Goal: Contribute content: Contribute content

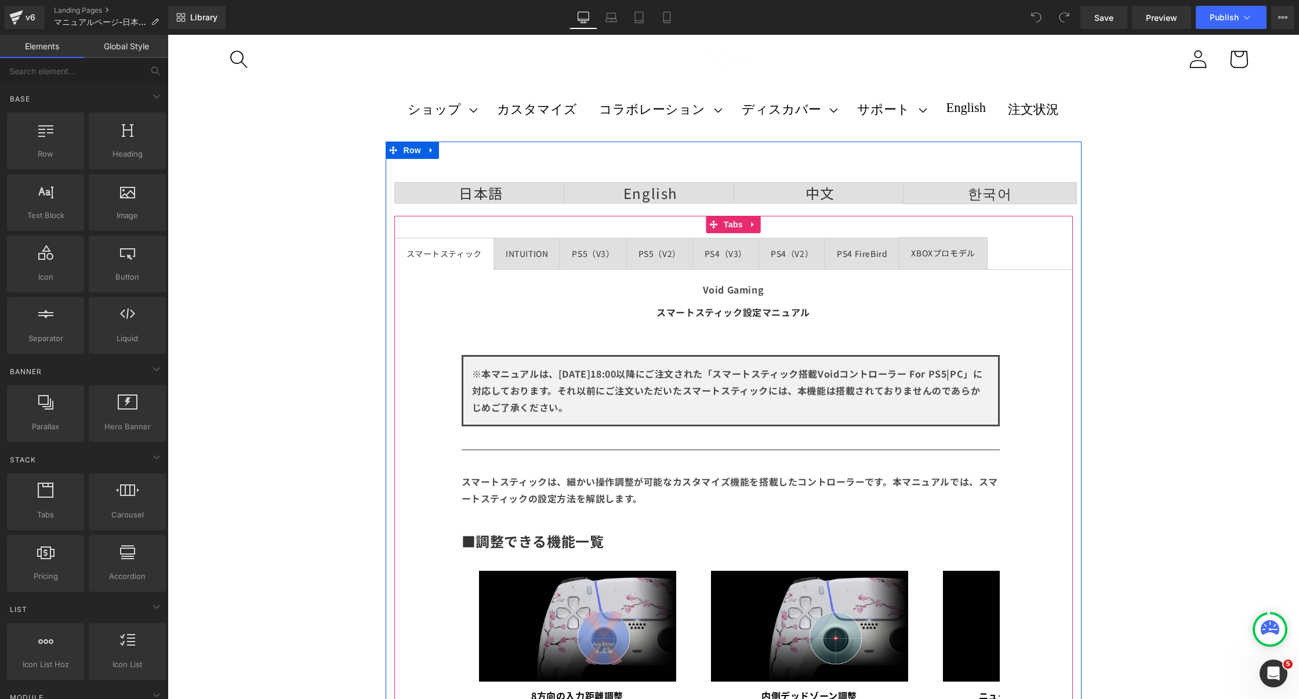
scroll to position [8, 0]
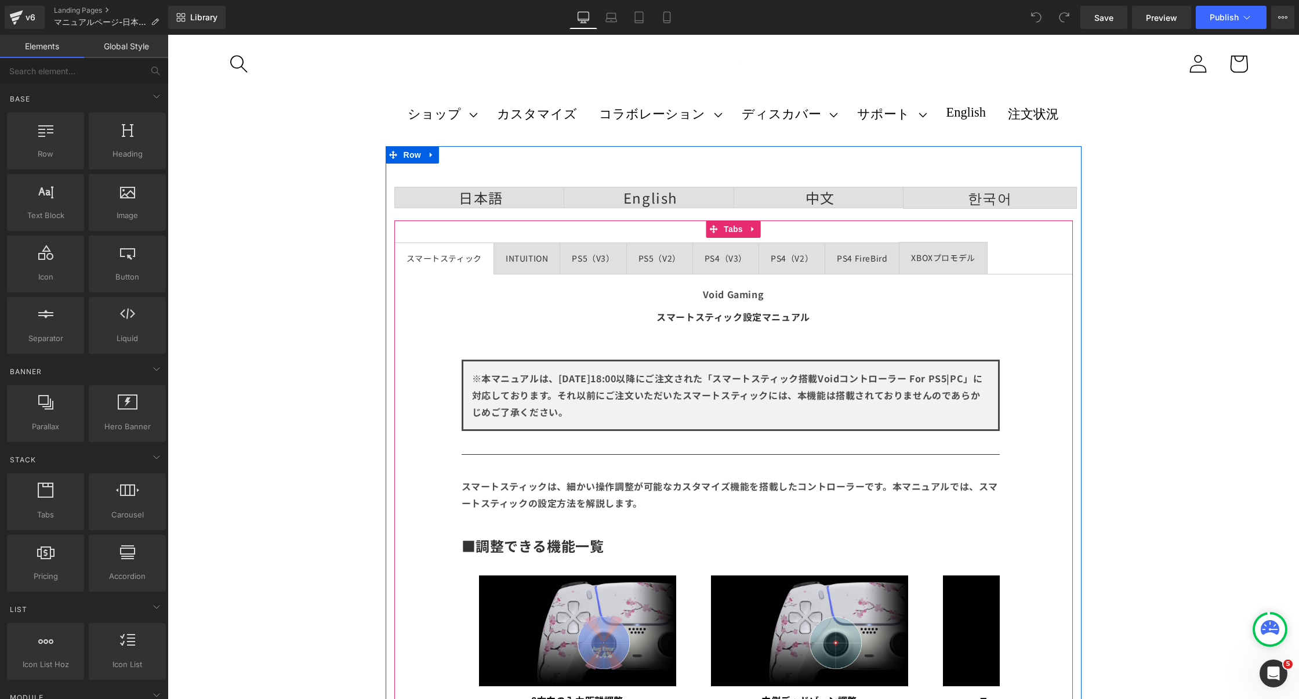
click at [868, 269] on span "PS4 FireBird Text Block" at bounding box center [862, 258] width 74 height 31
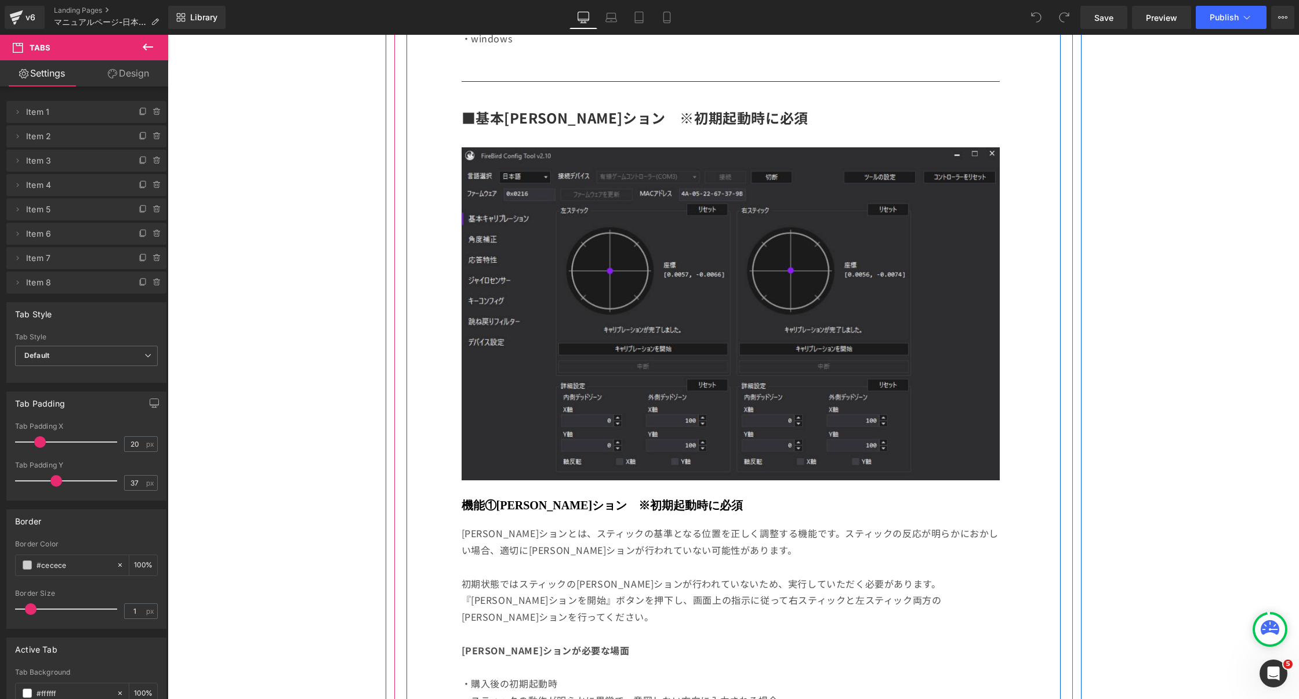
scroll to position [578, 0]
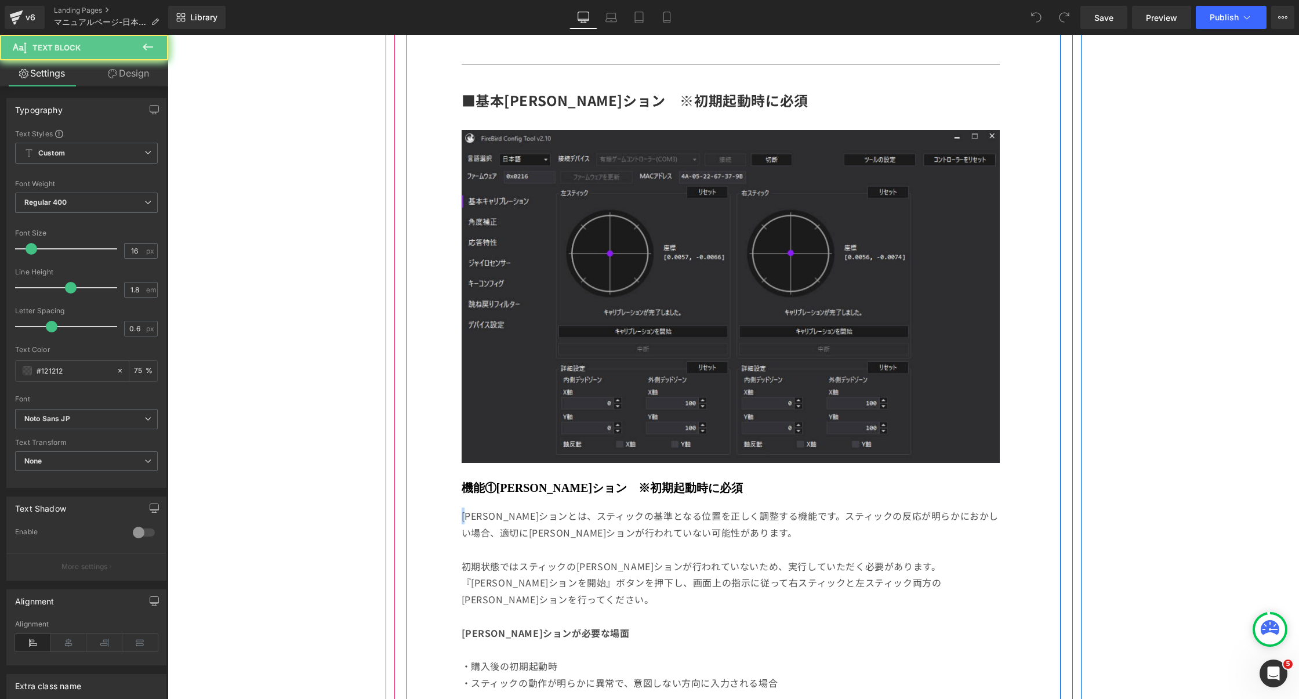
click at [659, 552] on p at bounding box center [731, 549] width 538 height 17
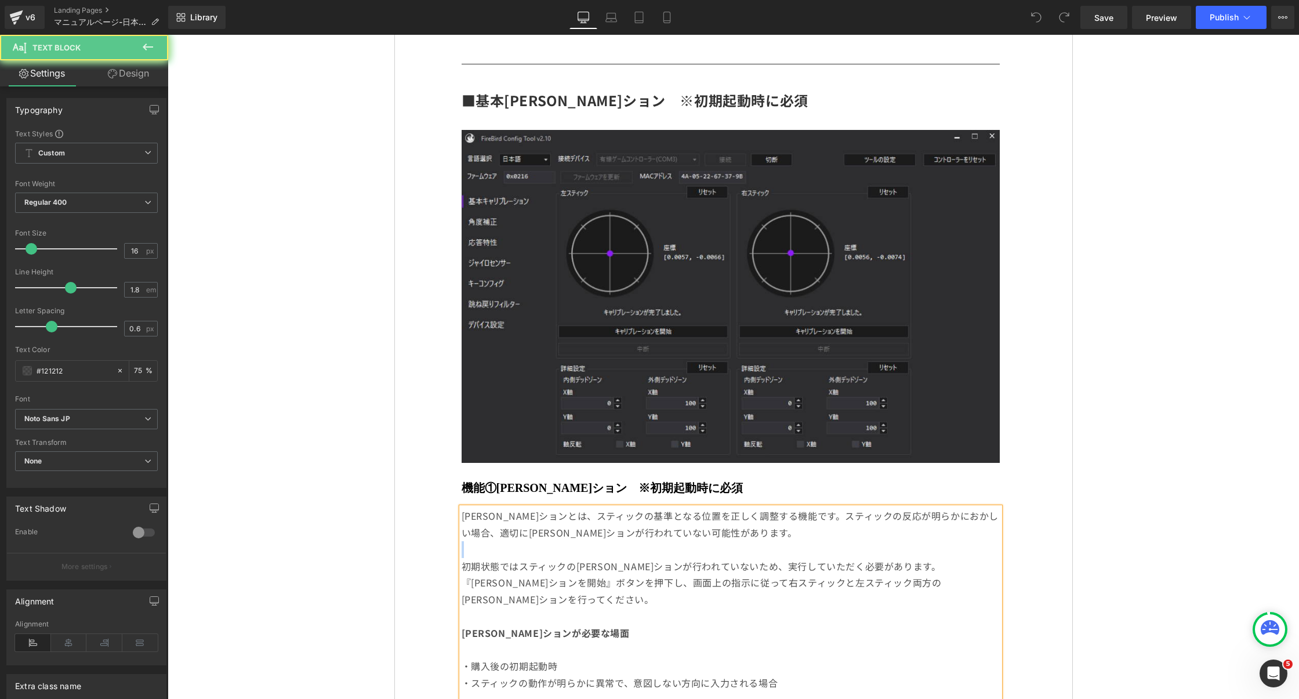
click at [659, 552] on p at bounding box center [731, 549] width 538 height 17
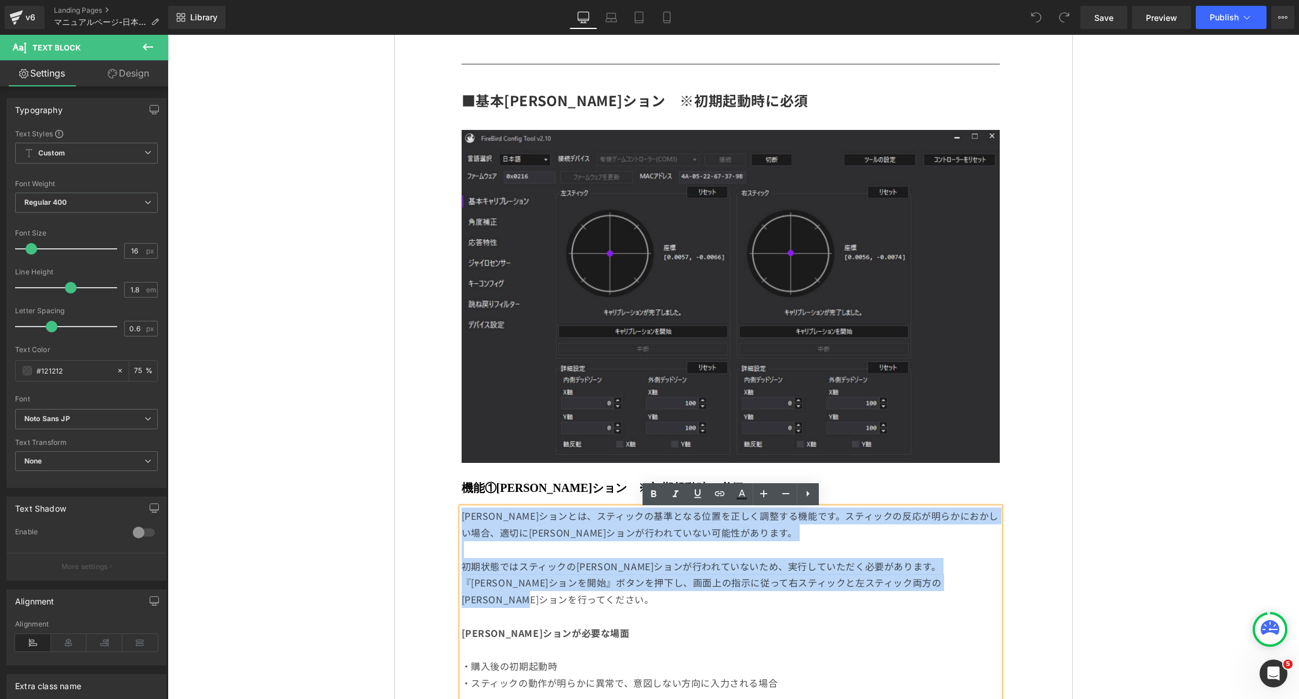
drag, startPoint x: 598, startPoint y: 606, endPoint x: 463, endPoint y: 519, distance: 161.2
click at [463, 519] on div "[PERSON_NAME]ションとは、スティックの基準となる位置を正しく調整する機能です。スティックの反応が明らかにおかしい場合、適切に[PERSON_NAM…" at bounding box center [731, 607] width 538 height 201
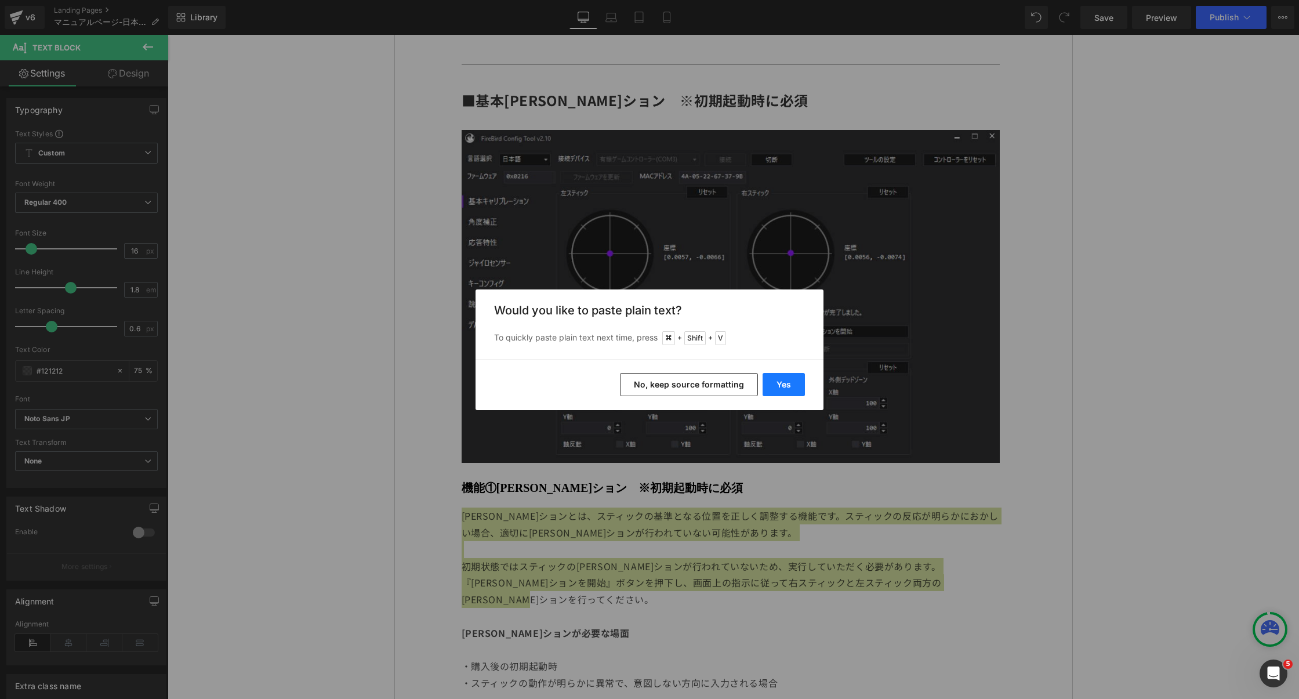
click at [792, 390] on button "Yes" at bounding box center [784, 384] width 42 height 23
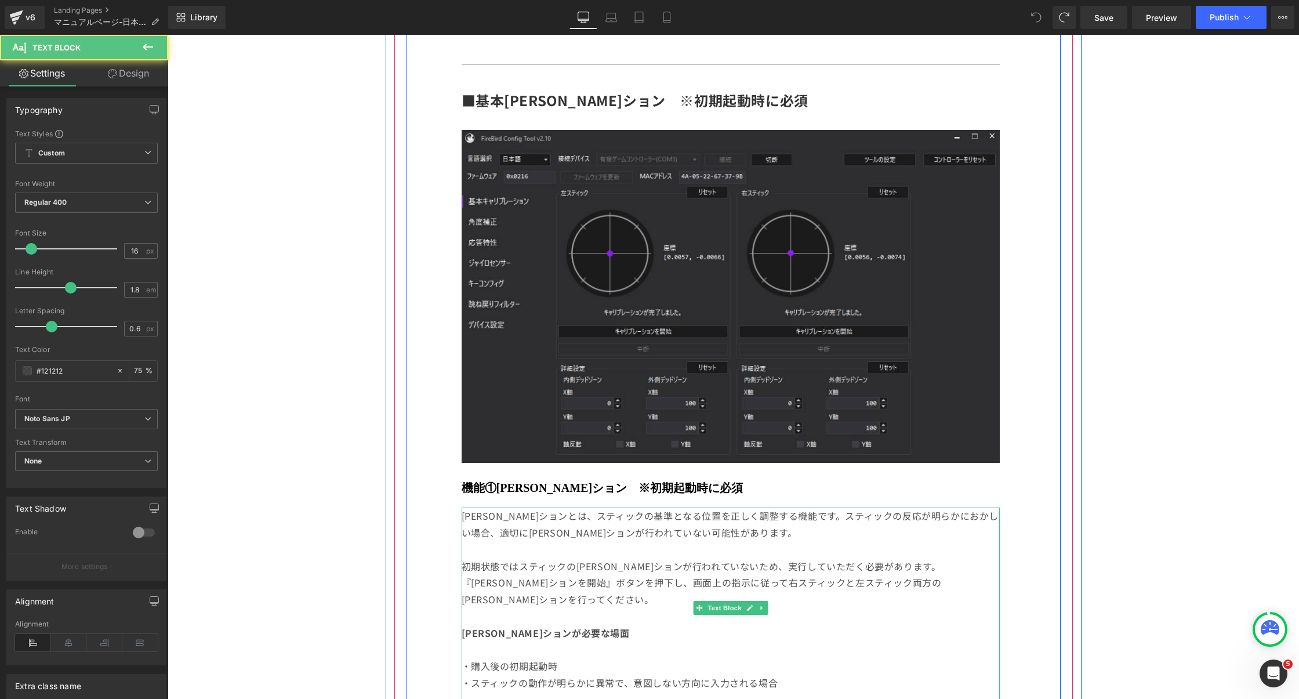
click at [798, 532] on p "[PERSON_NAME]ションとは、スティックの基準となる位置を正しく調整する機能です。スティックの反応が明らかにおかしい場合、適切に[PERSON_NAM…" at bounding box center [731, 524] width 538 height 34
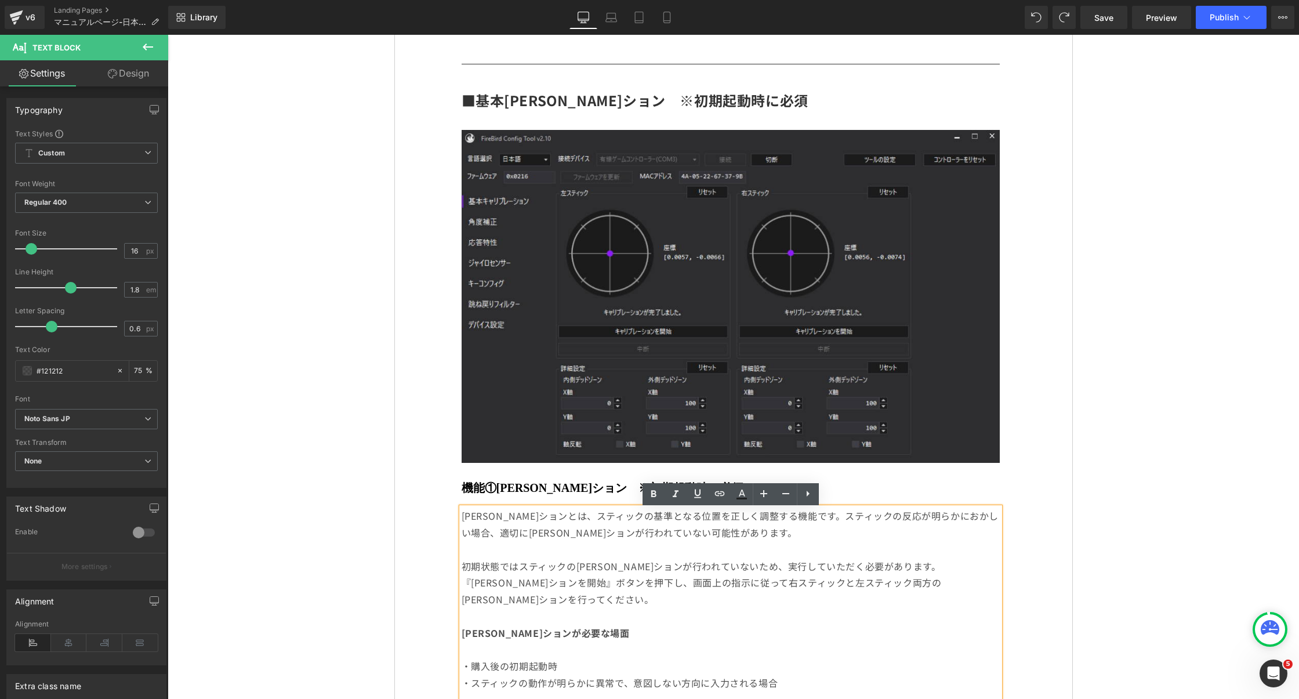
scroll to position [734, 0]
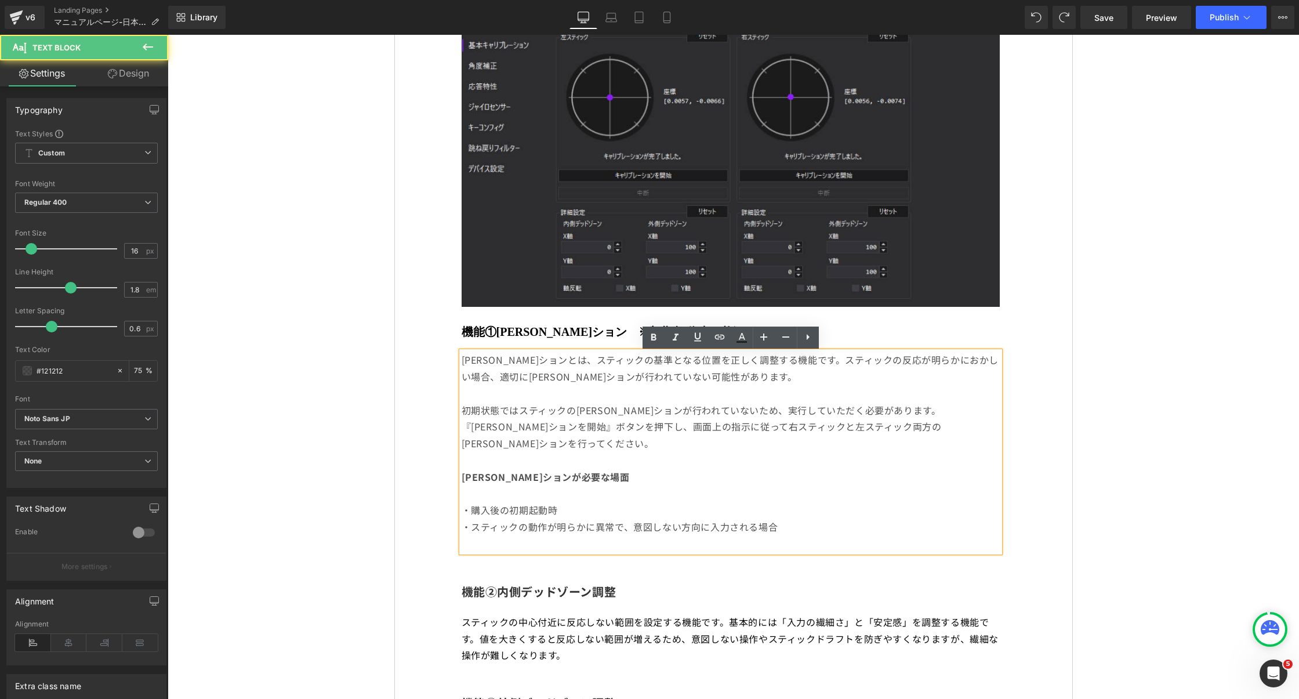
click at [603, 436] on p "初期状態ではスティックの[PERSON_NAME]ションが行われていないため、実行していただく必要があります。 『[PERSON_NAME]ションを開始』ボタ…" at bounding box center [731, 427] width 538 height 50
click at [596, 444] on p "初期状態ではスティックの[PERSON_NAME]ションが行われていないため、実行していただく必要があります。 『[PERSON_NAME]ションを開始』ボタ…" at bounding box center [731, 427] width 538 height 50
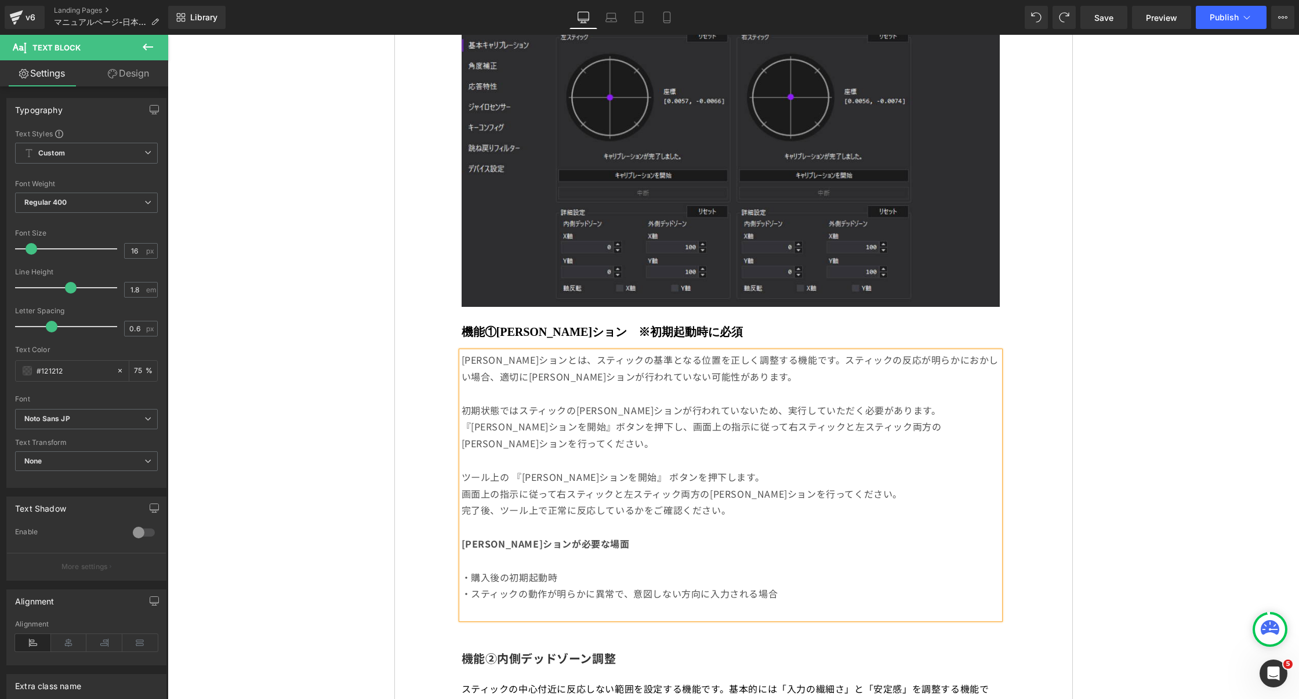
click at [636, 472] on p "ツール上の 『[PERSON_NAME]ションを開始』 ボタンを押下します。" at bounding box center [731, 477] width 538 height 17
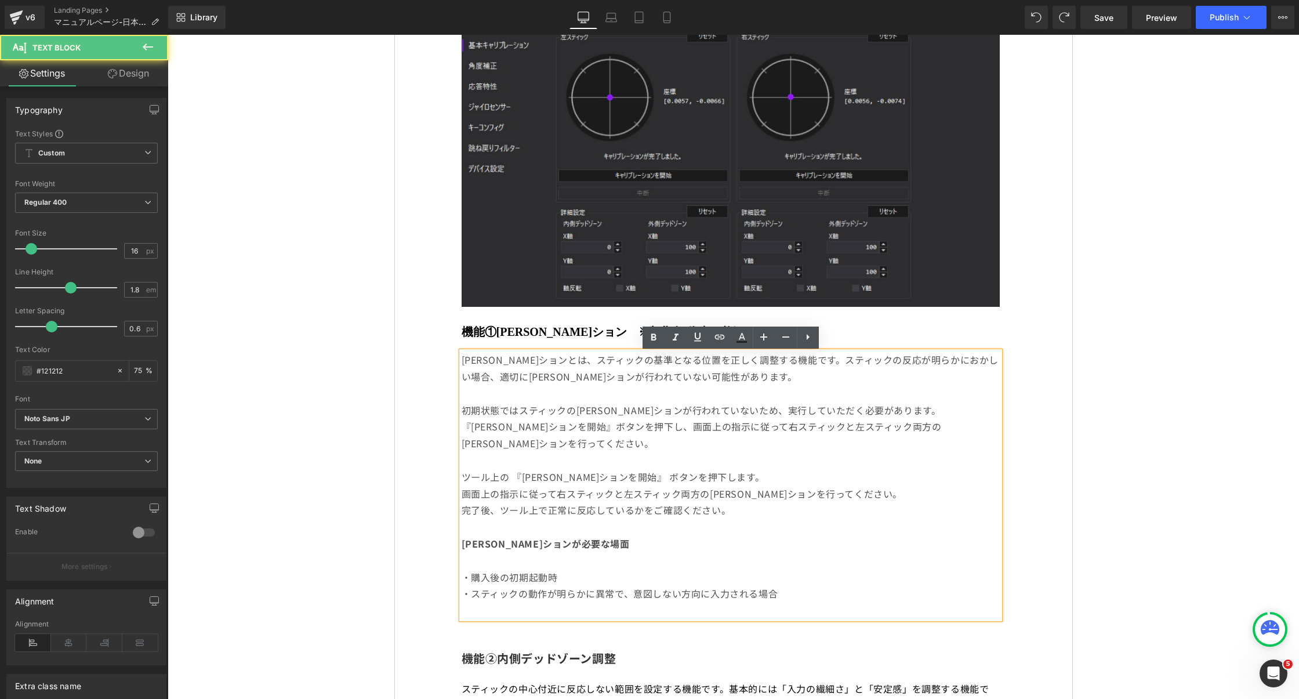
click at [559, 461] on p at bounding box center [731, 460] width 538 height 17
click at [592, 470] on p "ツール上の 『[PERSON_NAME]ションを開始』 ボタンを押下します。" at bounding box center [731, 477] width 538 height 17
click at [626, 429] on p "初期状態ではスティックの[PERSON_NAME]ションが行われていないため、実行していただく必要があります。 『[PERSON_NAME]ションを開始』ボタ…" at bounding box center [731, 427] width 538 height 50
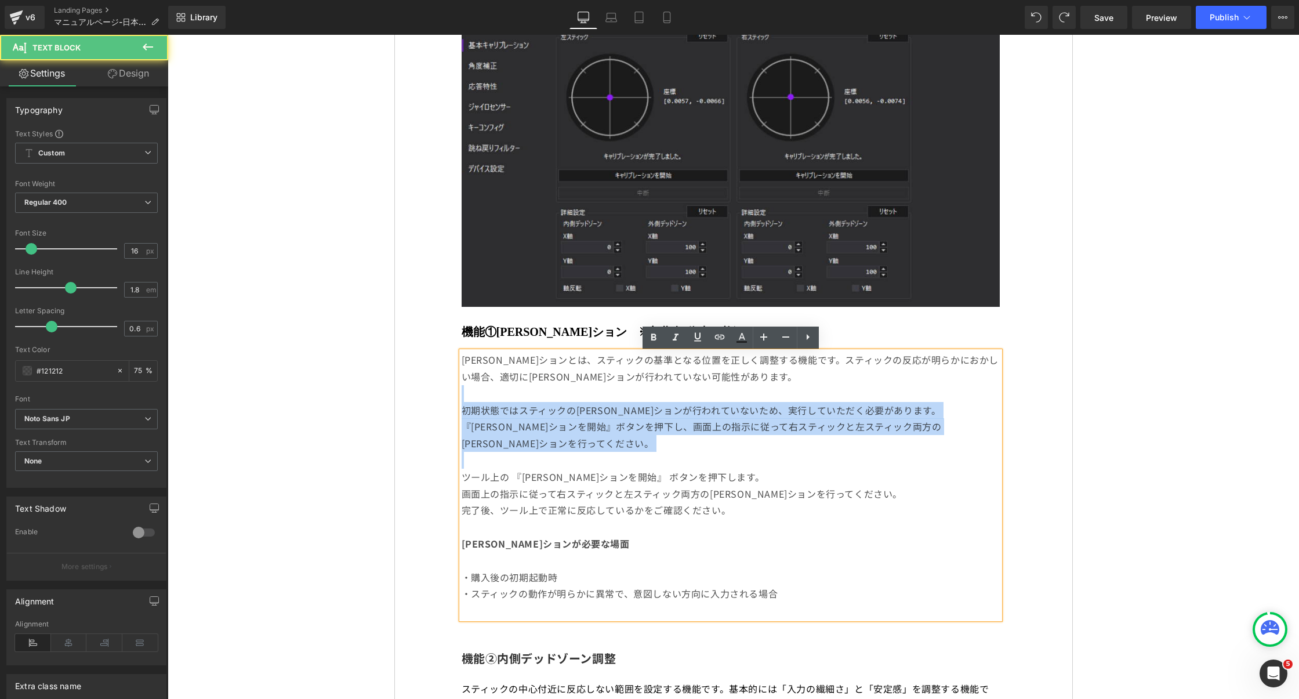
drag, startPoint x: 476, startPoint y: 397, endPoint x: 669, endPoint y: 454, distance: 201.5
click at [669, 454] on div "[PERSON_NAME]ションとは、スティックの基準となる位置を正しく調整する機能です。スティックの反応が明らかにおかしい場合、適切に[PERSON_NAM…" at bounding box center [731, 484] width 538 height 267
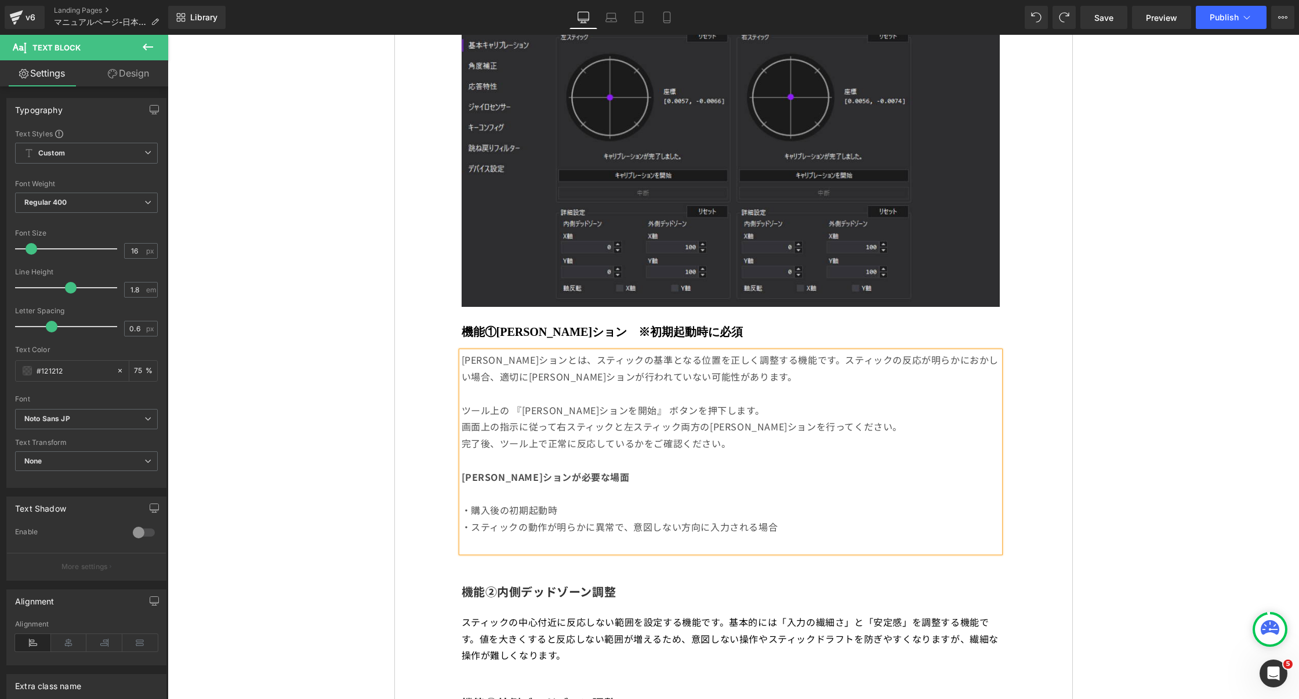
click at [521, 400] on p at bounding box center [731, 393] width 538 height 17
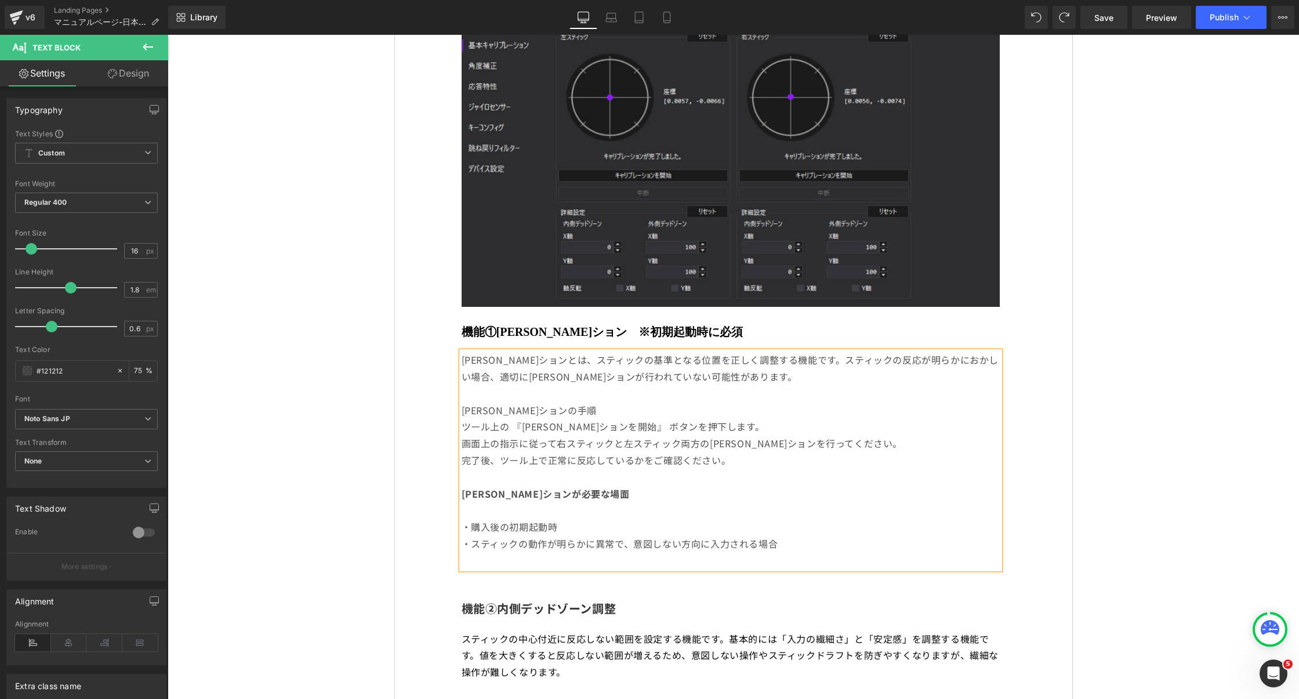
click at [484, 519] on p "[PERSON_NAME]ションが必要な場面" at bounding box center [731, 502] width 538 height 34
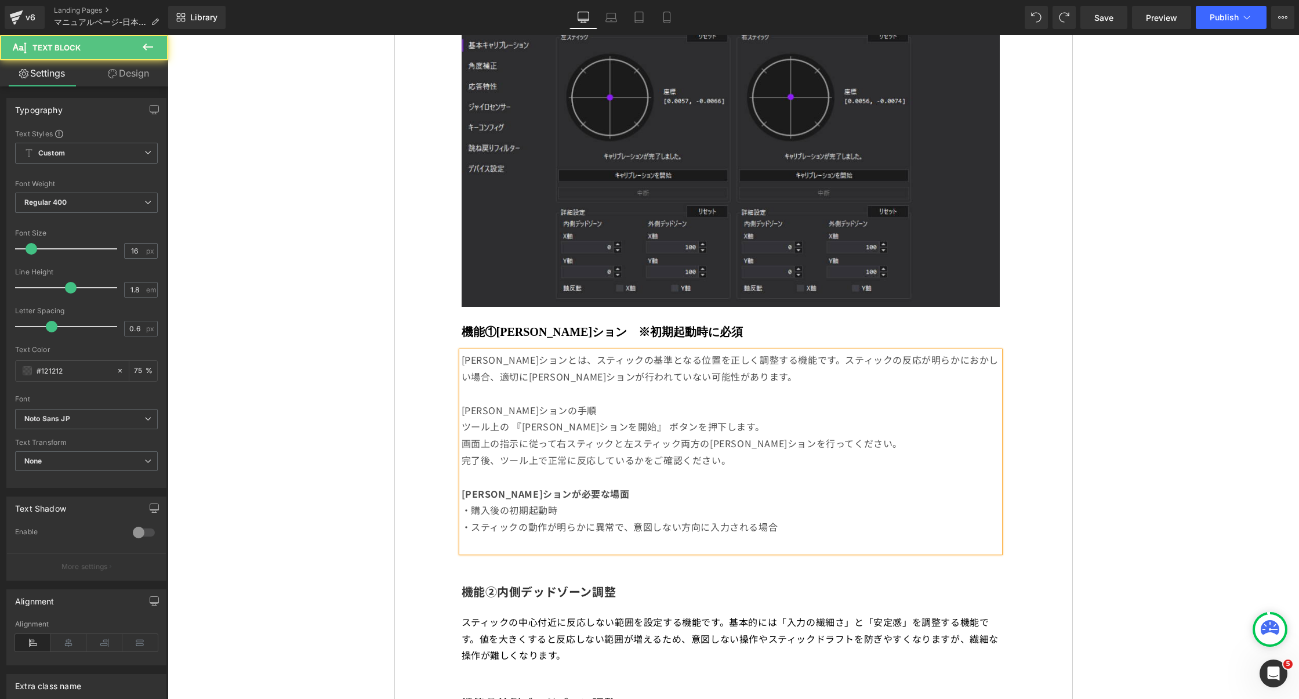
click at [462, 433] on p "ツール上の 『キャリブレーションを開始』 ボタンを押下します。" at bounding box center [731, 426] width 538 height 17
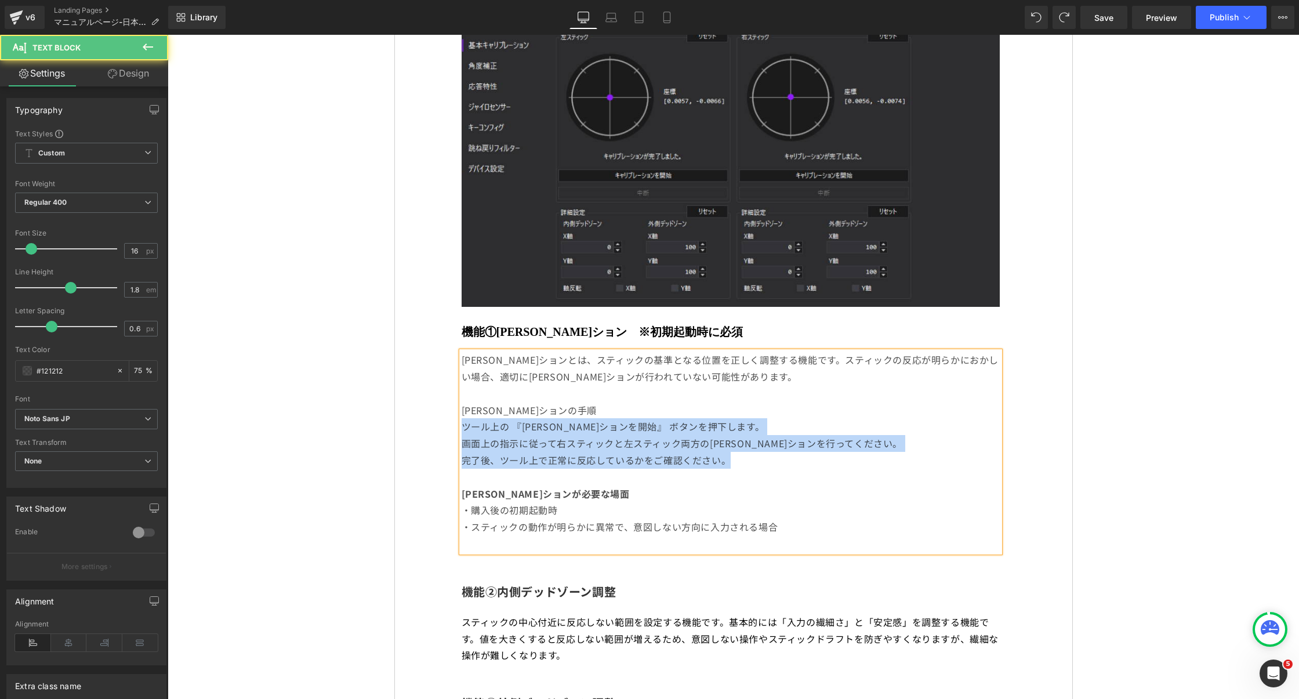
drag, startPoint x: 463, startPoint y: 429, endPoint x: 737, endPoint y: 457, distance: 275.1
click at [737, 457] on div "キャリブレーションとは、スティックの基準となる位置を正しく調整する機能です。スティックの反応が明らかにおかしい場合、適切にキャリブレーションが行われていない可…" at bounding box center [731, 451] width 538 height 201
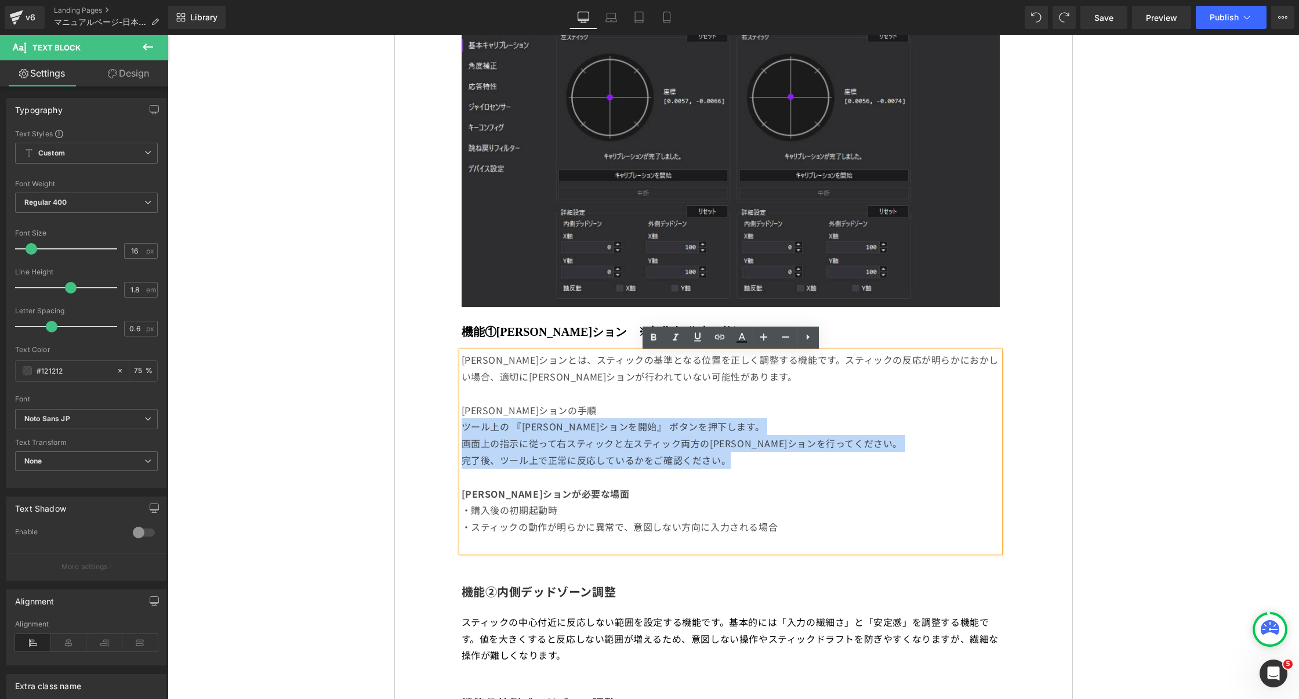
click at [462, 434] on p "ツール上の 『キャリブレーションを開始』 ボタンを押下します。" at bounding box center [731, 426] width 538 height 17
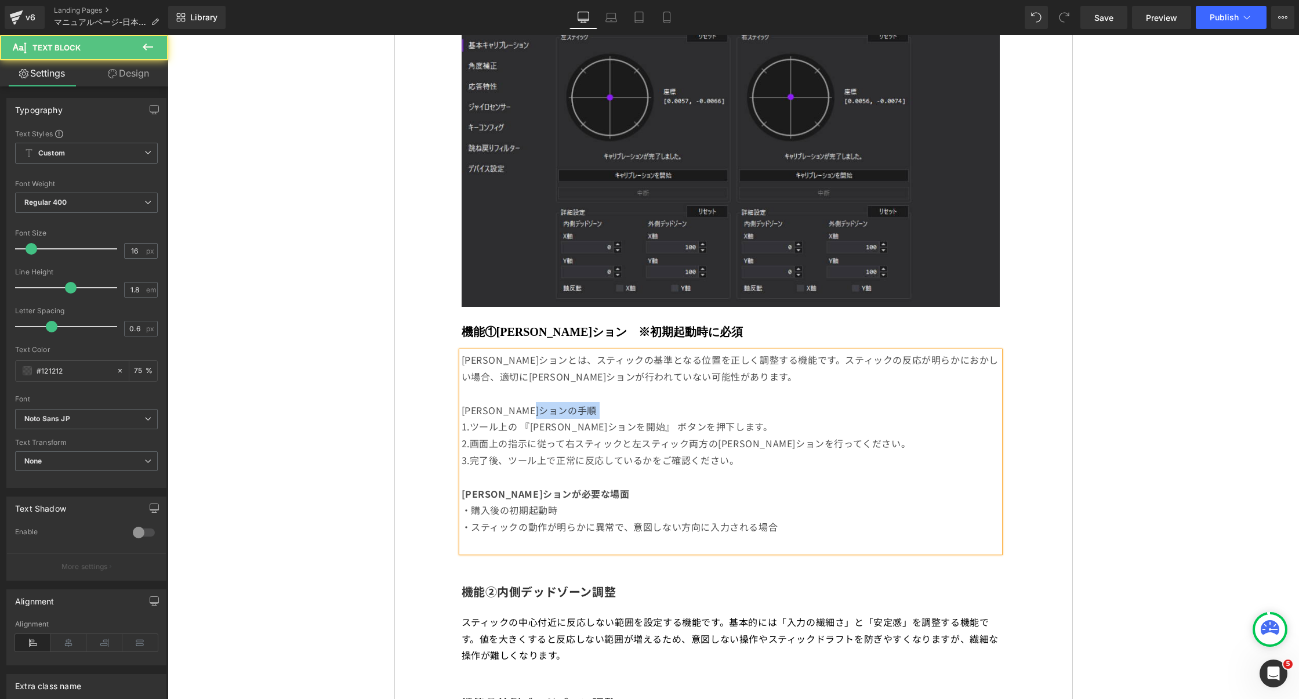
drag, startPoint x: 579, startPoint y: 410, endPoint x: 446, endPoint y: 421, distance: 133.3
drag, startPoint x: 592, startPoint y: 412, endPoint x: 434, endPoint y: 412, distance: 157.7
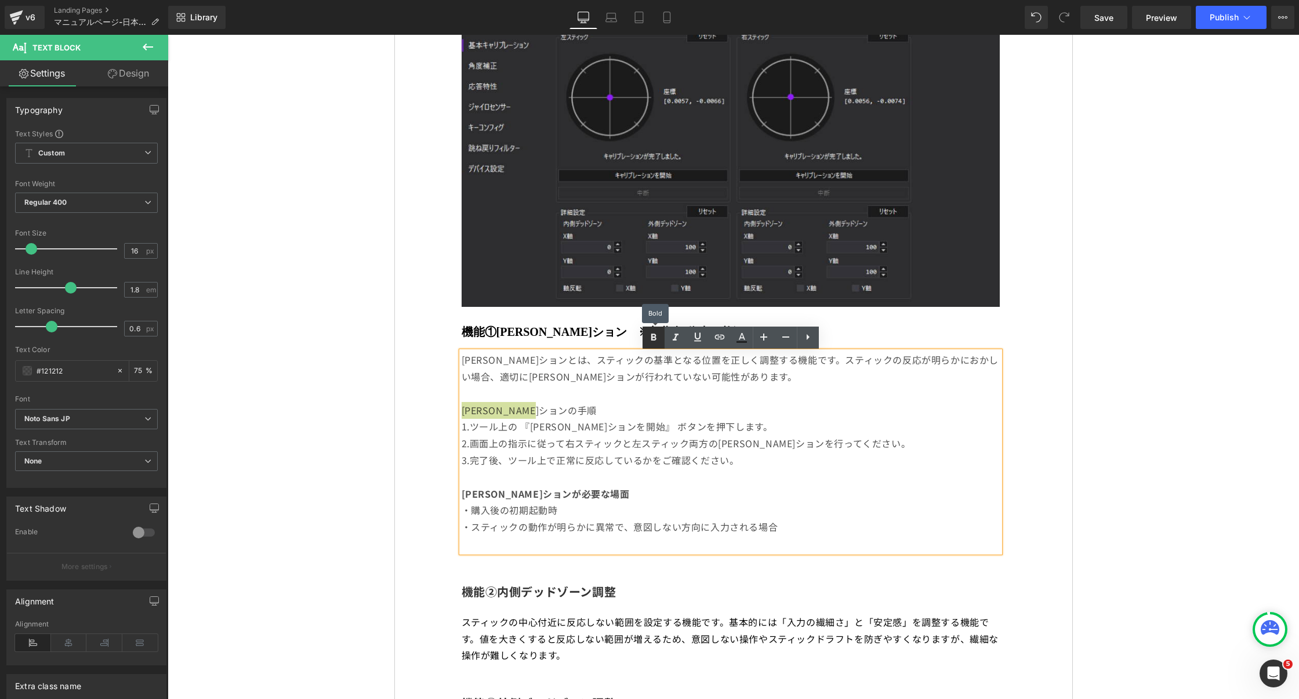
click at [651, 340] on icon at bounding box center [653, 337] width 5 height 7
click at [618, 532] on p "・スティックの動作が明らかに異常で、意図しない方向に入力される場合" at bounding box center [731, 526] width 538 height 17
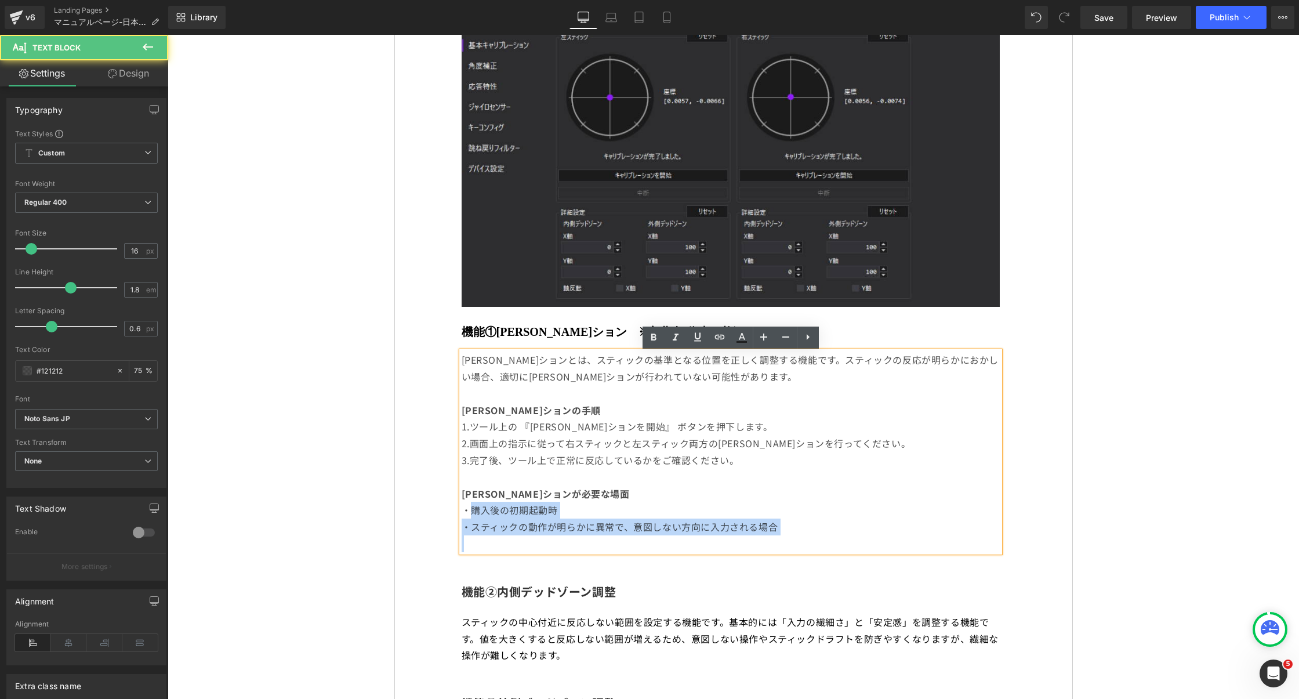
drag, startPoint x: 470, startPoint y: 516, endPoint x: 795, endPoint y: 537, distance: 326.0
click at [795, 537] on div "キャリブレーションとは、スティックの基準となる位置を正しく調整する機能です。スティックの反応が明らかにおかしい場合、適切にキャリブレーションが行われていない可…" at bounding box center [731, 451] width 538 height 201
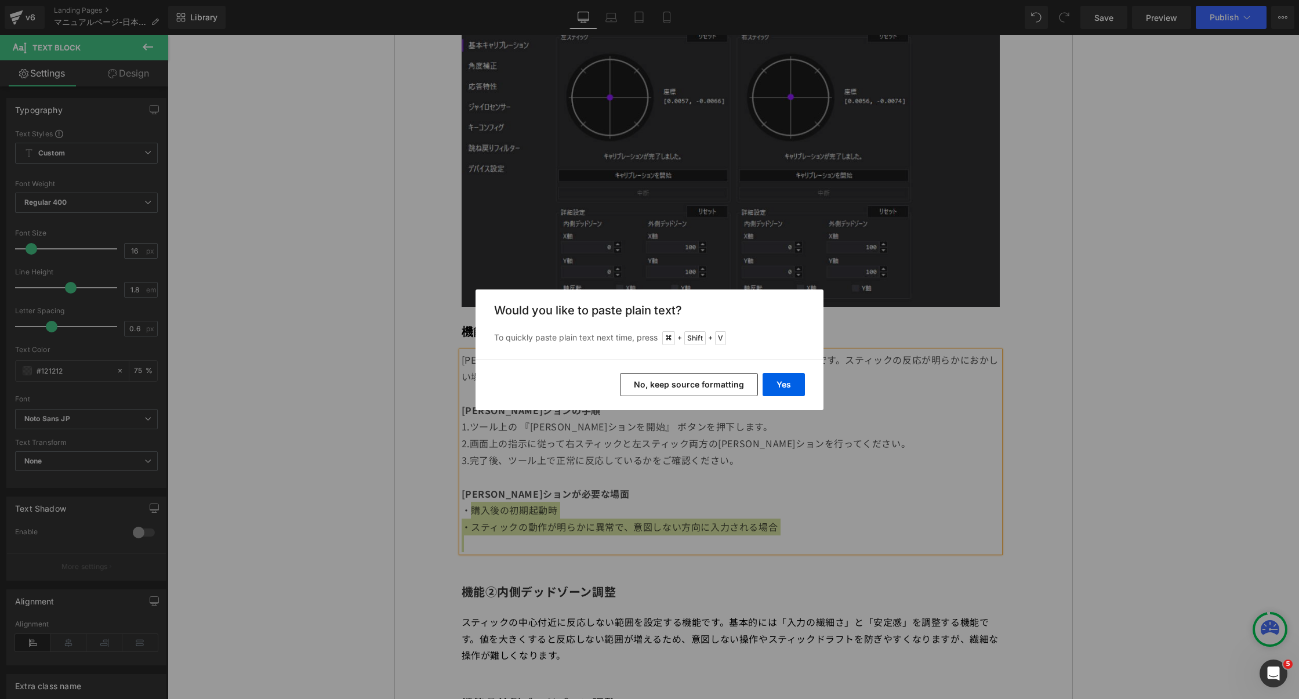
click at [790, 369] on div "Yes No, keep source formatting" at bounding box center [650, 384] width 348 height 51
click at [790, 375] on button "Yes" at bounding box center [784, 384] width 42 height 23
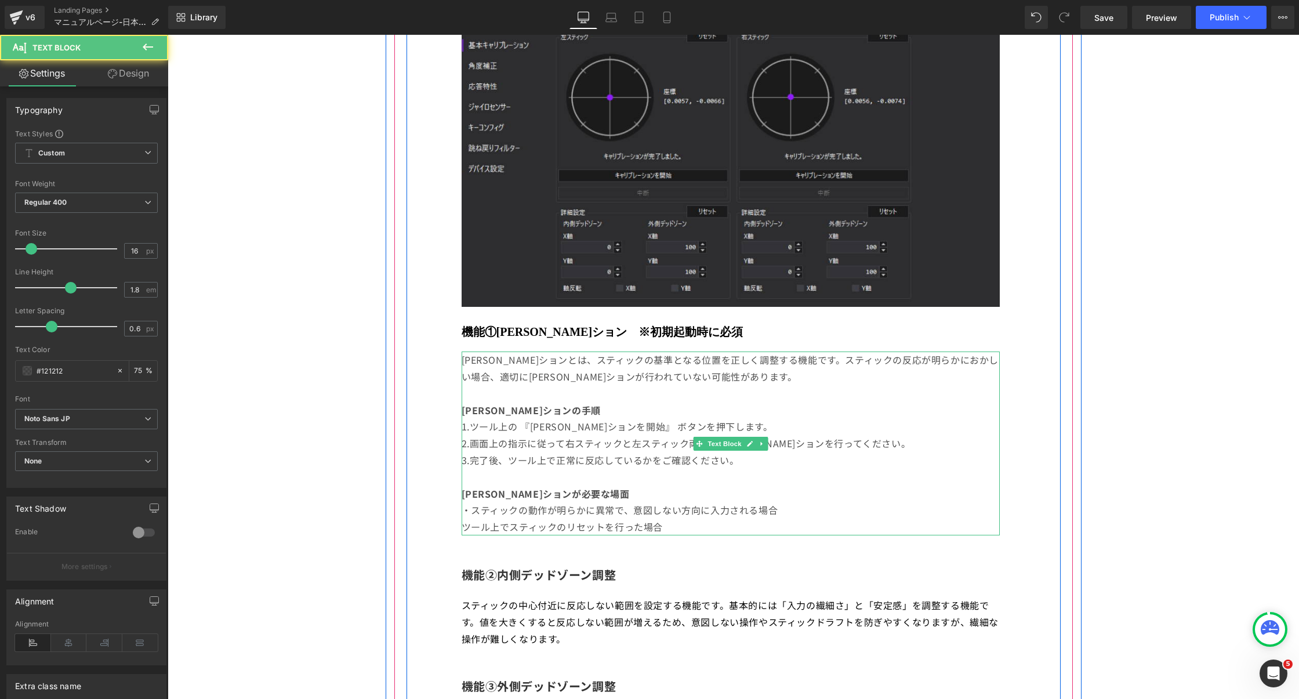
click at [466, 531] on p "ツール上でスティックのリセットを行った場合" at bounding box center [731, 526] width 538 height 17
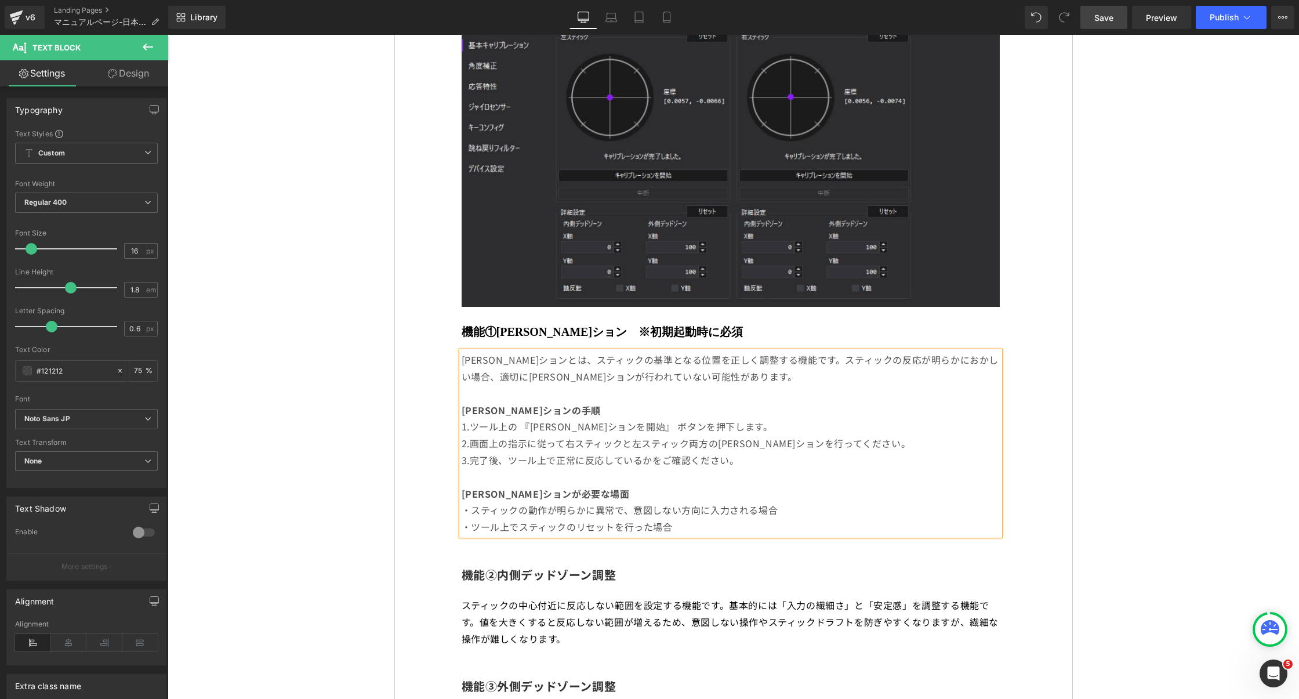
drag, startPoint x: 1088, startPoint y: 20, endPoint x: 764, endPoint y: 353, distance: 464.6
click at [1088, 20] on link "Save" at bounding box center [1103, 17] width 47 height 23
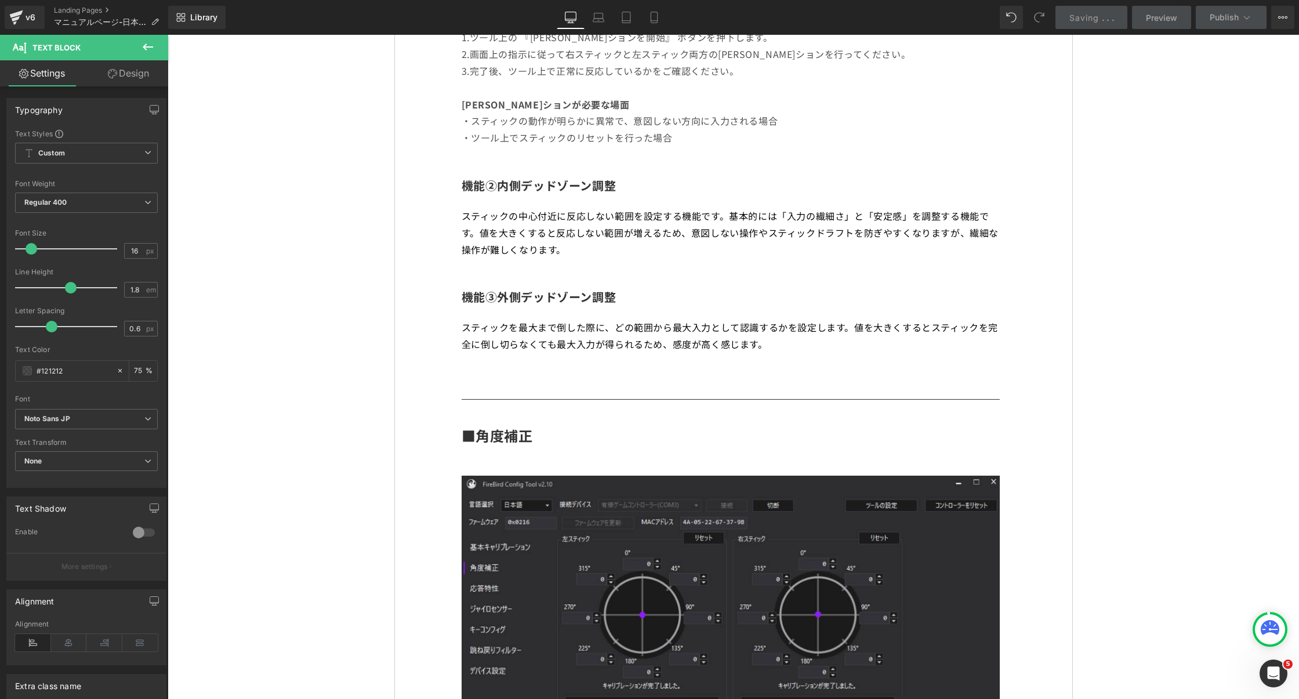
scroll to position [1279, 0]
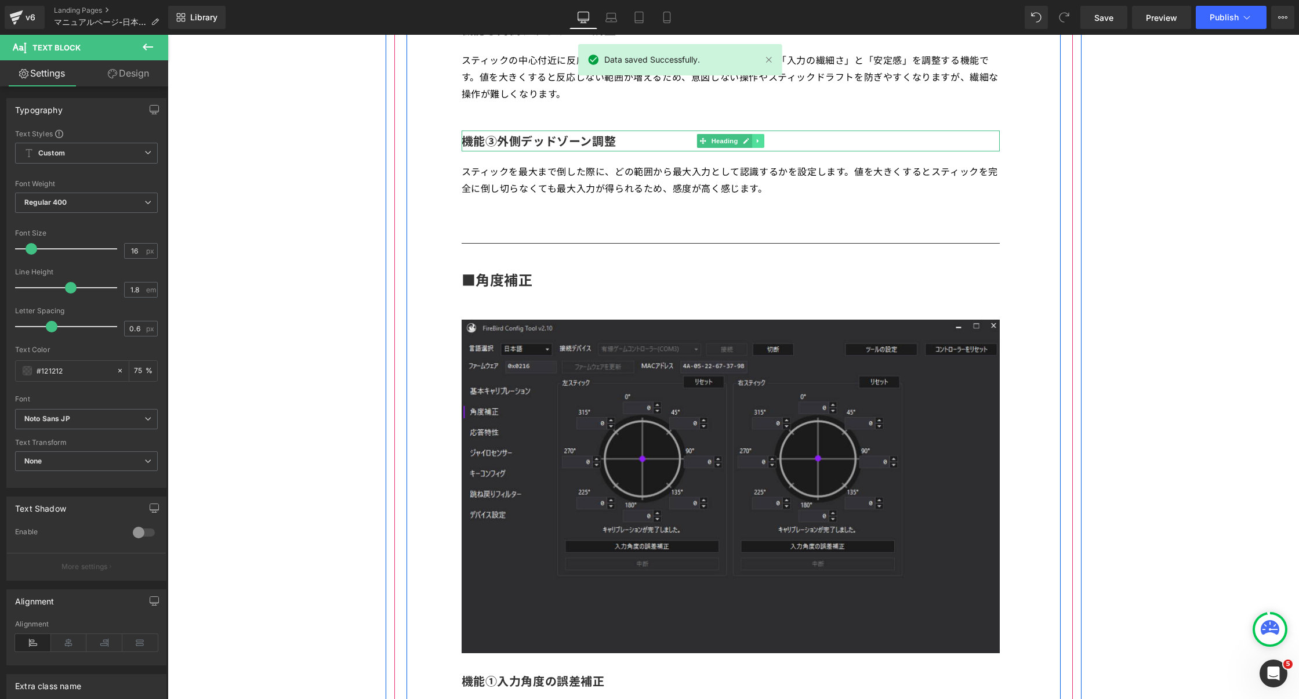
click at [764, 136] on link at bounding box center [758, 141] width 12 height 14
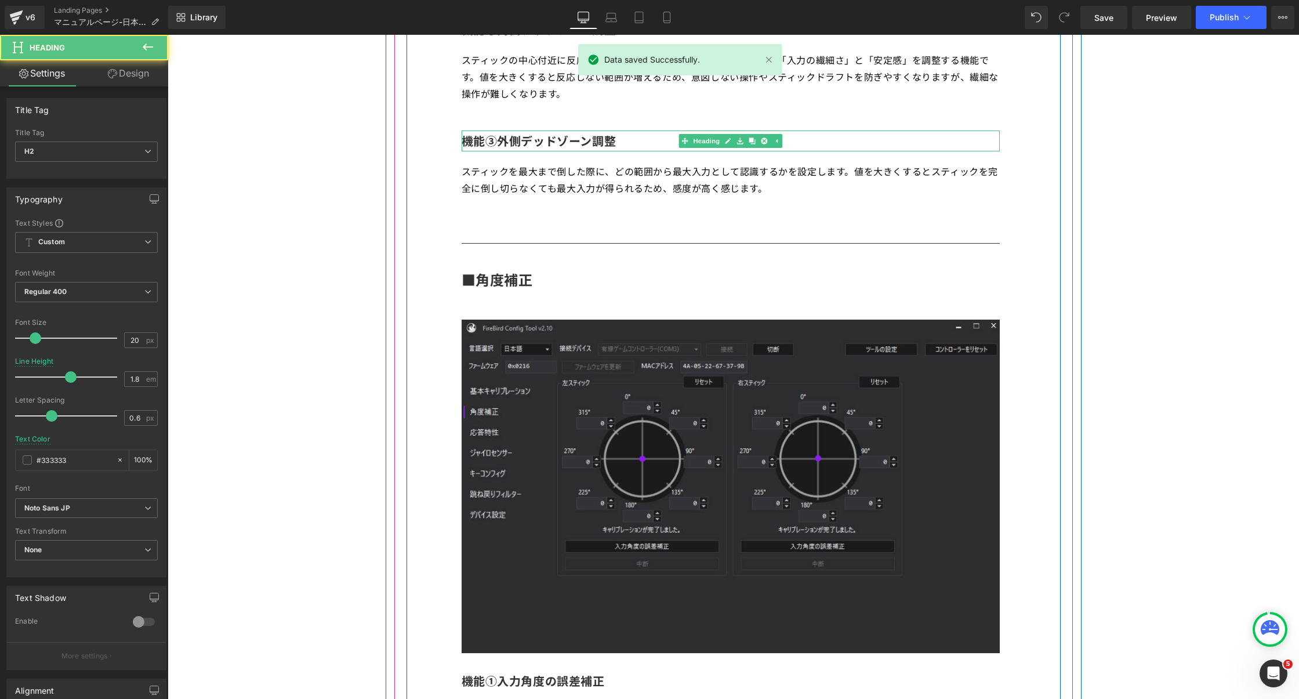
click at [796, 140] on h2 "機能③外側デッドゾーン調整" at bounding box center [731, 140] width 538 height 21
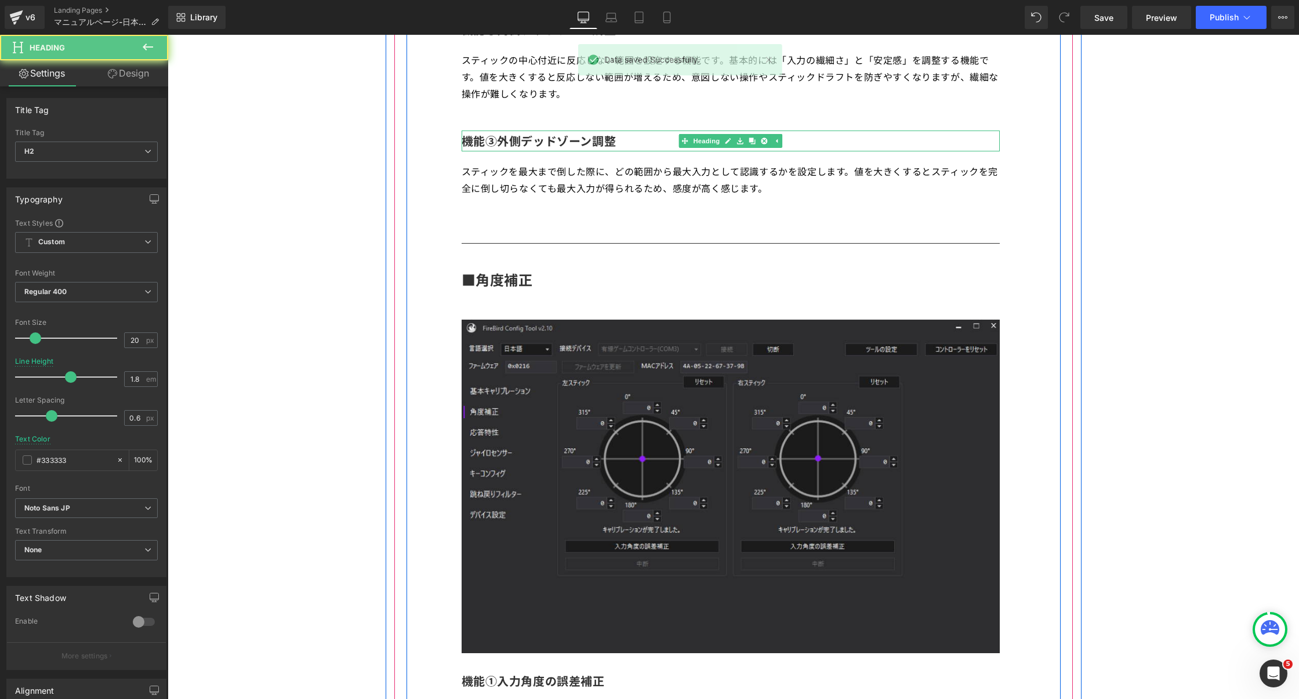
click at [863, 138] on h2 "機能③外側デッドゾーン調整" at bounding box center [731, 140] width 538 height 21
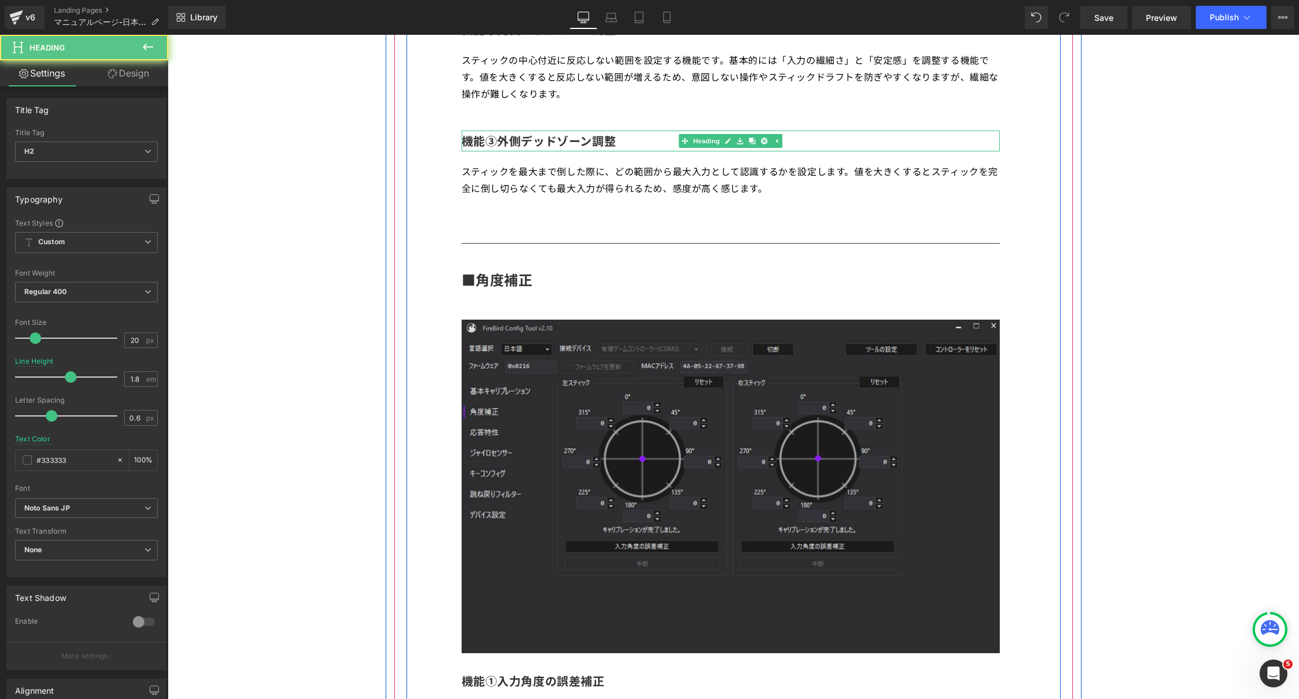
click at [902, 138] on h2 "機能③外側デッドゾーン調整" at bounding box center [731, 140] width 538 height 21
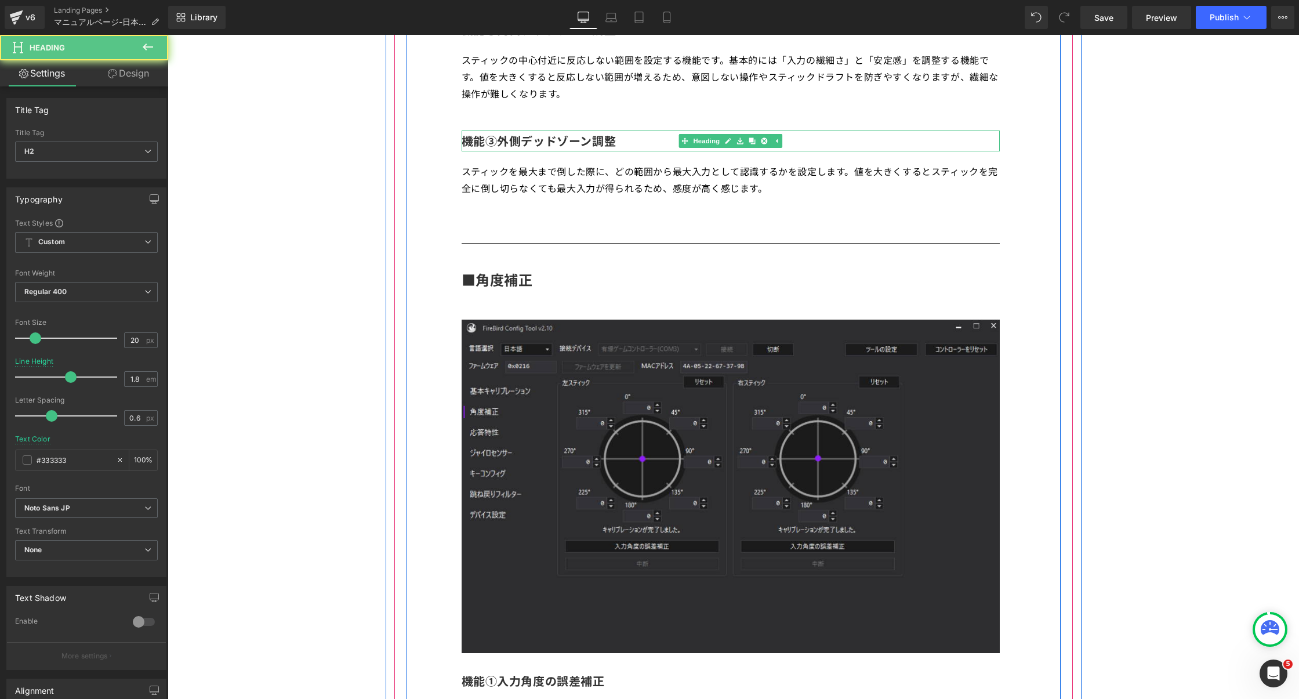
click at [470, 149] on b "機能③外側デッドゾーン調整" at bounding box center [539, 140] width 155 height 17
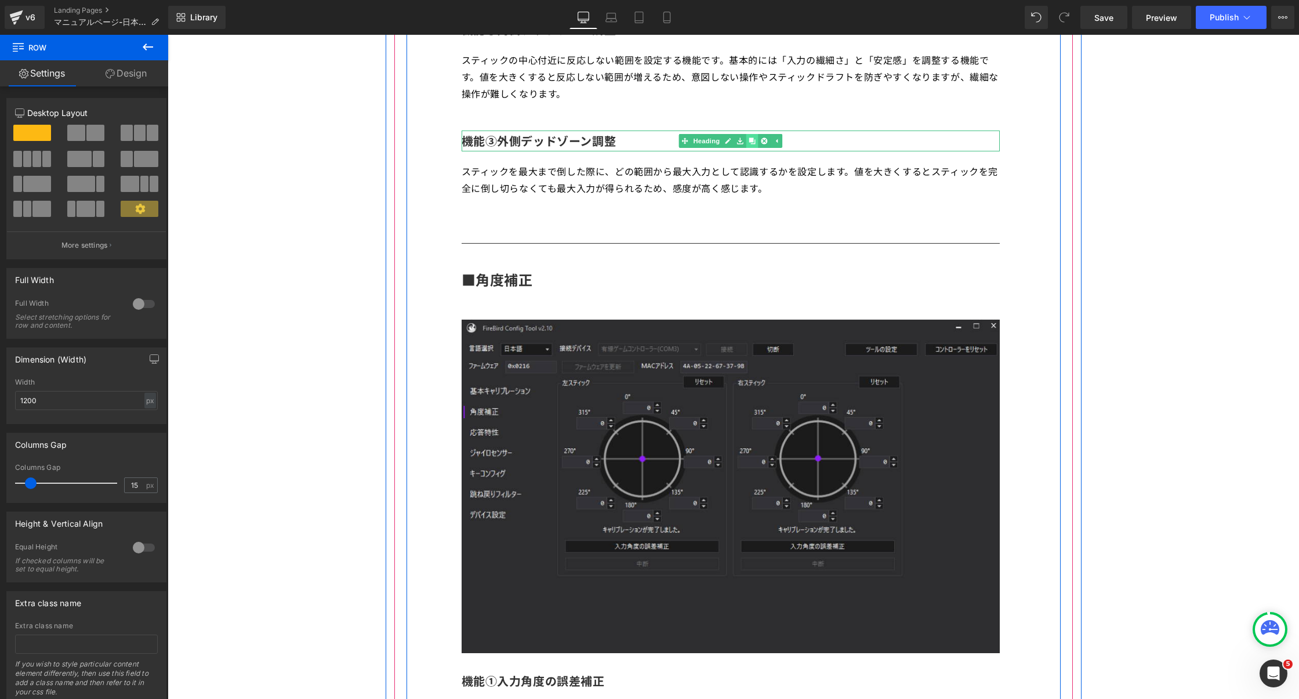
click at [751, 144] on icon at bounding box center [752, 141] width 6 height 6
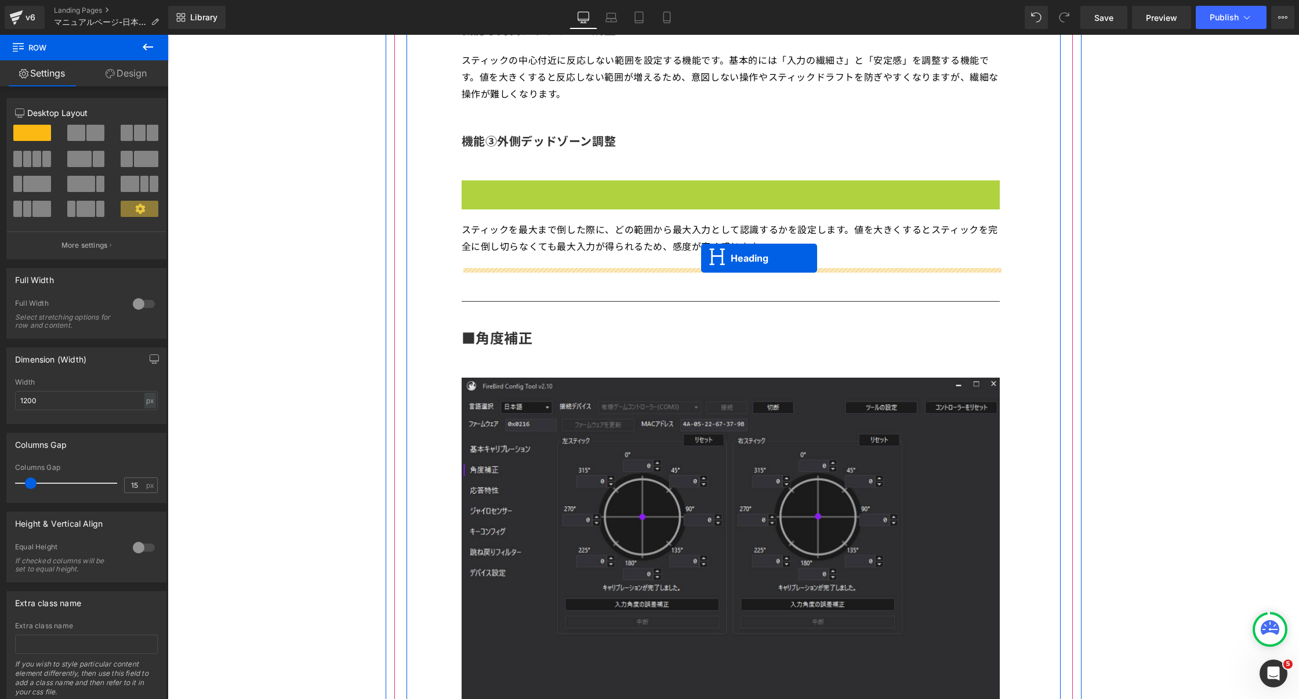
drag, startPoint x: 702, startPoint y: 195, endPoint x: 701, endPoint y: 257, distance: 62.1
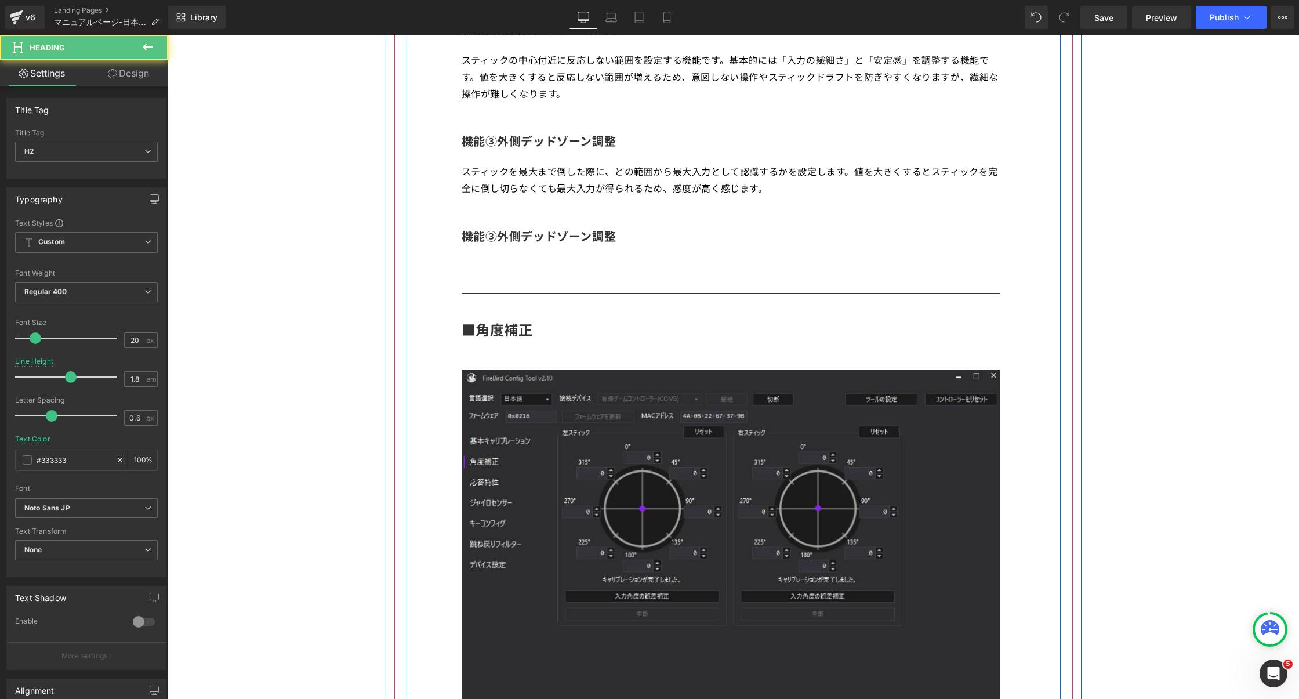
click at [597, 242] on b "機能③外側デッドゾーン調整" at bounding box center [539, 235] width 155 height 17
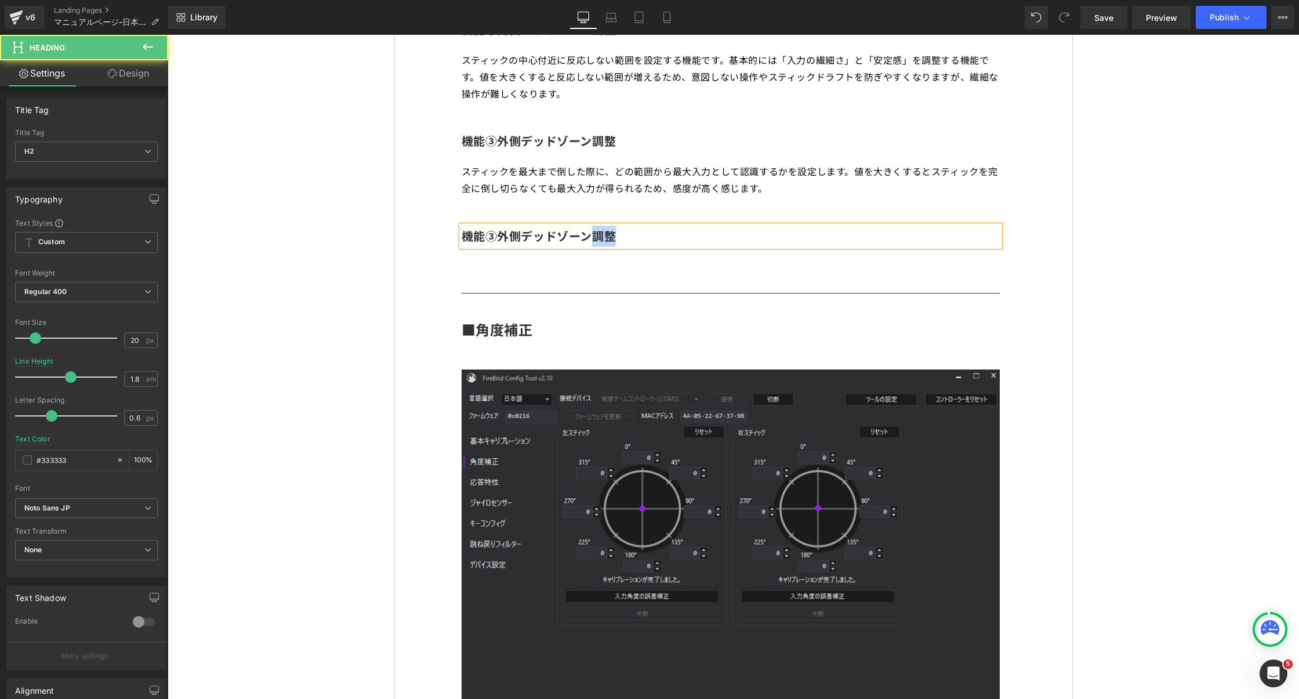
click at [597, 242] on b "機能③外側デッドゾーン調整" at bounding box center [539, 235] width 155 height 17
drag, startPoint x: 498, startPoint y: 236, endPoint x: 707, endPoint y: 251, distance: 209.9
click at [707, 246] on div "機能③外側デッドゾーン調整" at bounding box center [731, 236] width 538 height 21
paste div
click at [490, 237] on b "機能③ニュートラル座標補正" at bounding box center [539, 235] width 155 height 17
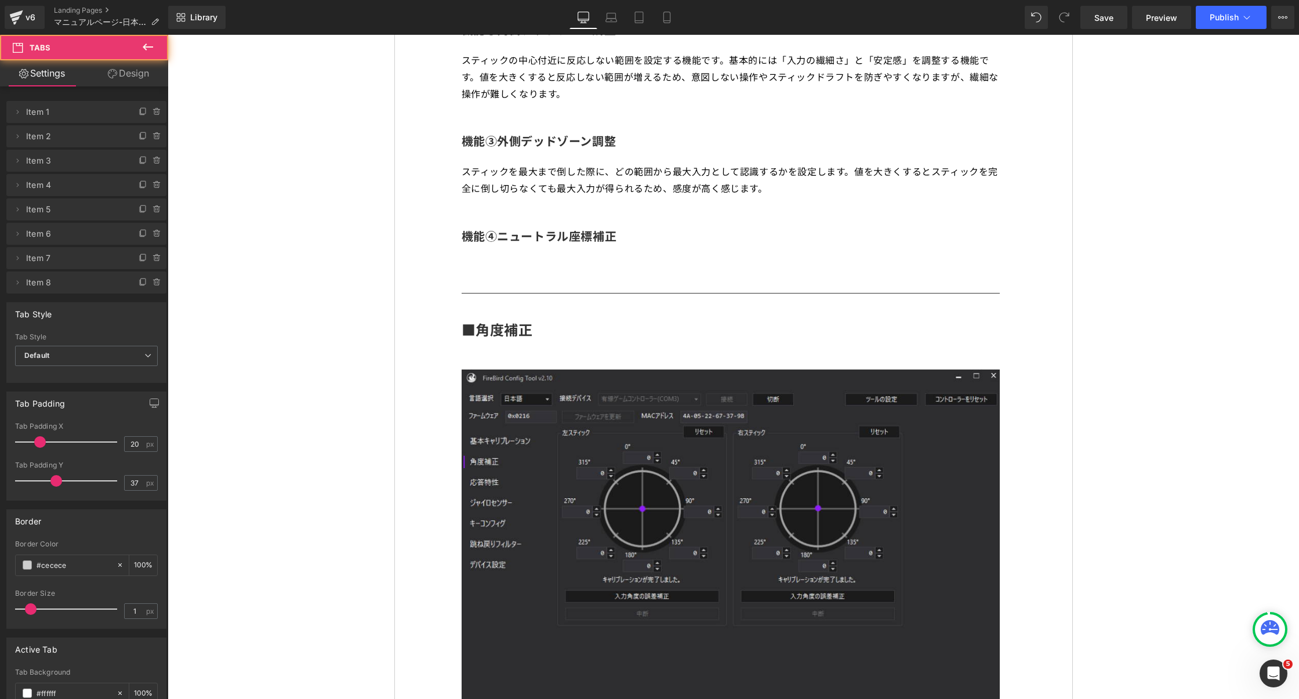
click at [168, 35] on div at bounding box center [168, 35] width 0 height 0
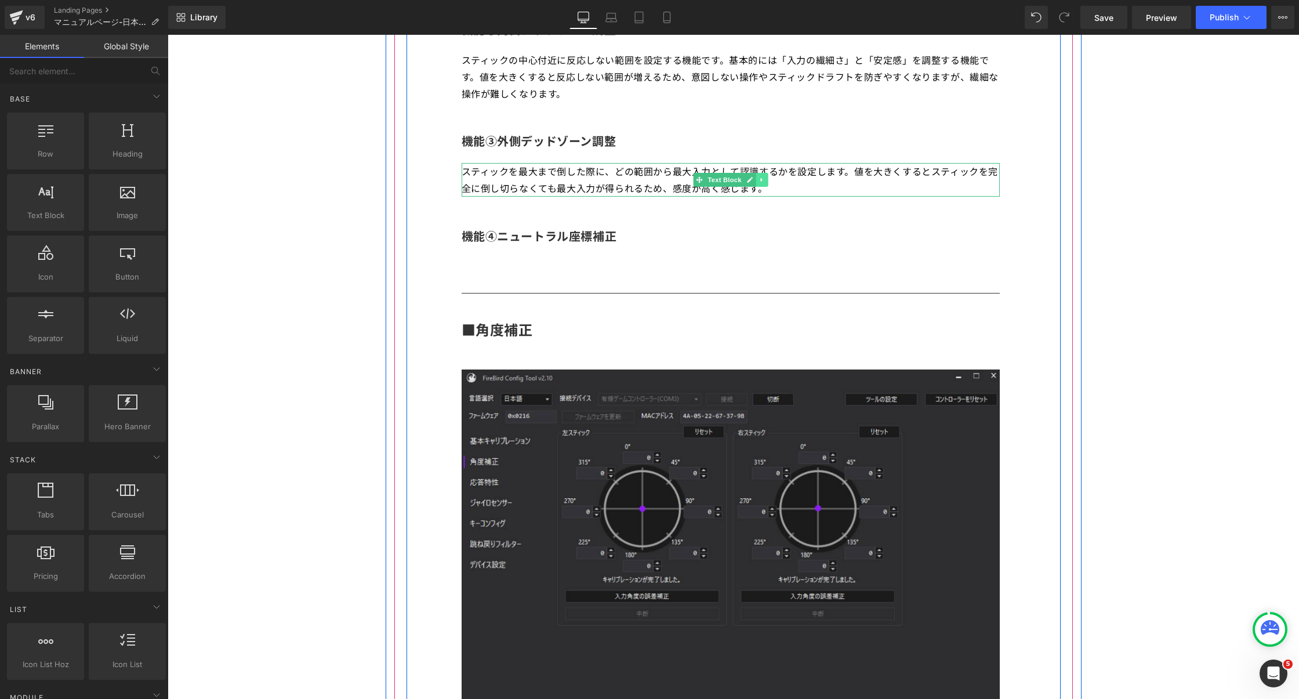
click at [764, 181] on icon at bounding box center [762, 179] width 6 height 7
click at [757, 183] on icon at bounding box center [756, 180] width 6 height 6
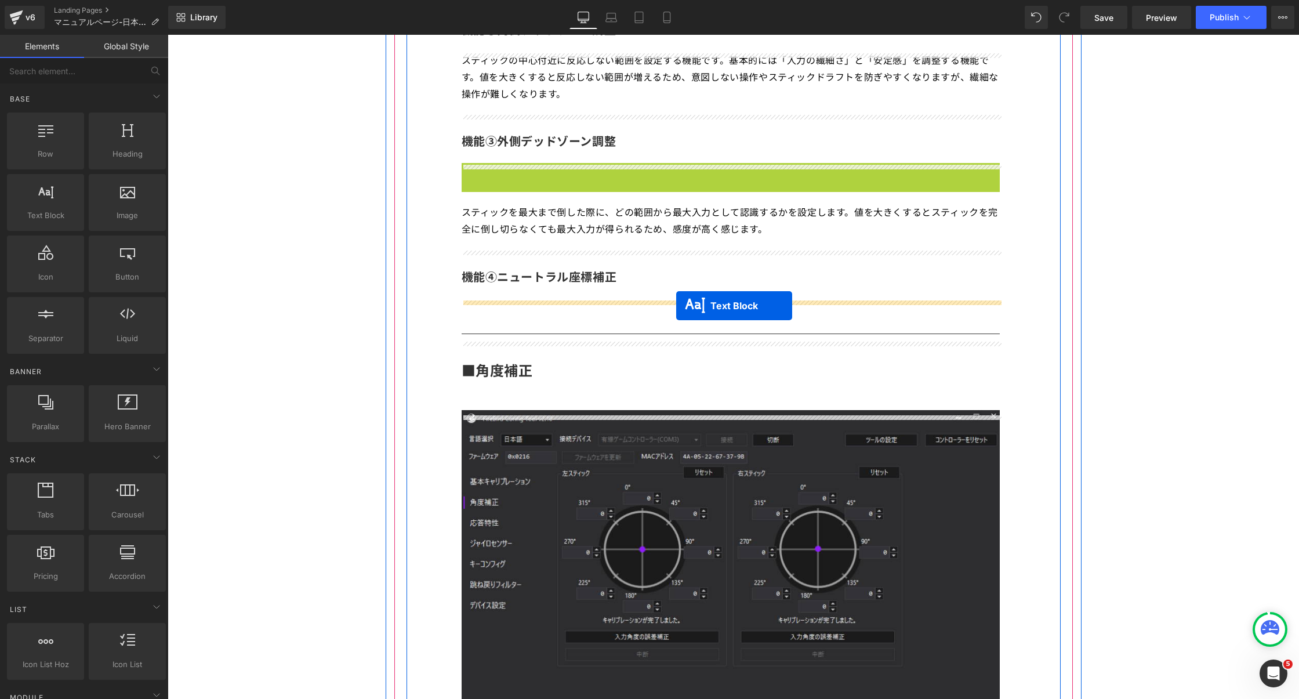
drag, startPoint x: 683, startPoint y: 184, endPoint x: 676, endPoint y: 304, distance: 120.8
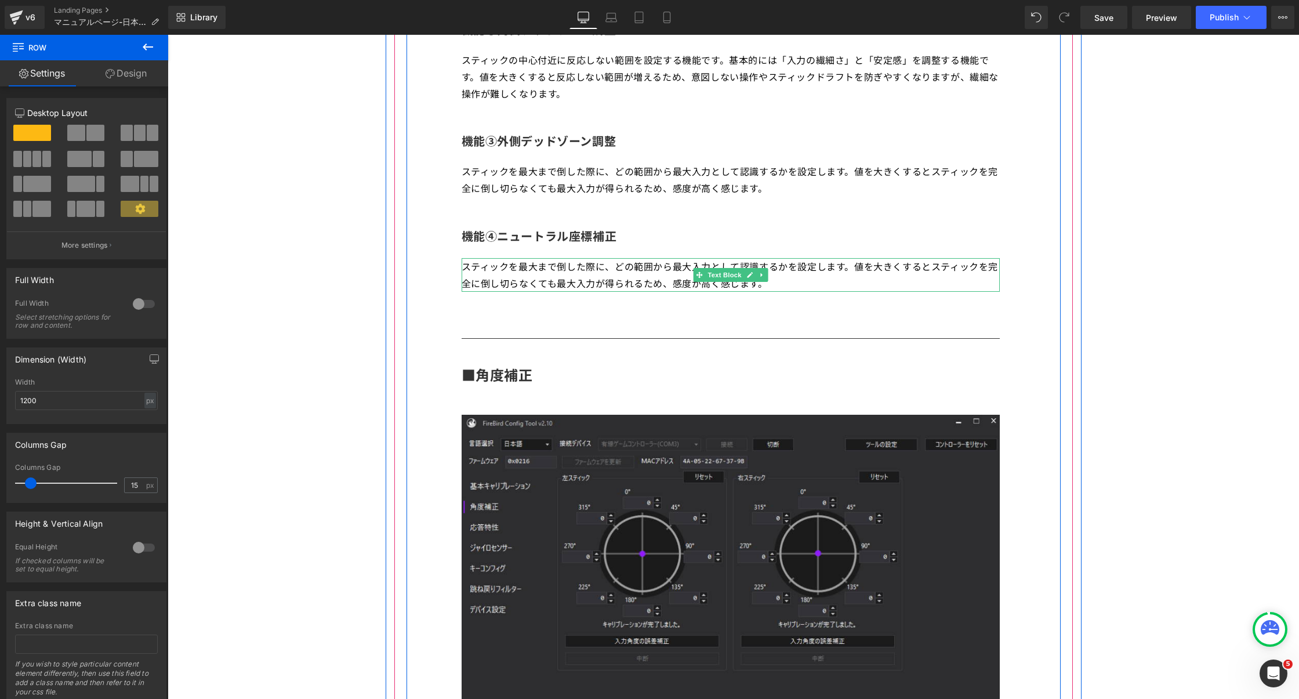
click at [731, 285] on p "スティックを最大まで倒した際に、どの範囲から最大入力として認識するかを設定します。値を大きくするとスティックを完全に倒し切らなくても最大入力が得られるため、感…" at bounding box center [731, 275] width 538 height 34
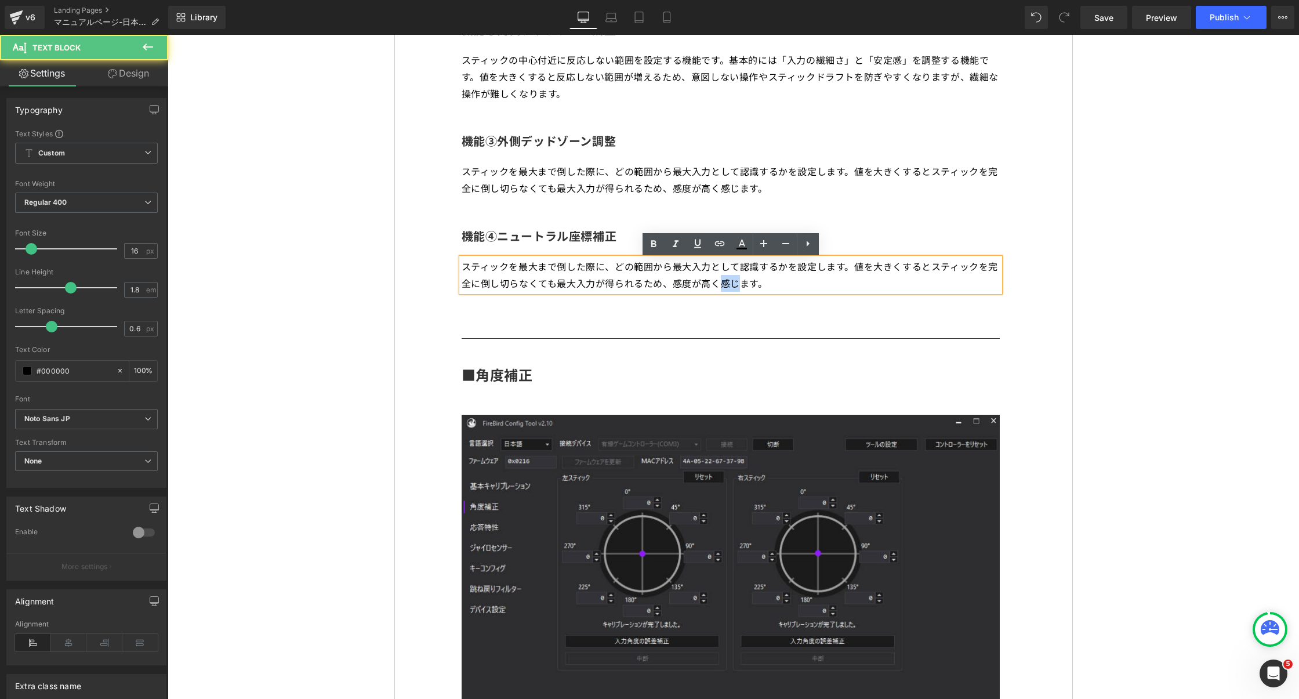
click at [731, 285] on p "スティックを最大まで倒した際に、どの範囲から最大入力として認識するかを設定します。値を大きくするとスティックを完全に倒し切らなくても最大入力が得られるため、感…" at bounding box center [731, 275] width 538 height 34
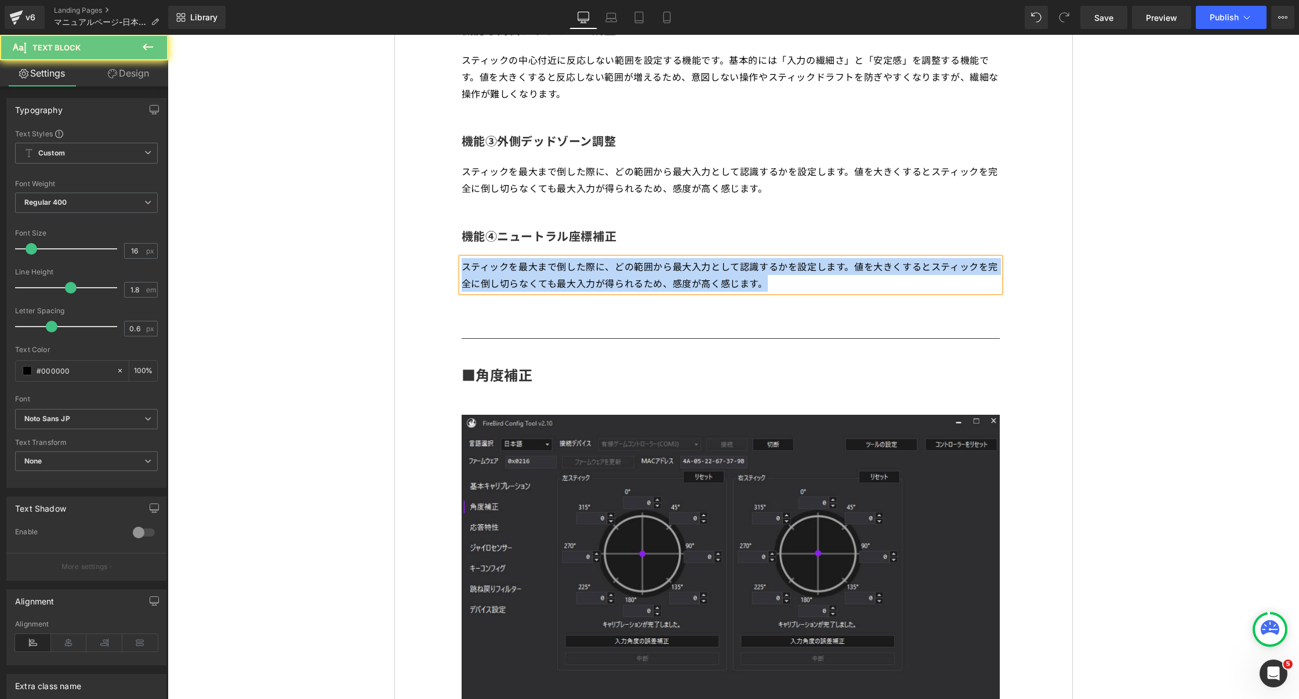
paste div
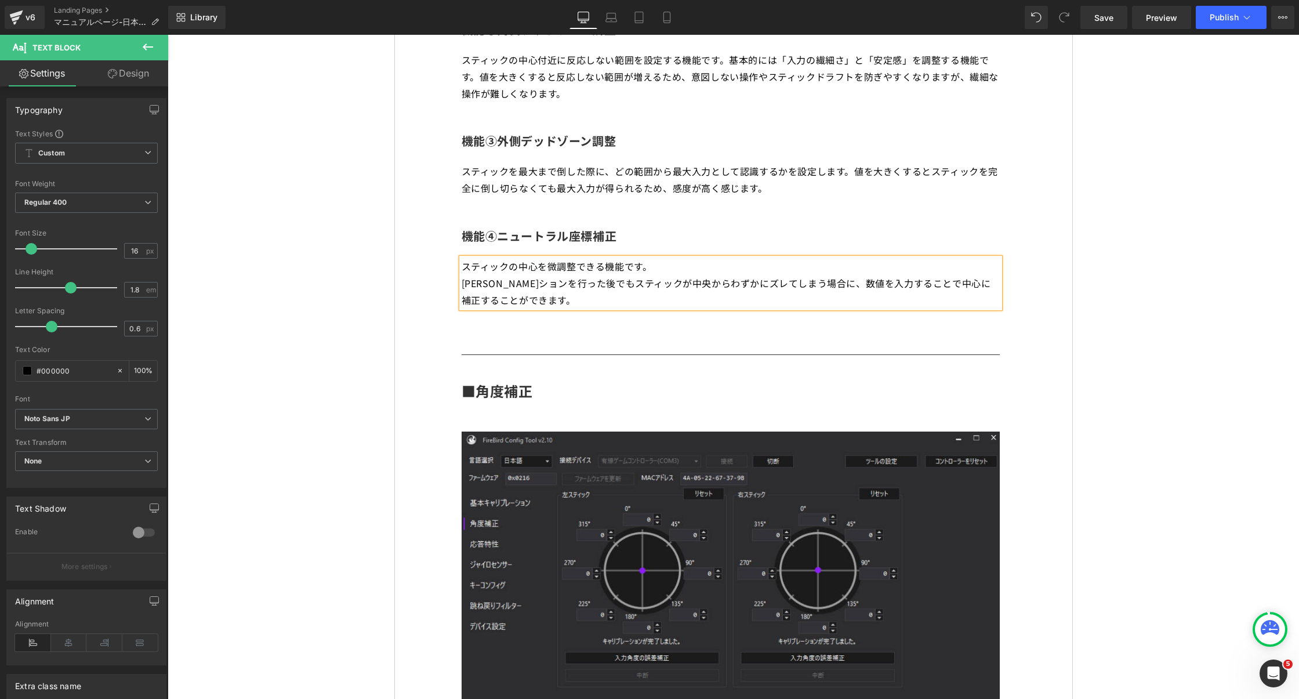
click at [464, 289] on p "[PERSON_NAME]ションを行った後でもスティックが中央からわずかにズレてしまう場合に、数値を入力することで中心に補正することができます。" at bounding box center [731, 292] width 538 height 34
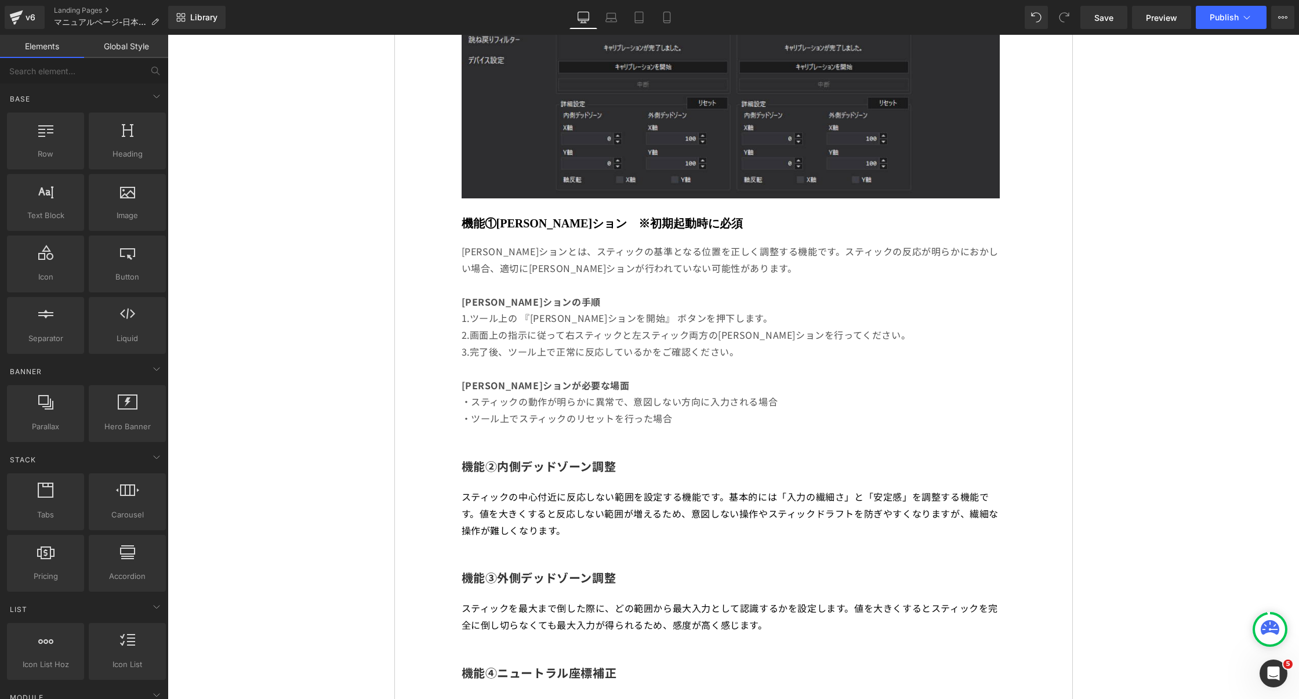
scroll to position [852, 0]
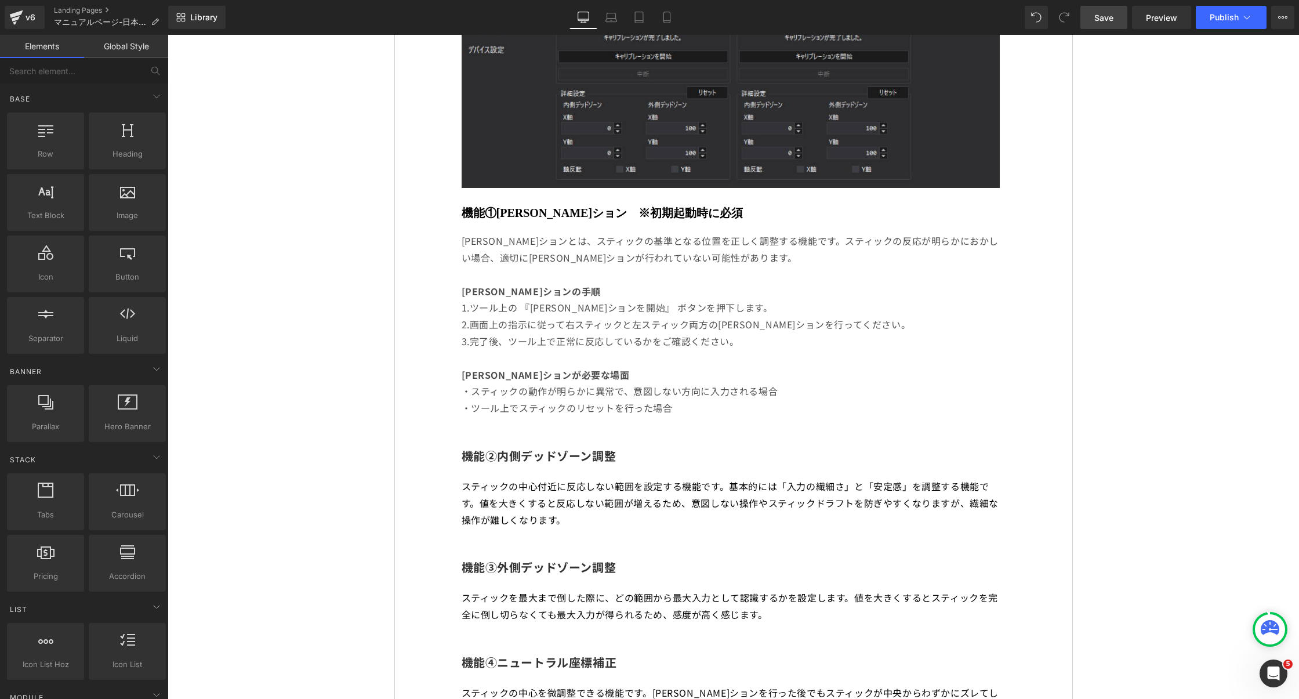
click at [1090, 19] on link "Save" at bounding box center [1103, 17] width 47 height 23
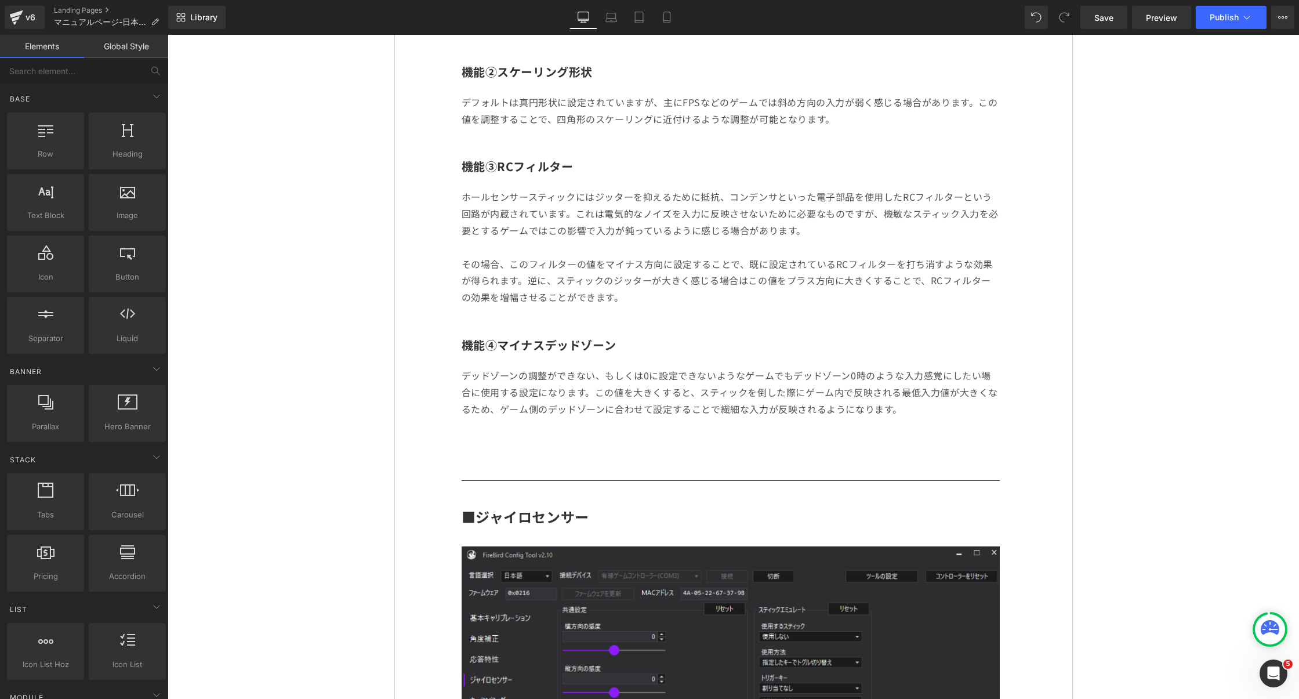
scroll to position [2595, 0]
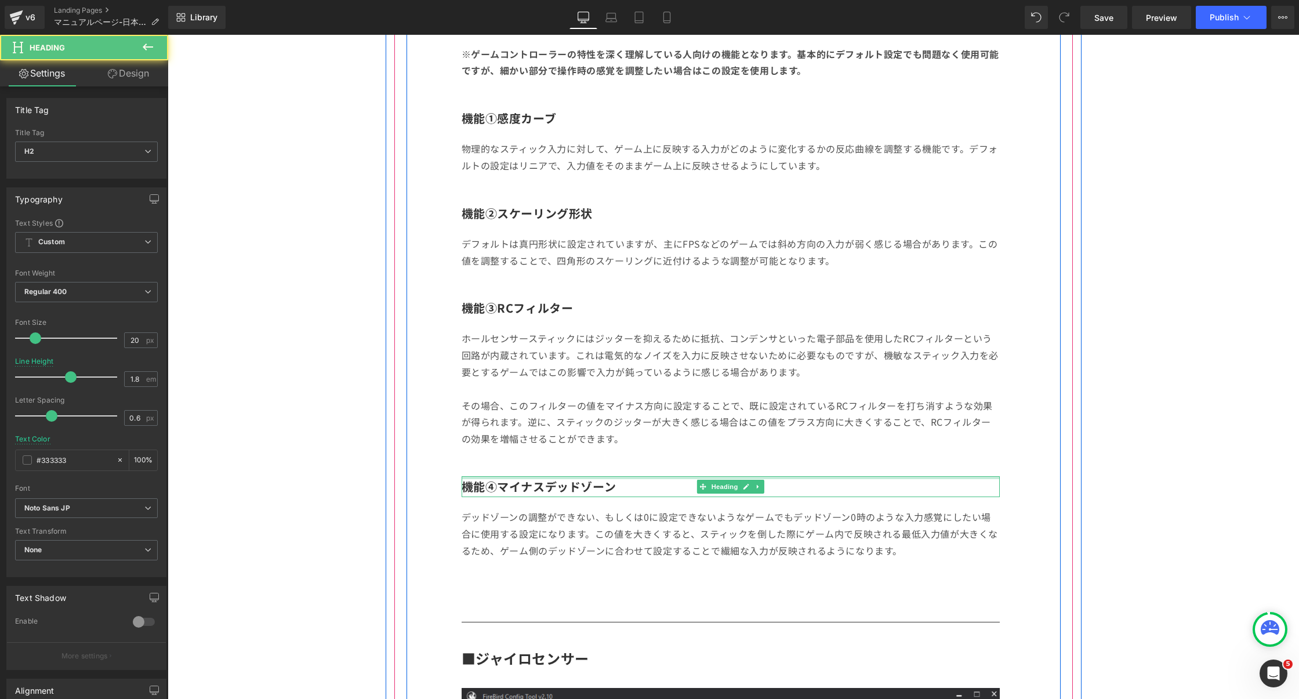
click at [850, 479] on div at bounding box center [731, 477] width 538 height 3
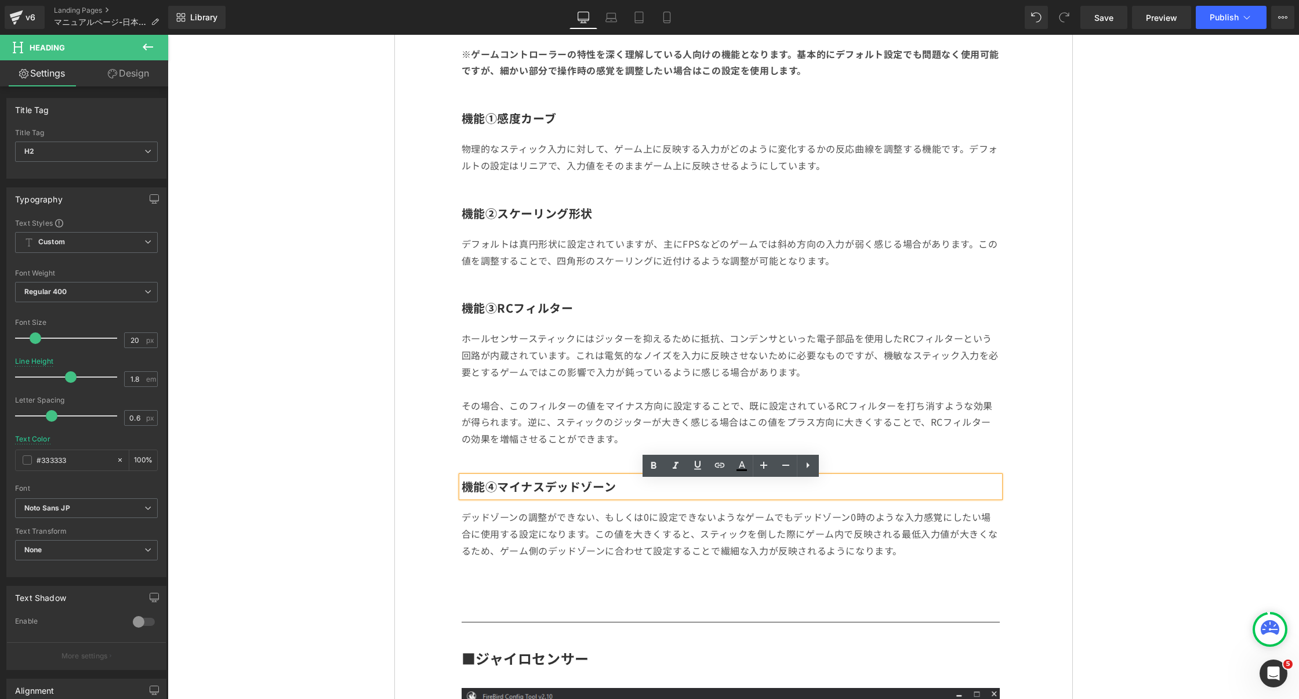
click at [538, 575] on div "デッドゾーンの調整ができない、もしくは0に設定できないようなゲームでもデッドゾーン0時のような入力感覚にしたい場合に使用する設定になります。この値を大きくする…" at bounding box center [731, 542] width 538 height 67
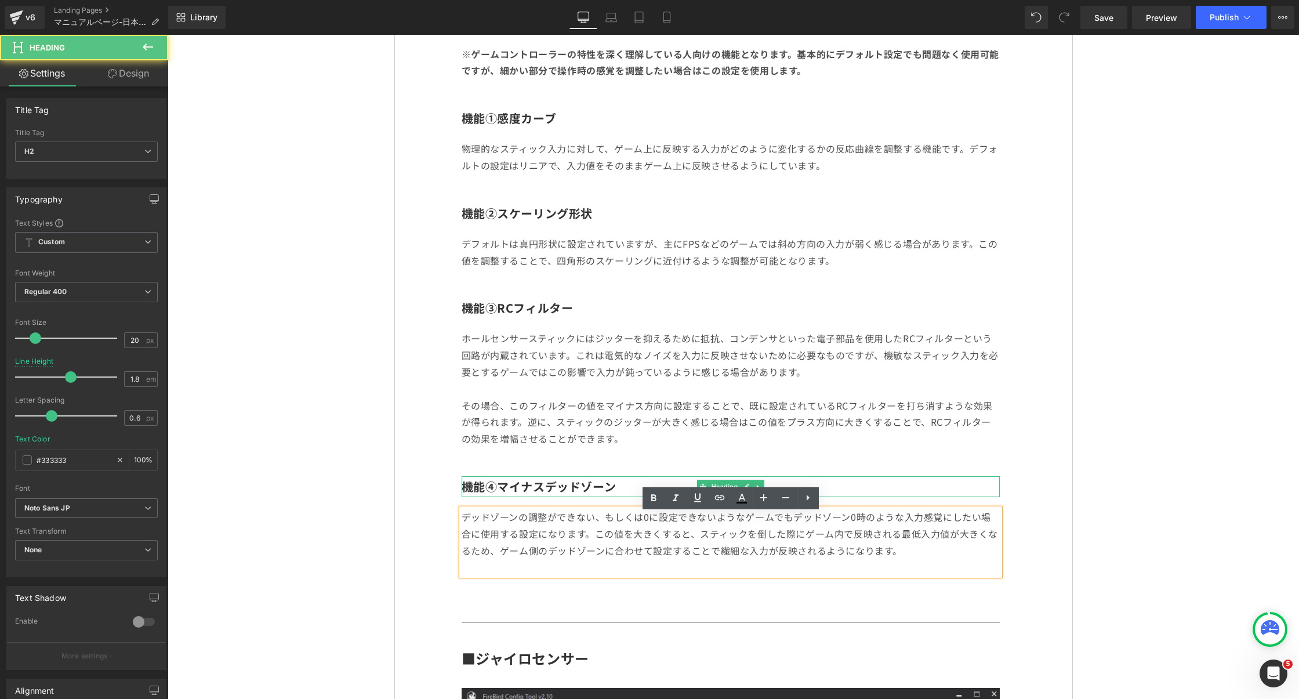
click at [502, 491] on b "機能④マイナスデッドゾーン" at bounding box center [539, 486] width 155 height 17
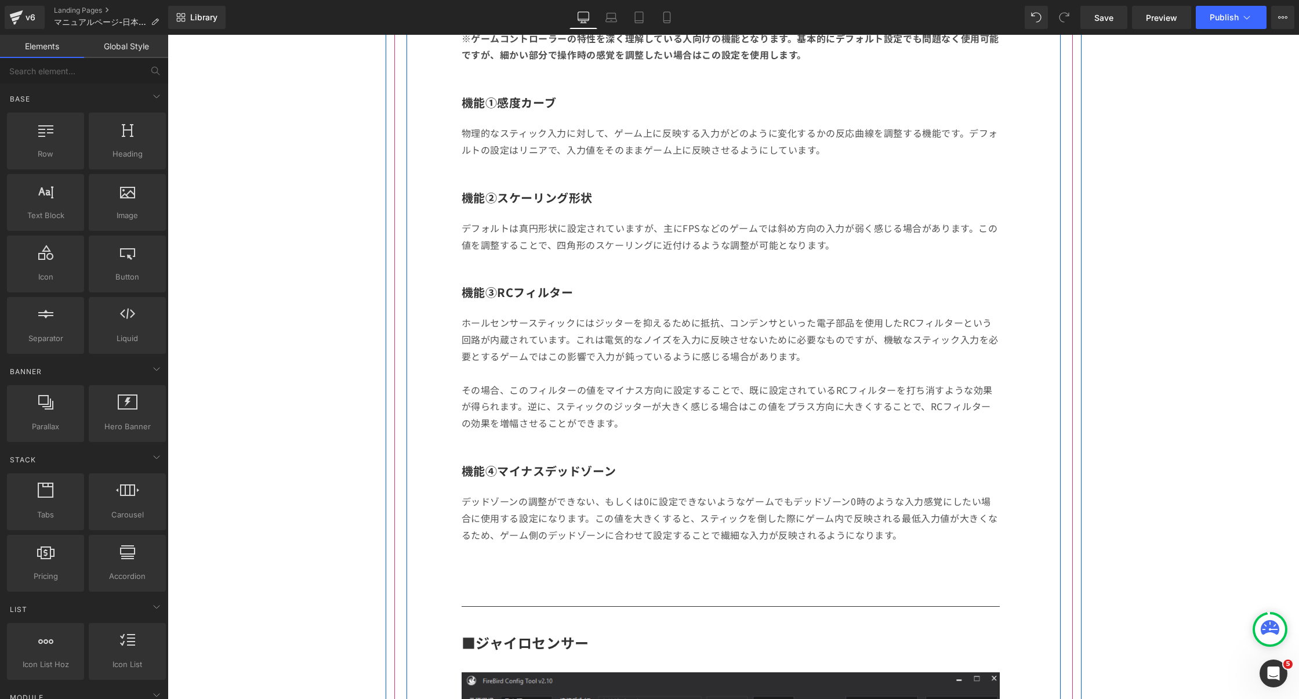
scroll to position [2634, 0]
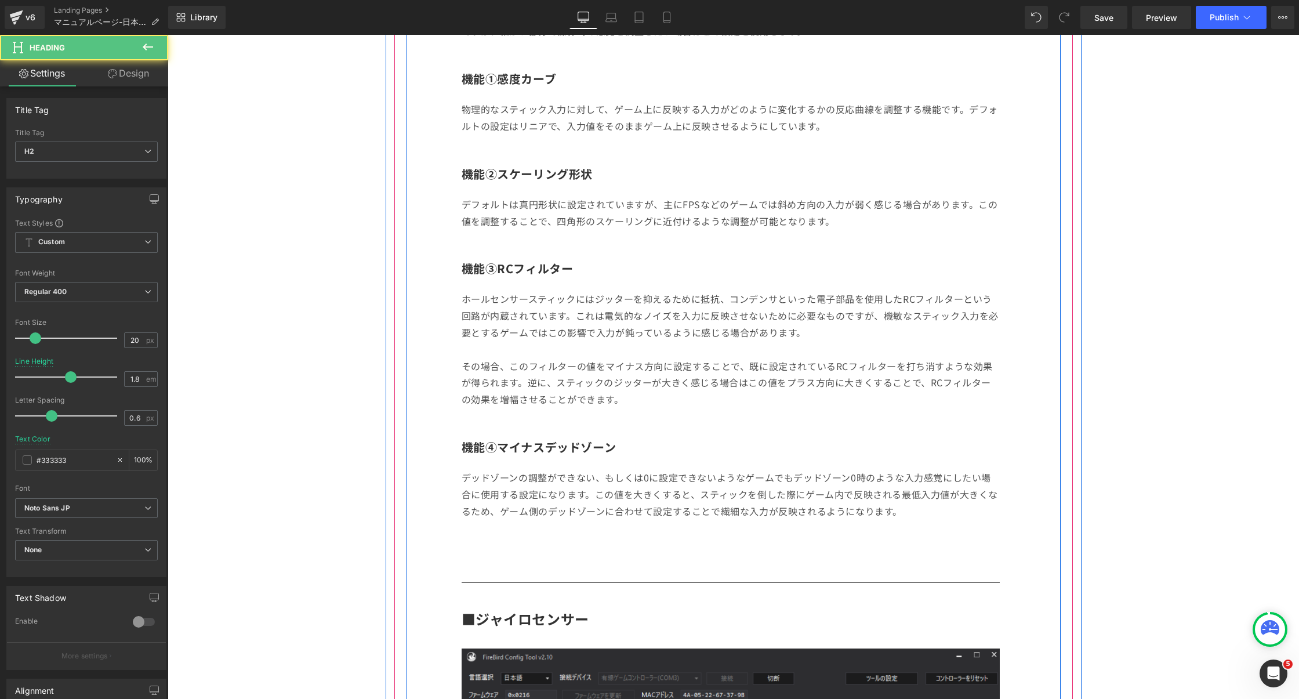
click at [689, 453] on h2 "機能④マイナスデッドゾーン" at bounding box center [731, 447] width 538 height 21
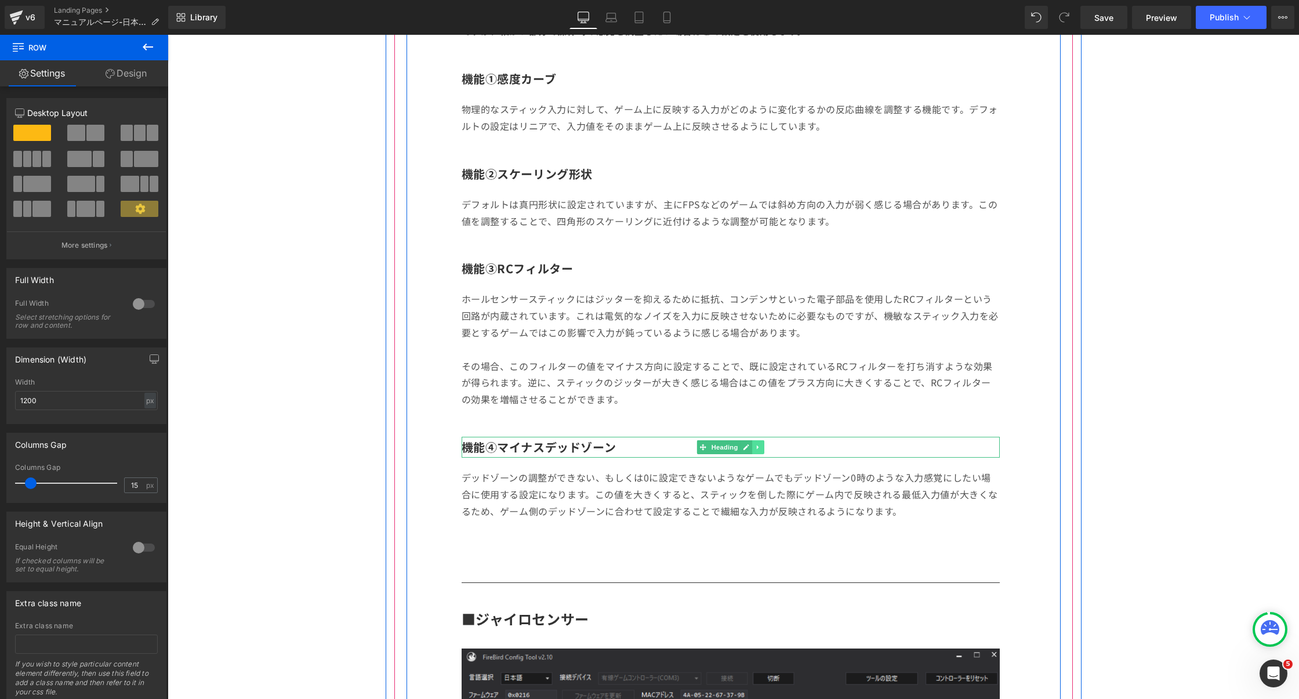
click at [757, 449] on icon at bounding box center [758, 447] width 2 height 4
click at [751, 450] on icon at bounding box center [752, 447] width 6 height 6
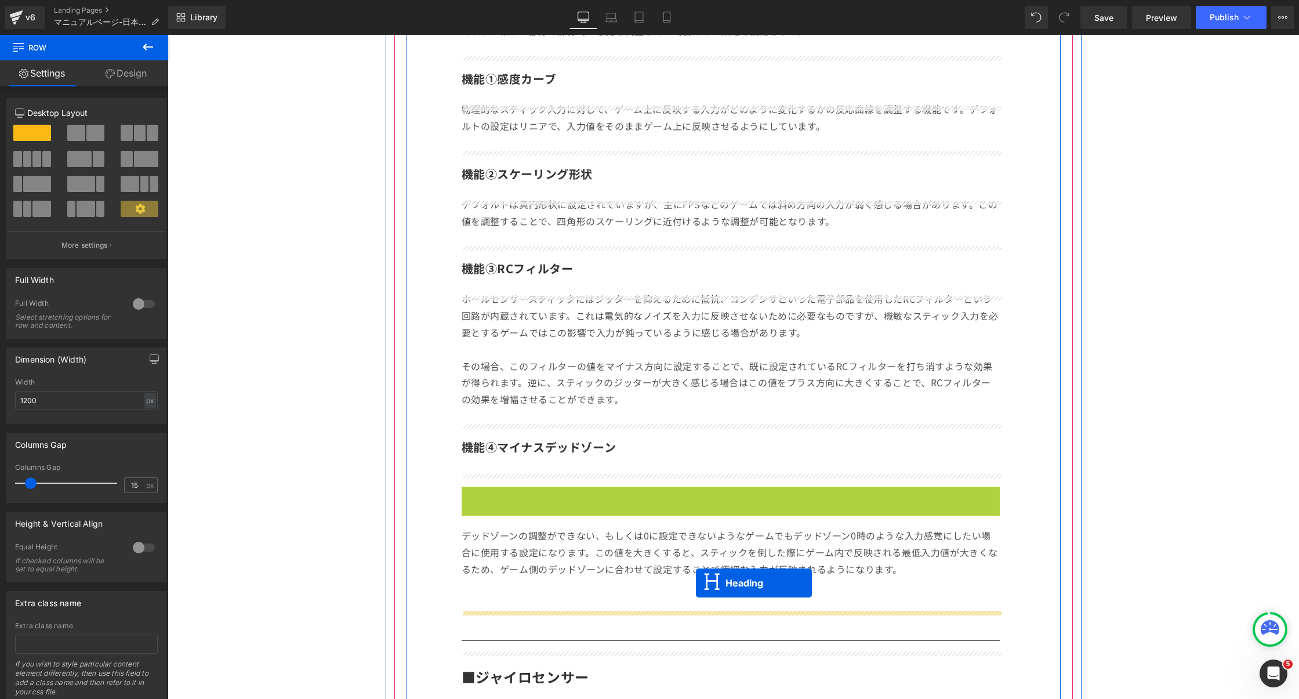
drag, startPoint x: 704, startPoint y: 500, endPoint x: 696, endPoint y: 583, distance: 83.3
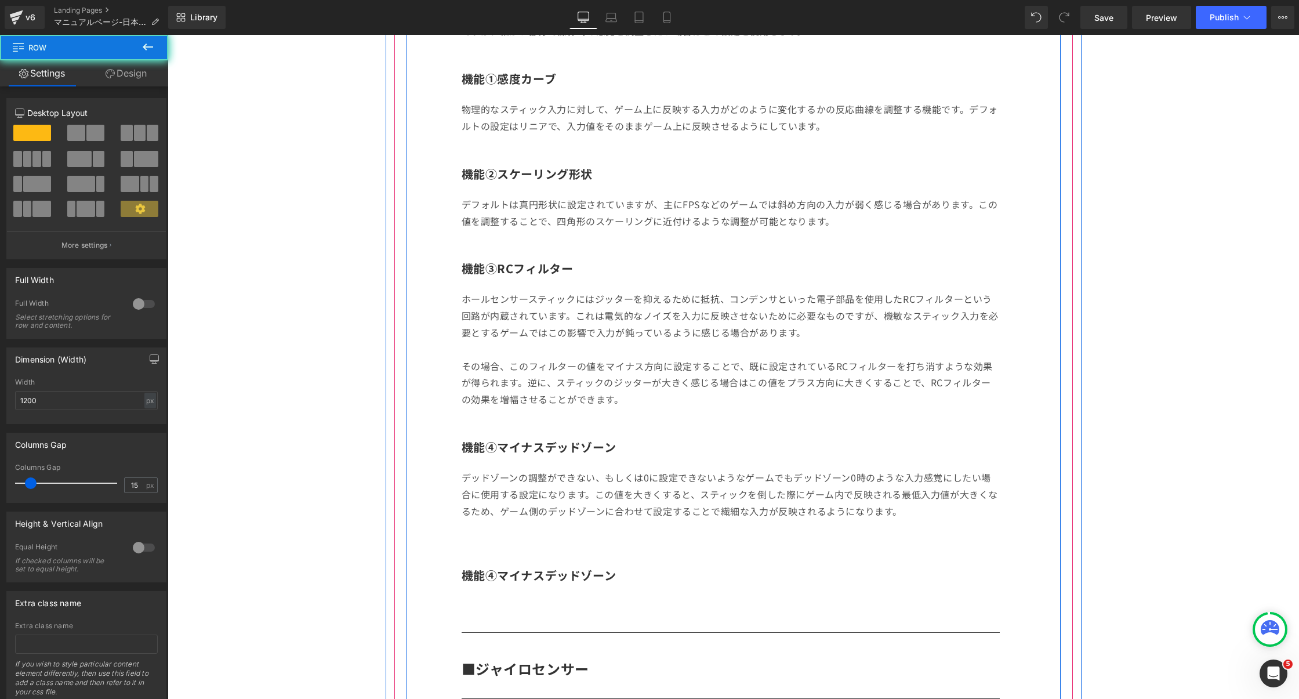
click at [527, 583] on b "機能④マイナスデッドゾーン" at bounding box center [539, 575] width 155 height 17
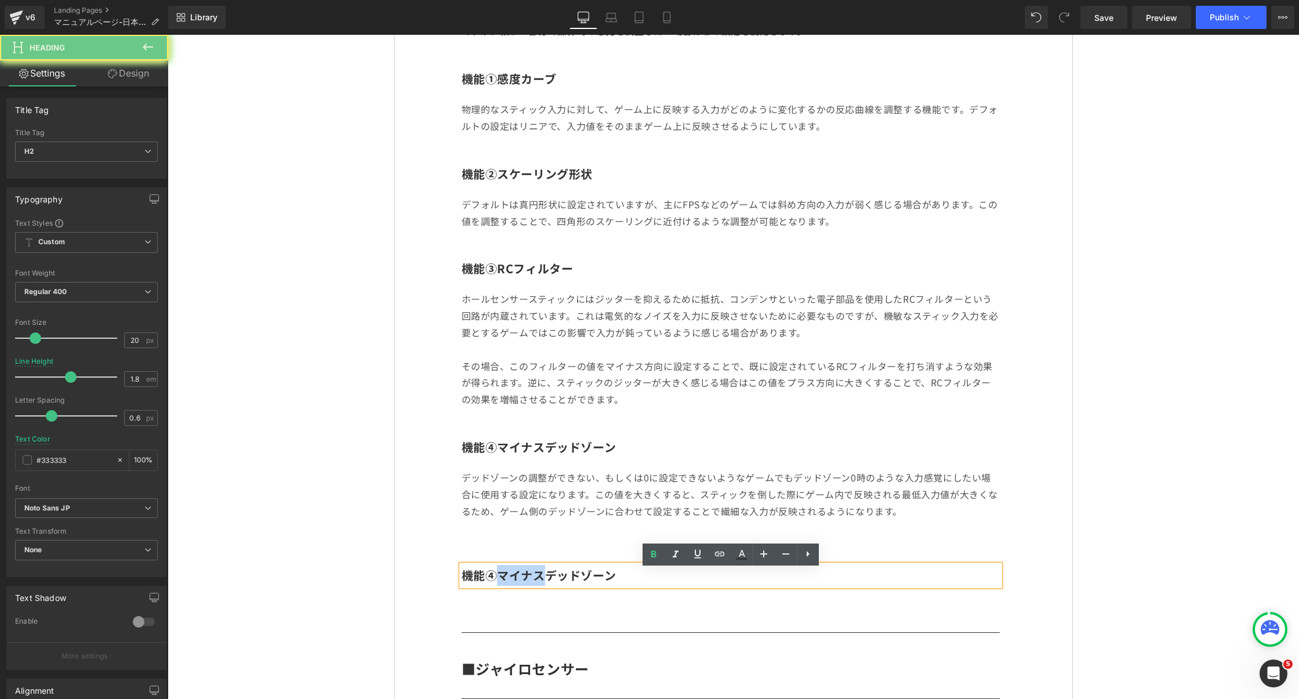
click at [527, 583] on b "機能④マイナスデッドゾーン" at bounding box center [539, 575] width 155 height 17
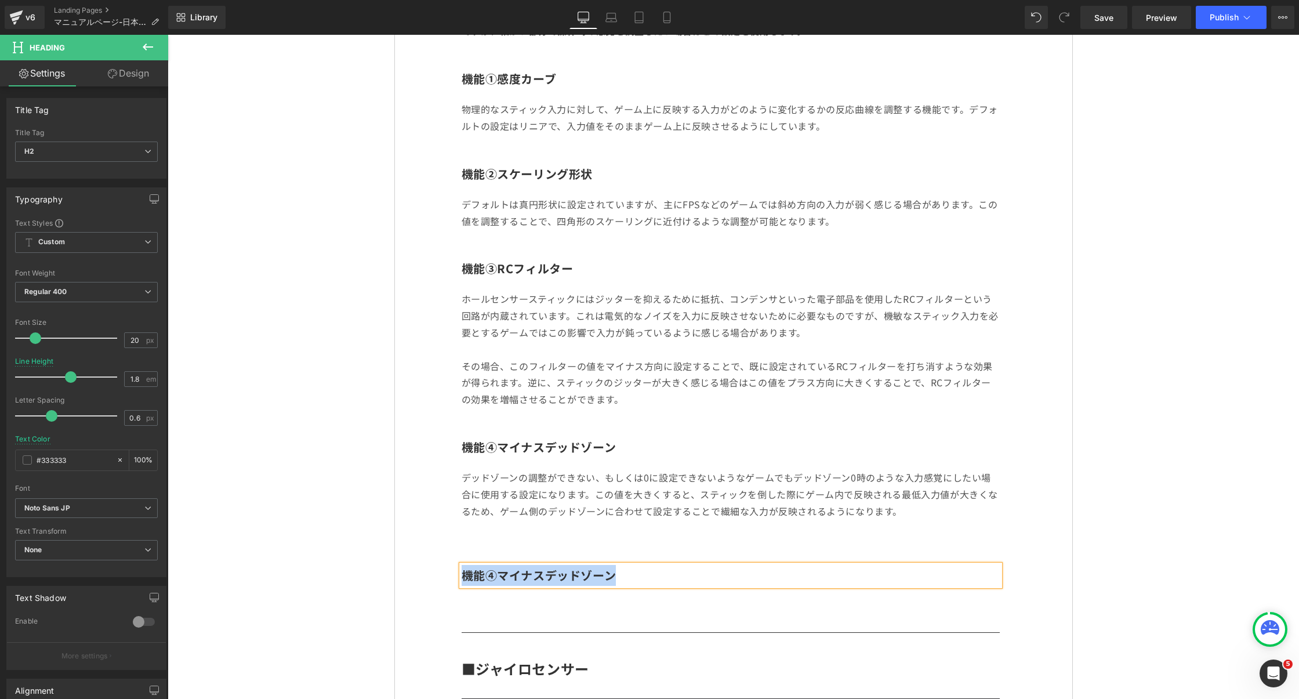
paste div
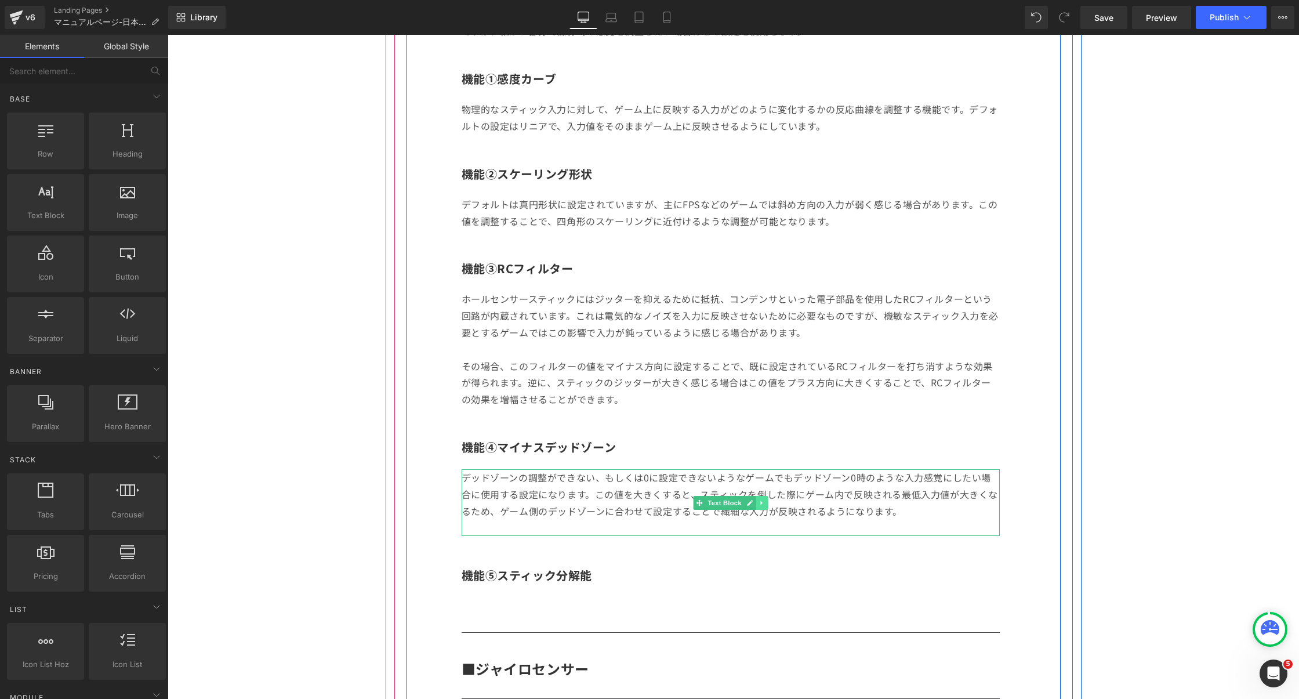
click at [761, 505] on icon at bounding box center [761, 502] width 2 height 4
click at [754, 506] on icon at bounding box center [756, 502] width 6 height 6
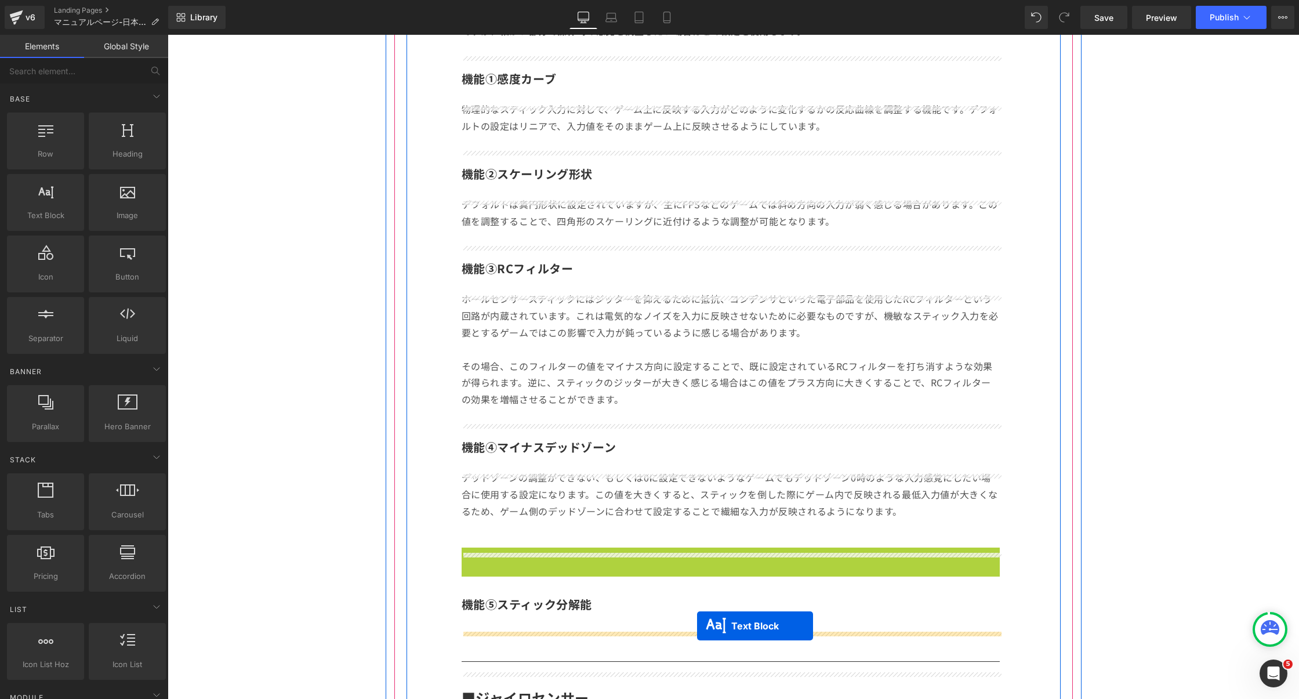
drag, startPoint x: 699, startPoint y: 585, endPoint x: 697, endPoint y: 626, distance: 41.2
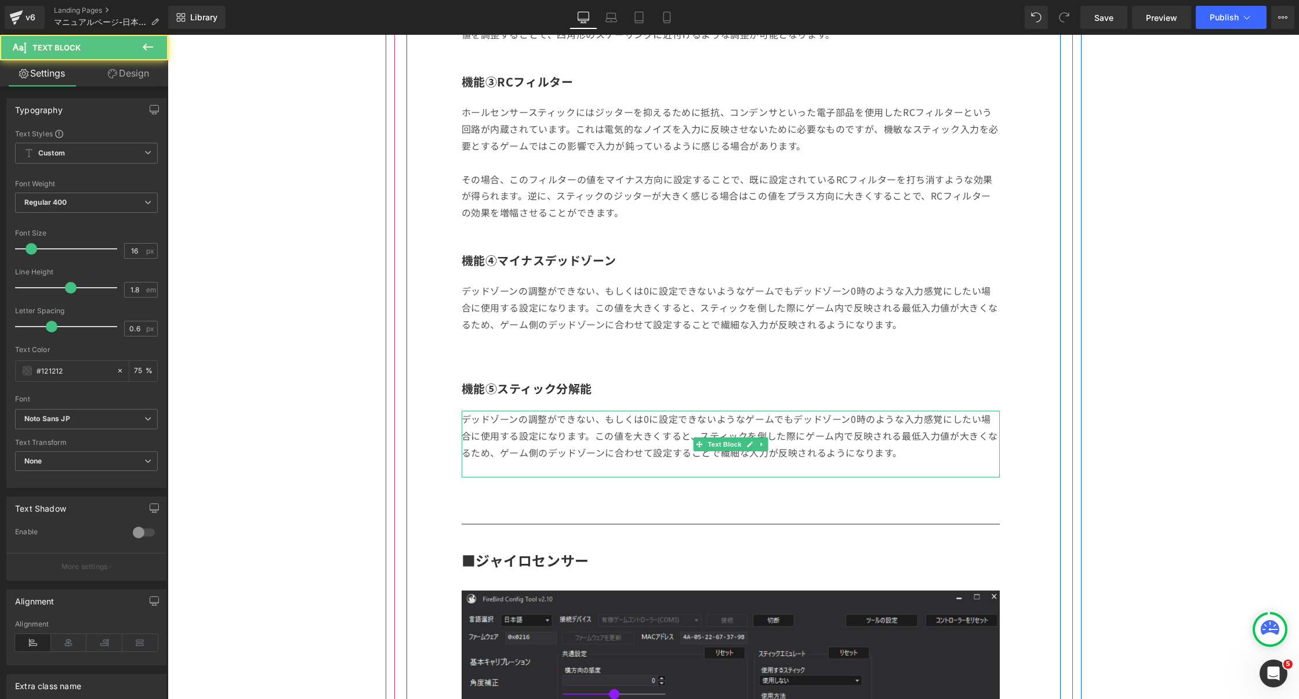
scroll to position [2846, 0]
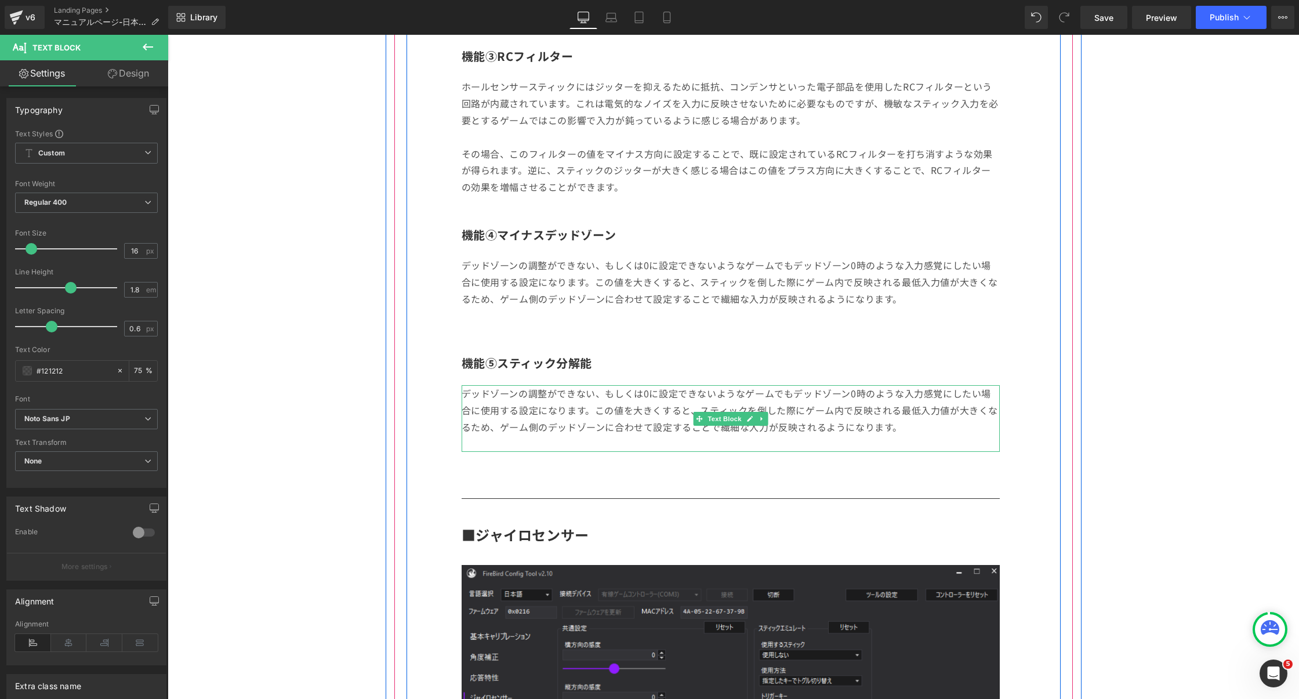
click at [548, 427] on p "デッドゾーンの調整ができない、もしくは0に設定できないようなゲームでもデッドゾーン0時のような入力感覚にしたい場合に使用する設定になります。この値を大きくする…" at bounding box center [731, 410] width 538 height 50
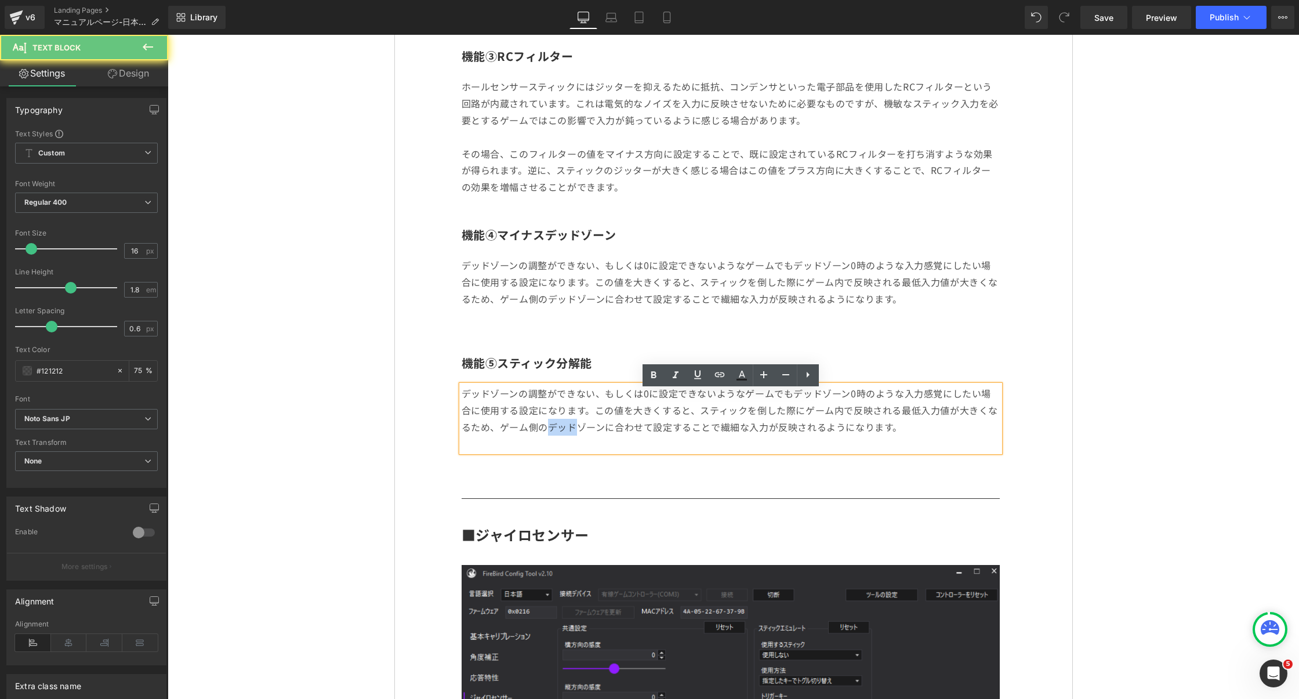
click at [548, 427] on p "デッドゾーンの調整ができない、もしくは0に設定できないようなゲームでもデッドゾーン0時のような入力感覚にしたい場合に使用する設定になります。この値を大きくする…" at bounding box center [731, 410] width 538 height 50
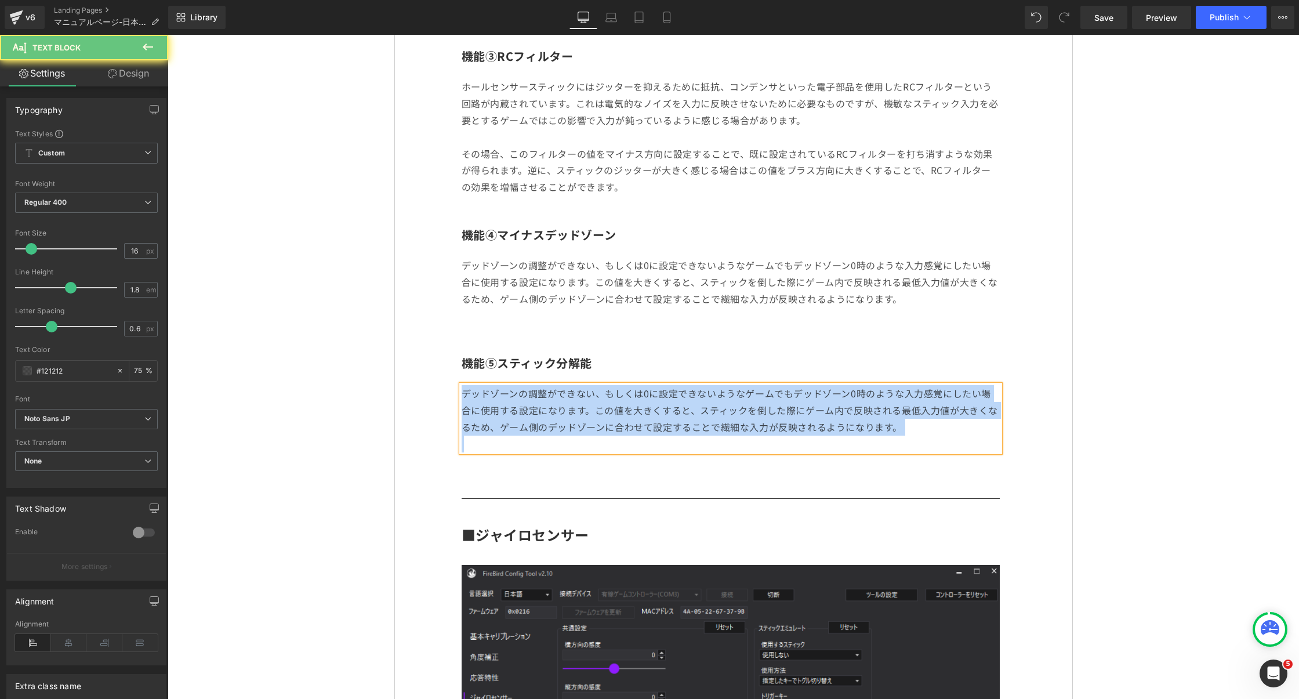
paste div
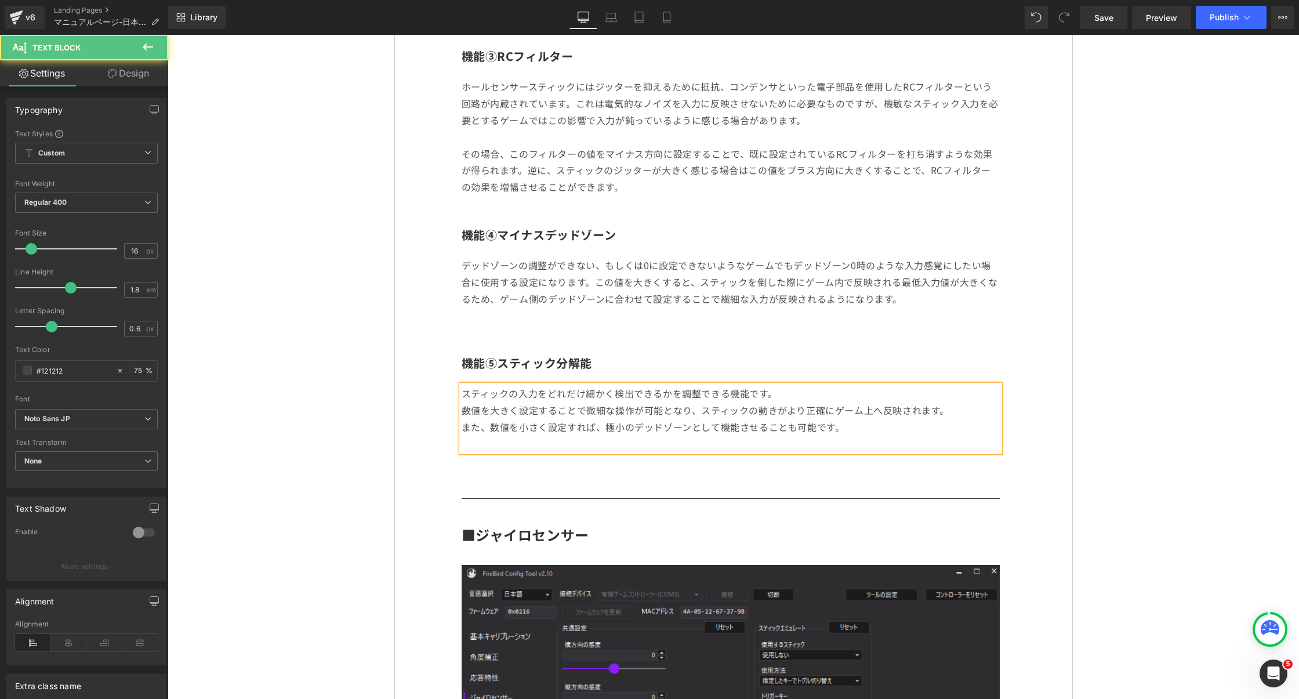
click at [462, 416] on p "数値を大きく設定することで微細な操作が可能となり、スティックの動きがより正確にゲーム上へ反映されます。" at bounding box center [731, 410] width 538 height 17
click at [467, 432] on p "また、数値を小さく設定すれば、極小のデッドゾーンとして機能させることも可能です。" at bounding box center [731, 427] width 538 height 17
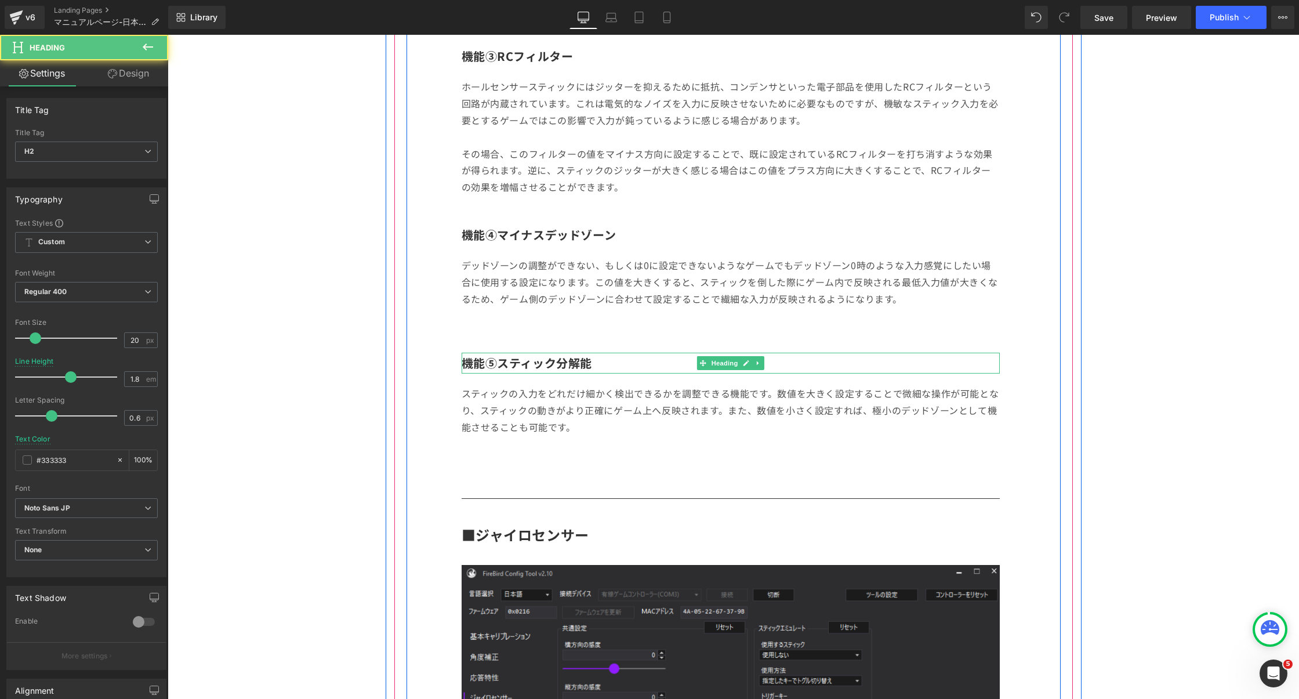
click at [835, 373] on h2 "機能⑤スティック分解能" at bounding box center [731, 363] width 538 height 21
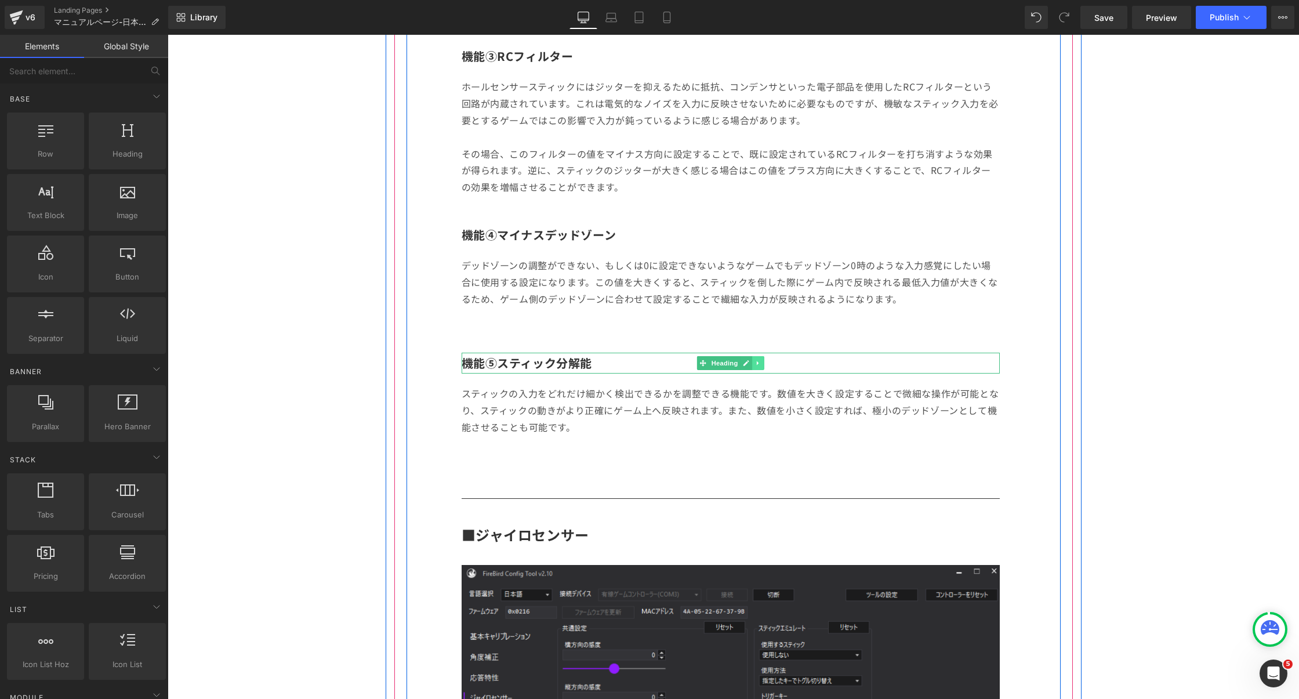
click at [760, 367] on icon at bounding box center [758, 363] width 6 height 7
click at [756, 370] on link at bounding box center [752, 363] width 12 height 14
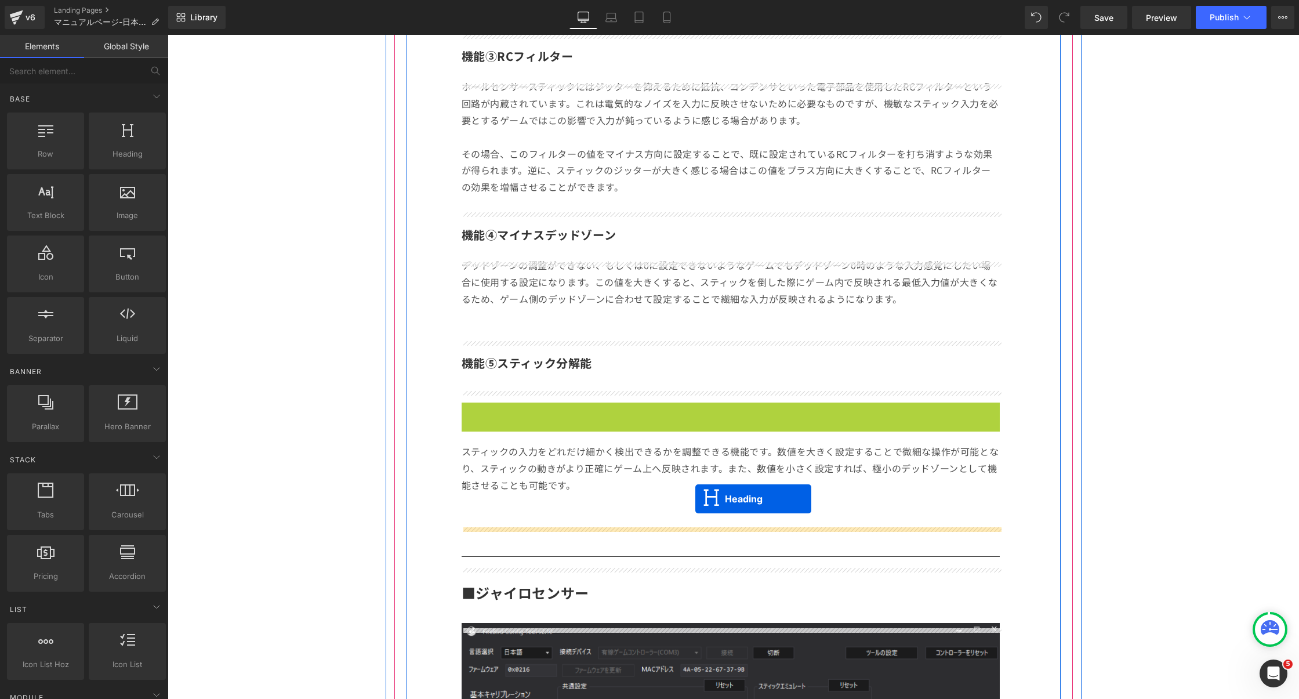
drag, startPoint x: 696, startPoint y: 419, endPoint x: 695, endPoint y: 499, distance: 79.5
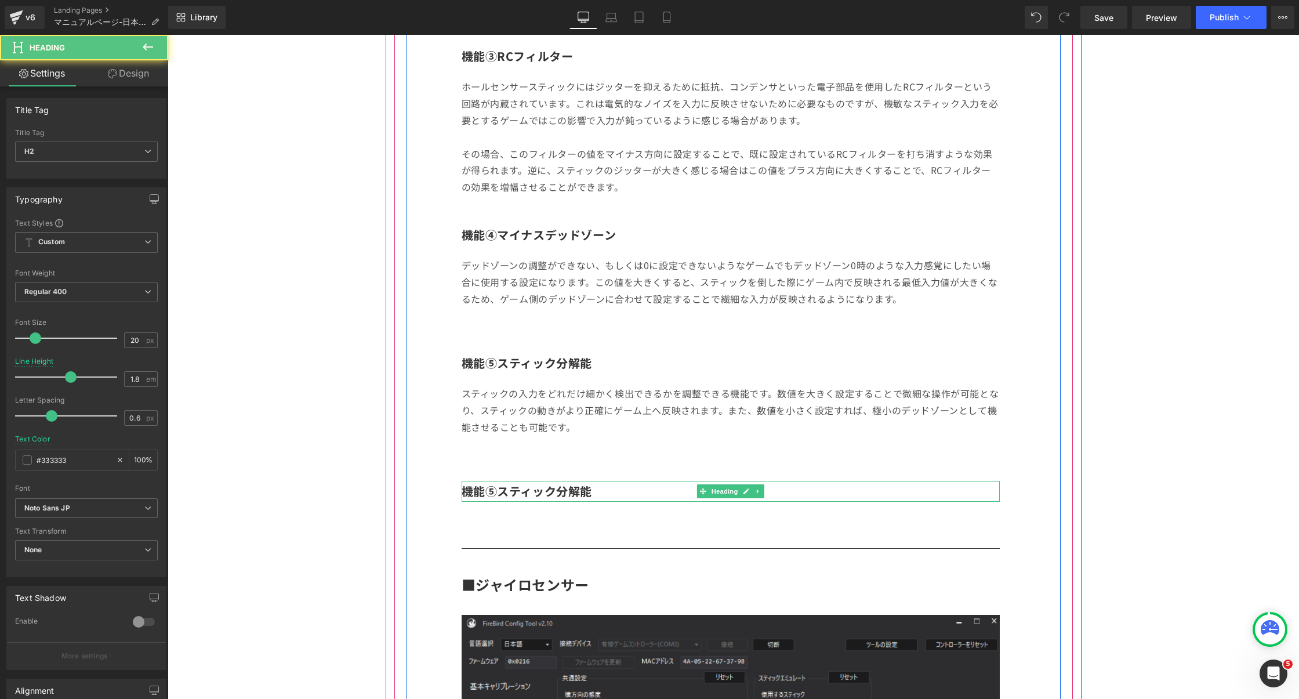
click at [530, 497] on b "機能⑤スティック分解能" at bounding box center [527, 490] width 131 height 17
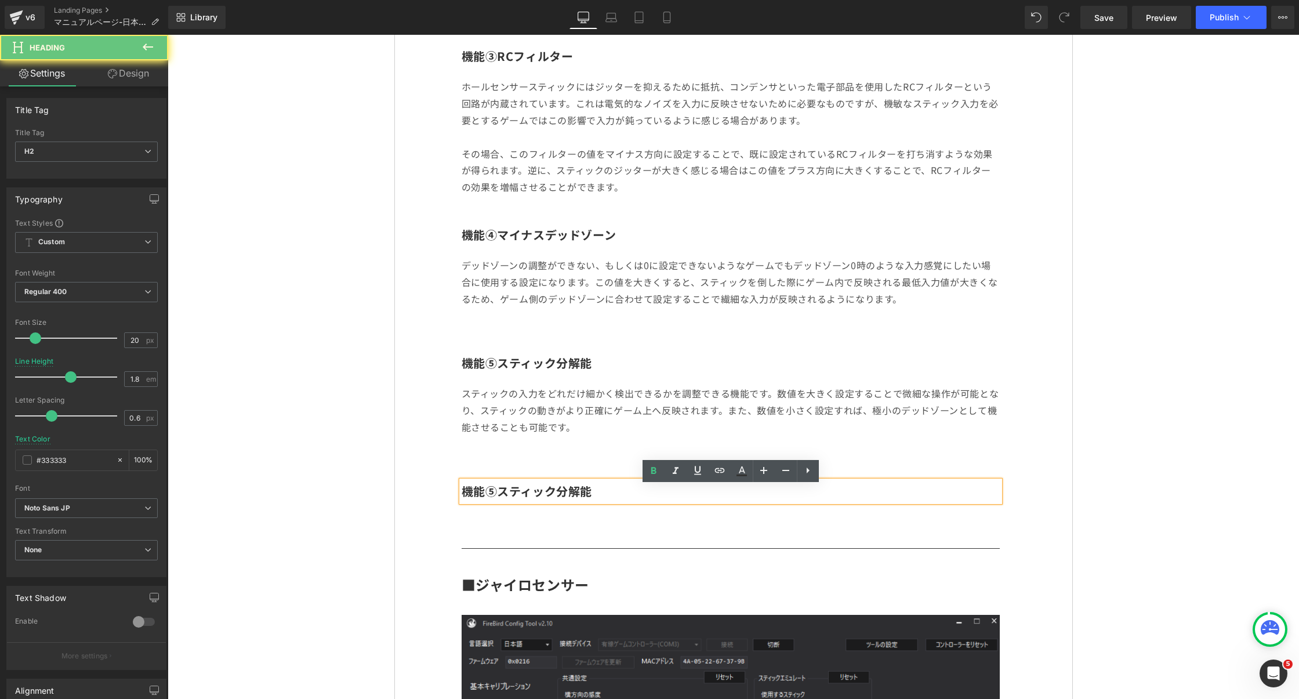
click at [530, 497] on b "機能⑤スティック分解能" at bounding box center [527, 490] width 131 height 17
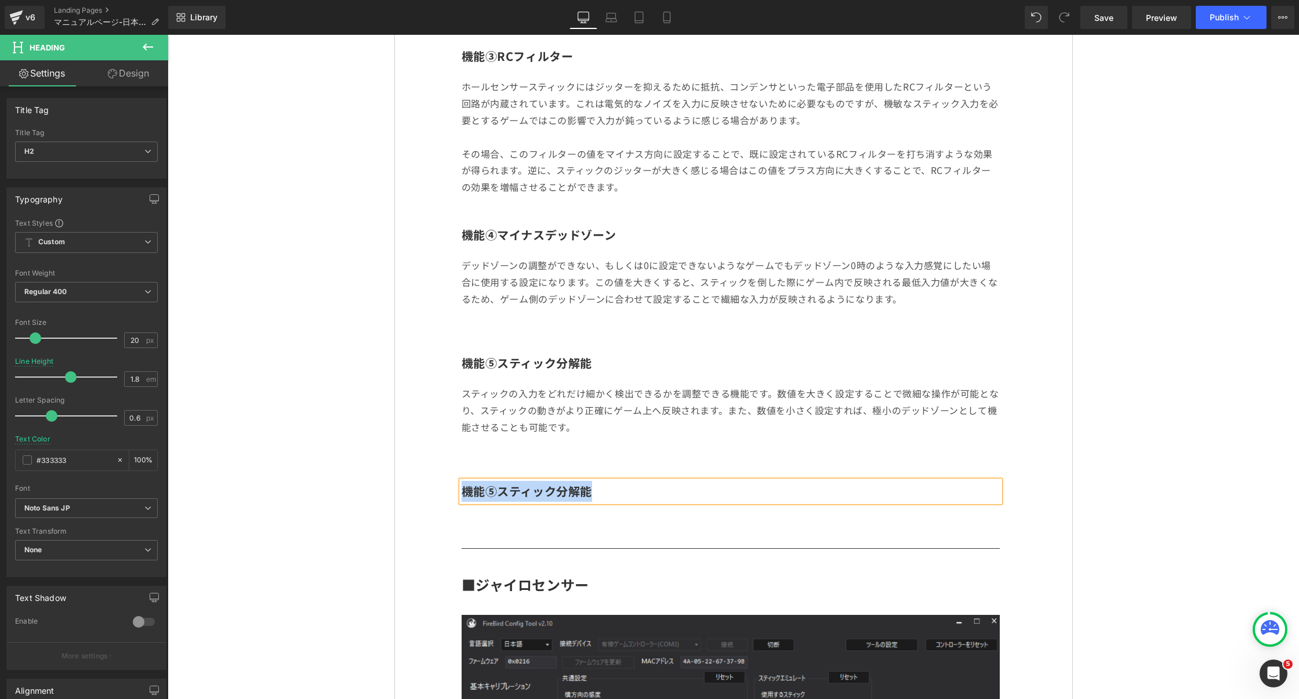
paste div
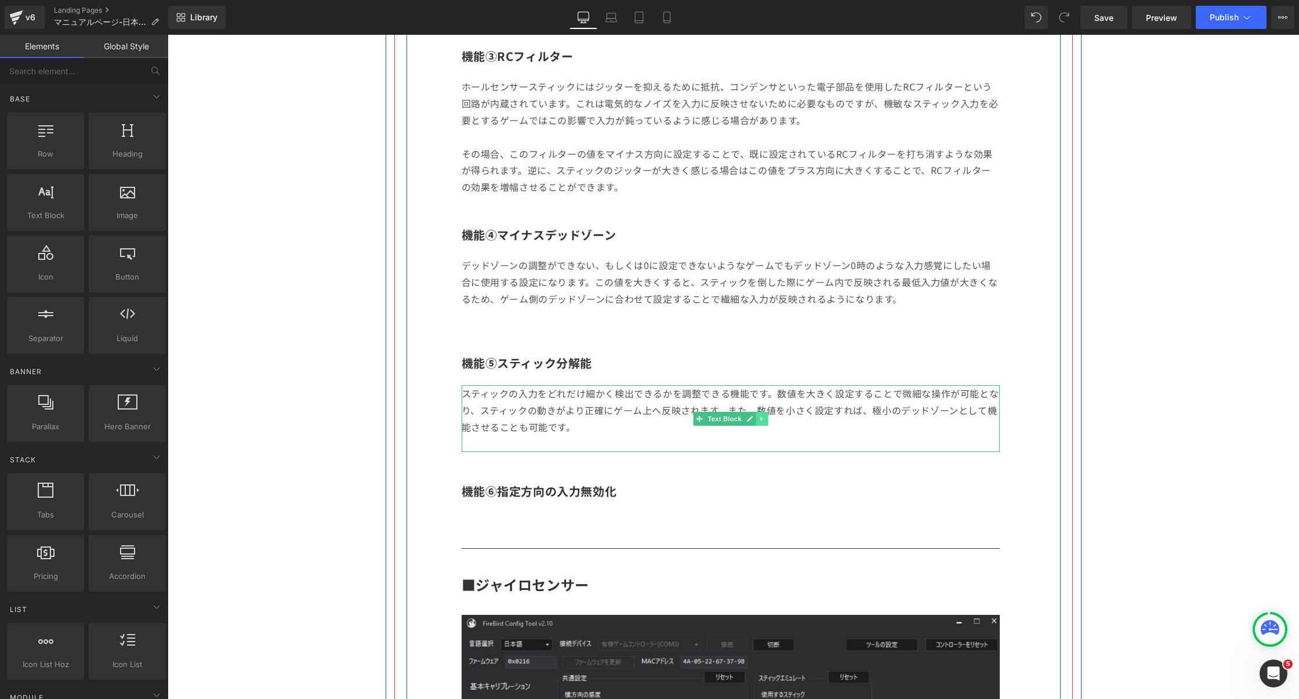
click at [761, 420] on icon at bounding box center [761, 418] width 2 height 4
click at [754, 422] on icon at bounding box center [756, 418] width 6 height 6
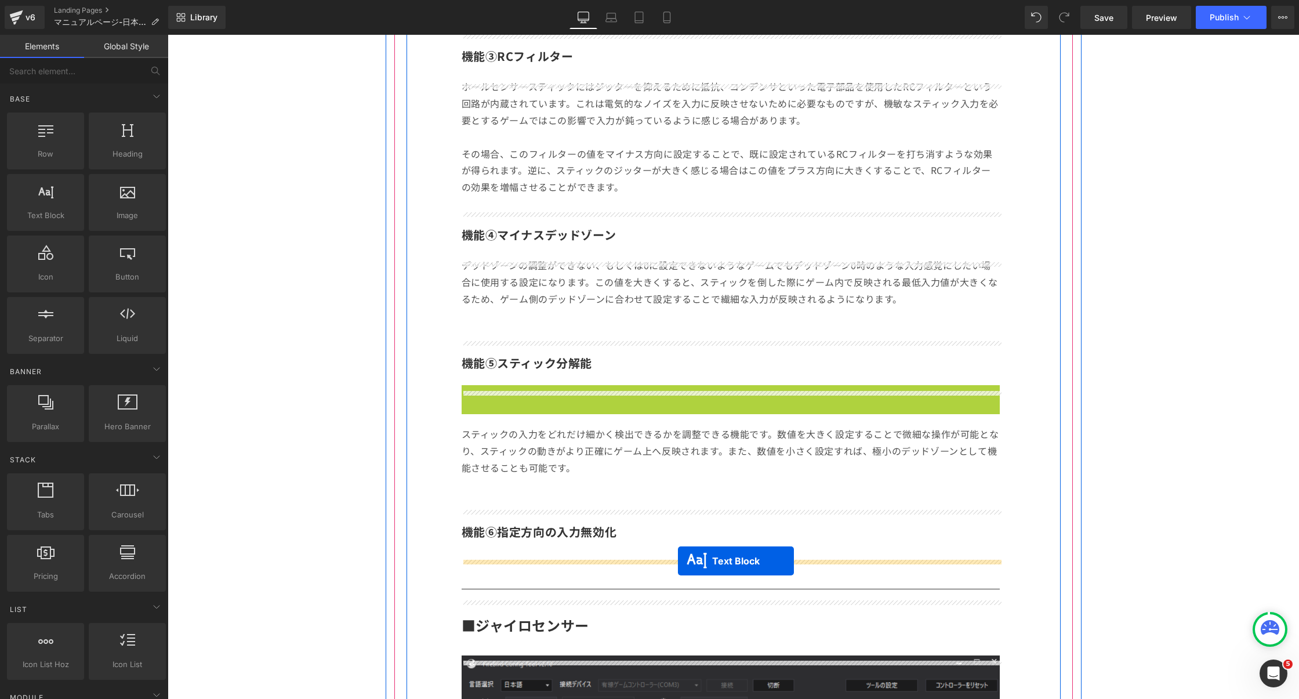
drag, startPoint x: 683, startPoint y: 426, endPoint x: 678, endPoint y: 561, distance: 135.2
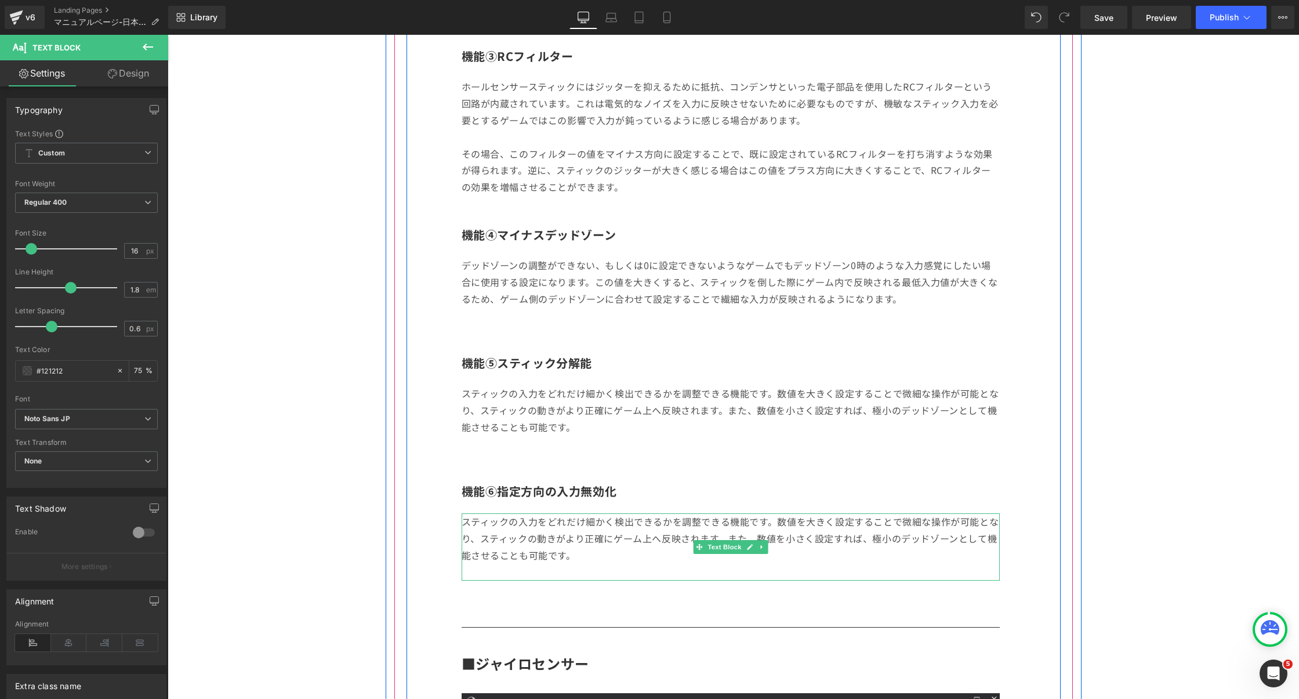
click at [492, 561] on span "また、数値を小さく設定すれば、極小のデッドゾーンとして機能させることも可能です。" at bounding box center [730, 546] width 536 height 31
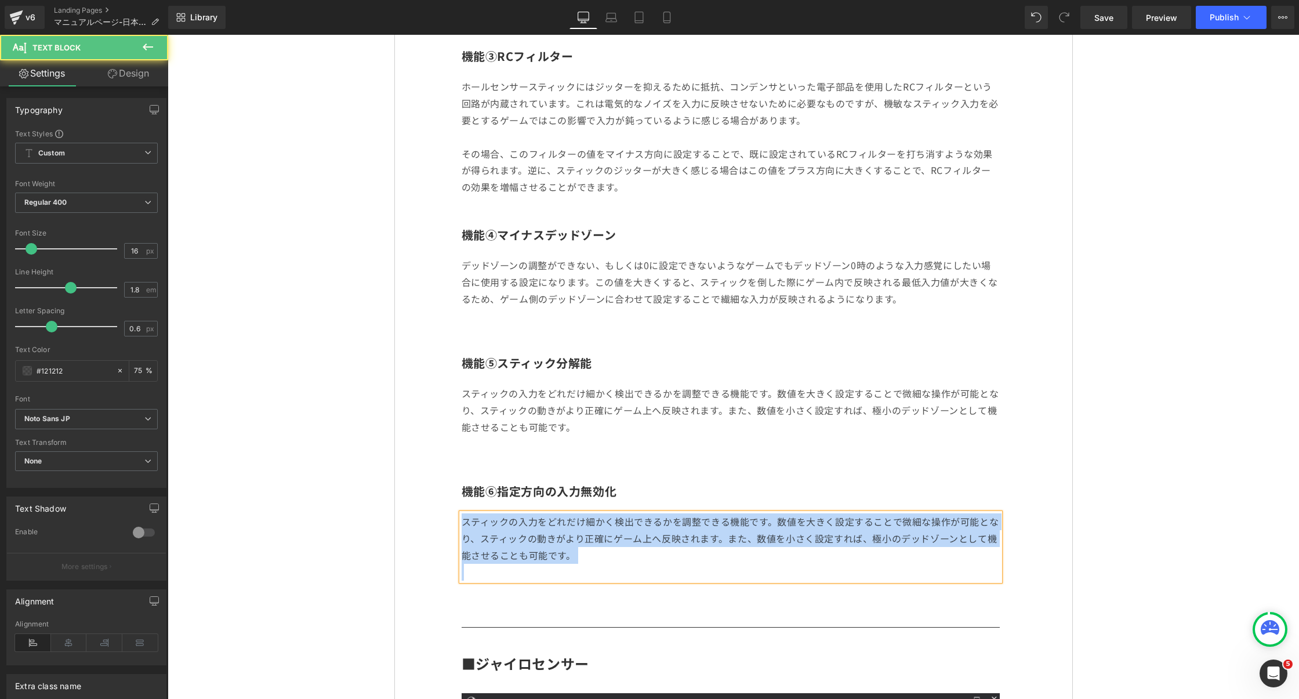
paste div
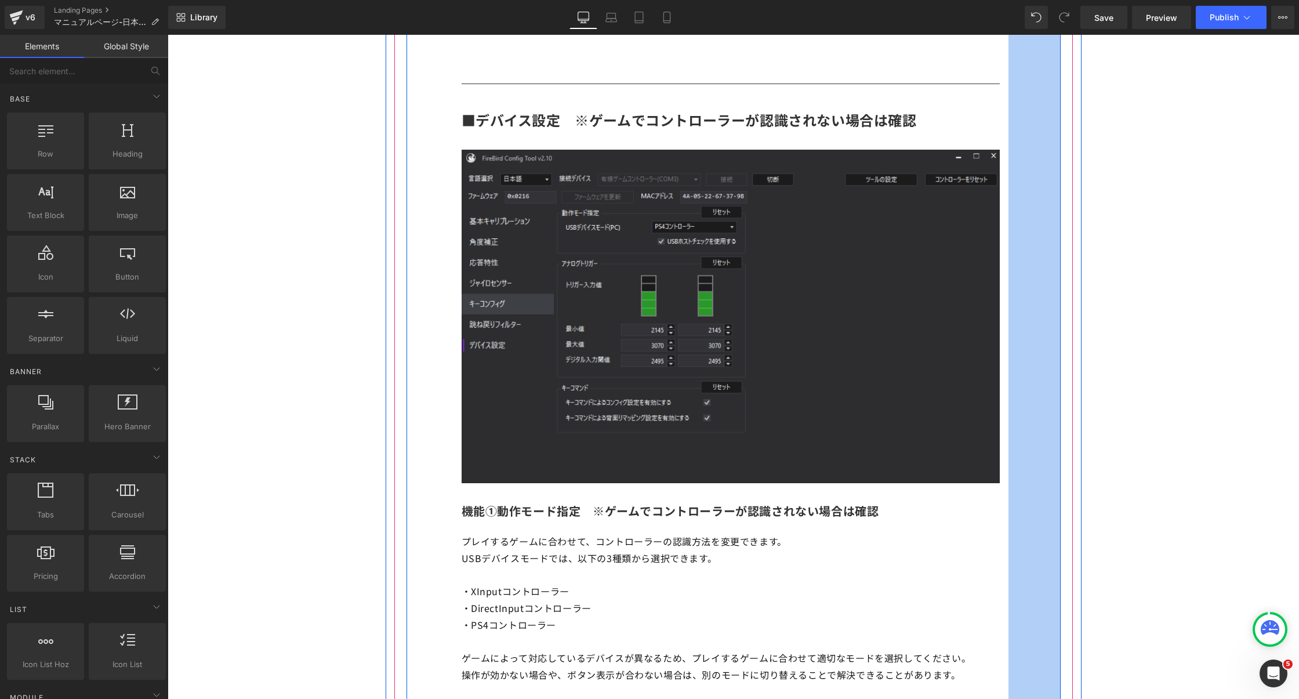
scroll to position [5975, 0]
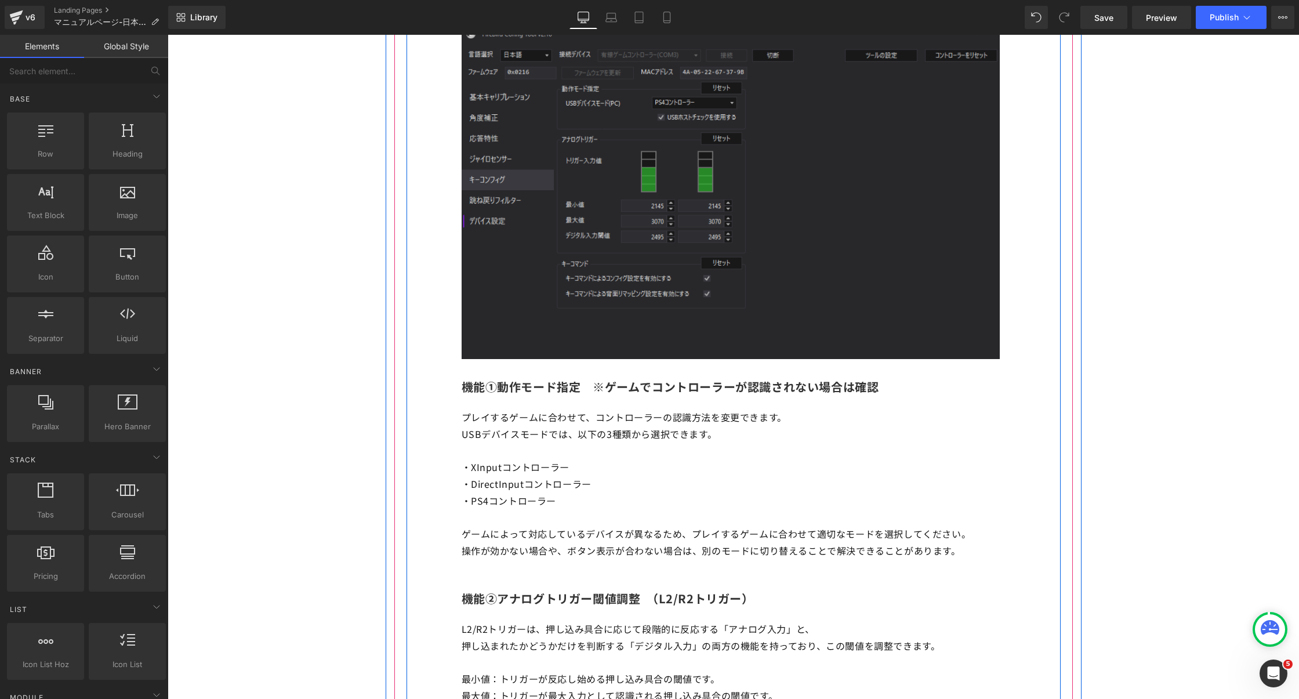
scroll to position [6375, 0]
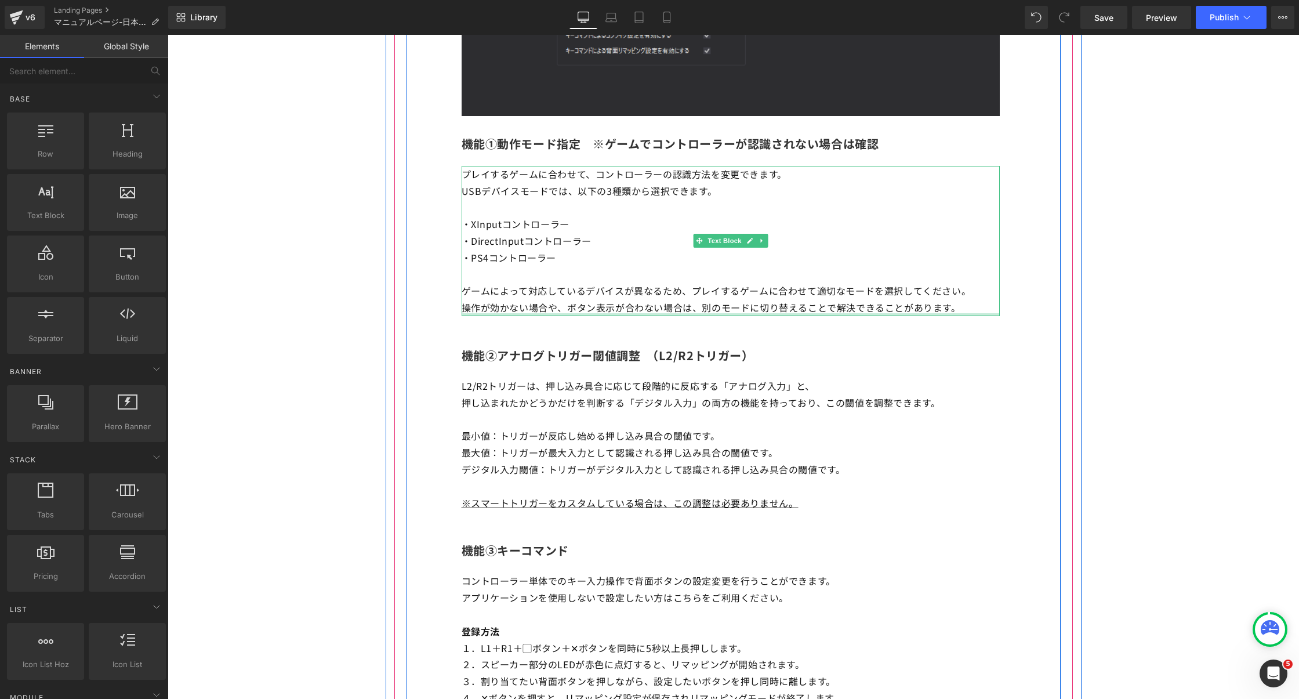
click at [918, 316] on div at bounding box center [731, 314] width 538 height 3
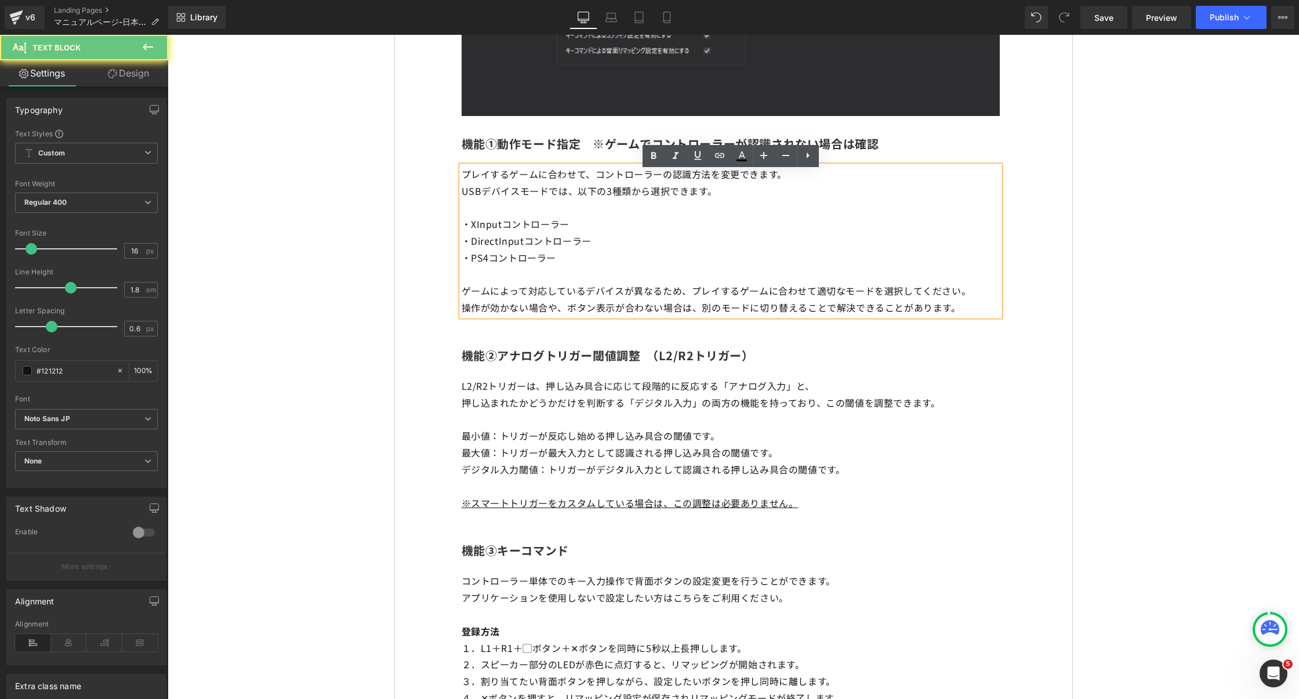
click at [918, 316] on p "操作が効かない場合や、ボタン表示が合わない場合は、別のモードに切り替えることで解決できることがあります。" at bounding box center [731, 307] width 538 height 17
click at [977, 311] on p "操作が効かない場合や、ボタン表示が合わない場合は、別のモードに切り替えることで解決できることがあります。" at bounding box center [731, 307] width 538 height 17
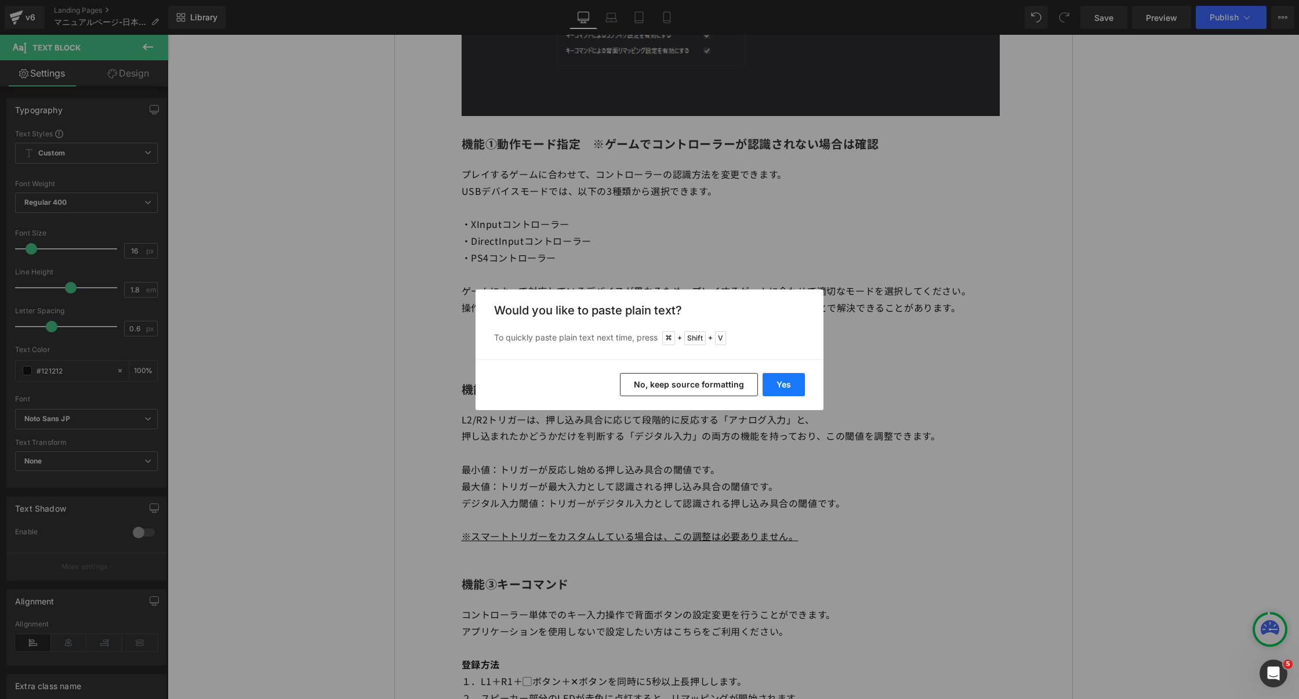
click at [794, 382] on button "Yes" at bounding box center [784, 384] width 42 height 23
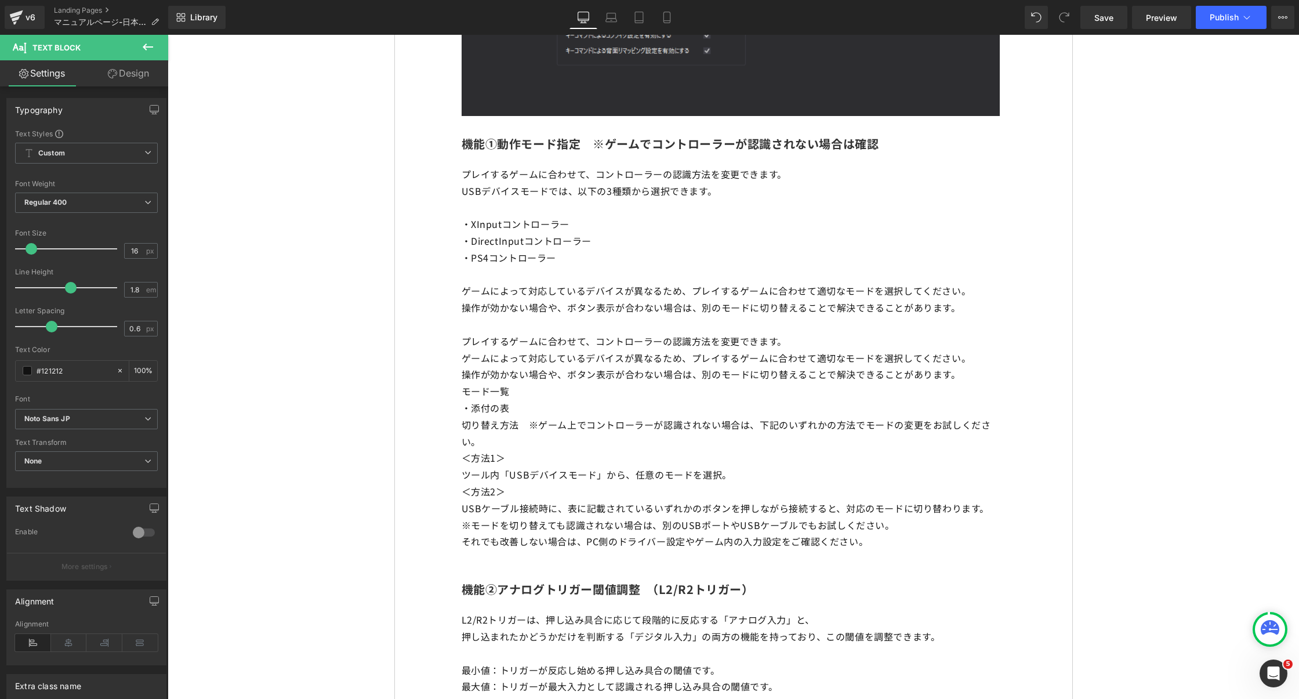
click at [136, 48] on button at bounding box center [148, 48] width 41 height 26
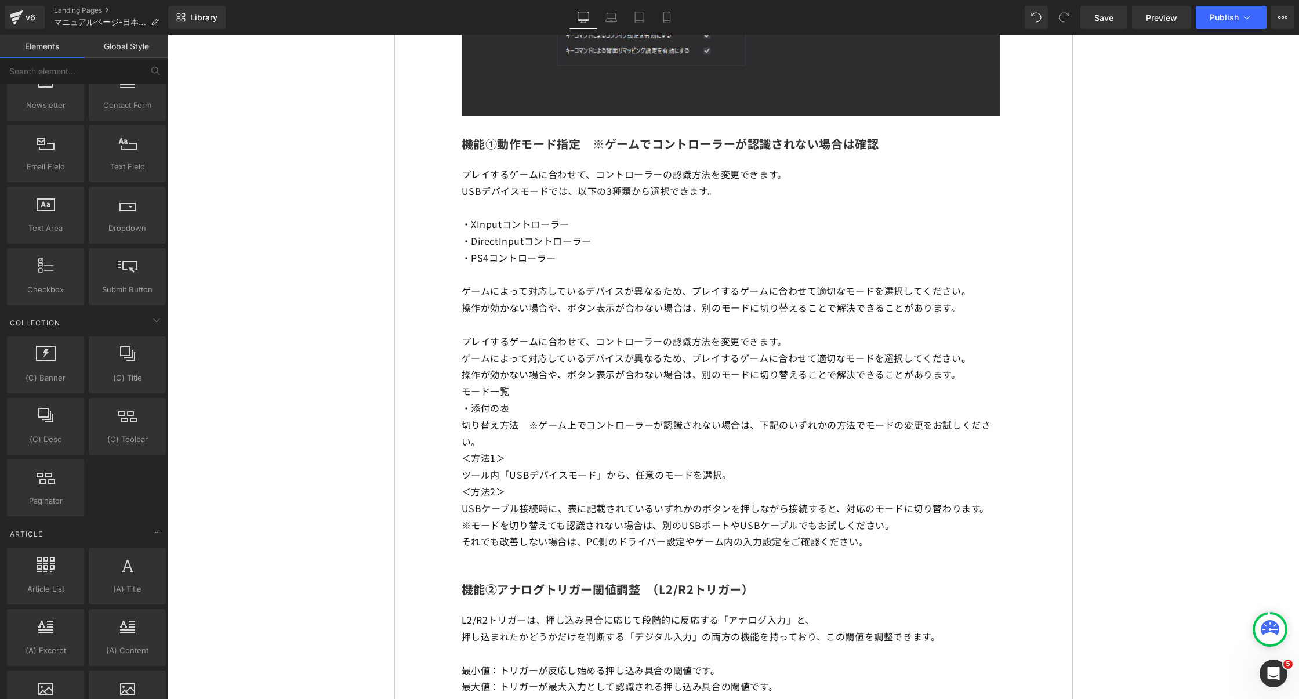
scroll to position [1712, 0]
click at [121, 73] on input "text" at bounding box center [71, 71] width 143 height 26
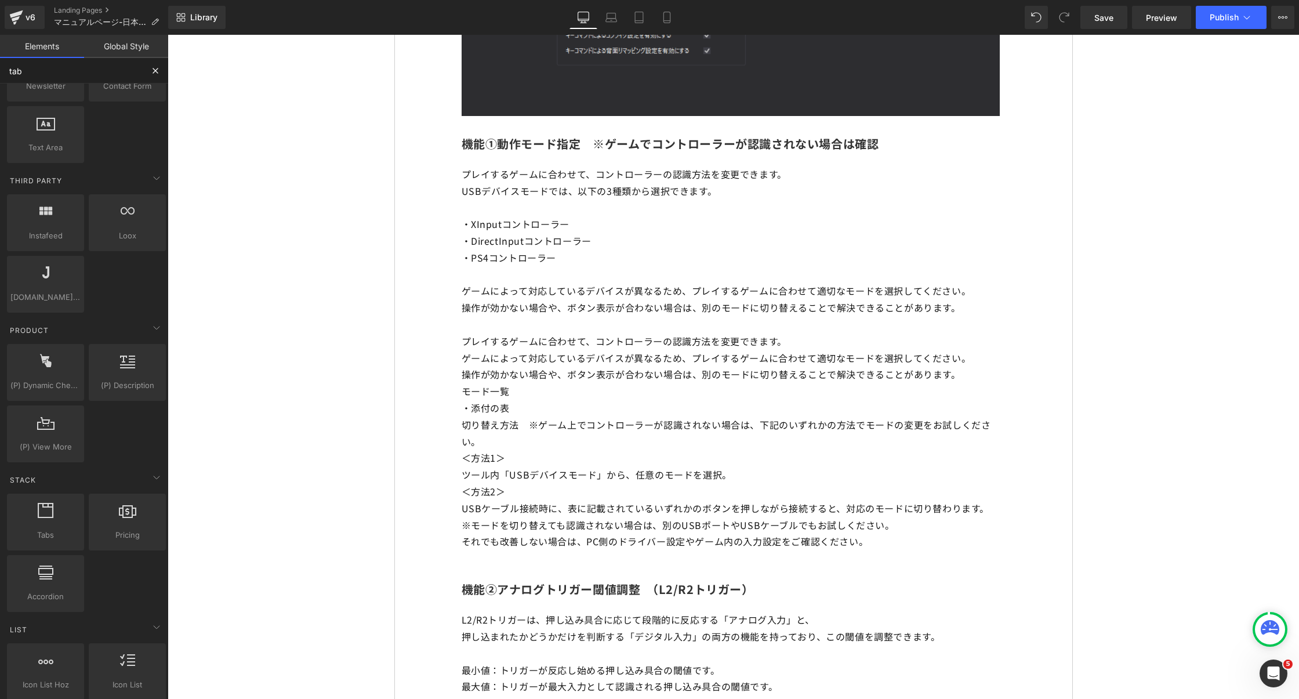
scroll to position [0, 0]
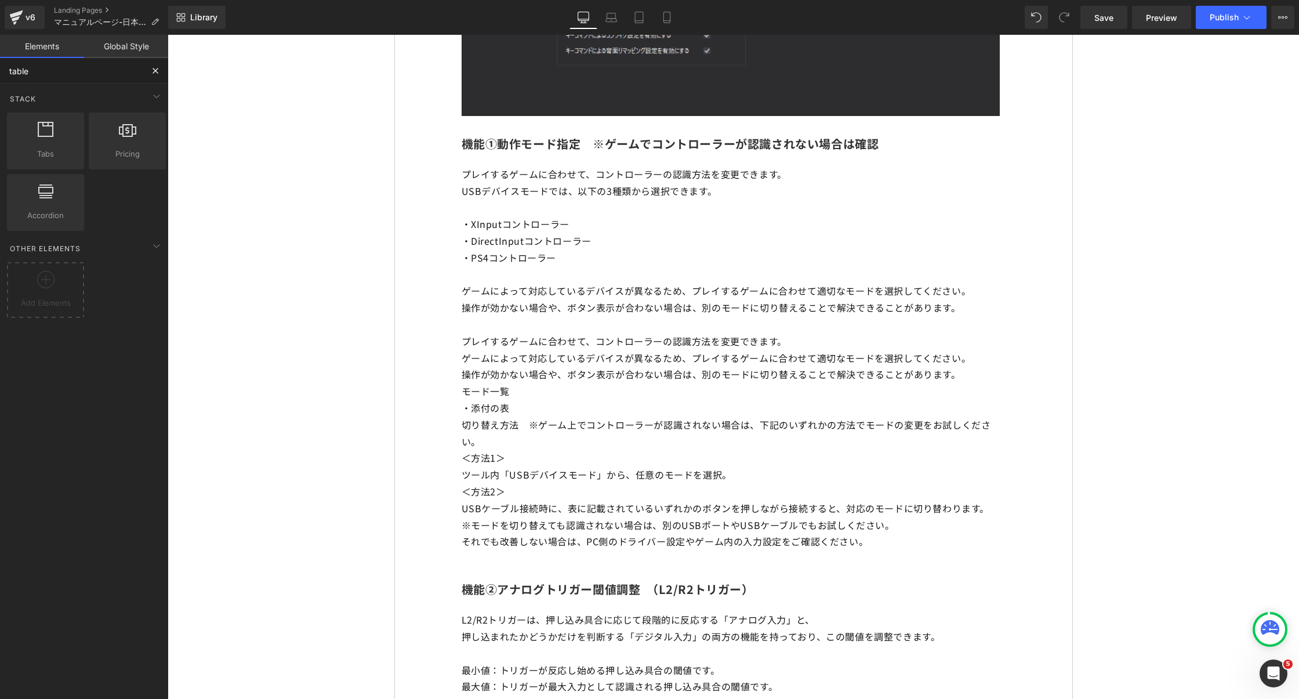
click at [121, 73] on input "table" at bounding box center [71, 71] width 143 height 26
type input "t"
type input "c"
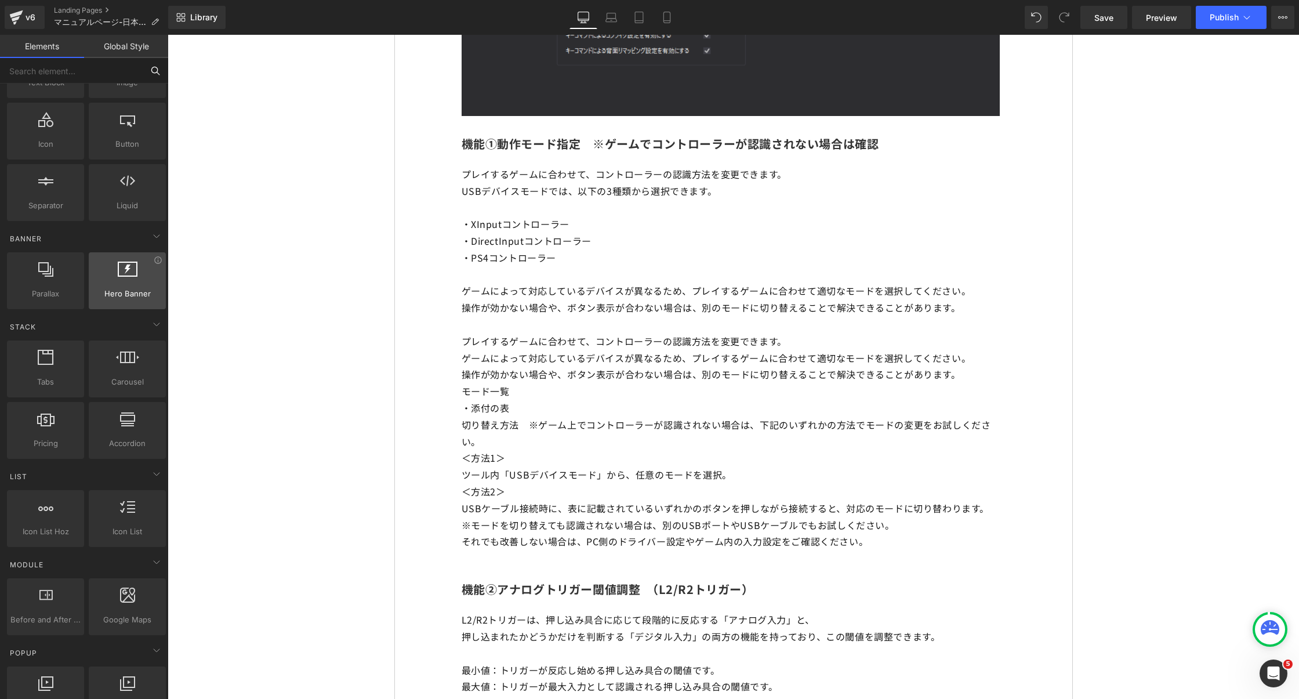
scroll to position [136, 0]
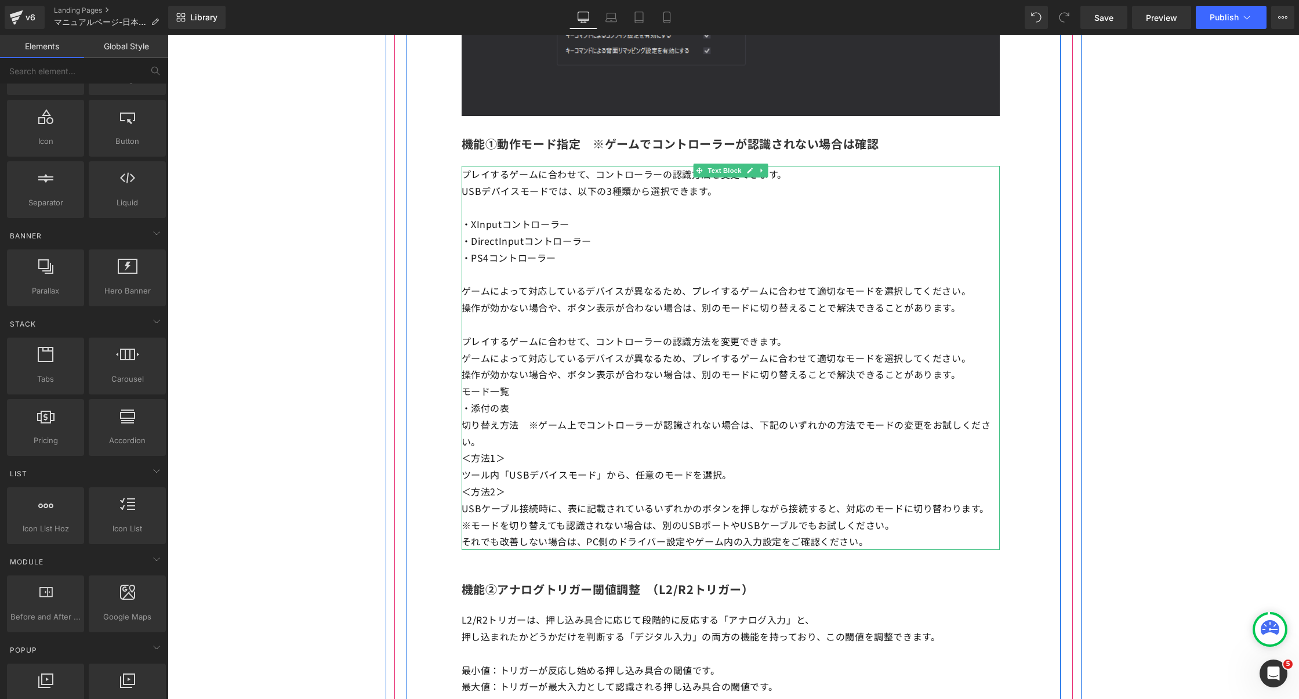
click at [878, 534] on p "※モードを切り替えても認識されない場合は、別のUSBポートやUSBケーブルでもお試しください。" at bounding box center [731, 525] width 538 height 17
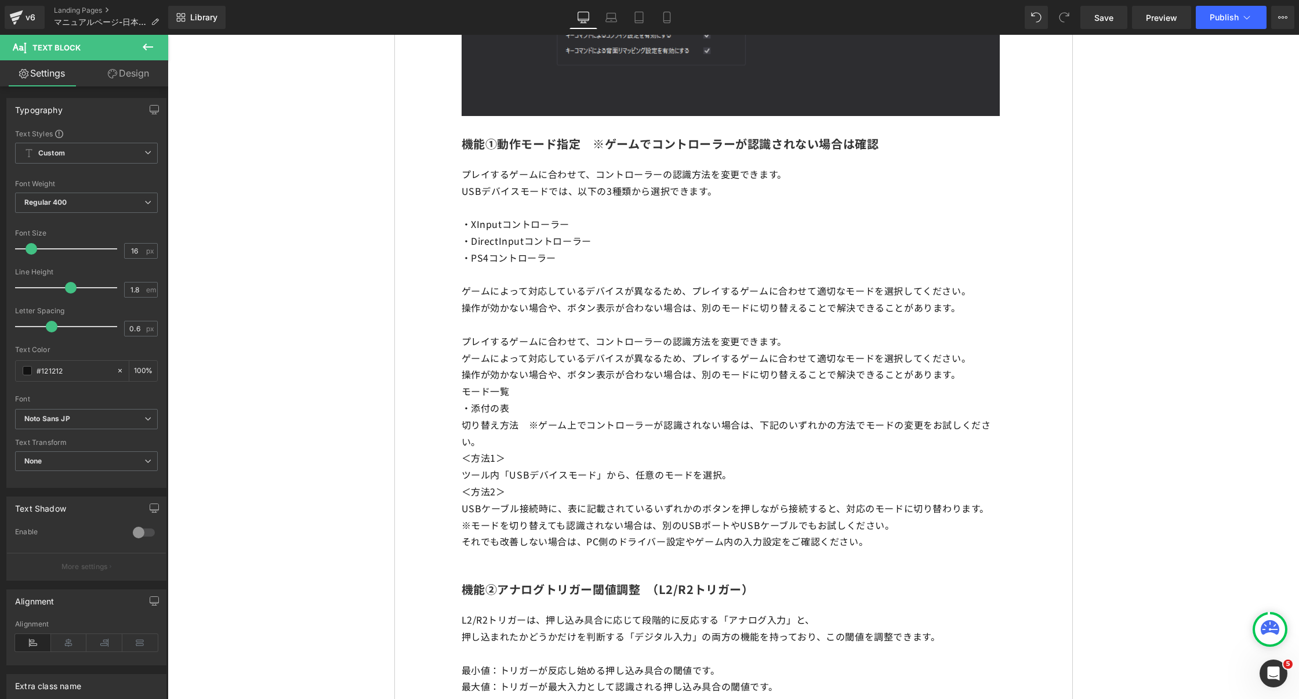
click at [149, 44] on icon at bounding box center [148, 47] width 14 height 14
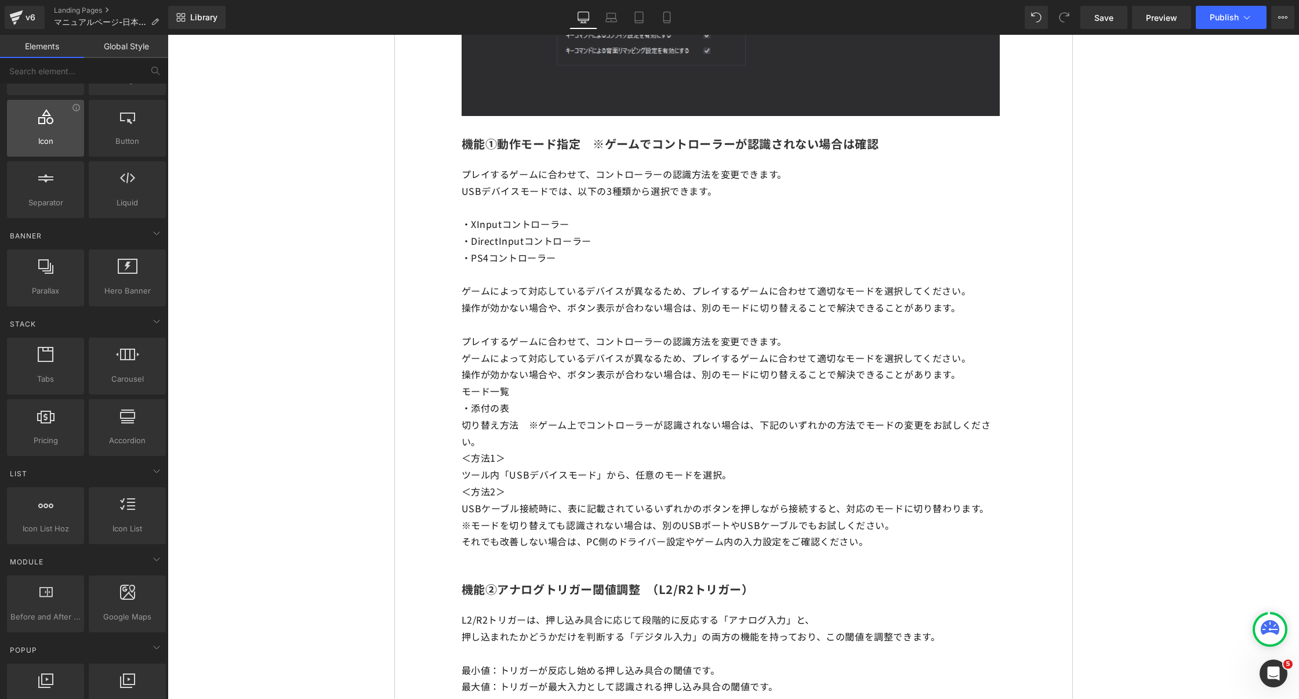
scroll to position [0, 0]
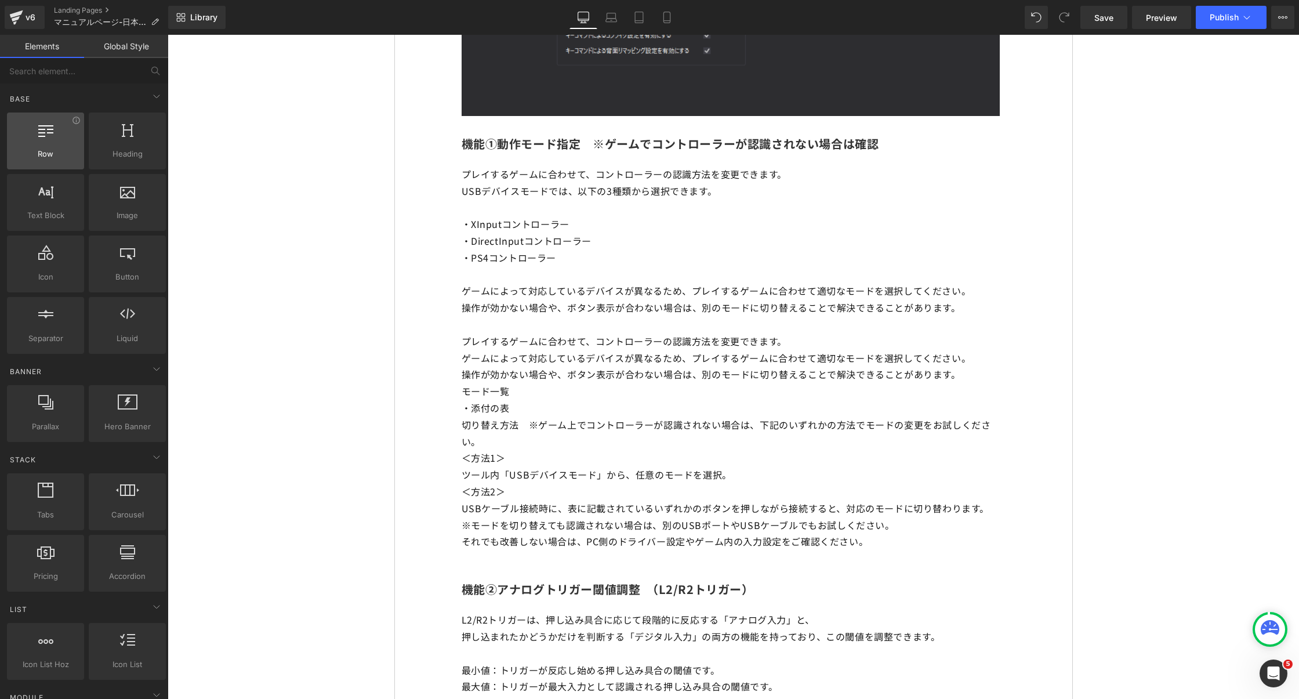
click at [48, 139] on div at bounding box center [45, 135] width 70 height 26
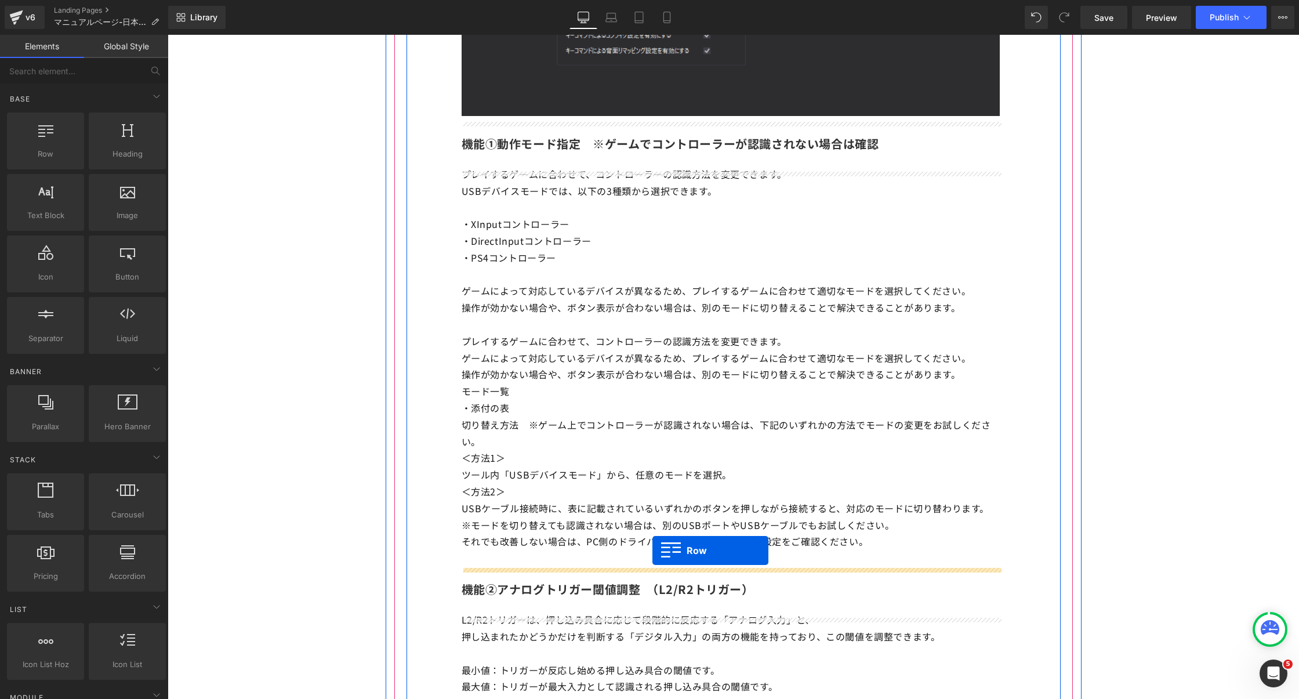
drag, startPoint x: 220, startPoint y: 176, endPoint x: 651, endPoint y: 554, distance: 573.6
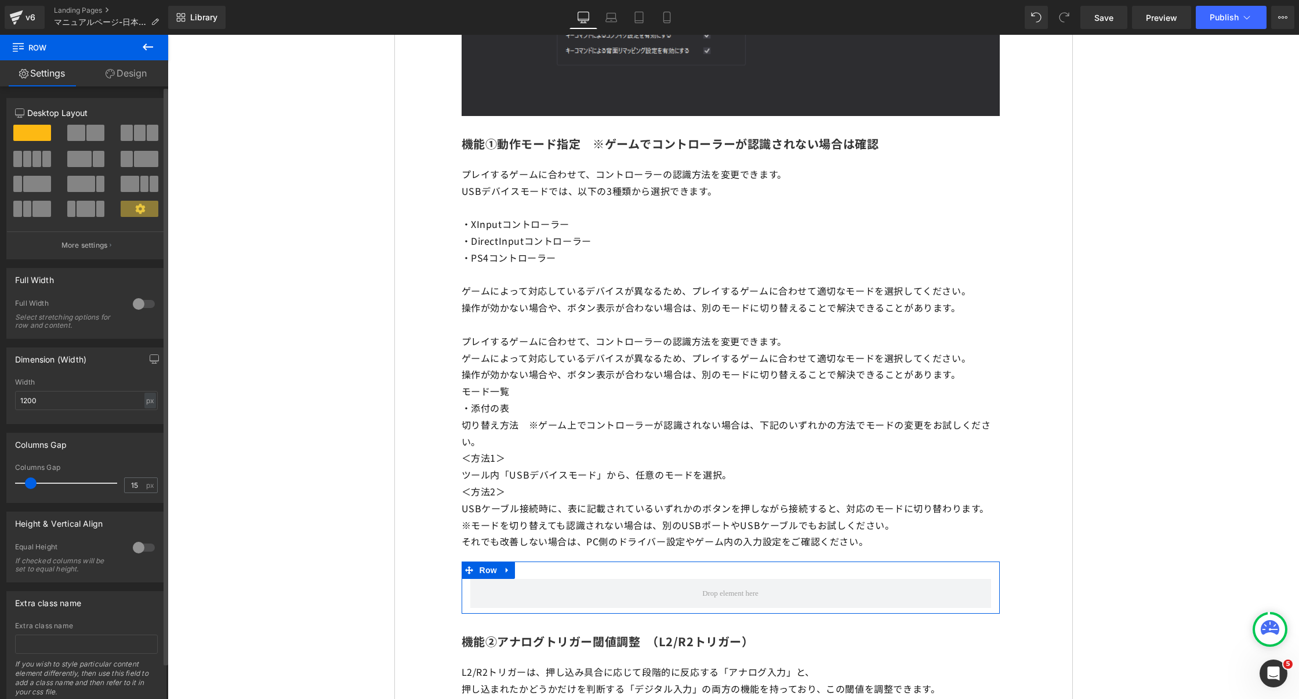
click at [147, 129] on span at bounding box center [153, 133] width 12 height 16
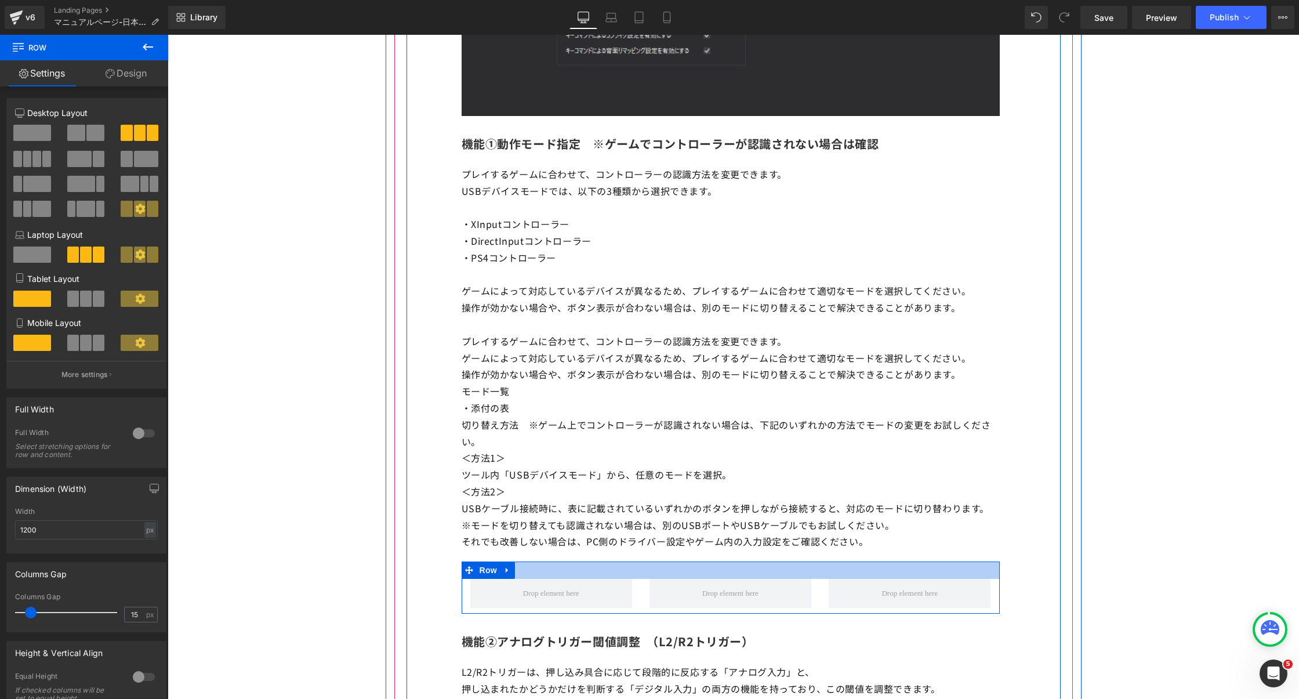
click at [833, 574] on div at bounding box center [731, 569] width 538 height 17
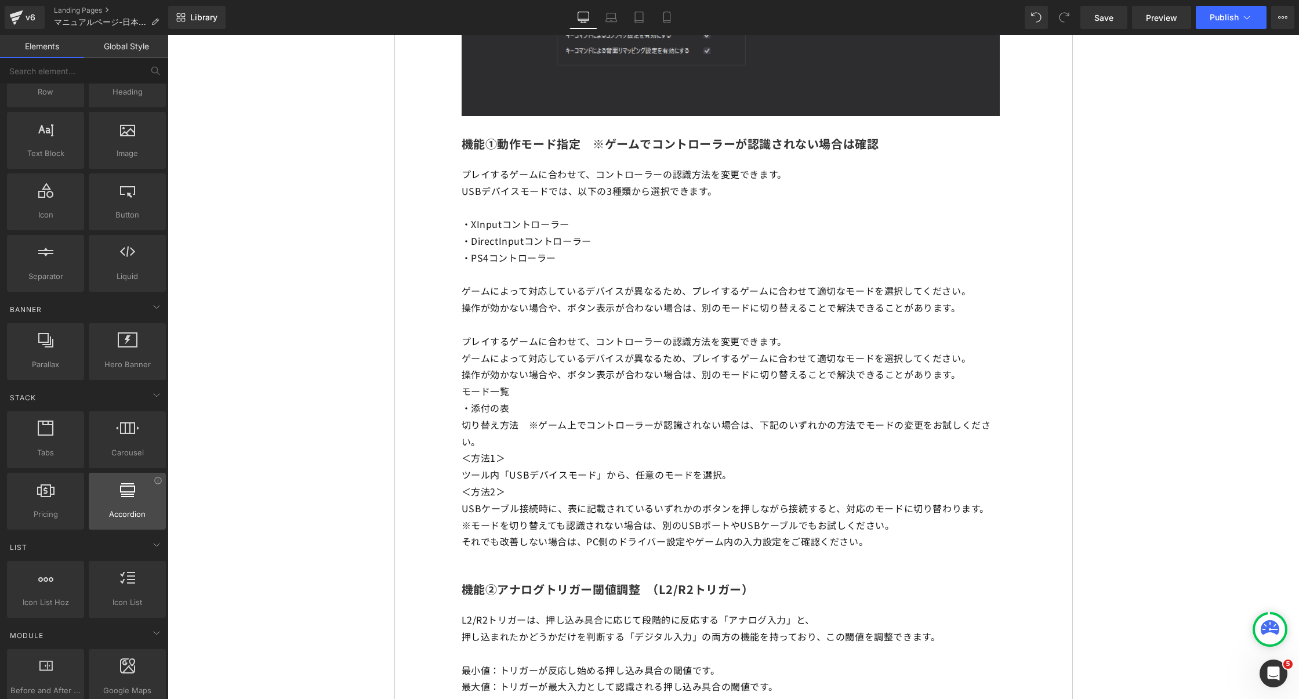
scroll to position [48, 0]
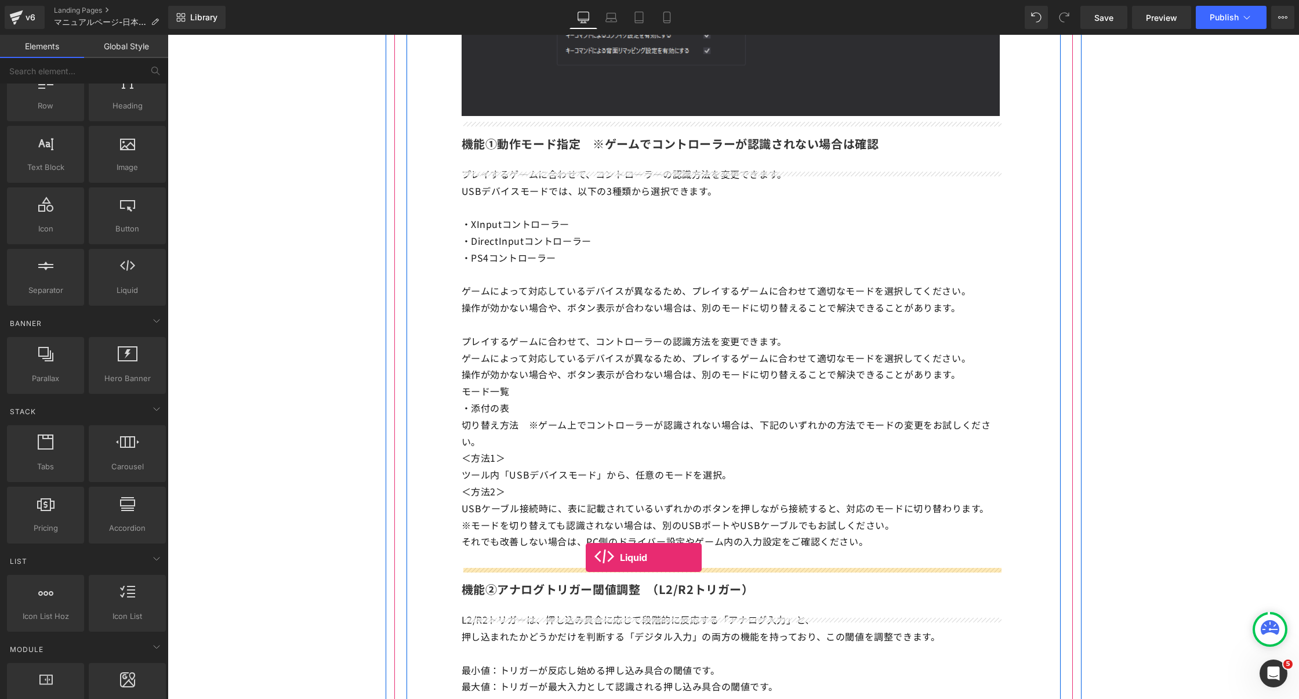
drag, startPoint x: 295, startPoint y: 307, endPoint x: 586, endPoint y: 557, distance: 383.7
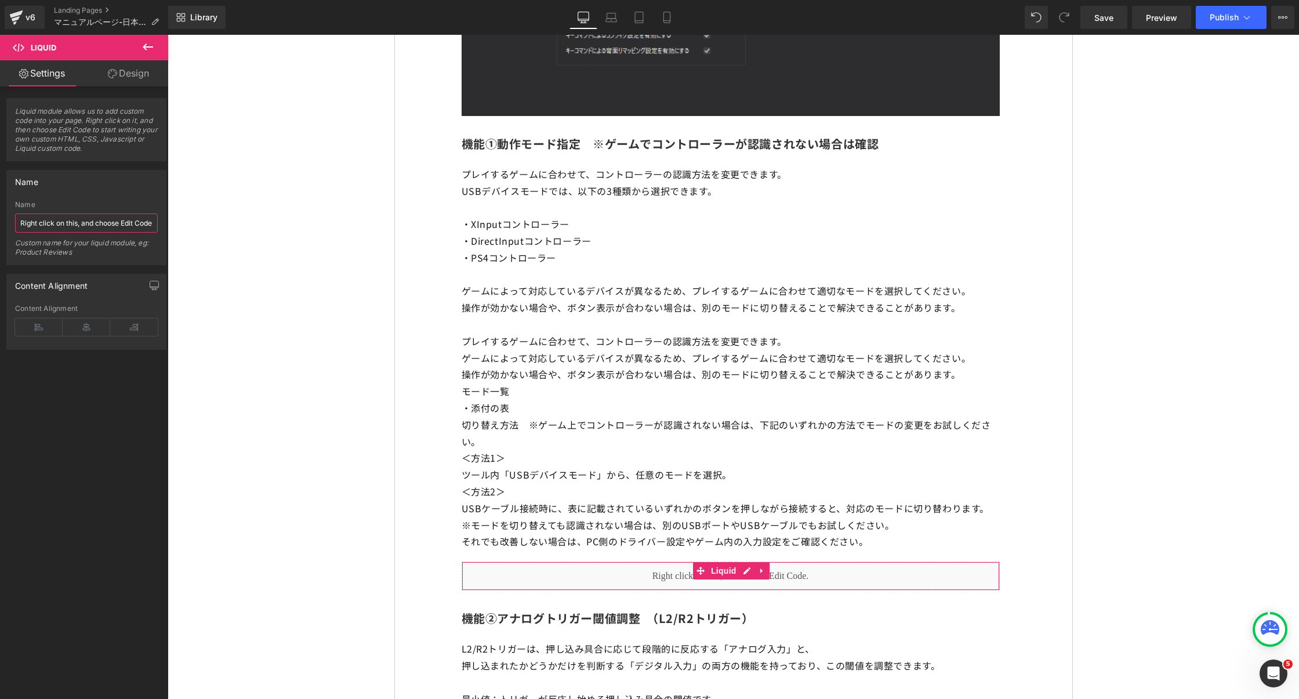
click at [74, 219] on input "Right click on this, and choose Edit Code." at bounding box center [86, 222] width 143 height 19
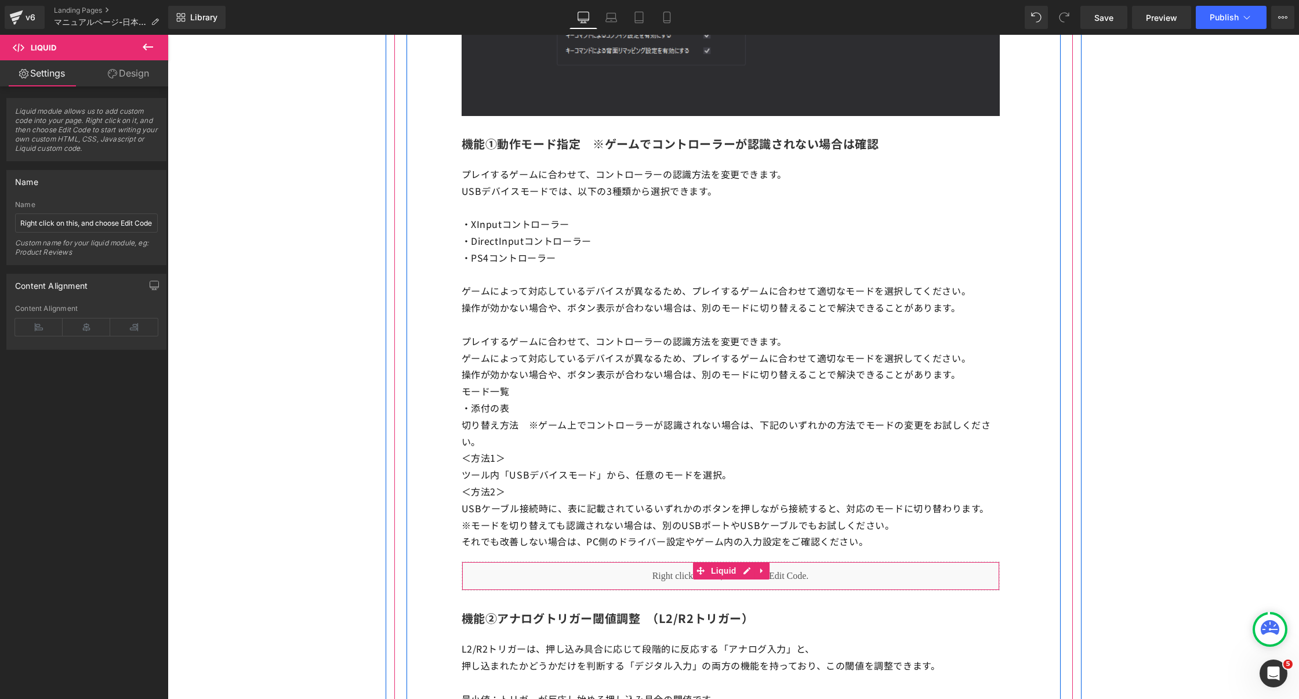
click at [662, 588] on div "Liquid" at bounding box center [731, 575] width 538 height 29
click at [742, 578] on div "Liquid" at bounding box center [731, 575] width 538 height 29
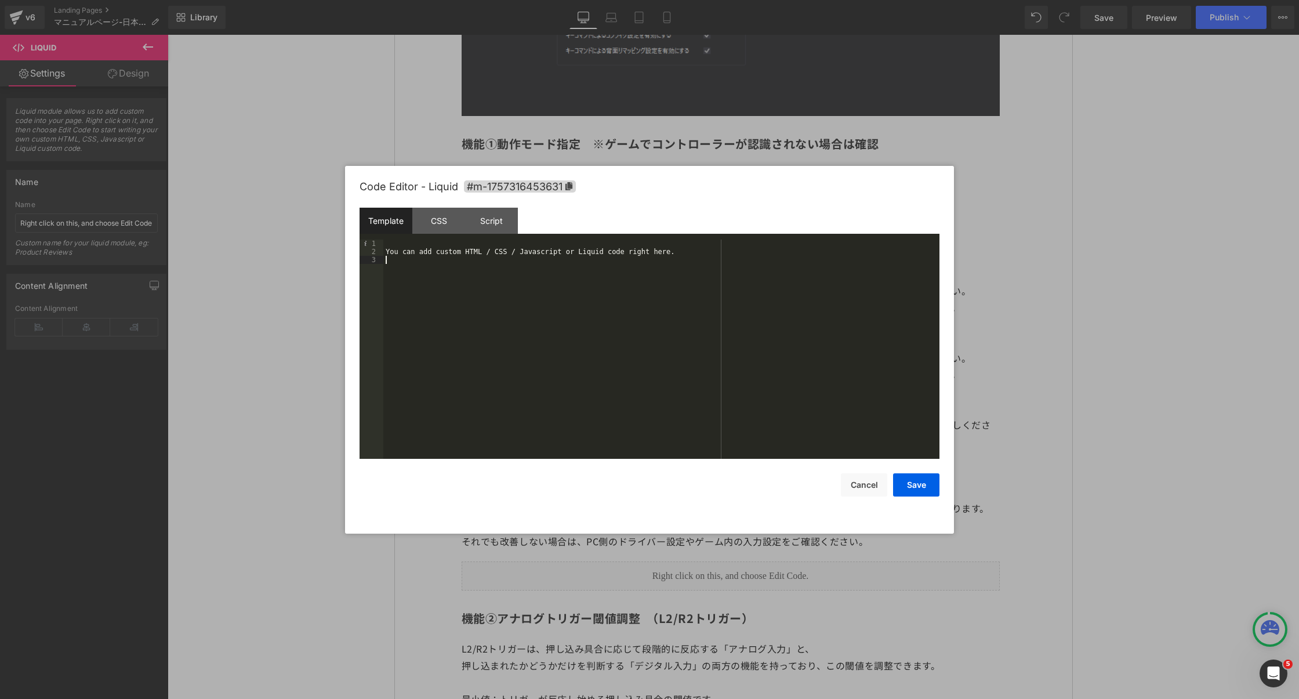
click at [547, 333] on div "You can add custom HTML / CSS / Javascript or Liquid code right here." at bounding box center [661, 357] width 556 height 235
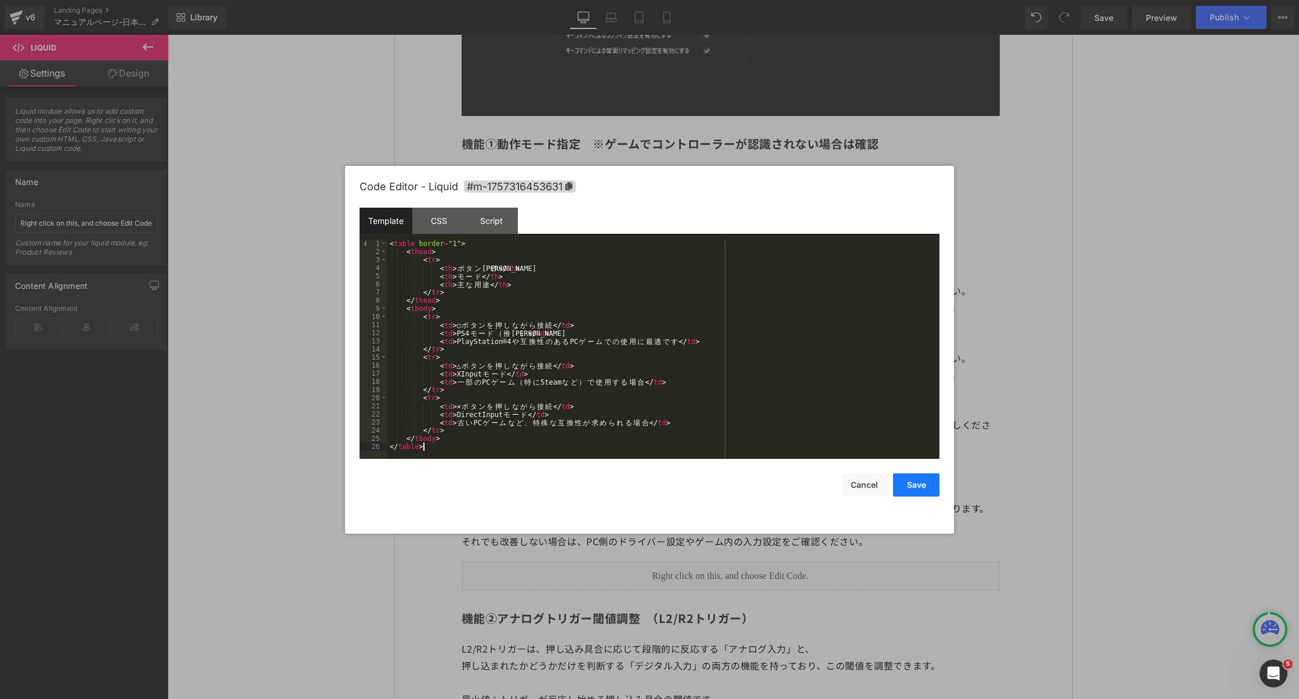
click at [913, 478] on button "Save" at bounding box center [916, 484] width 46 height 23
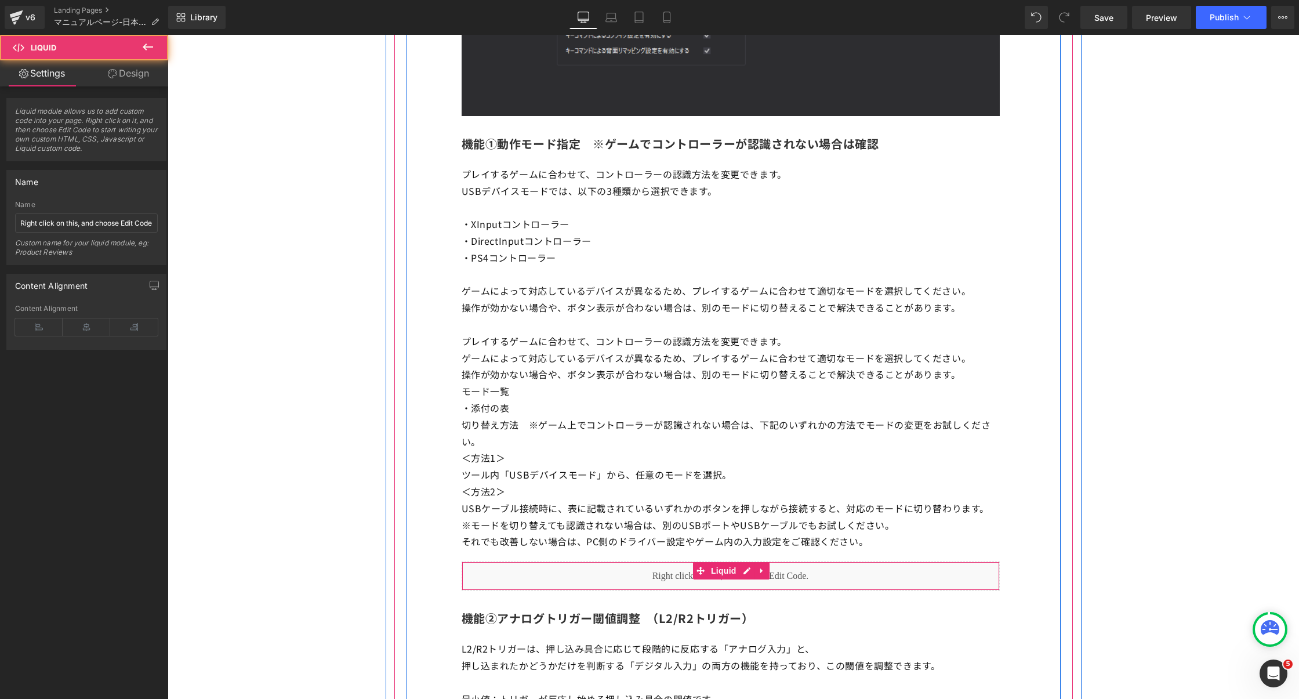
click at [875, 575] on div "Liquid" at bounding box center [731, 575] width 538 height 29
click at [725, 586] on div "Liquid" at bounding box center [731, 575] width 538 height 29
click at [731, 579] on span "Liquid" at bounding box center [723, 570] width 31 height 17
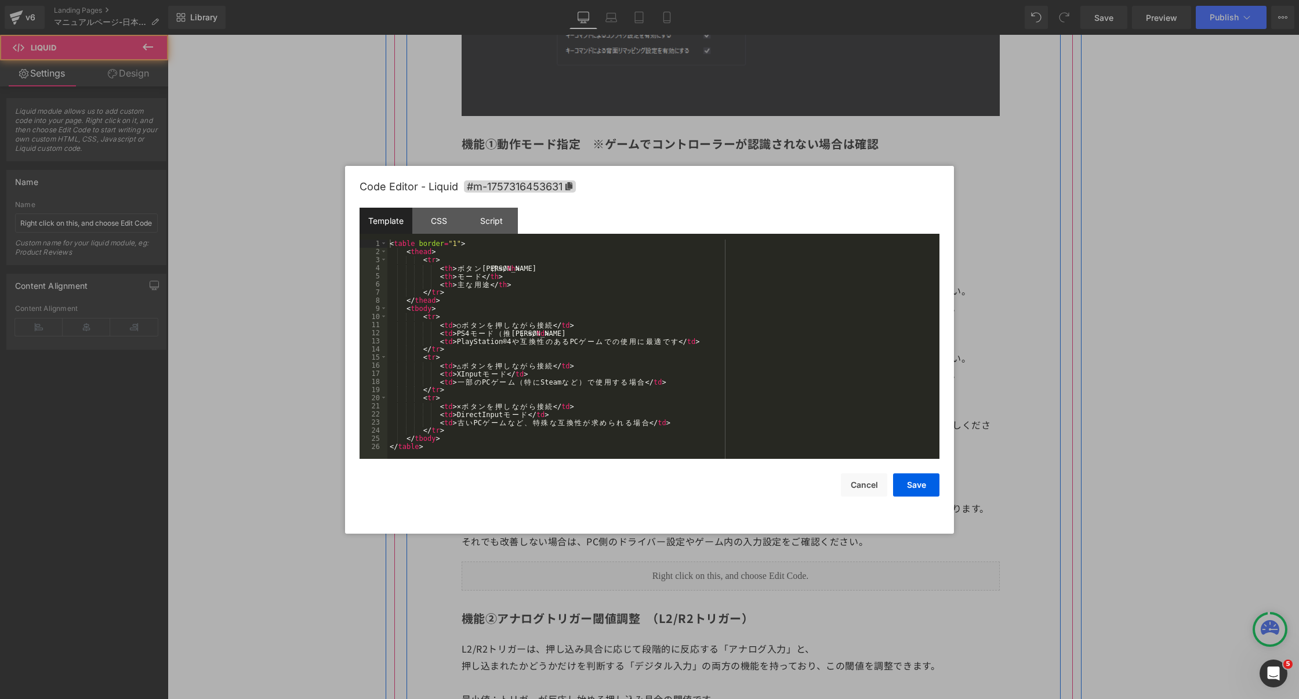
click at [747, 574] on icon at bounding box center [744, 570] width 6 height 7
click at [581, 350] on div "< table border = "1" > < thead > < tr > < th > ボ タ ン 操 作 </ th > < th > モ ー ド <…" at bounding box center [663, 357] width 552 height 235
click at [483, 227] on div "Script" at bounding box center [491, 221] width 53 height 26
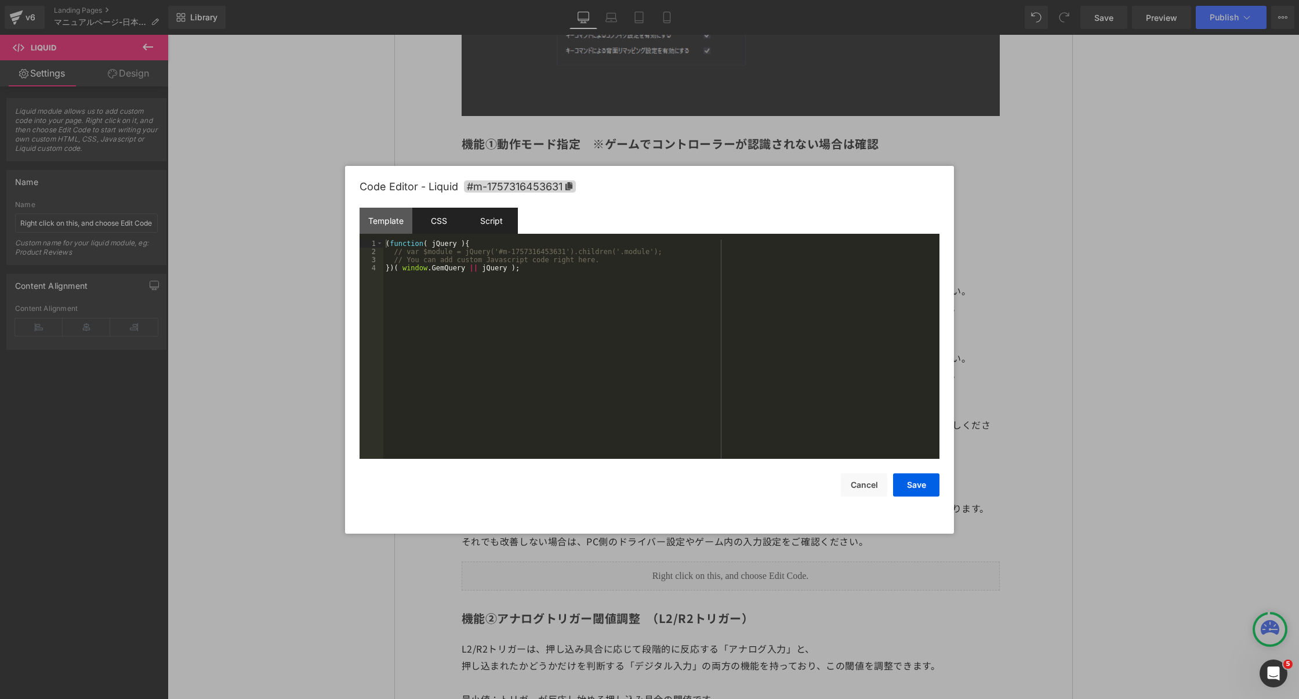
click at [435, 226] on div "CSS" at bounding box center [438, 221] width 53 height 26
click at [388, 224] on div "Template" at bounding box center [386, 221] width 53 height 26
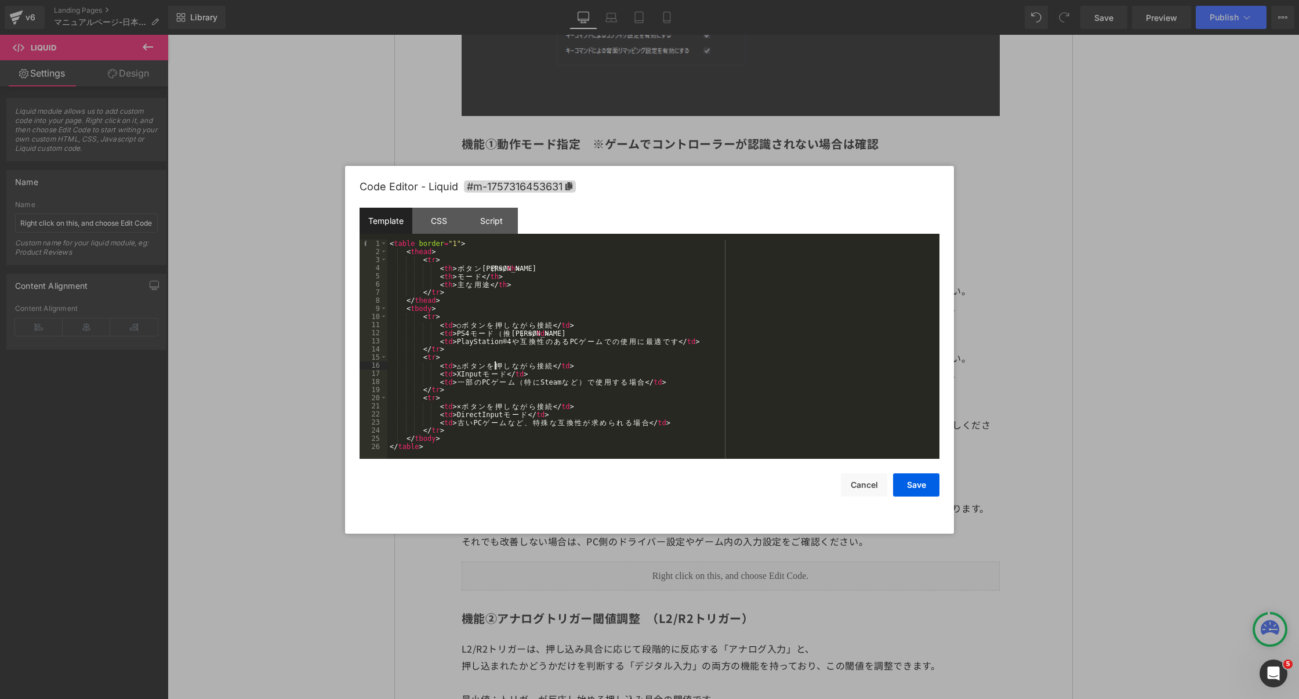
click at [493, 369] on div "< table border = "1" > < thead > < tr > < th > ボ タ ン 操 作 </ th > < th > モ ー ド <…" at bounding box center [663, 357] width 552 height 235
click at [903, 481] on button "Save" at bounding box center [916, 484] width 46 height 23
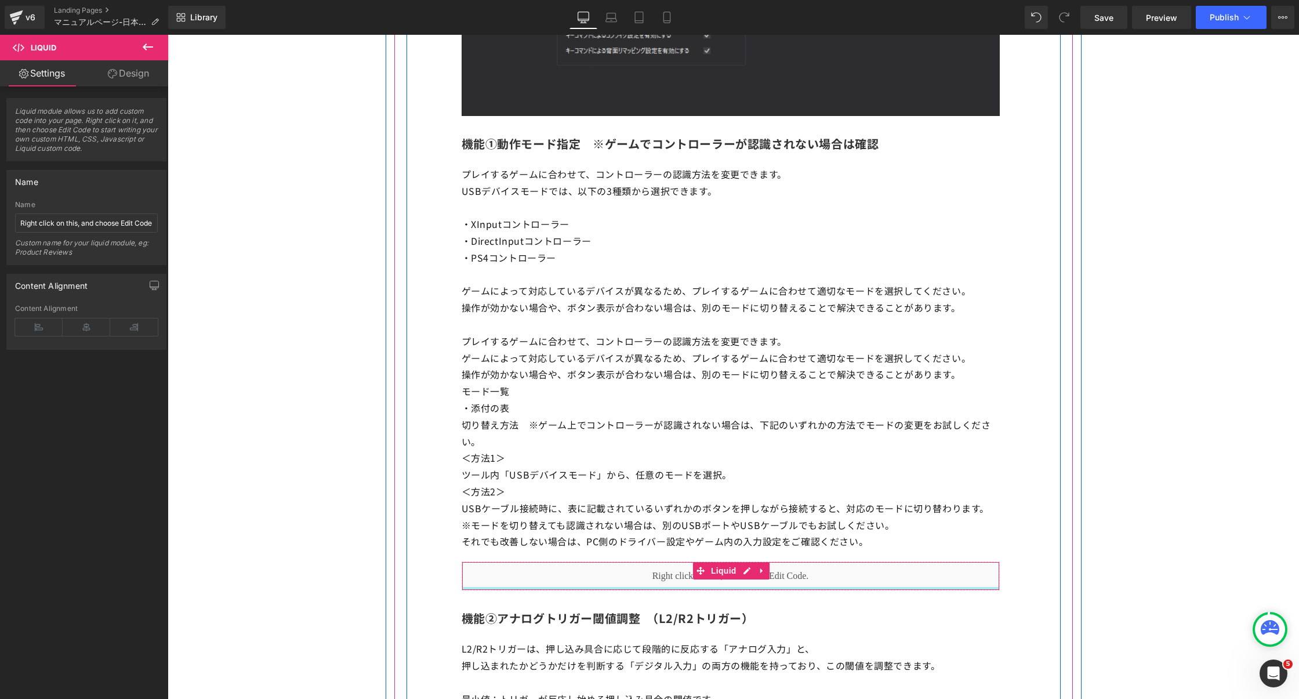
click at [776, 590] on div at bounding box center [730, 588] width 537 height 3
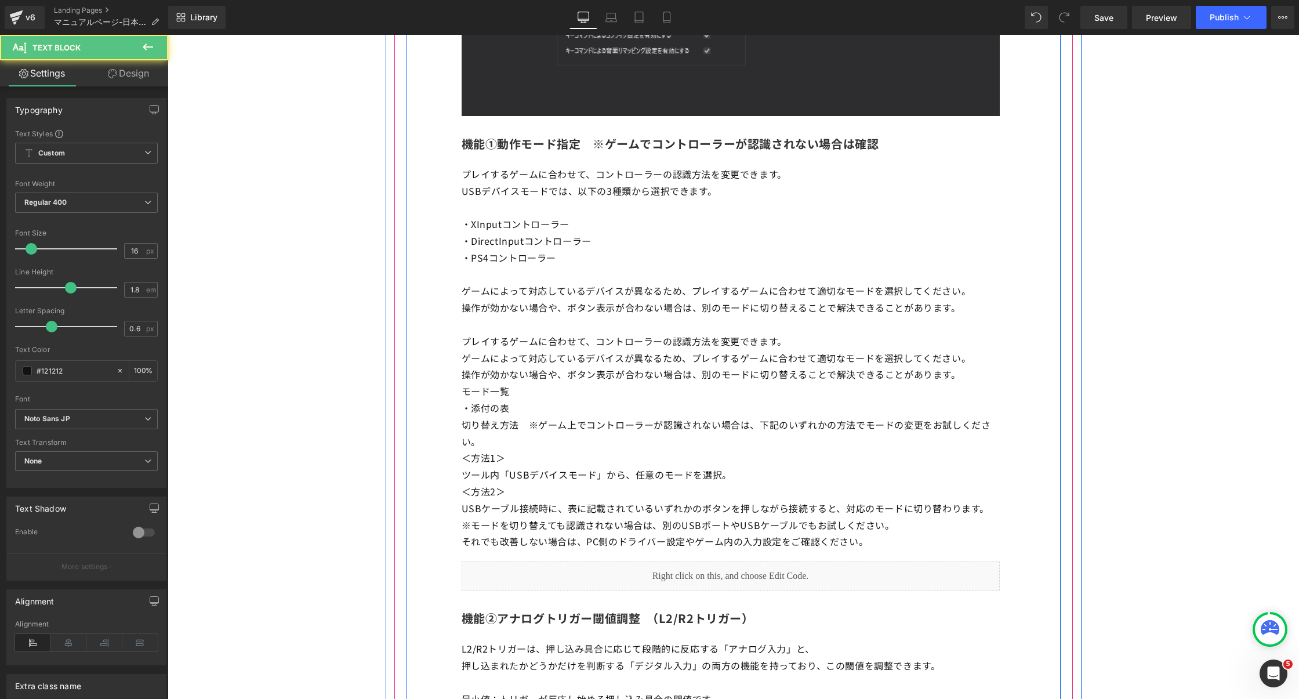
click at [792, 550] on p "それでも改善しない場合は、PC側のドライバー設定やゲーム内の入力設定をご確認ください。" at bounding box center [731, 541] width 538 height 17
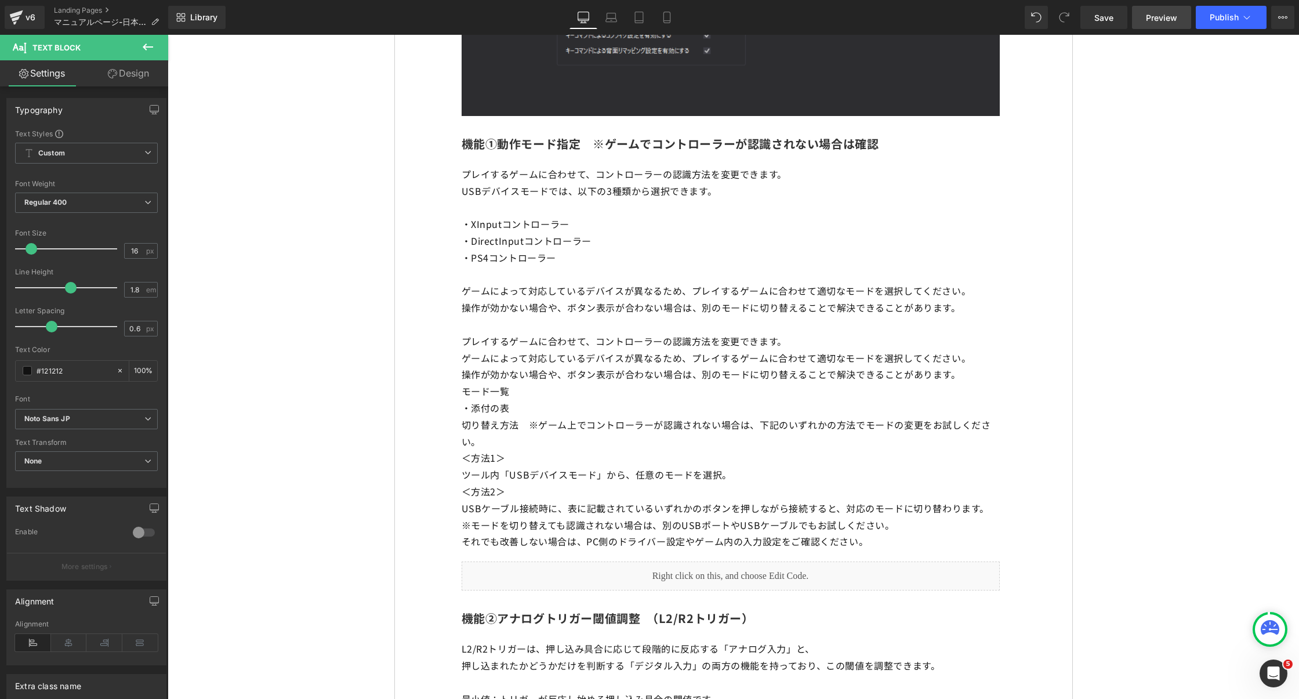
click at [1163, 14] on span "Preview" at bounding box center [1161, 18] width 31 height 12
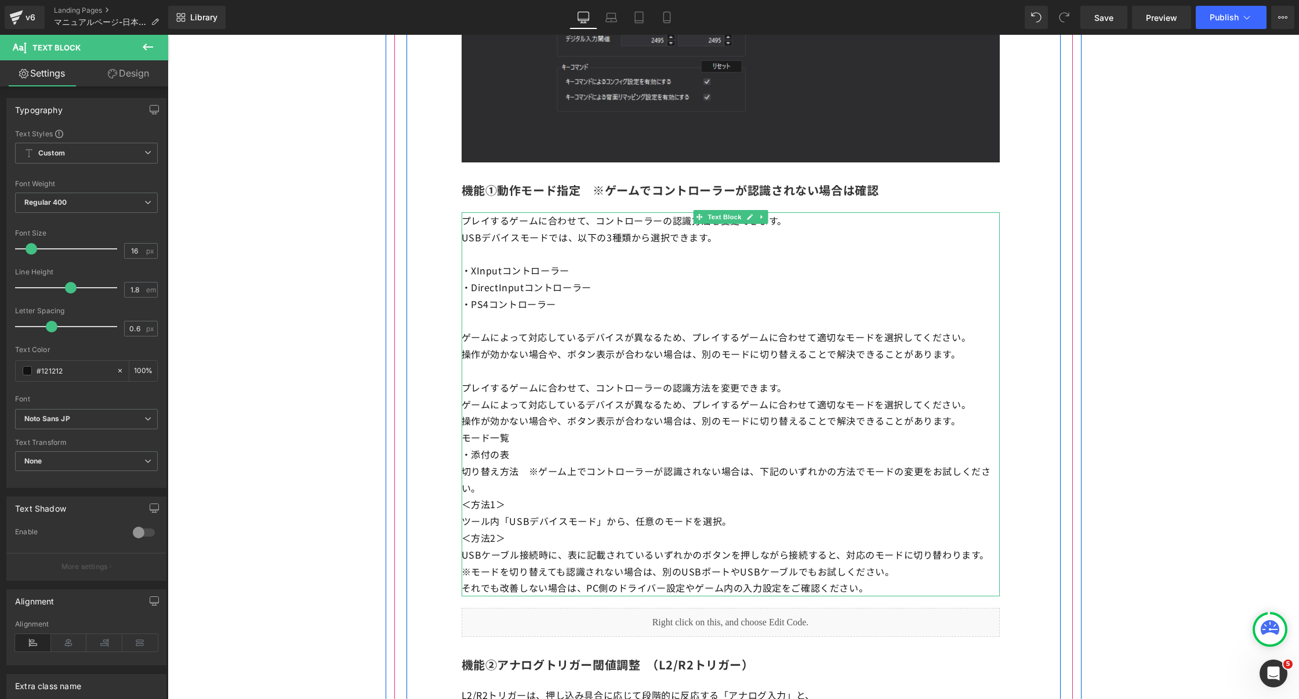
scroll to position [6322, 0]
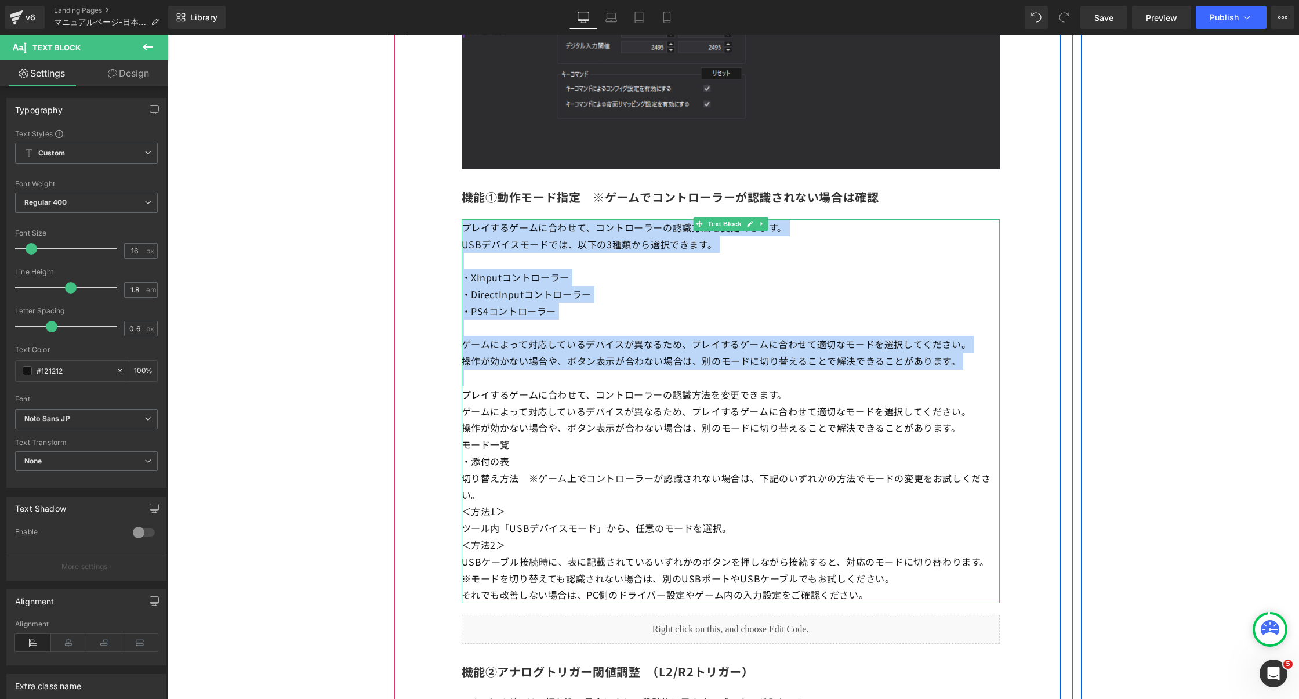
drag, startPoint x: 496, startPoint y: 384, endPoint x: 465, endPoint y: 231, distance: 156.3
click at [465, 231] on div "プレイするゲームに合わせて、コントローラーの認識方法を変更できます。 USBデバイスモードでは、以下の3種類から選択できます。 ・XInputコントローラー …" at bounding box center [731, 411] width 538 height 384
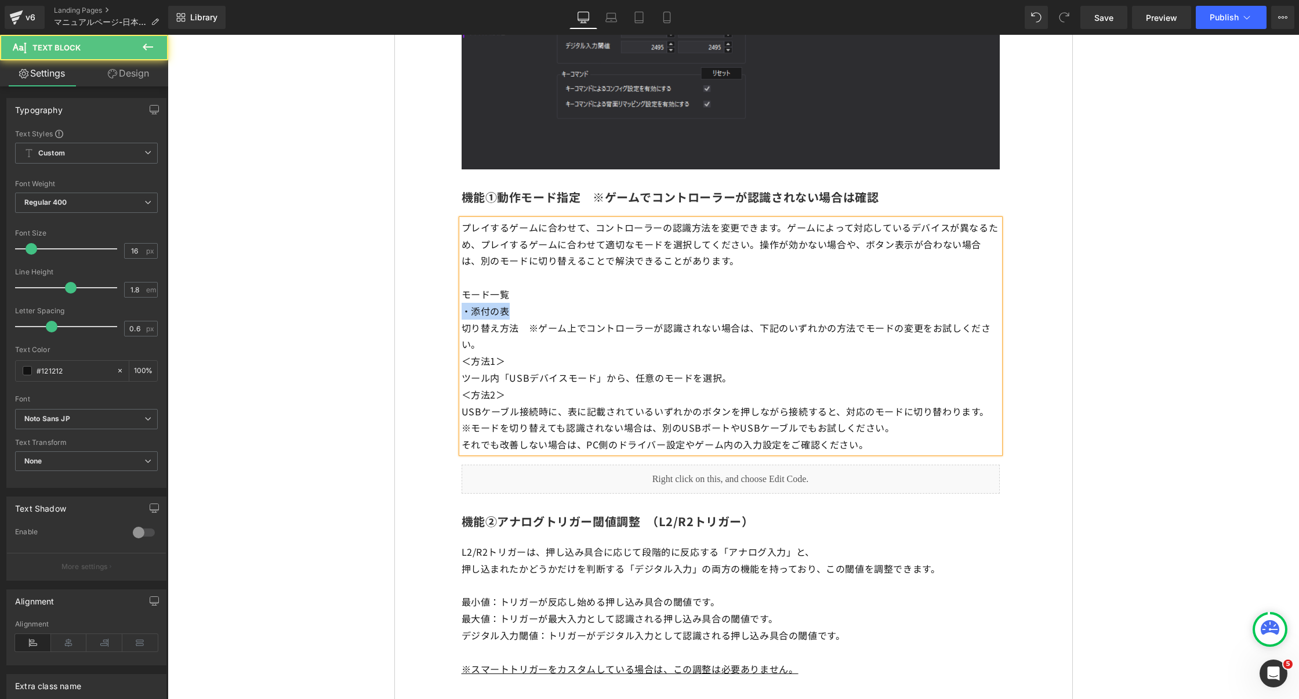
drag, startPoint x: 526, startPoint y: 321, endPoint x: 461, endPoint y: 318, distance: 65.0
click at [462, 318] on p "・添付の表" at bounding box center [731, 311] width 538 height 17
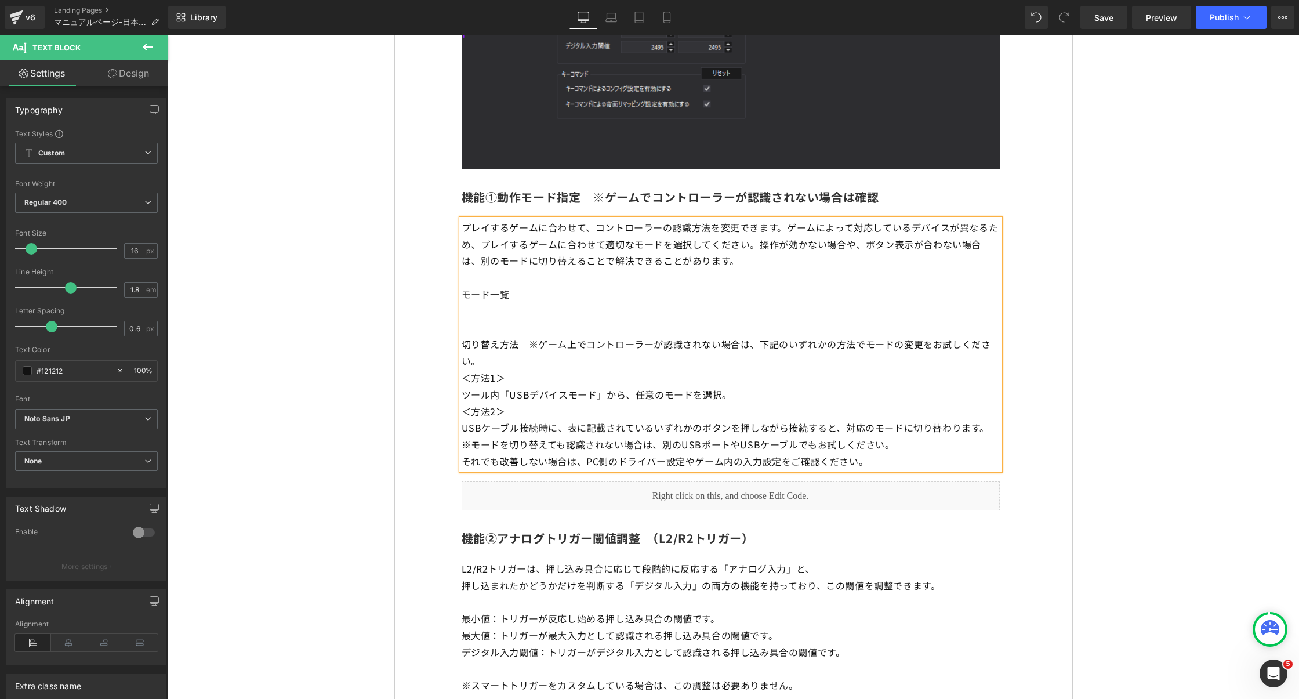
click at [531, 351] on p "切り替え方法　※ゲーム上でコントローラーが認識されない場合は、下記のいずれかの方法でモードの変更をお試しください。" at bounding box center [731, 353] width 538 height 34
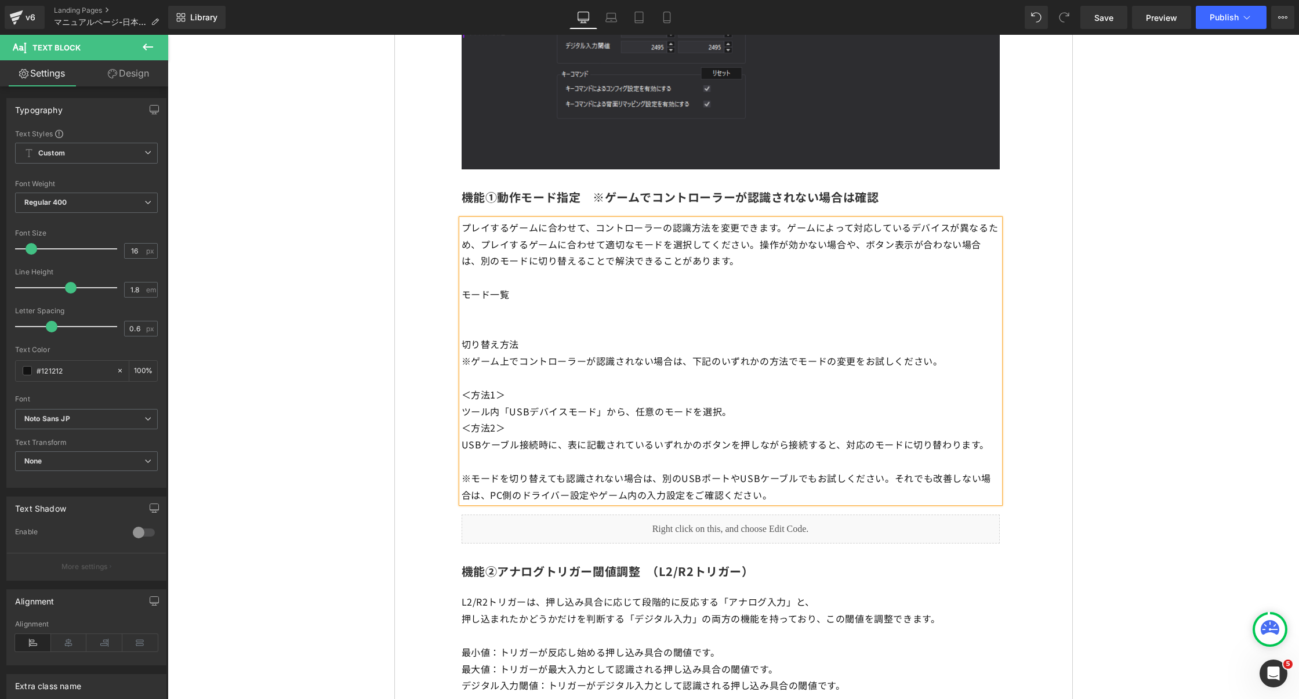
click at [463, 419] on p "ツール内「USBデバイスモード」から、任意のモードを選択。" at bounding box center [731, 411] width 538 height 17
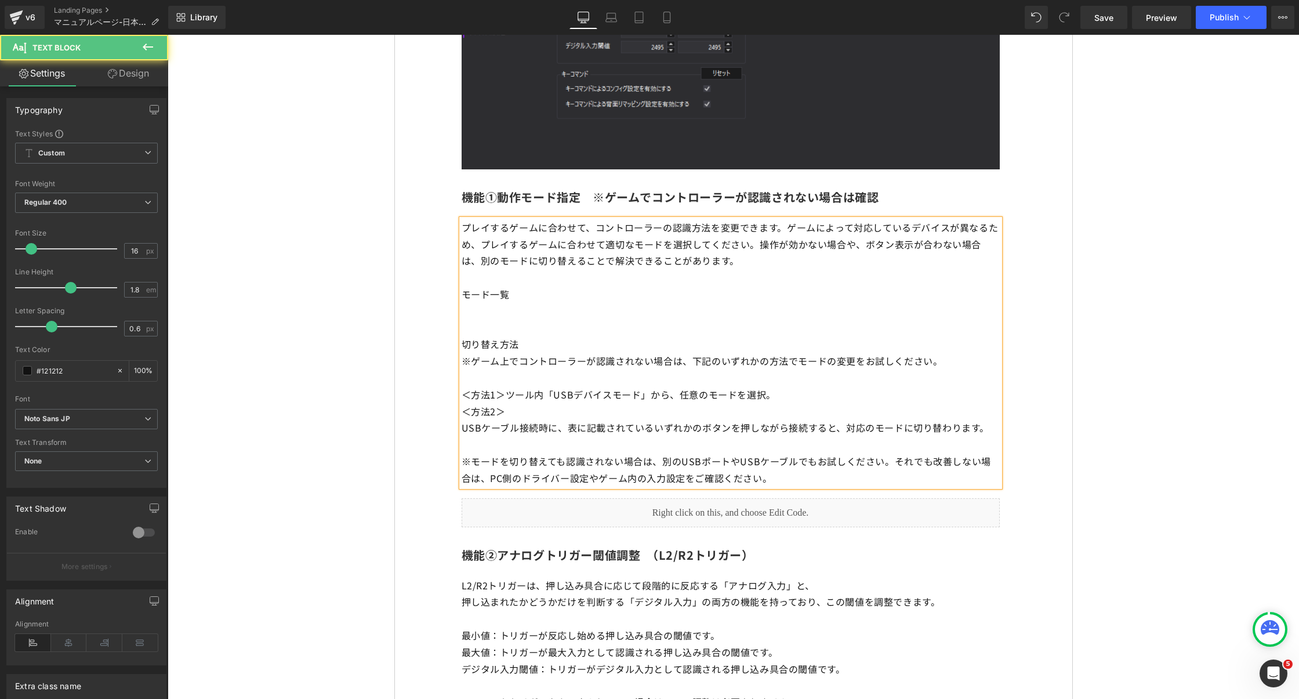
click at [463, 431] on p "USBケーブル接続時に、表に記載されているいずれかのボタンを押しながら接続すると、対応のモードに切り替わります。" at bounding box center [731, 427] width 538 height 17
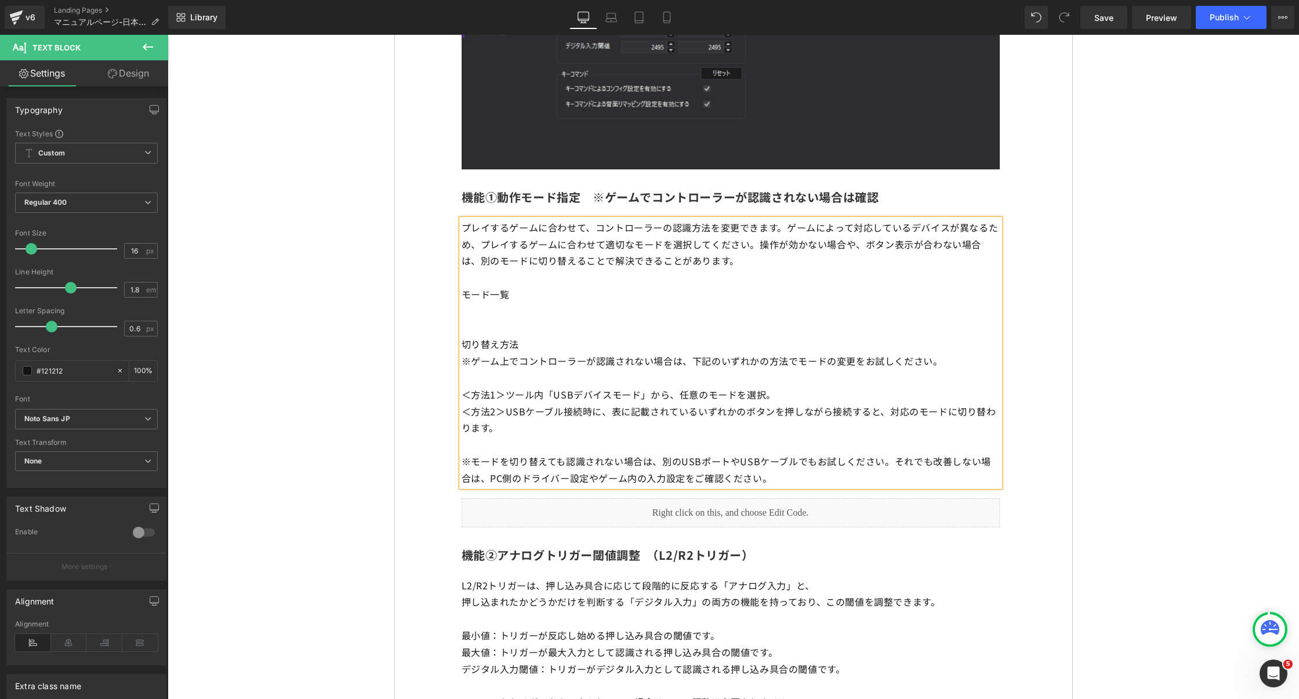
click at [611, 453] on p at bounding box center [731, 444] width 538 height 17
click at [570, 359] on p "※ゲーム上でコントローラーが認識されない場合は、下記のいずれかの方法でモードの変更をお試しください。" at bounding box center [731, 361] width 538 height 17
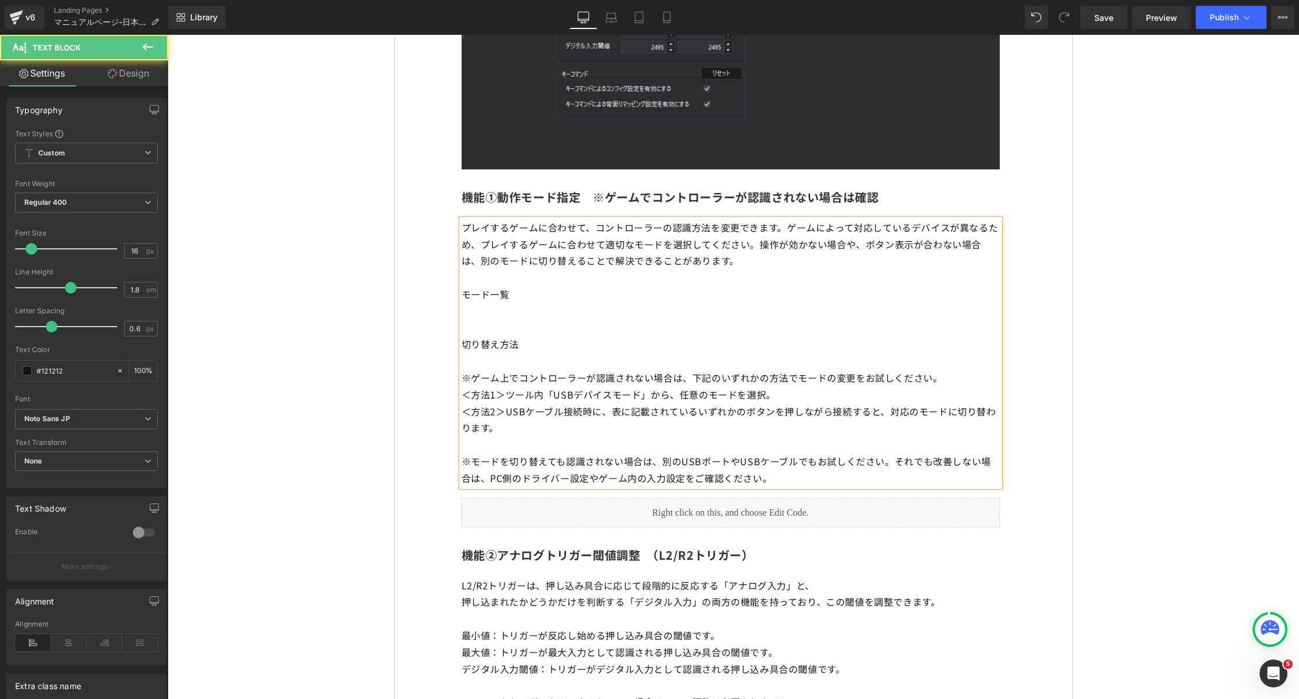
drag, startPoint x: 526, startPoint y: 350, endPoint x: 421, endPoint y: 350, distance: 105.0
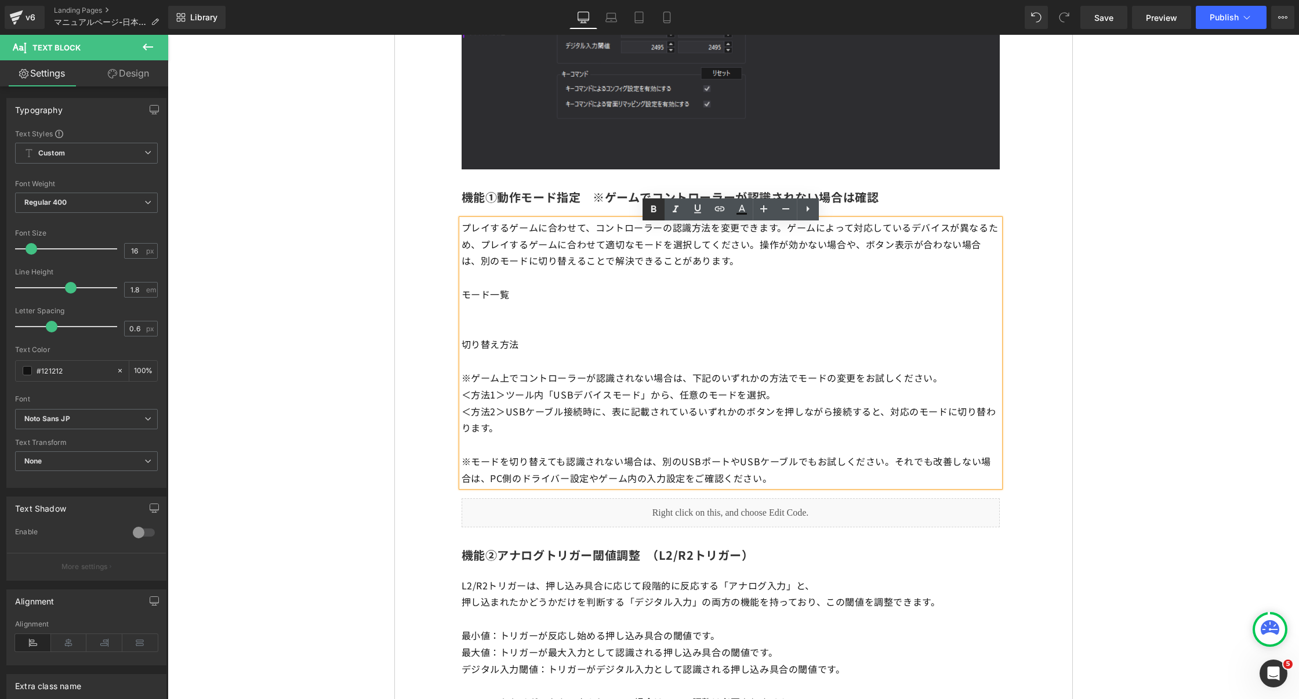
click at [652, 216] on link at bounding box center [654, 209] width 22 height 22
drag, startPoint x: 522, startPoint y: 304, endPoint x: 384, endPoint y: 304, distance: 138.0
click at [653, 209] on icon at bounding box center [654, 209] width 14 height 14
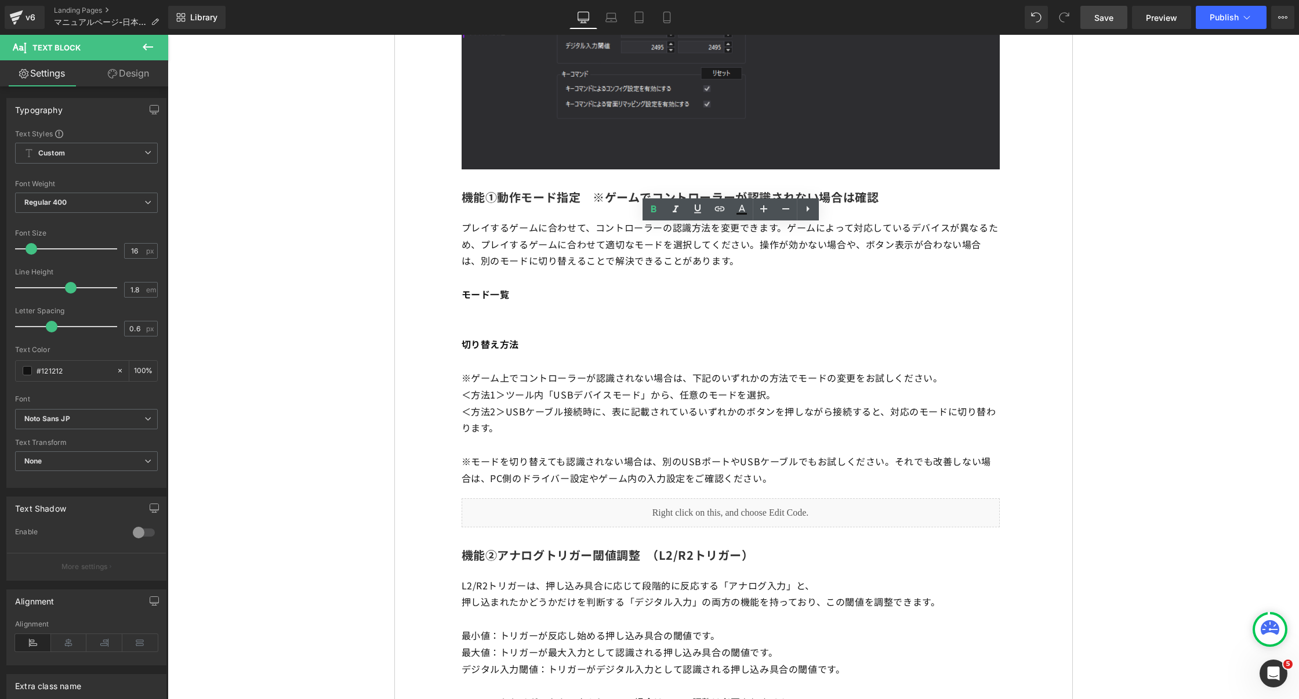
click at [1108, 21] on span "Save" at bounding box center [1103, 18] width 19 height 12
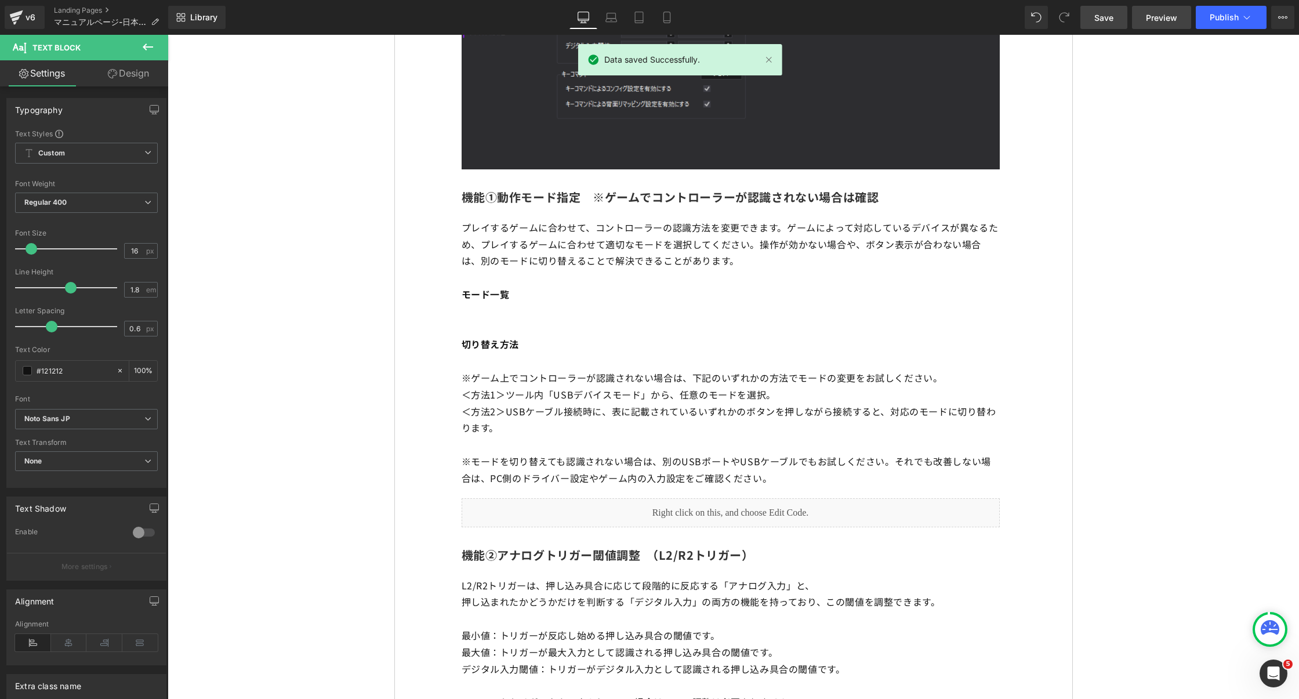
click at [1164, 24] on link "Preview" at bounding box center [1161, 17] width 59 height 23
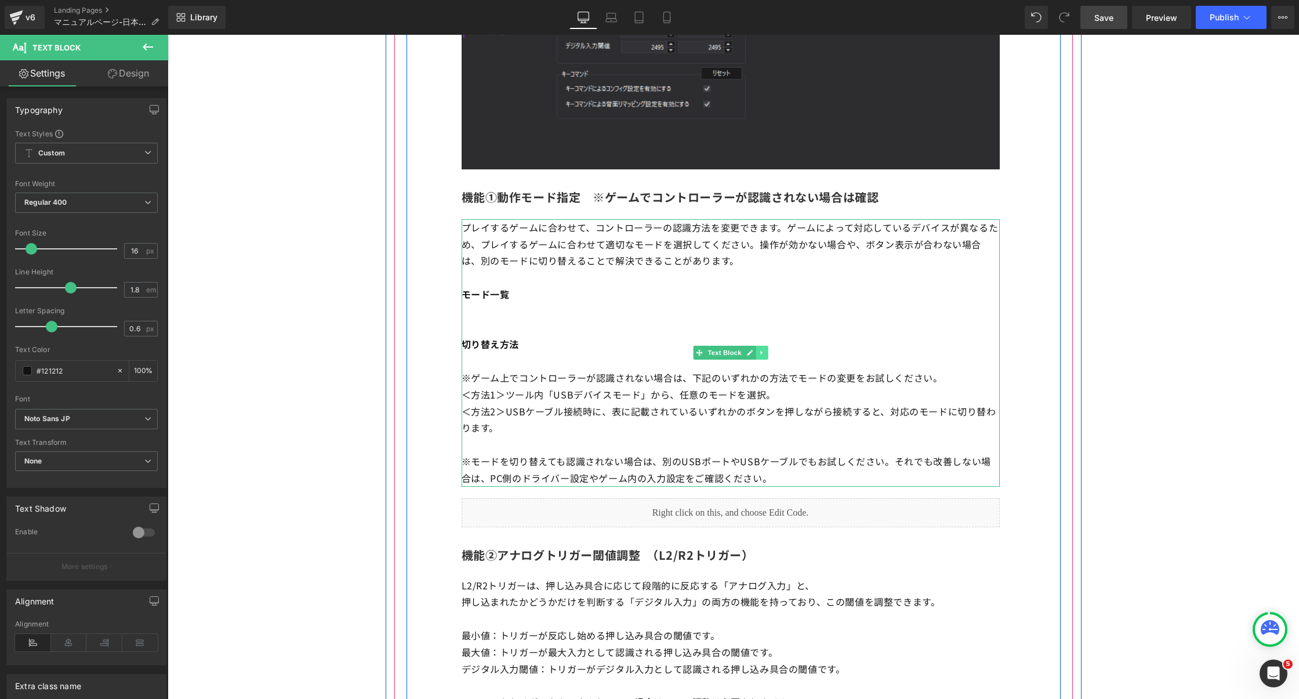
click at [760, 360] on link at bounding box center [762, 353] width 12 height 14
click at [757, 356] on icon at bounding box center [756, 353] width 6 height 6
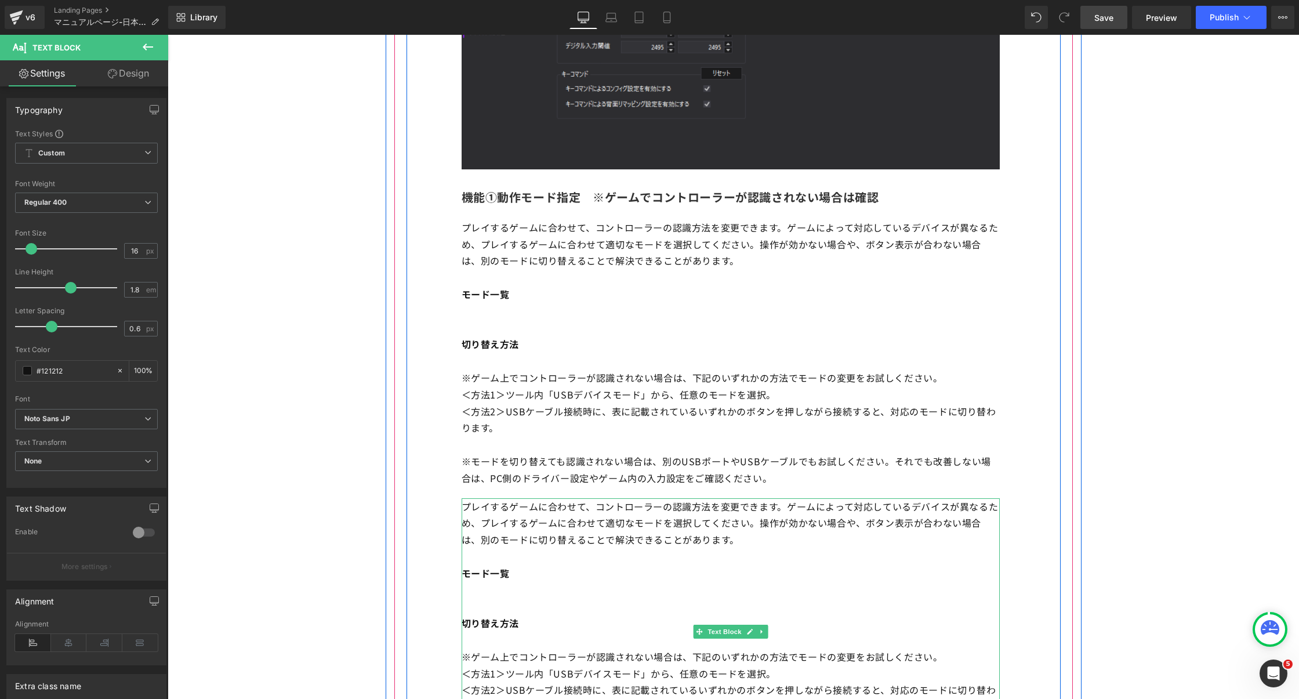
click at [602, 556] on p at bounding box center [731, 556] width 538 height 17
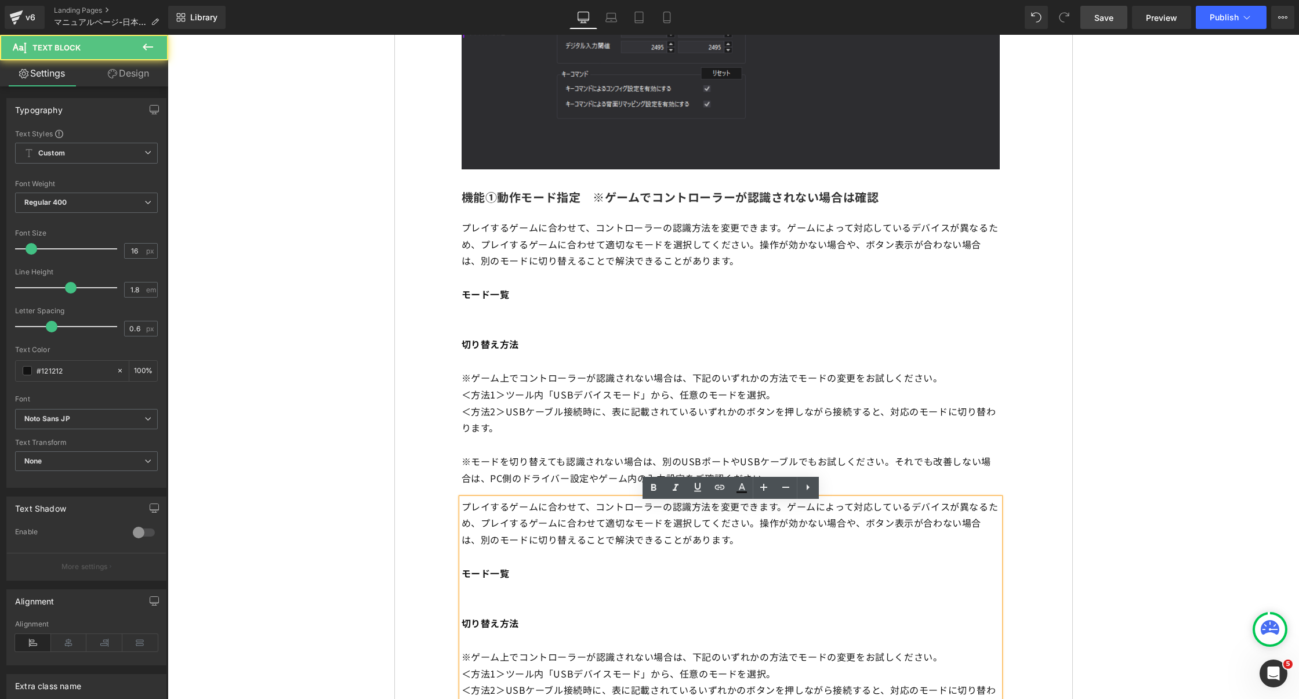
scroll to position [6686, 0]
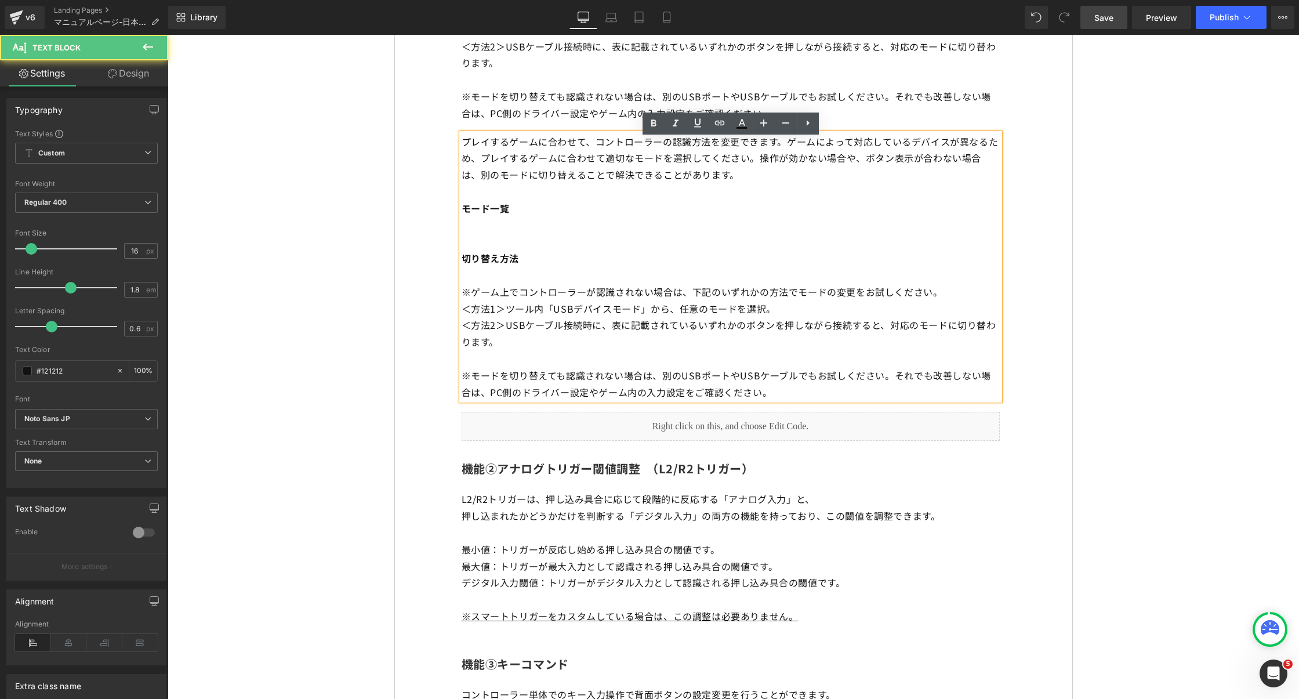
click at [520, 265] on strong "切り替え方法" at bounding box center [491, 258] width 58 height 14
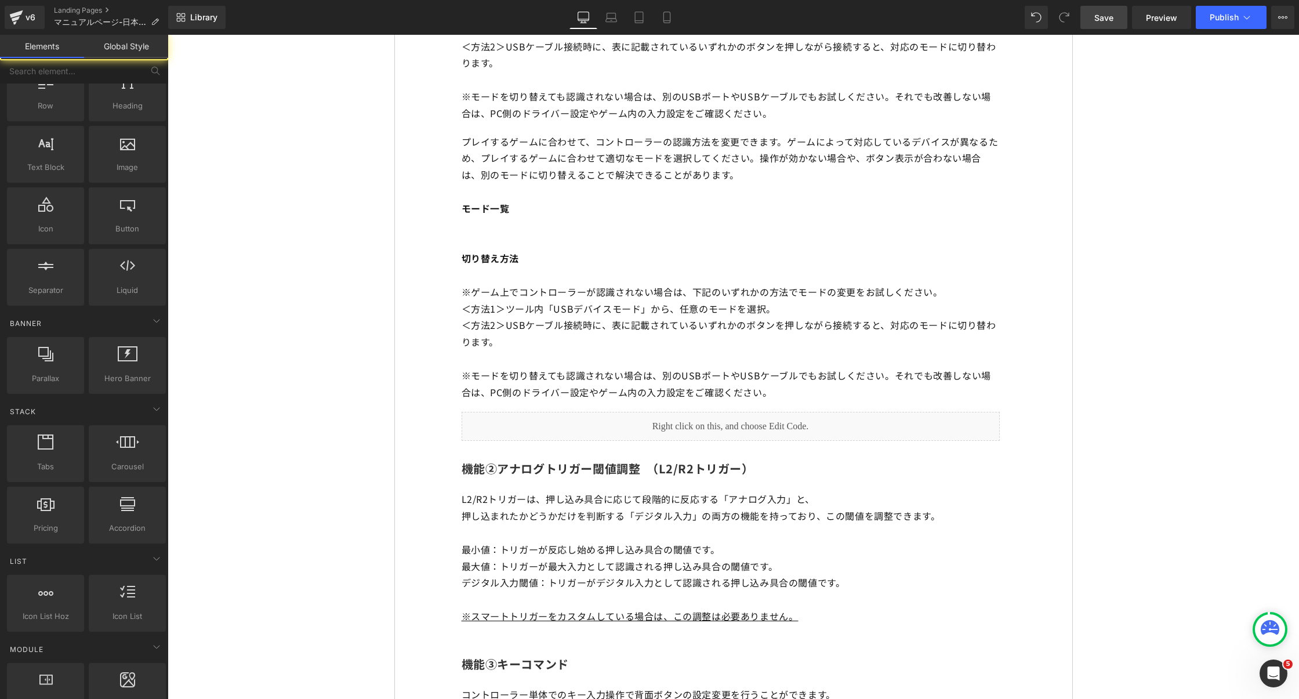
click at [517, 199] on p at bounding box center [731, 191] width 538 height 17
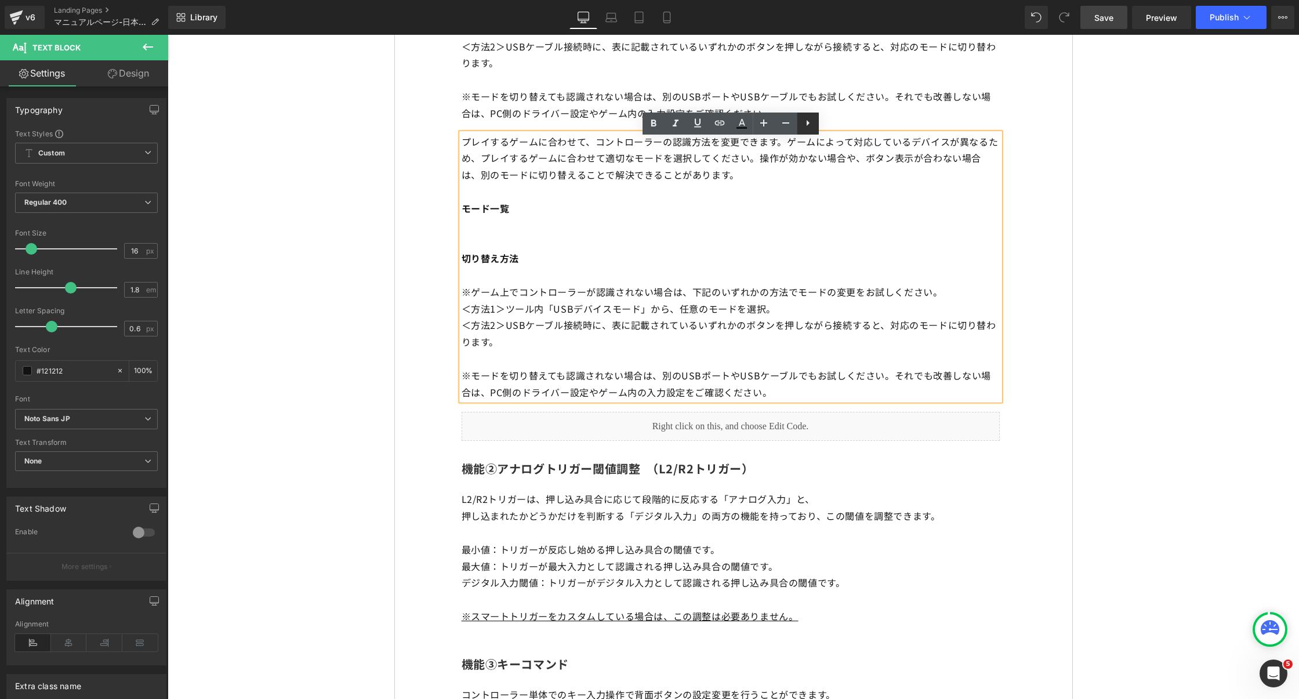
click at [811, 127] on icon at bounding box center [808, 123] width 14 height 14
click at [538, 306] on p "＜方法1＞ ツール内「USBデバイスモード」から、任意のモードを選択。" at bounding box center [731, 308] width 538 height 17
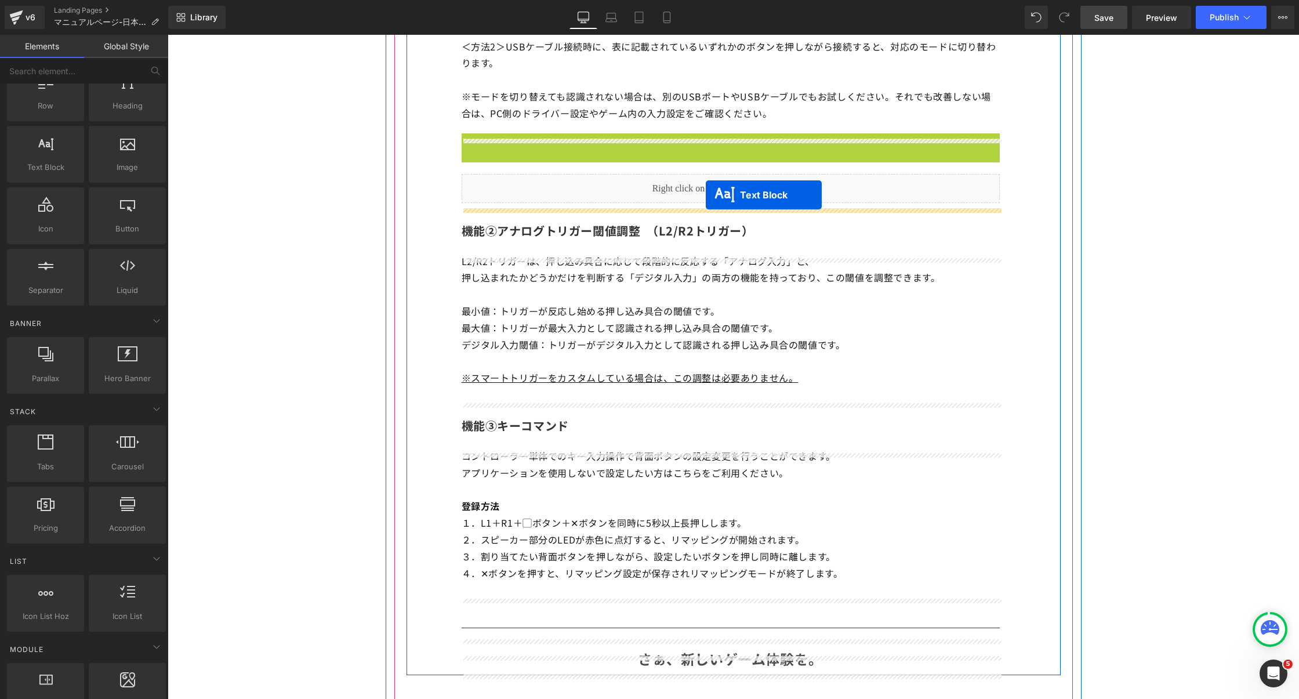
drag, startPoint x: 696, startPoint y: 275, endPoint x: 706, endPoint y: 195, distance: 80.6
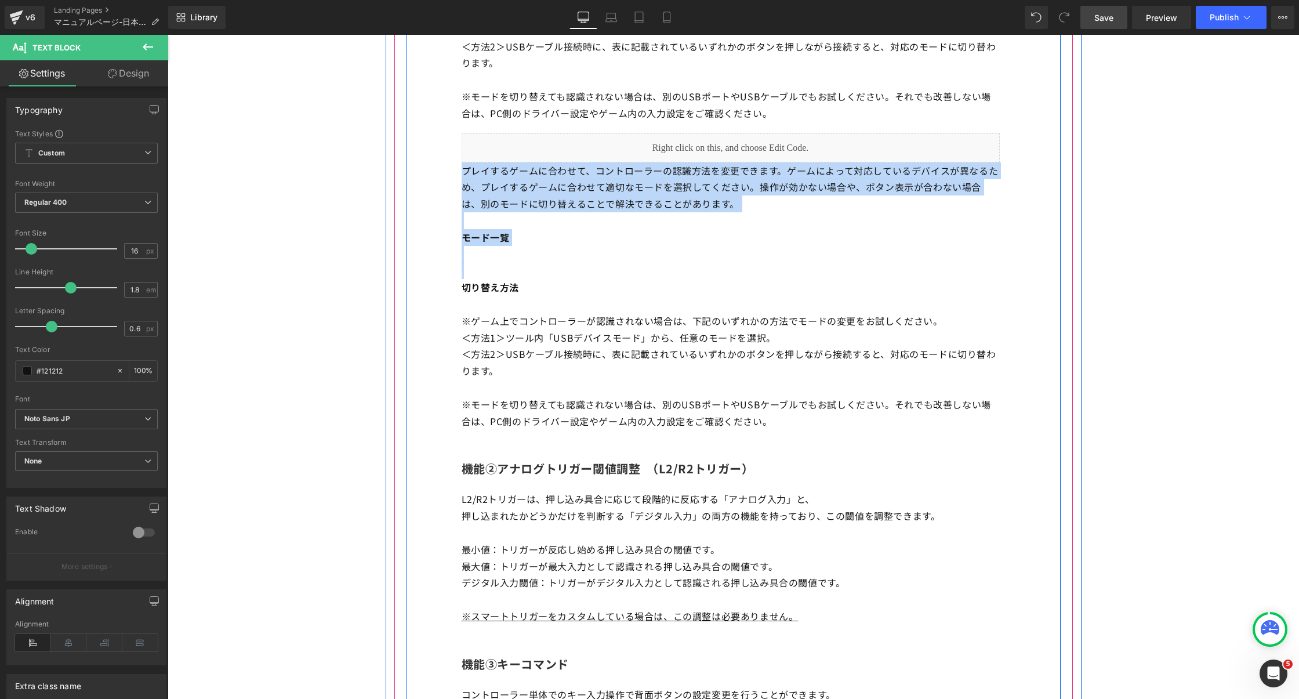
drag, startPoint x: 500, startPoint y: 278, endPoint x: 455, endPoint y: 176, distance: 112.2
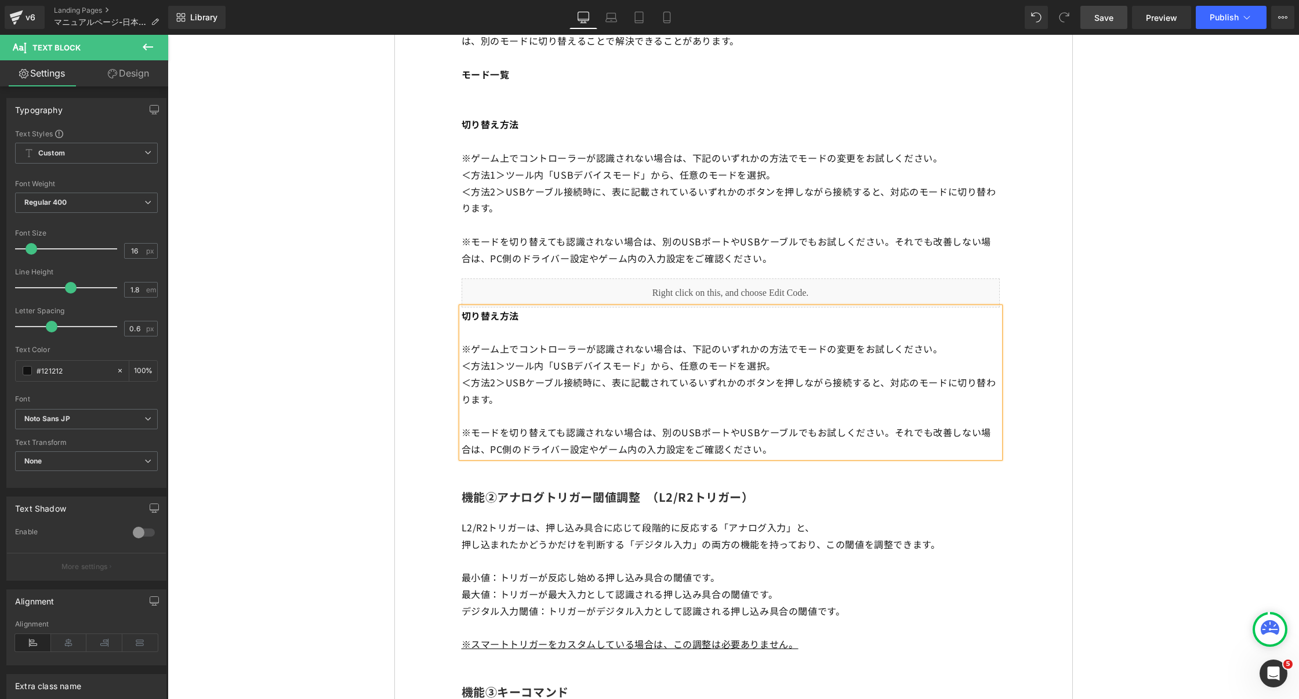
scroll to position [6537, 0]
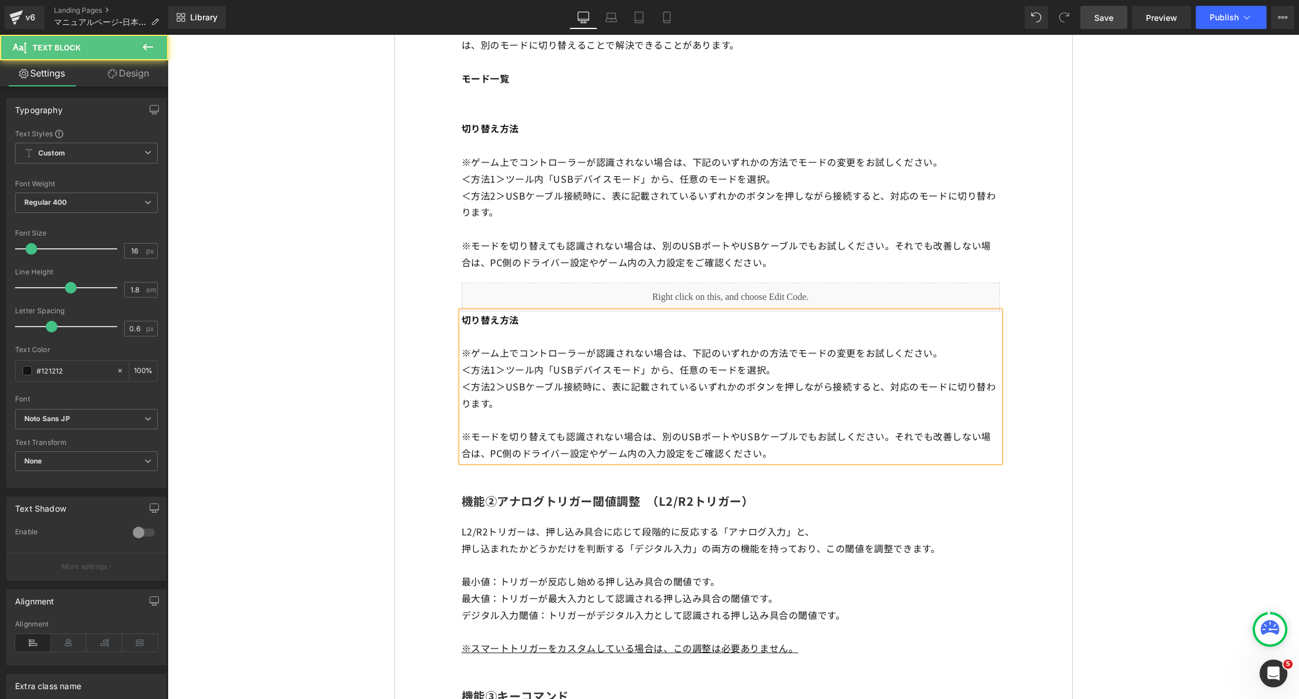
click at [505, 154] on p at bounding box center [731, 145] width 538 height 17
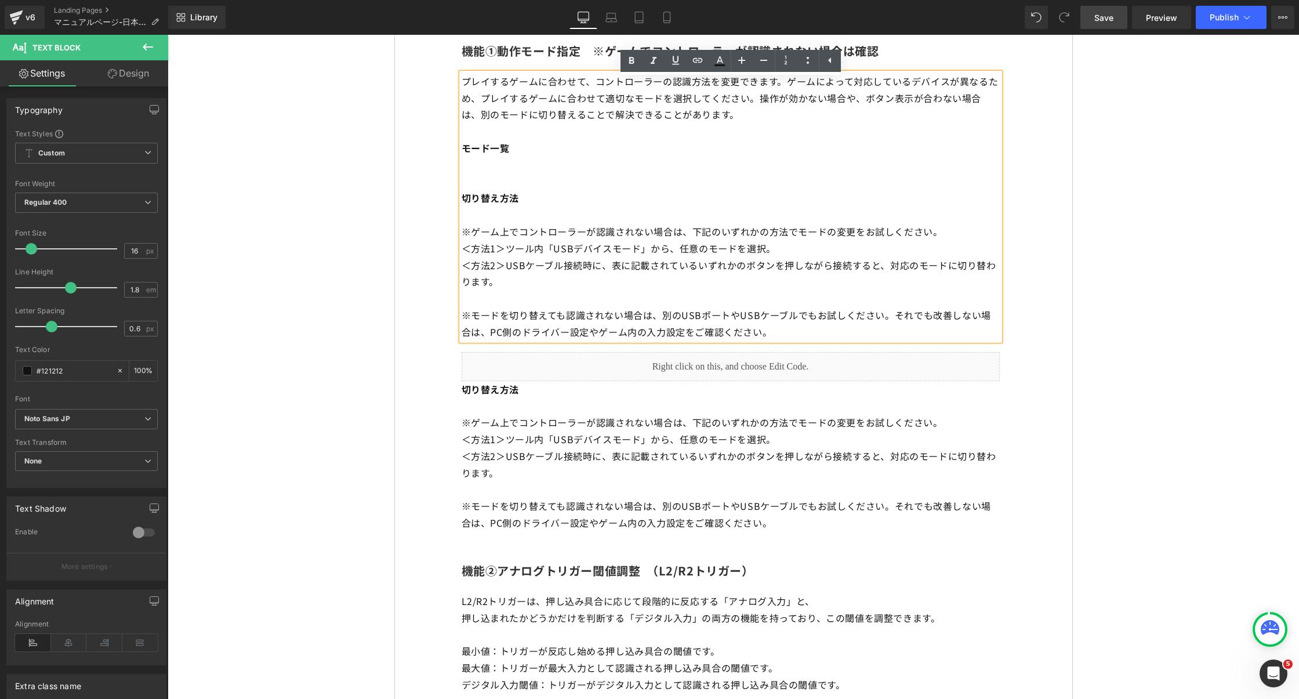
scroll to position [6466, 0]
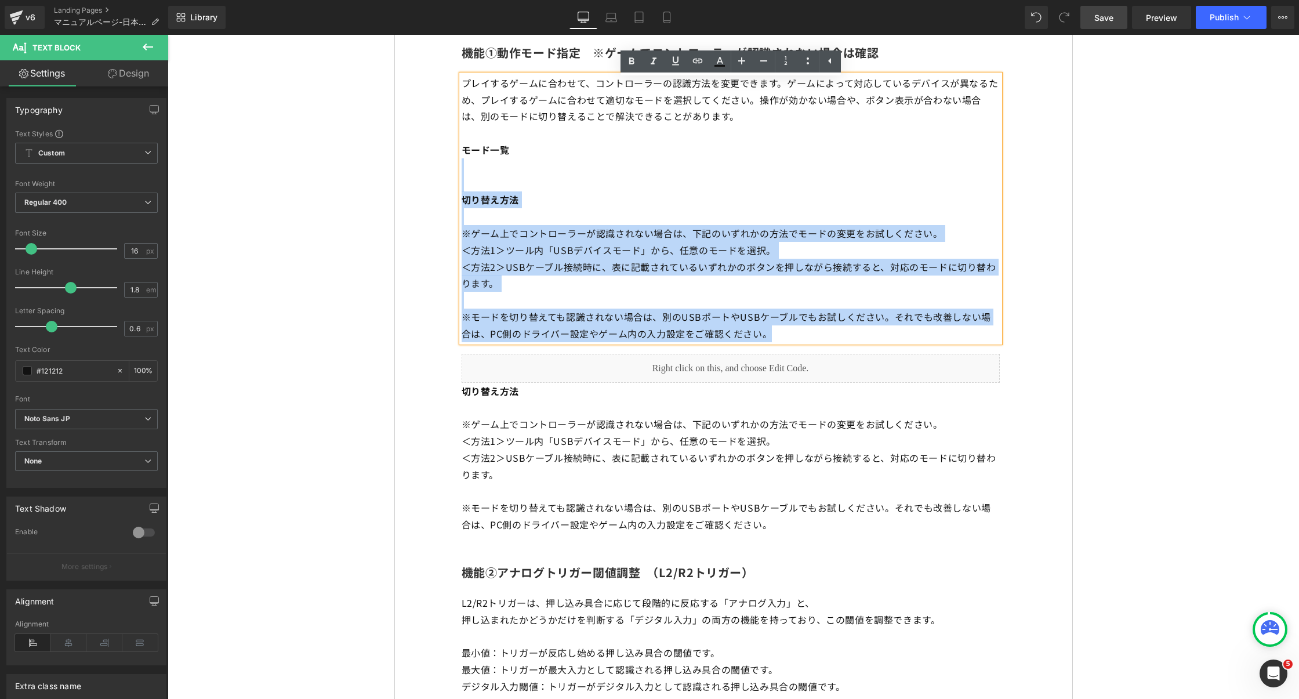
drag, startPoint x: 468, startPoint y: 167, endPoint x: 901, endPoint y: 344, distance: 468.1
click at [901, 342] on div "プレイするゲームに合わせて、コントローラーの認識方法を変更できます。 ゲームによって対応しているデバイスが異なるため、プレイするゲームに合わせて適切なモードを…" at bounding box center [731, 208] width 538 height 267
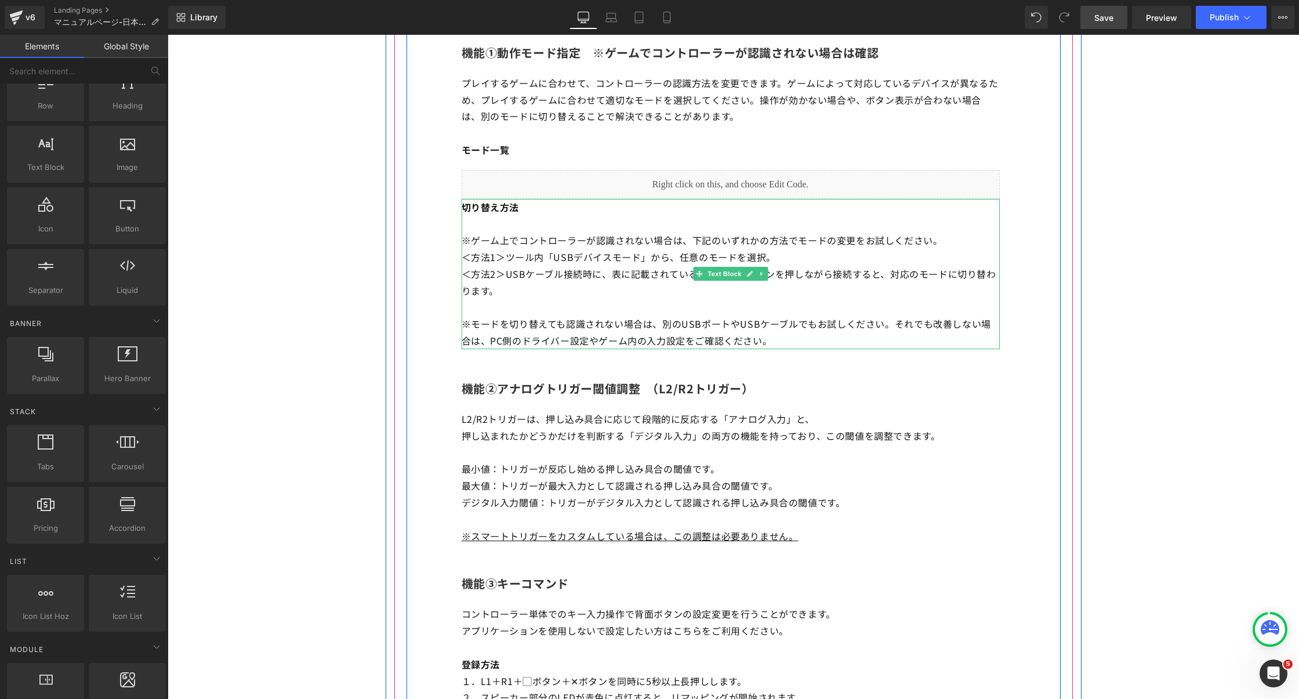
click at [761, 226] on p at bounding box center [731, 224] width 538 height 17
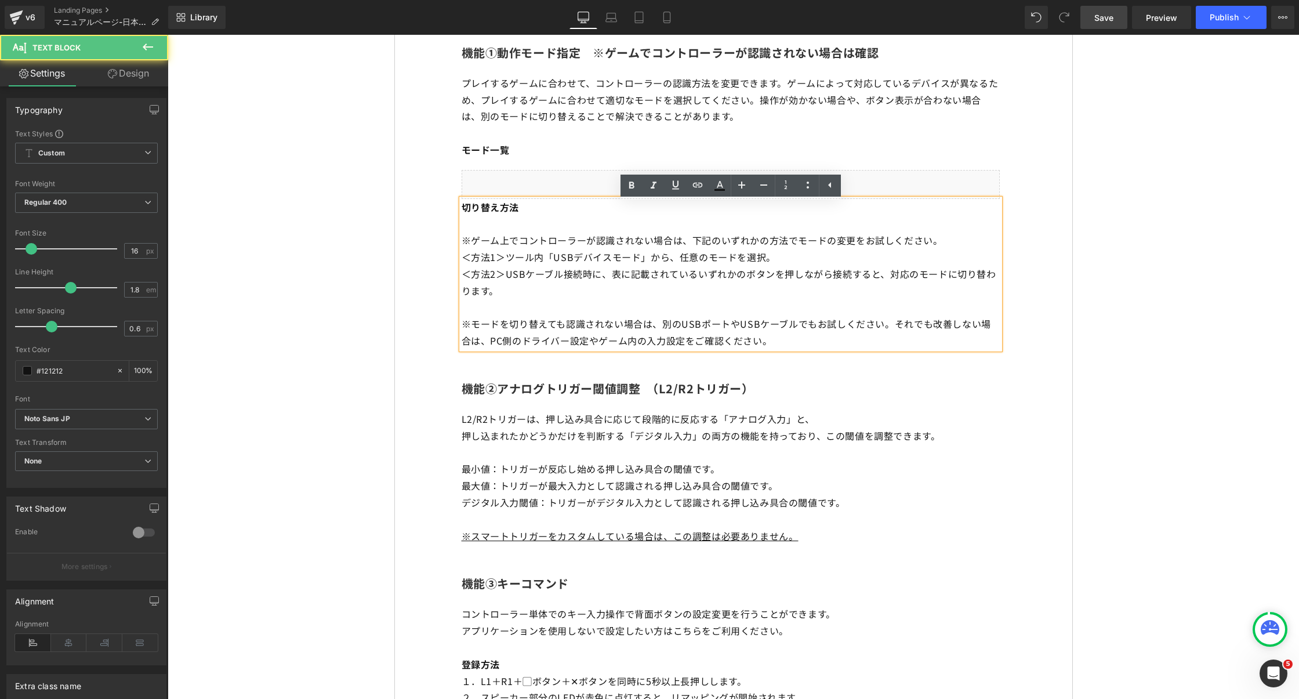
click at [466, 104] on span "ゲームによって対応しているデバイスが異なるため、プレイするゲームに合わせて適切なモードを選択してください。" at bounding box center [730, 91] width 537 height 31
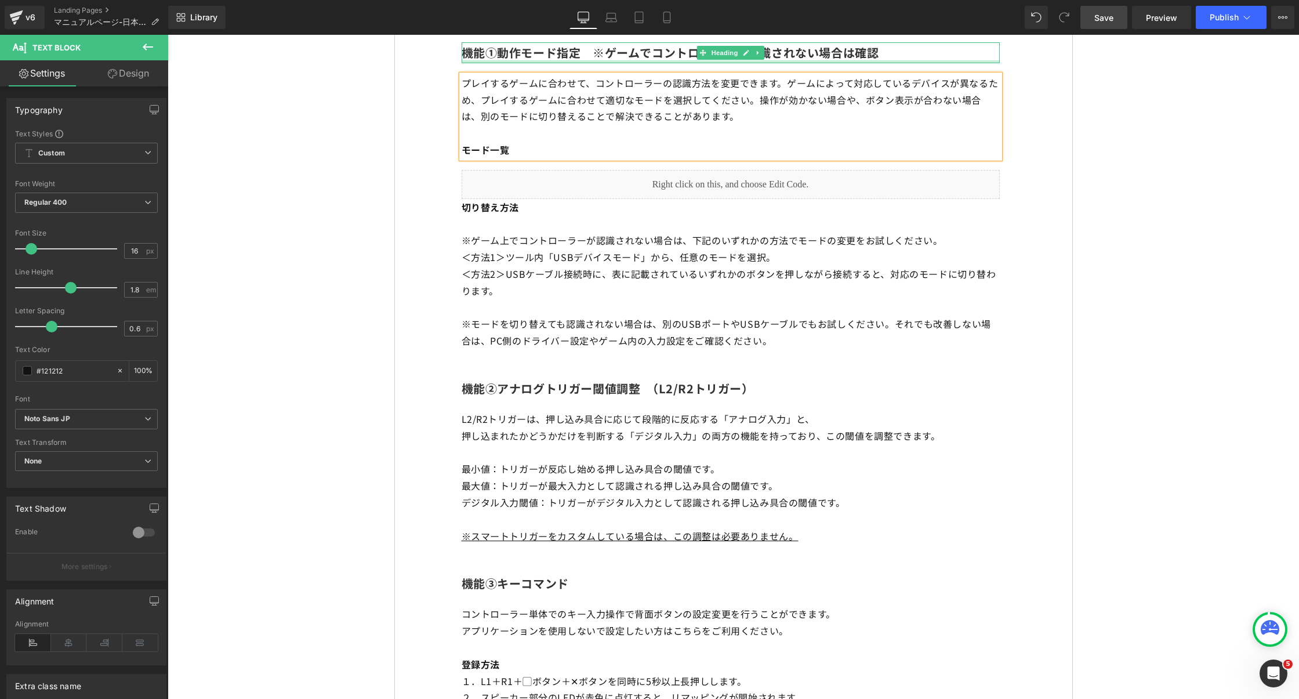
click at [585, 63] on div at bounding box center [731, 61] width 538 height 3
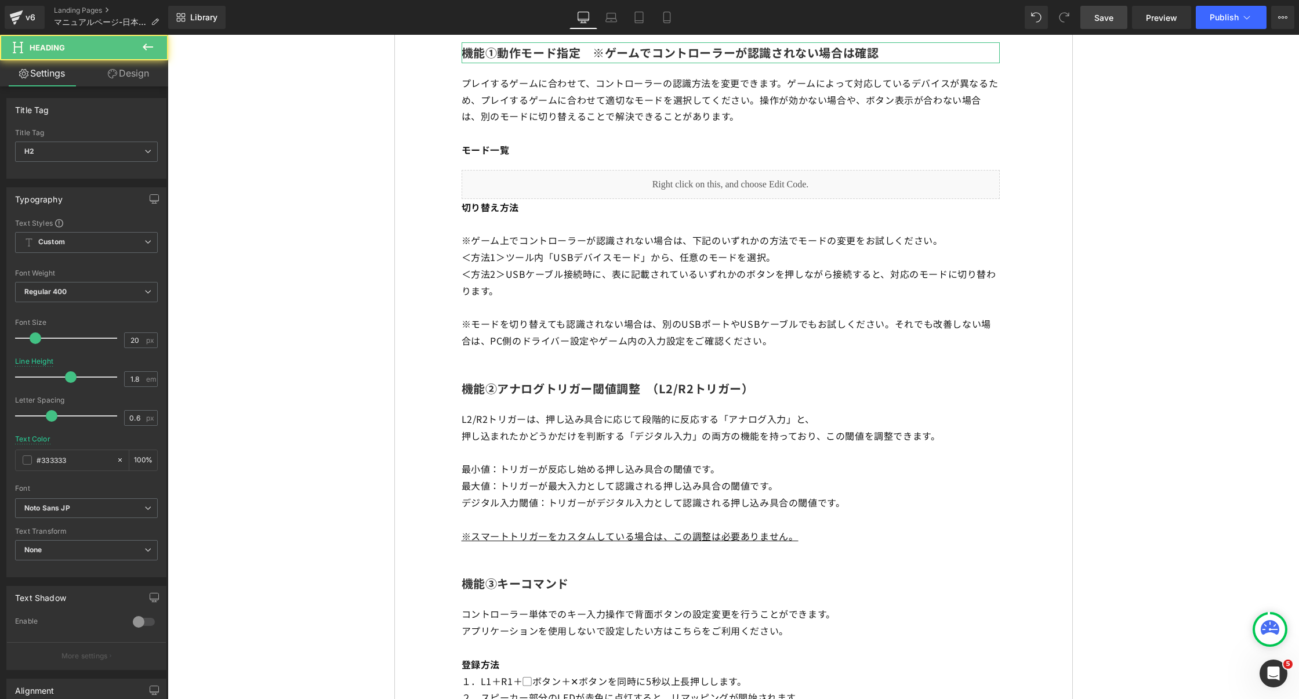
click at [120, 85] on link "Design" at bounding box center [128, 73] width 84 height 26
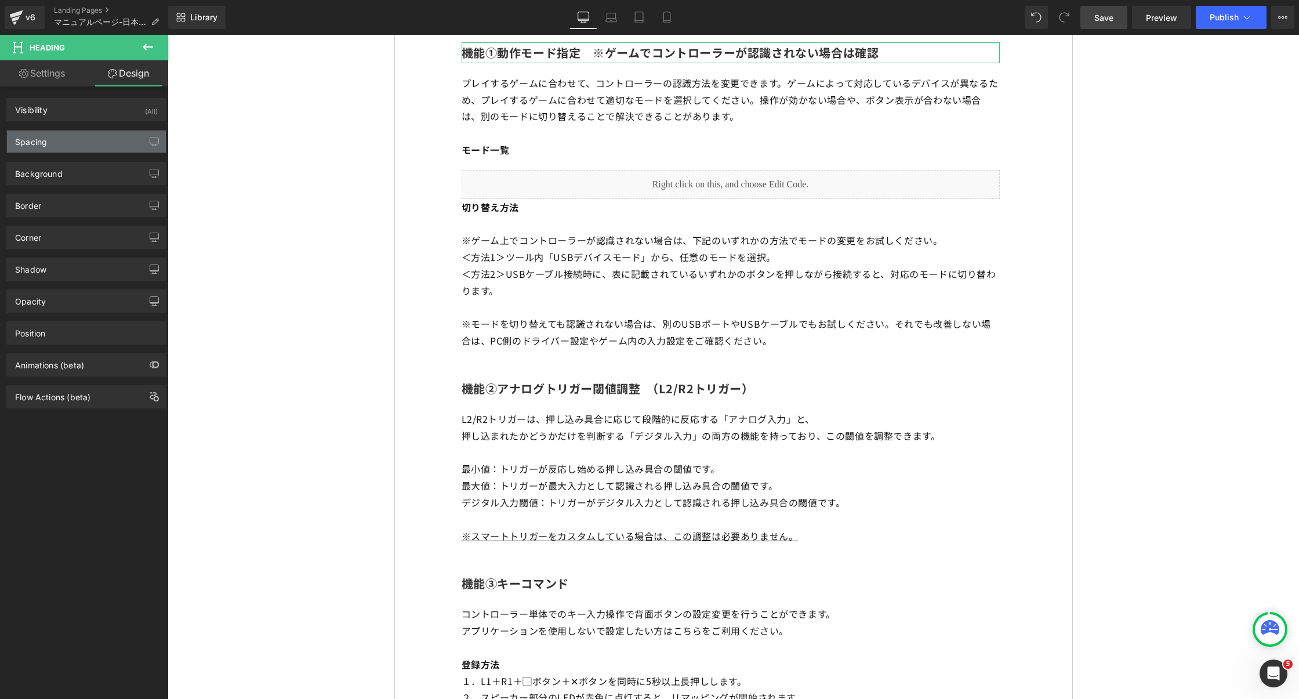
click at [94, 133] on div "Spacing" at bounding box center [86, 141] width 159 height 22
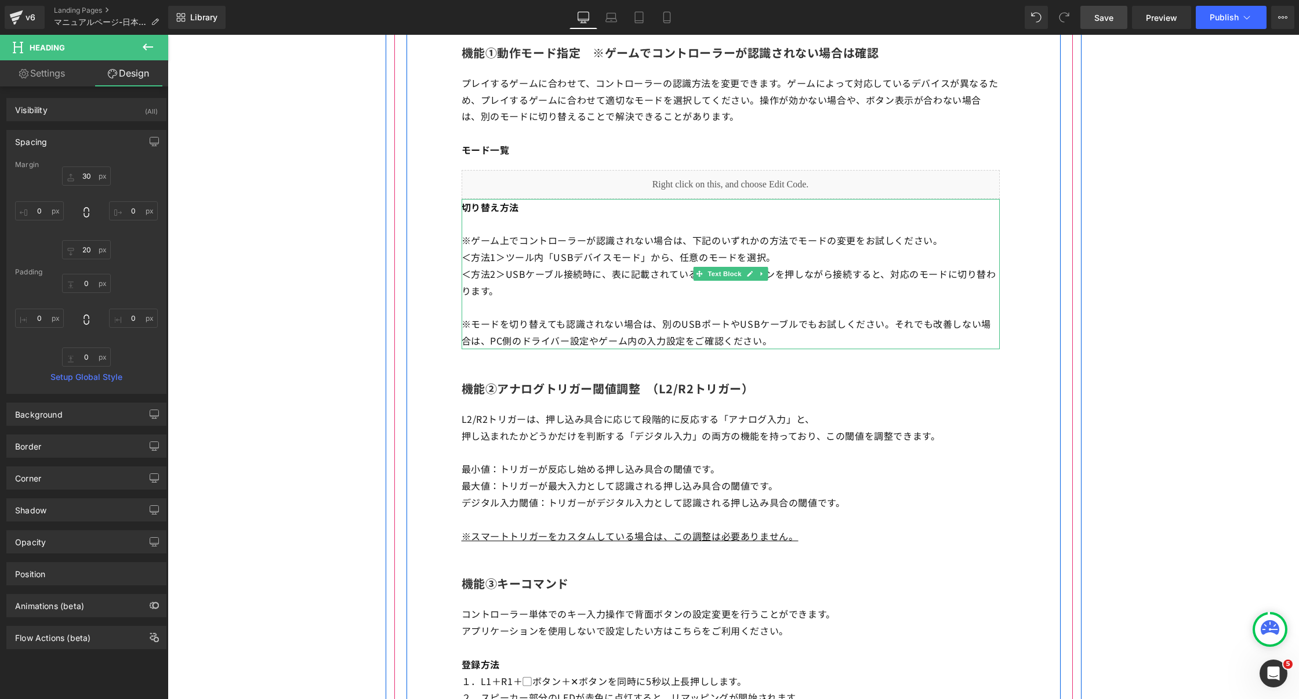
click at [560, 264] on span "ツール内「USBデバイスモード」から、任意のモードを選択。" at bounding box center [641, 257] width 270 height 14
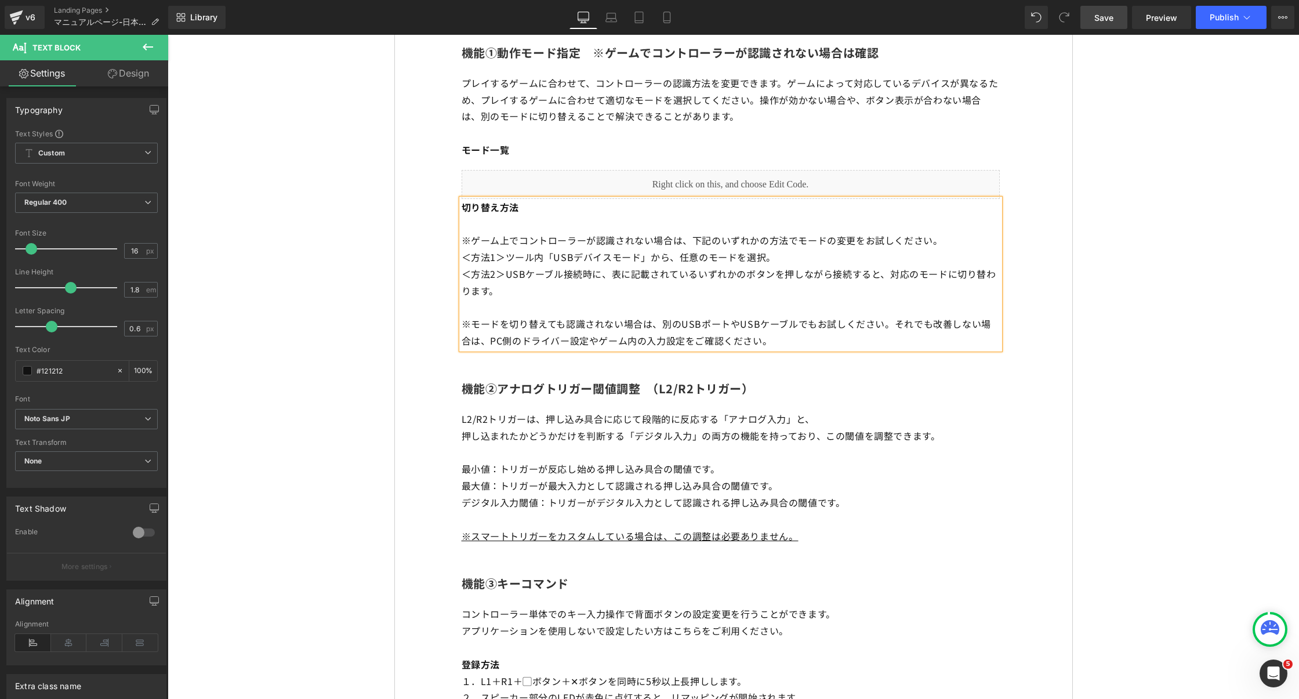
click at [123, 72] on link "Design" at bounding box center [128, 73] width 84 height 26
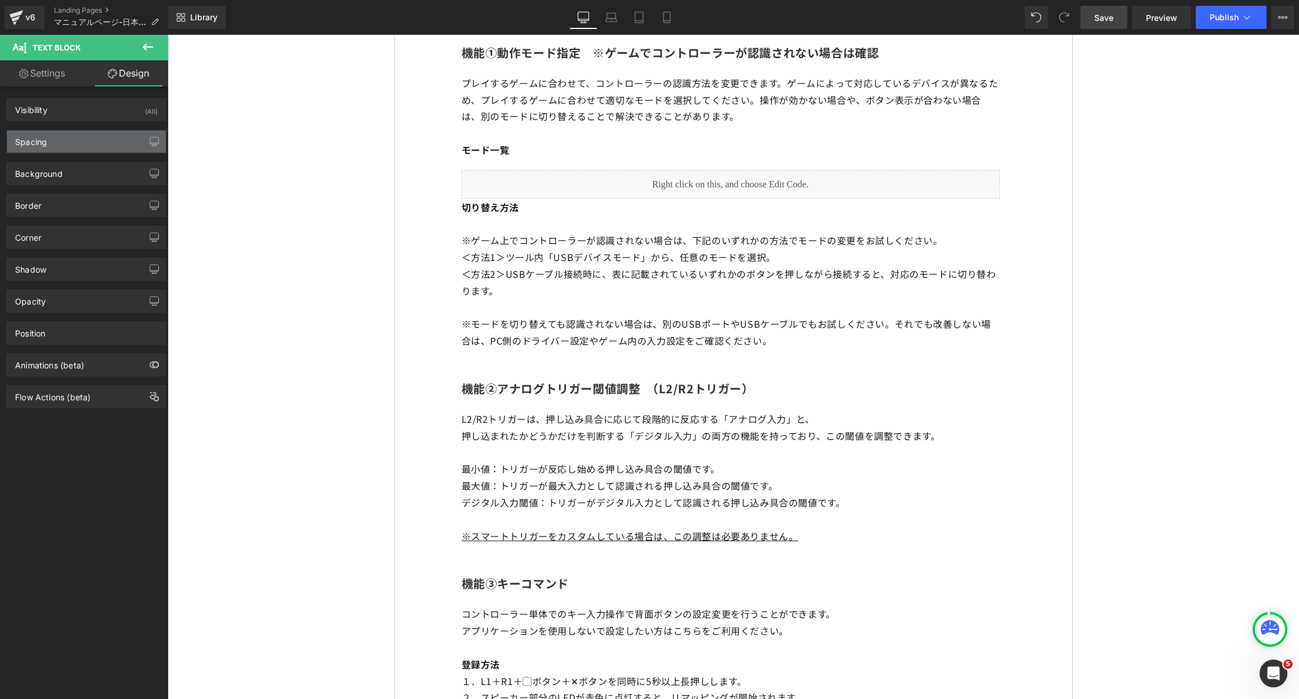
click at [72, 145] on div "Spacing" at bounding box center [86, 141] width 159 height 22
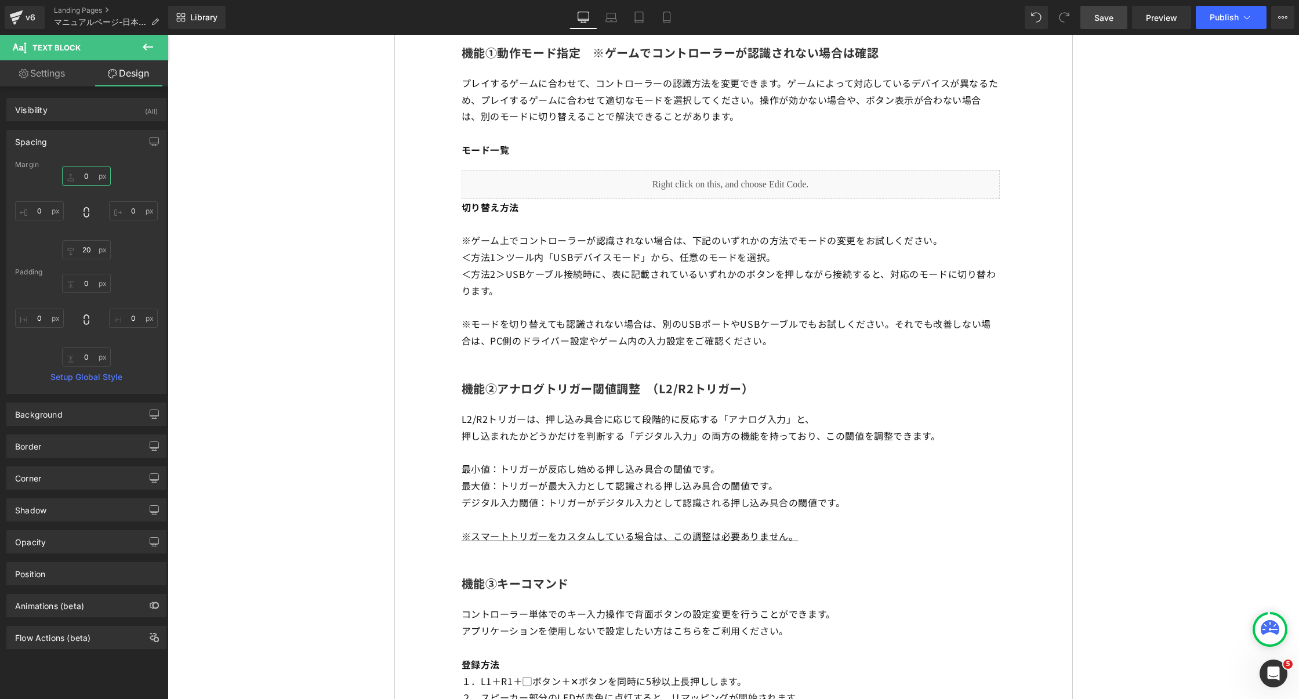
click at [79, 169] on input "0" at bounding box center [86, 175] width 49 height 19
click at [78, 173] on input "0" at bounding box center [86, 175] width 49 height 19
type input "20"
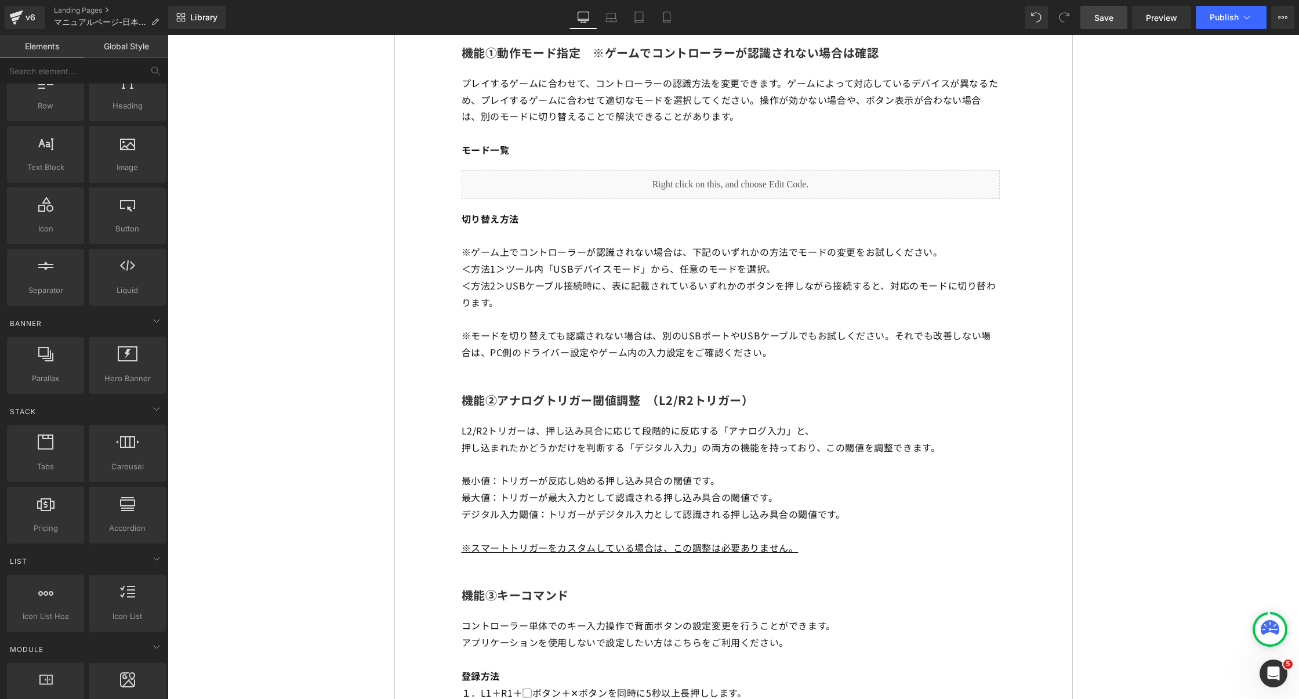
click at [1112, 23] on link "Save" at bounding box center [1103, 17] width 47 height 23
click at [1157, 23] on span "Preview" at bounding box center [1161, 18] width 31 height 12
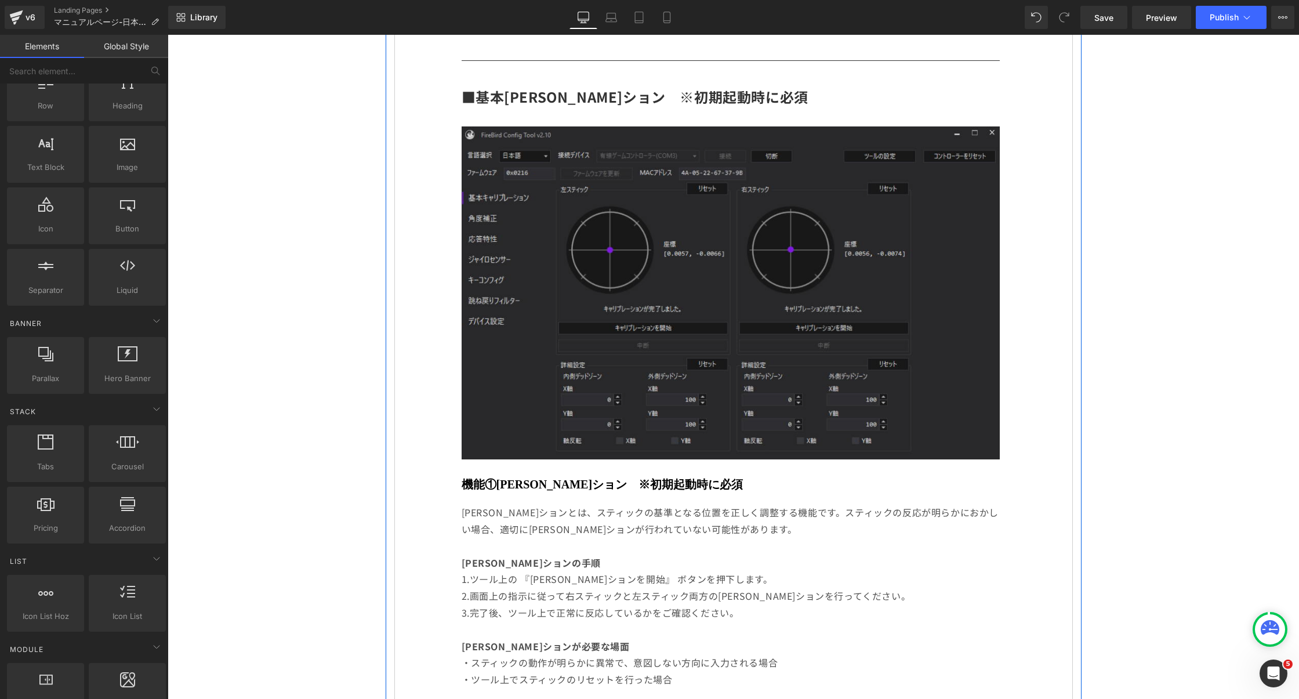
scroll to position [604, 0]
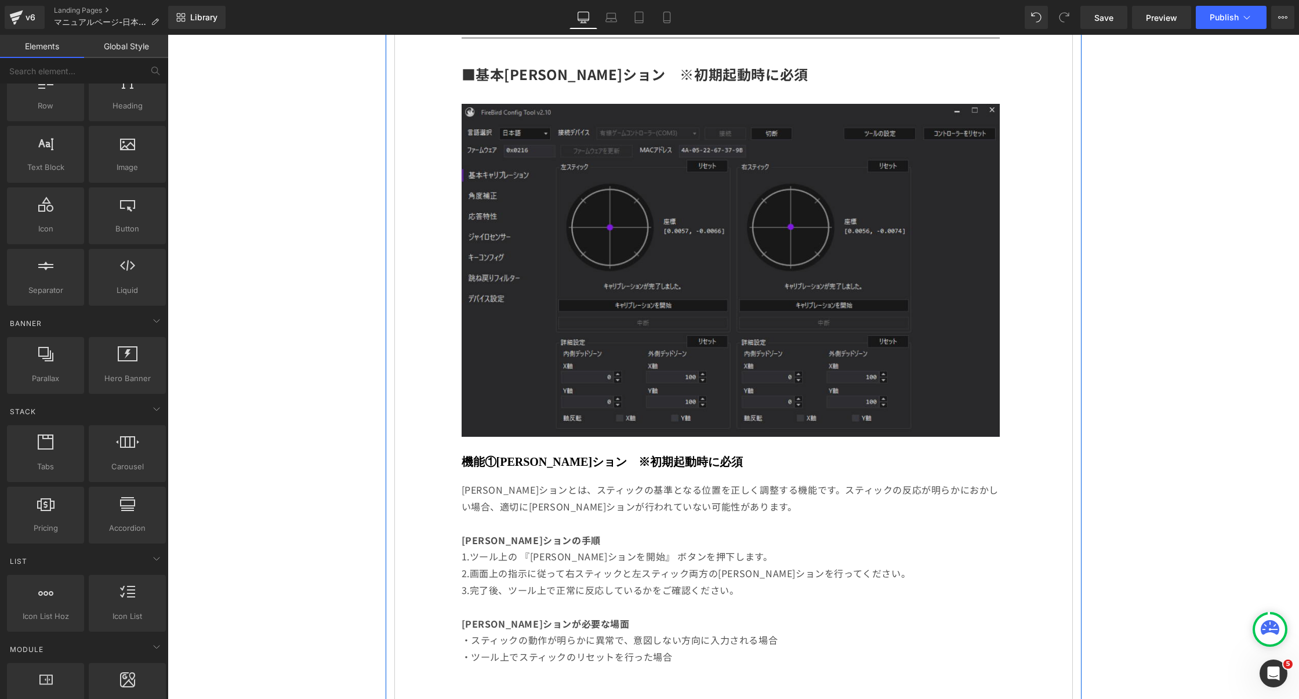
click at [641, 199] on img at bounding box center [731, 270] width 538 height 333
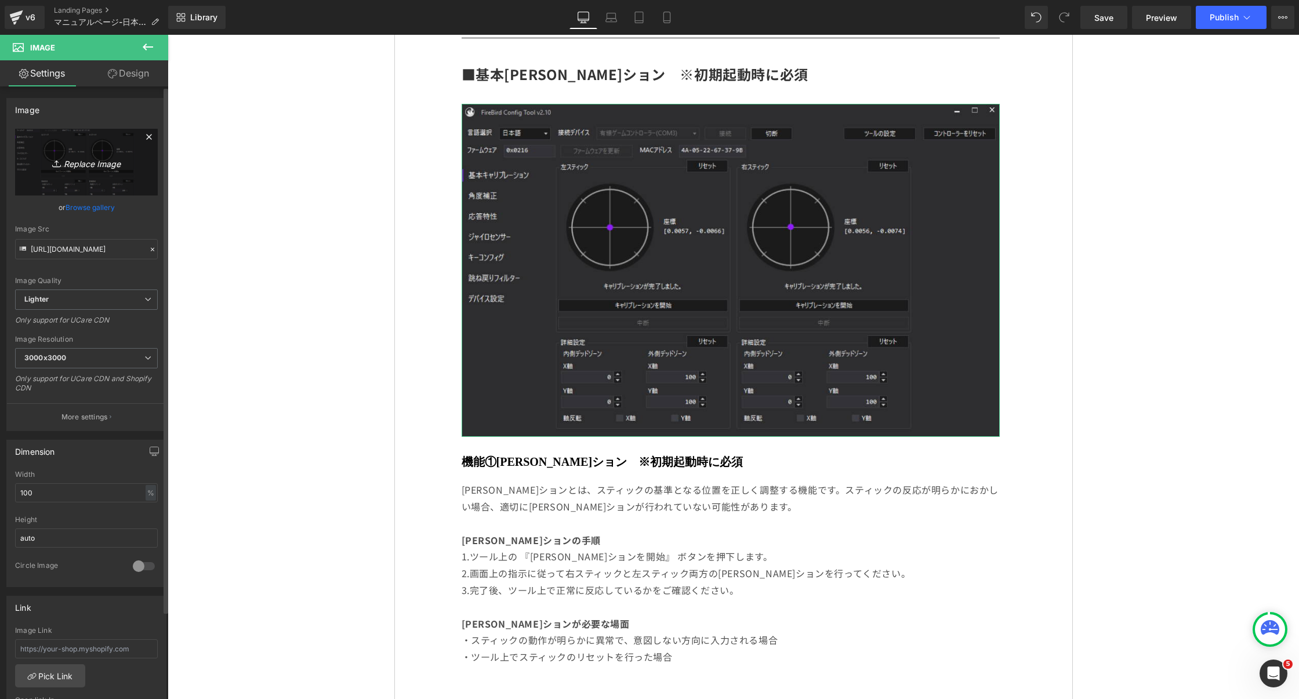
click at [92, 165] on icon "Replace Image" at bounding box center [86, 162] width 93 height 14
type input "C:\fakepath\fire-bird.png"
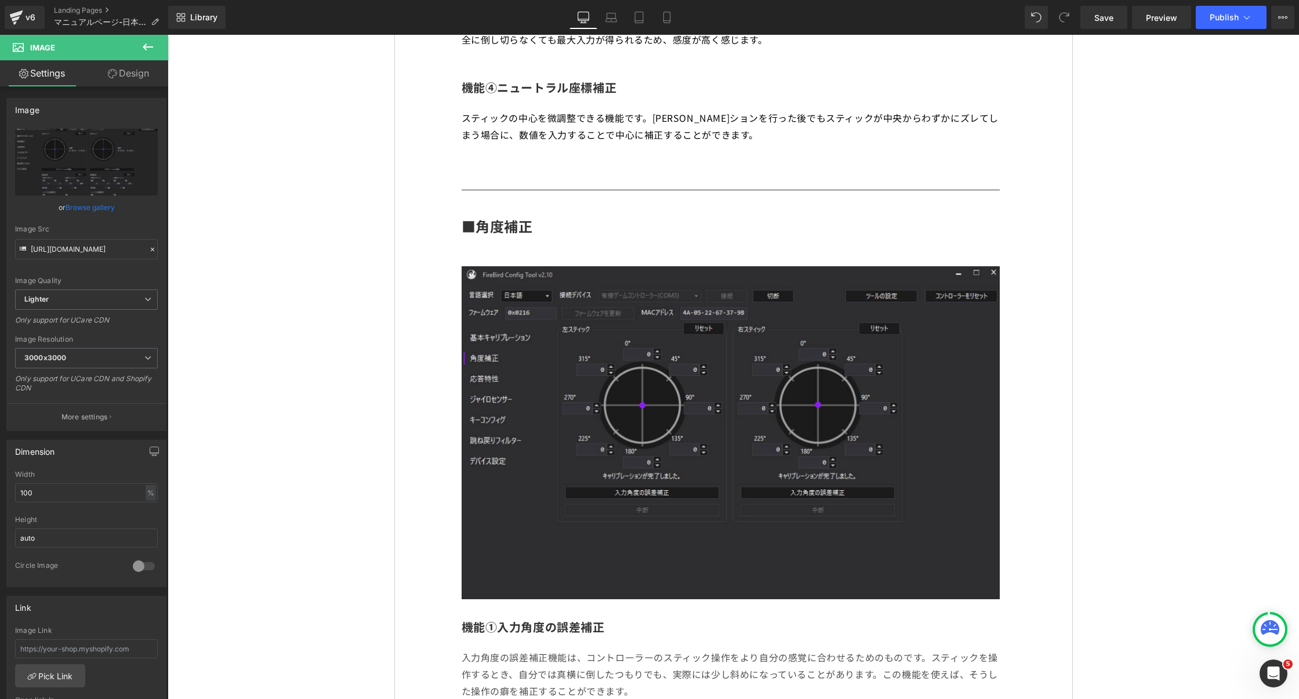
scroll to position [1446, 0]
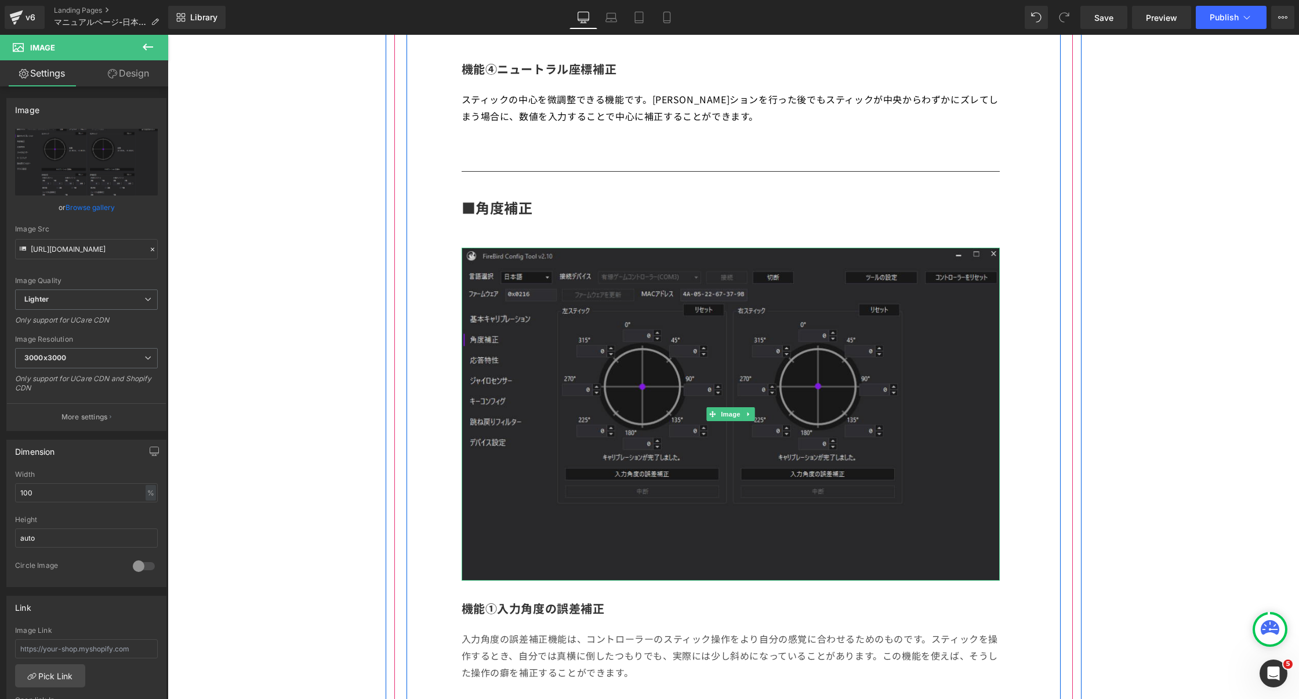
click at [995, 501] on img at bounding box center [731, 414] width 538 height 333
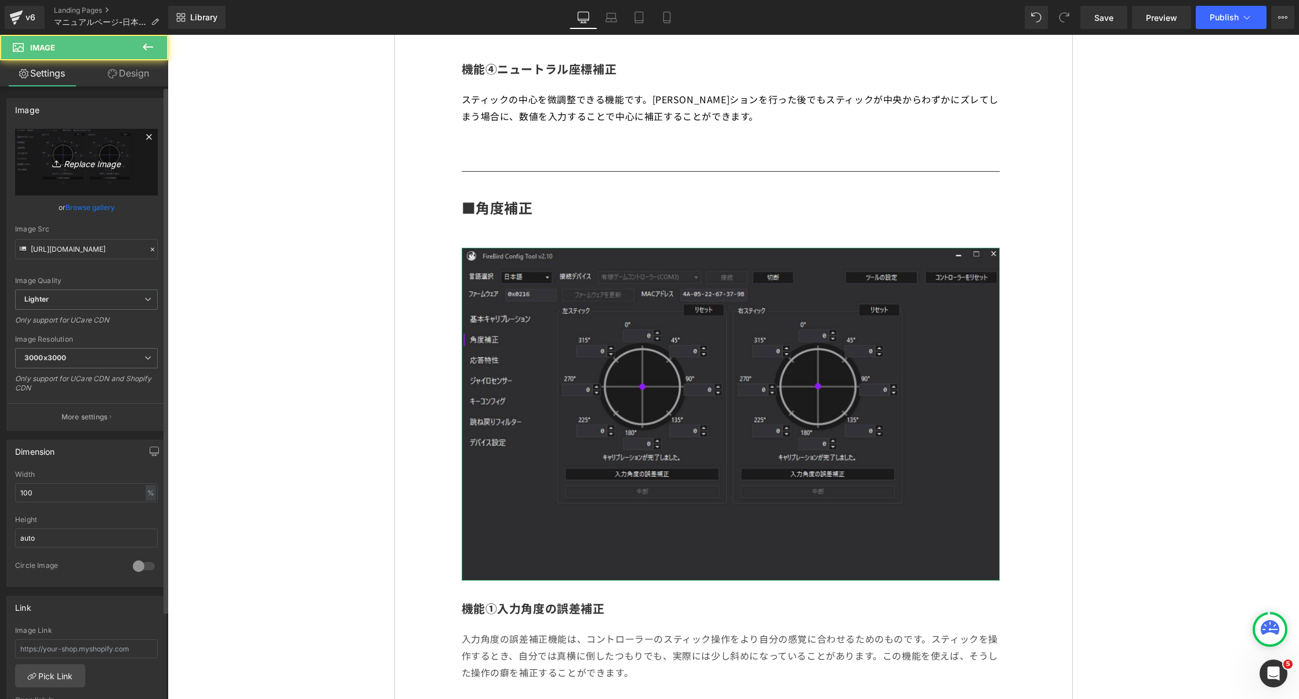
click at [93, 169] on icon "Replace Image" at bounding box center [86, 162] width 93 height 14
type input "C:\fakepath\2.png"
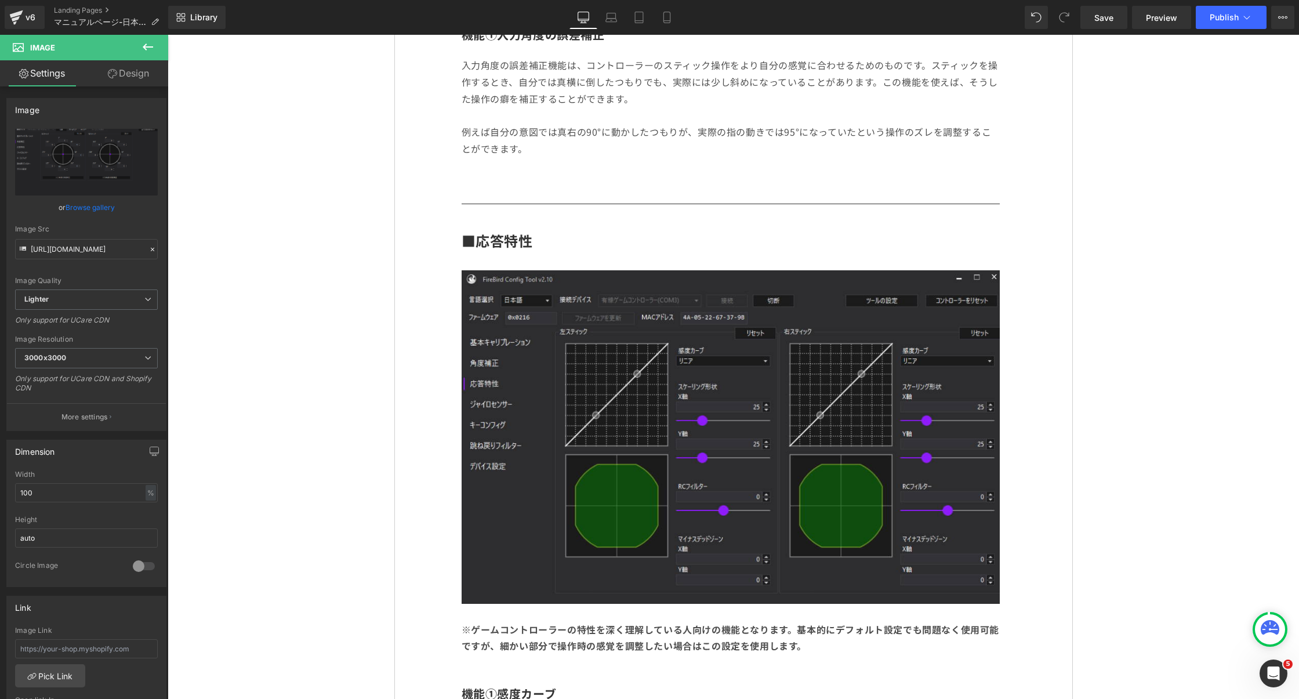
scroll to position [2040, 0]
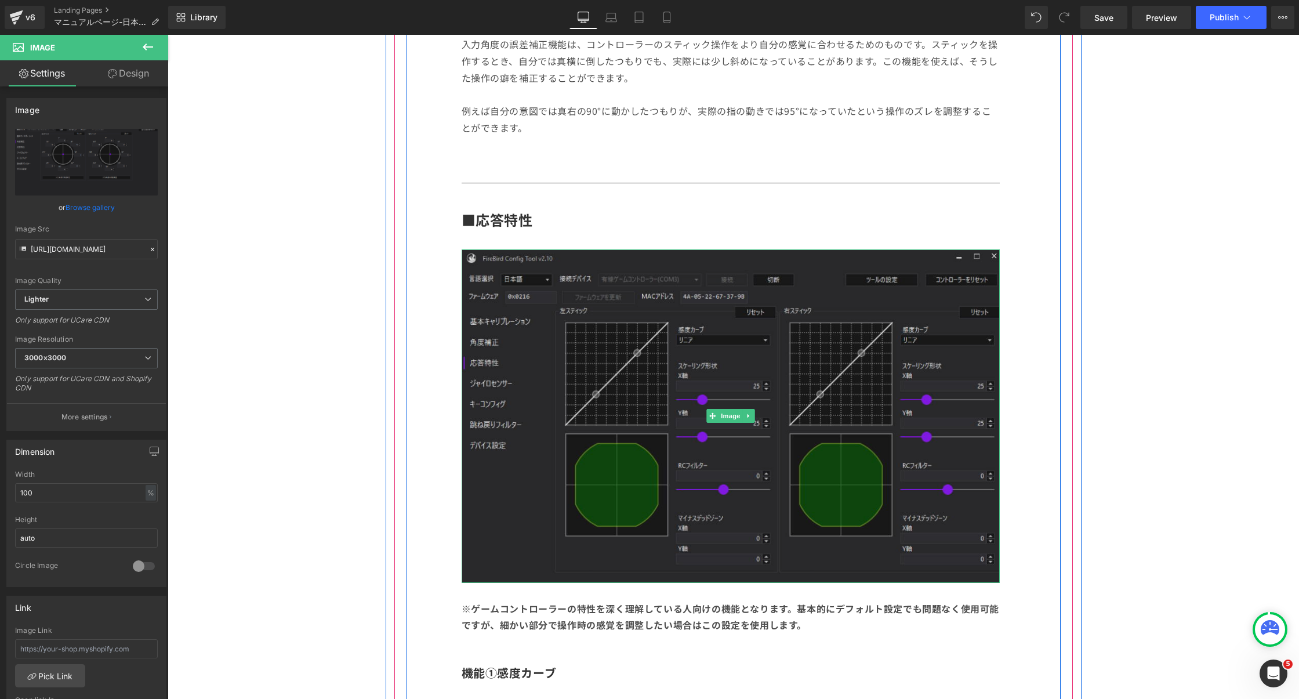
click at [863, 375] on img at bounding box center [731, 415] width 538 height 333
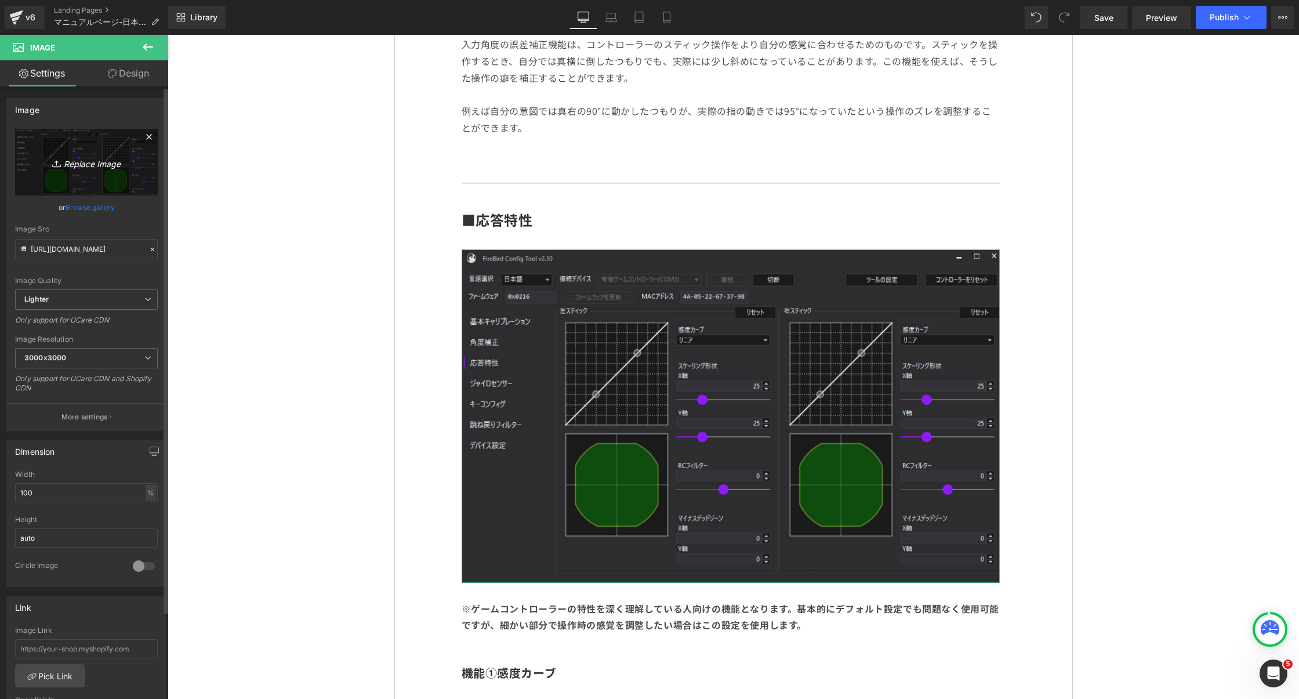
click at [90, 169] on icon "Replace Image" at bounding box center [86, 162] width 93 height 14
type input "C:\fakepath\3.png"
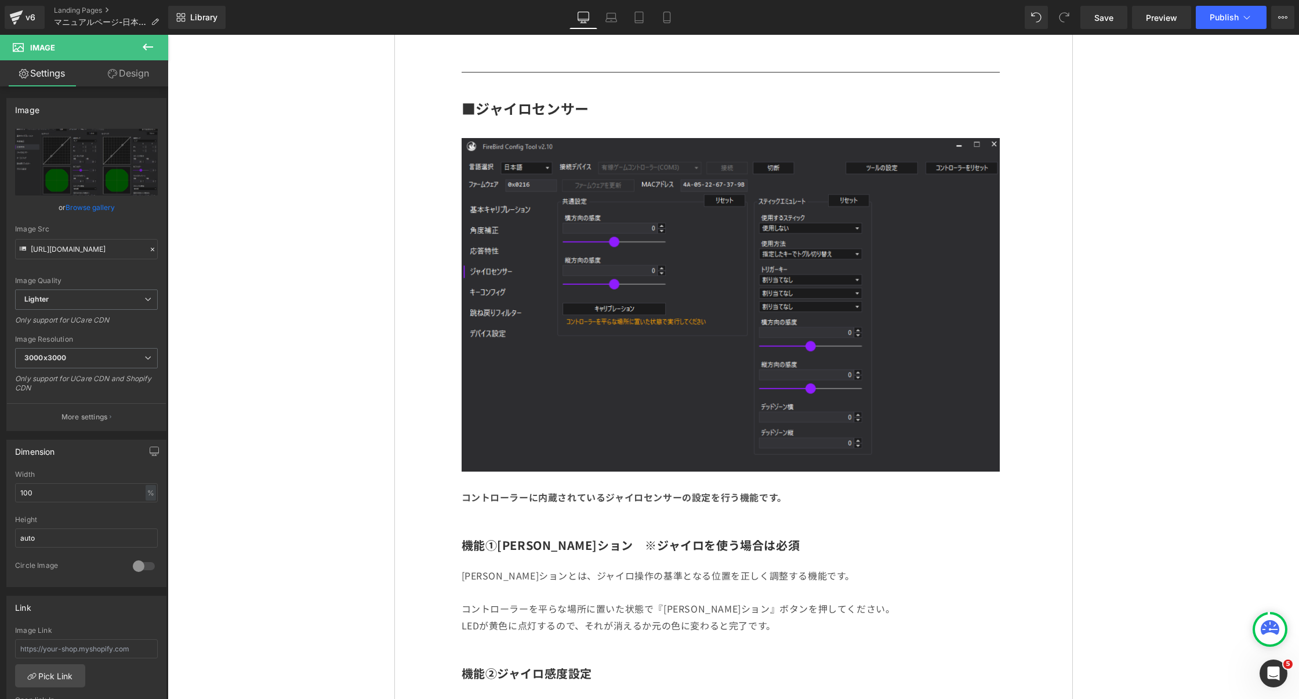
scroll to position [3408, 0]
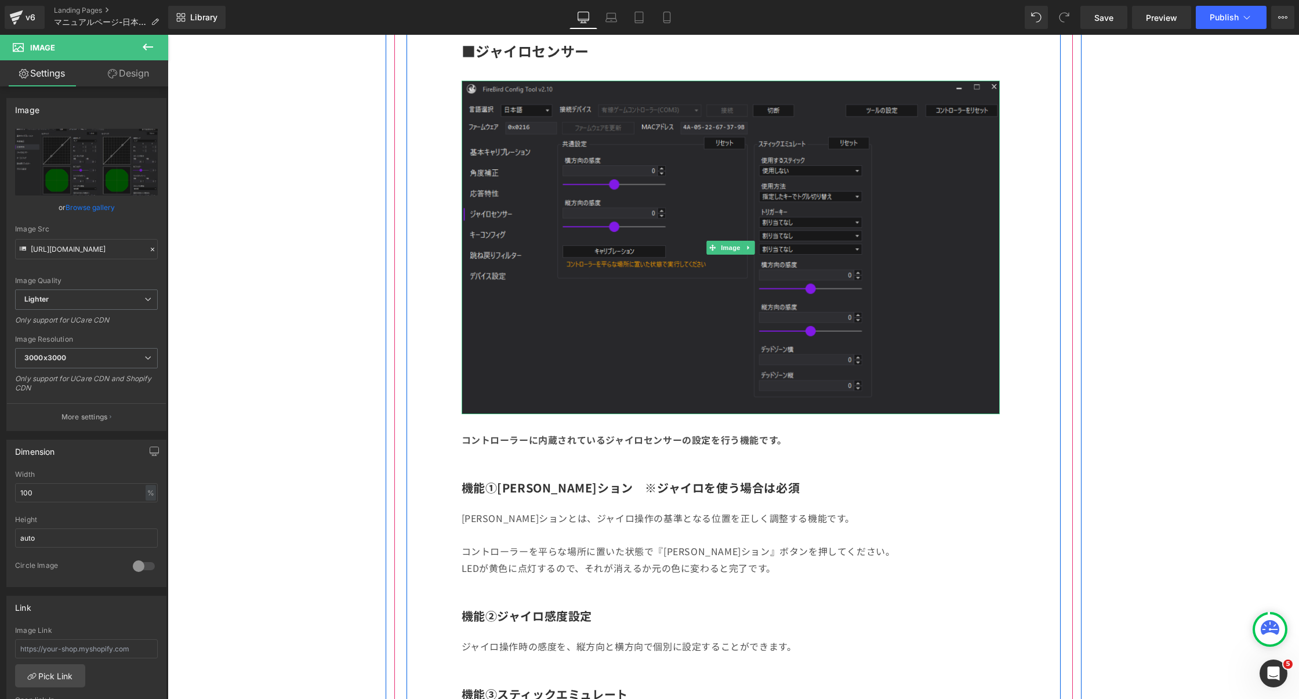
click at [910, 324] on img at bounding box center [731, 247] width 538 height 333
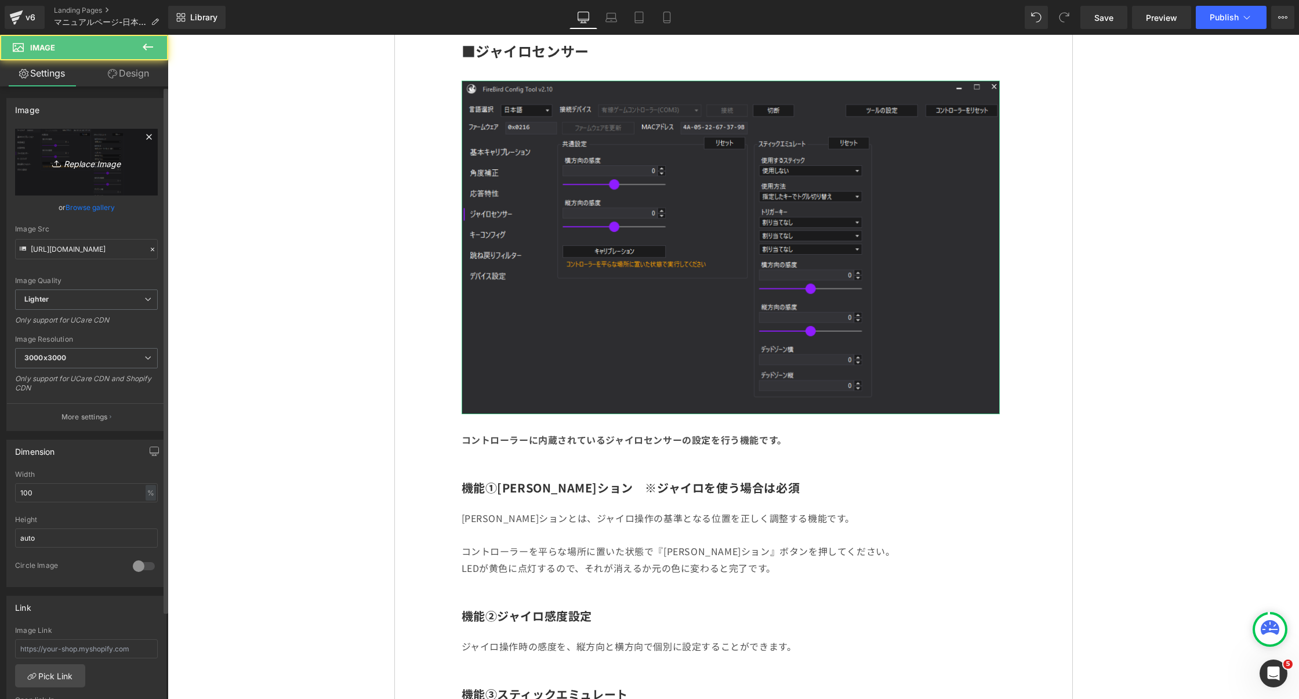
click at [105, 167] on icon "Replace Image" at bounding box center [86, 162] width 93 height 14
type input "C:\fakepath\4.png"
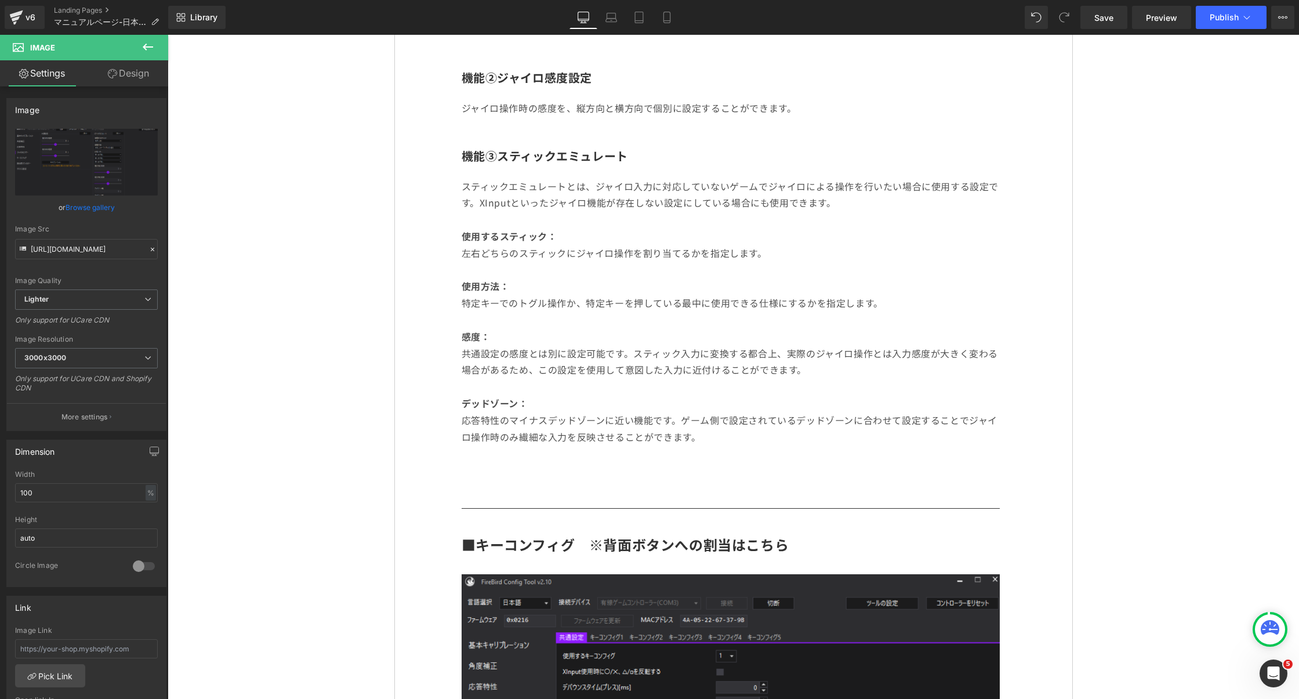
scroll to position [4353, 0]
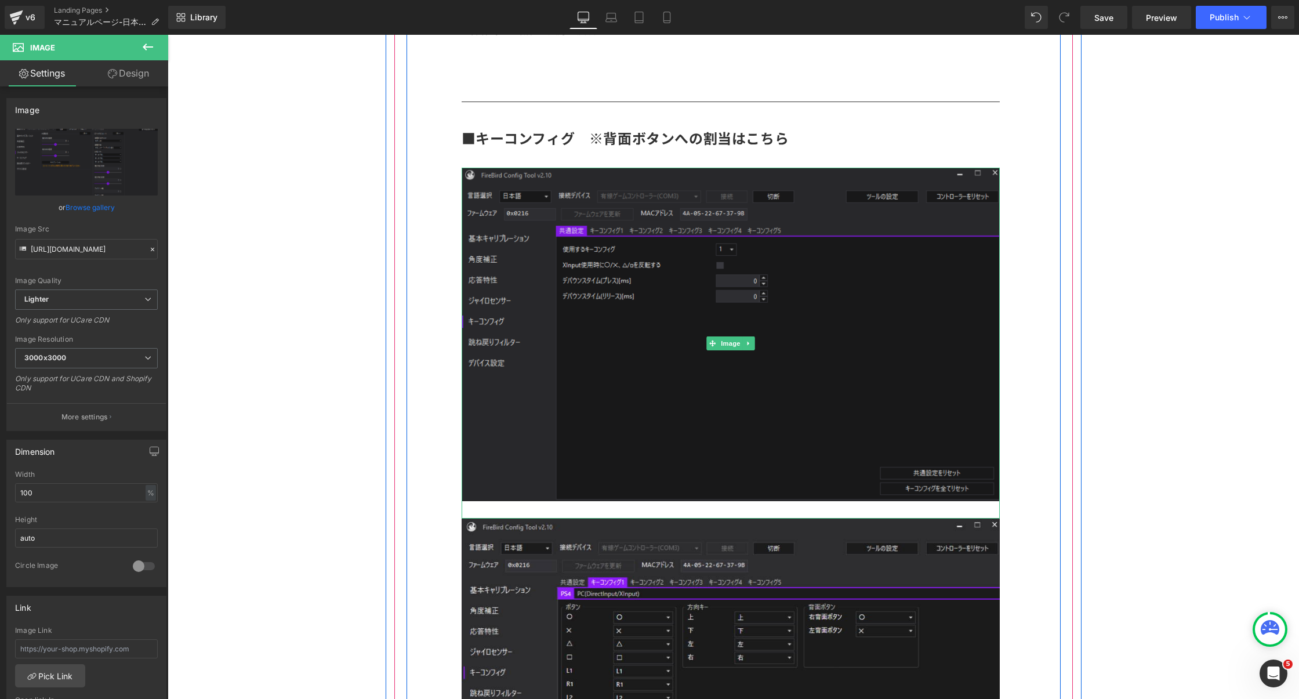
click at [890, 306] on img at bounding box center [731, 343] width 538 height 350
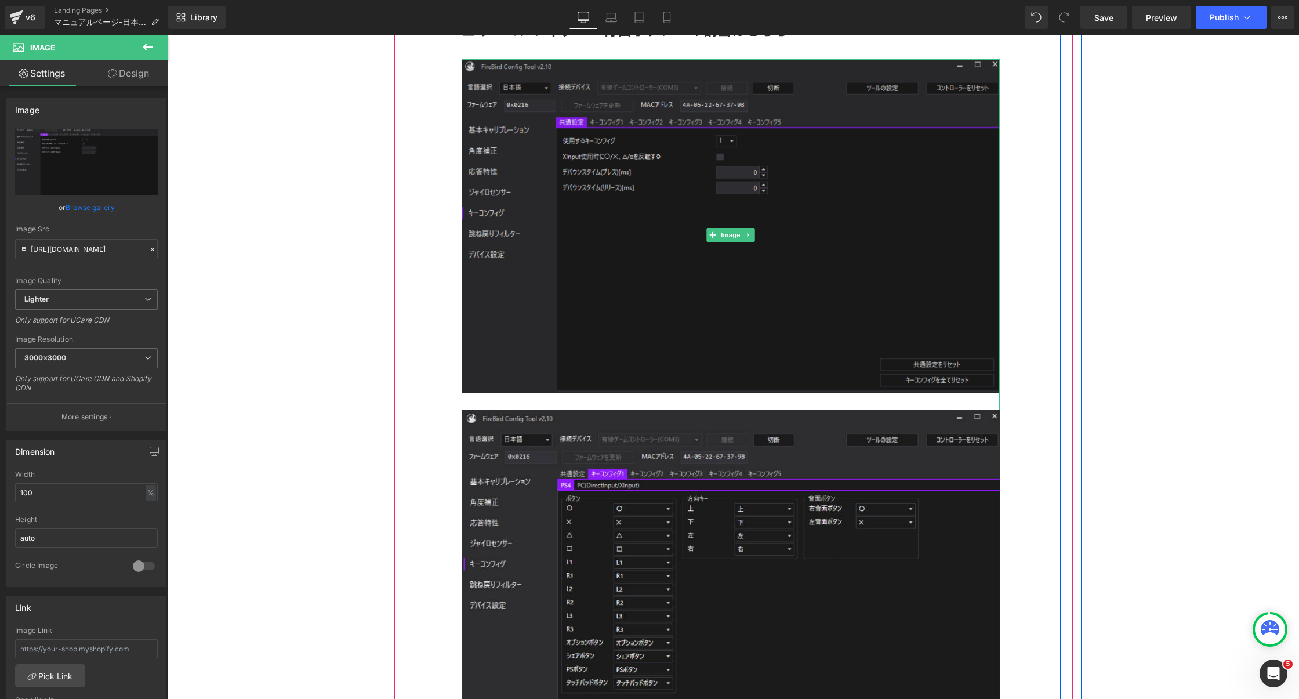
scroll to position [4457, 0]
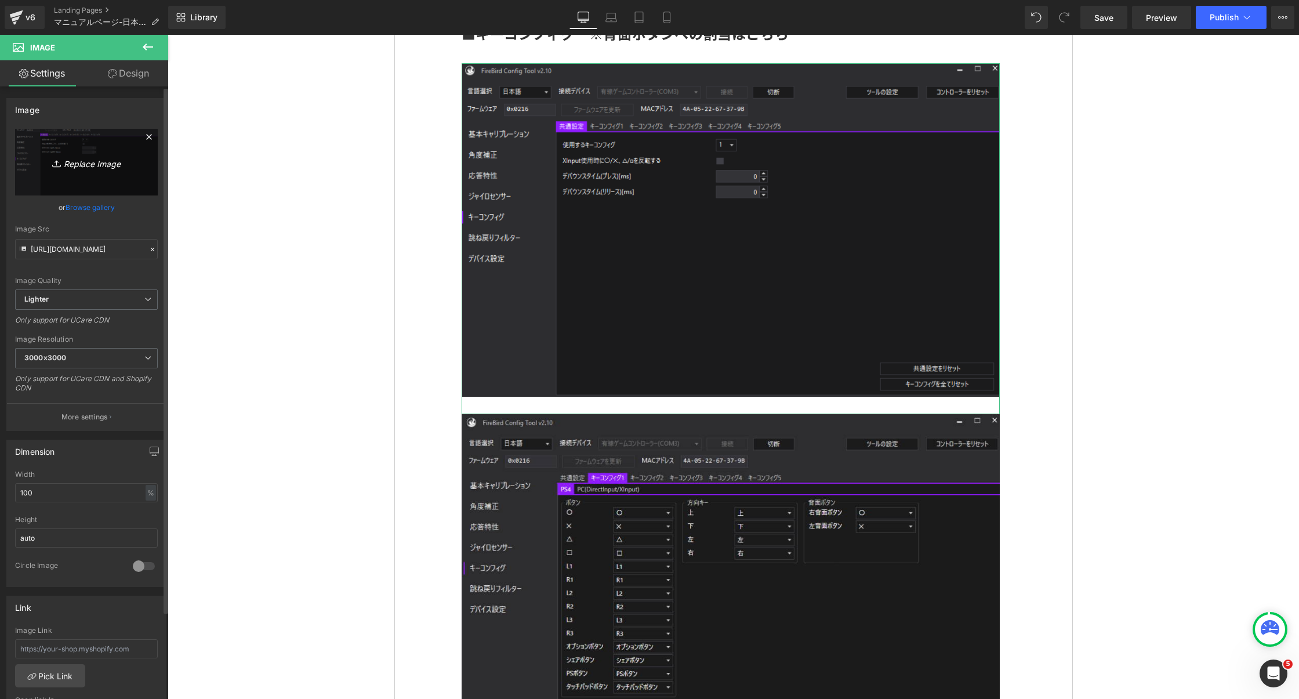
click at [108, 166] on icon "Replace Image" at bounding box center [86, 162] width 93 height 14
type input "C:\fakepath\8.png"
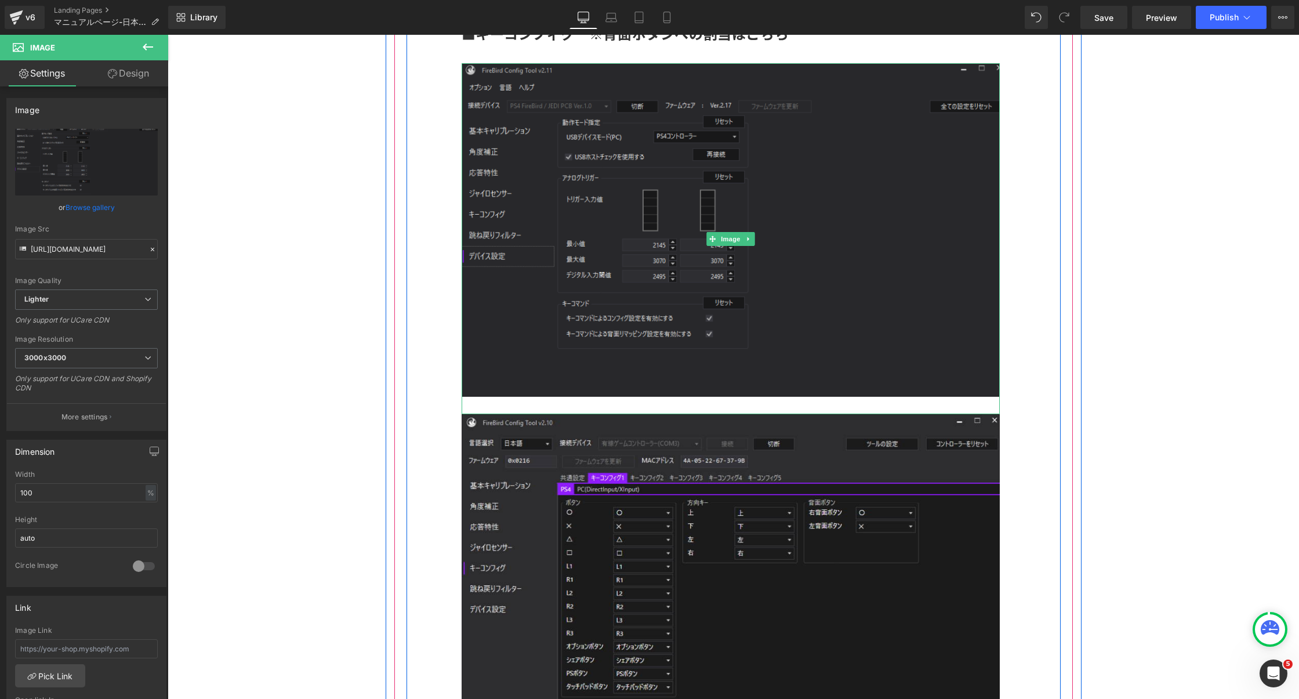
click at [931, 104] on img at bounding box center [731, 238] width 538 height 350
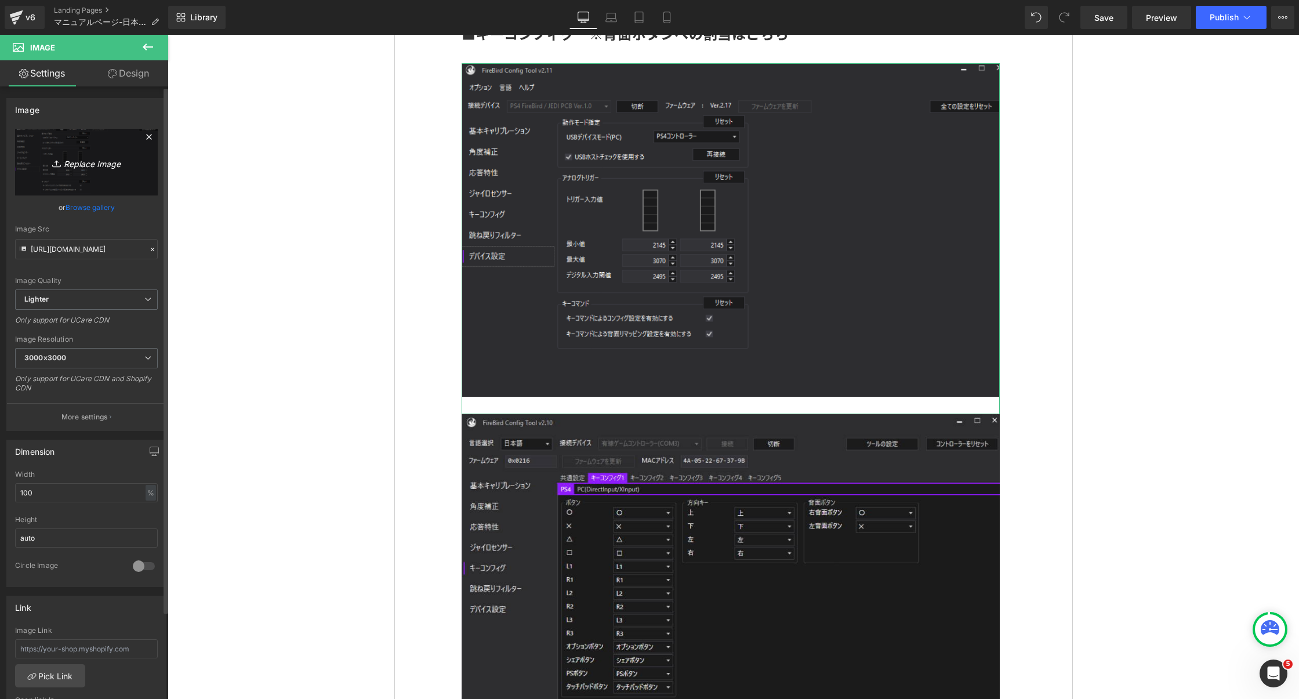
click at [77, 167] on icon "Replace Image" at bounding box center [86, 162] width 93 height 14
type input "C:\fakepath\6.png"
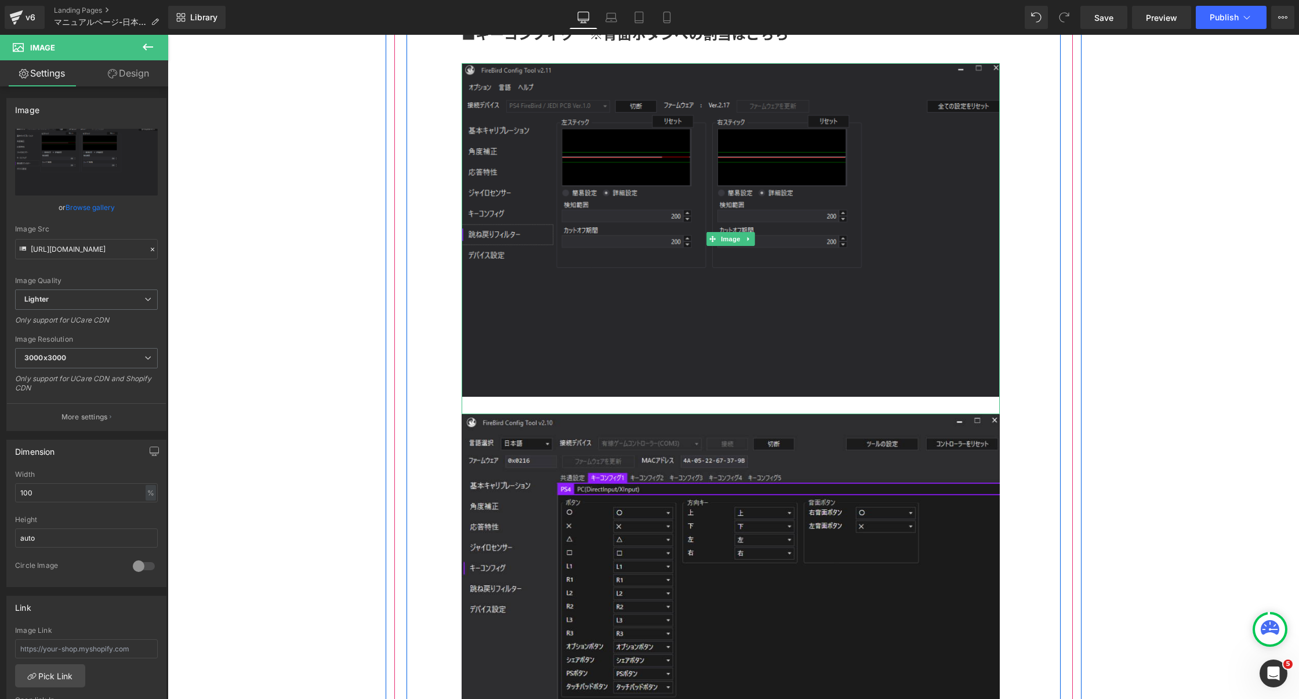
click at [589, 313] on img at bounding box center [731, 238] width 538 height 350
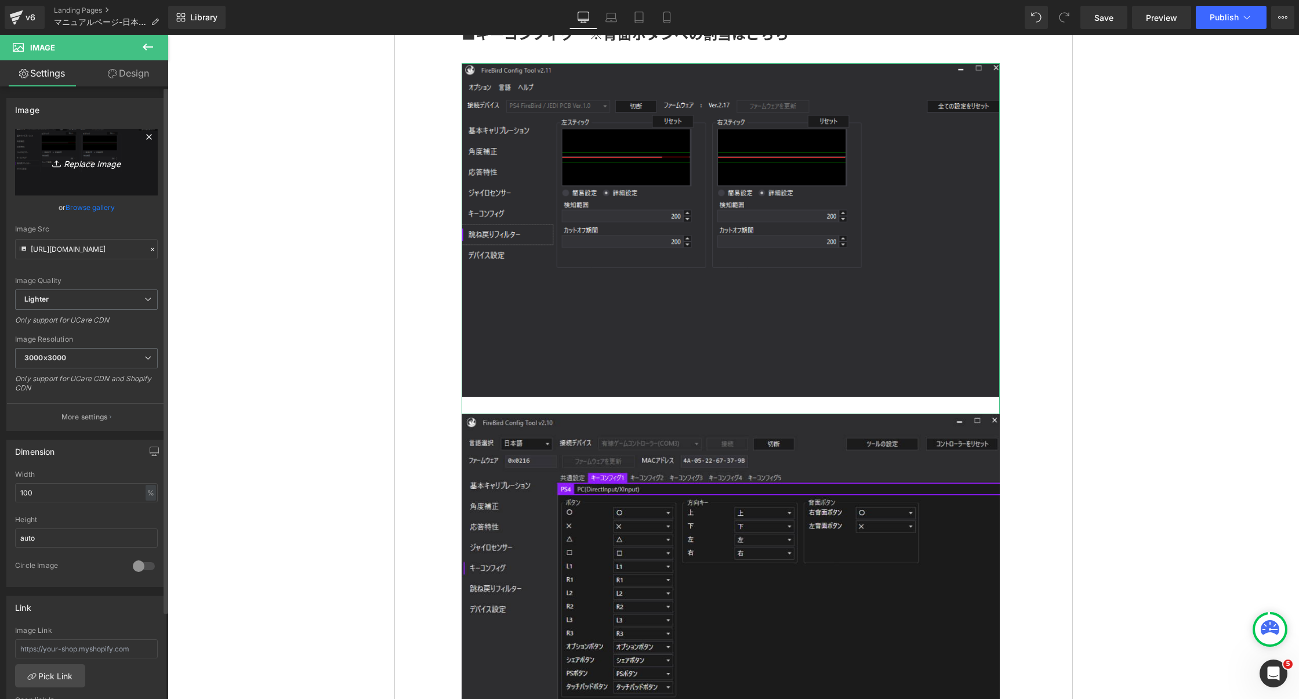
click at [79, 158] on icon "Replace Image" at bounding box center [86, 162] width 93 height 14
type input "C:\fakepath\5.png"
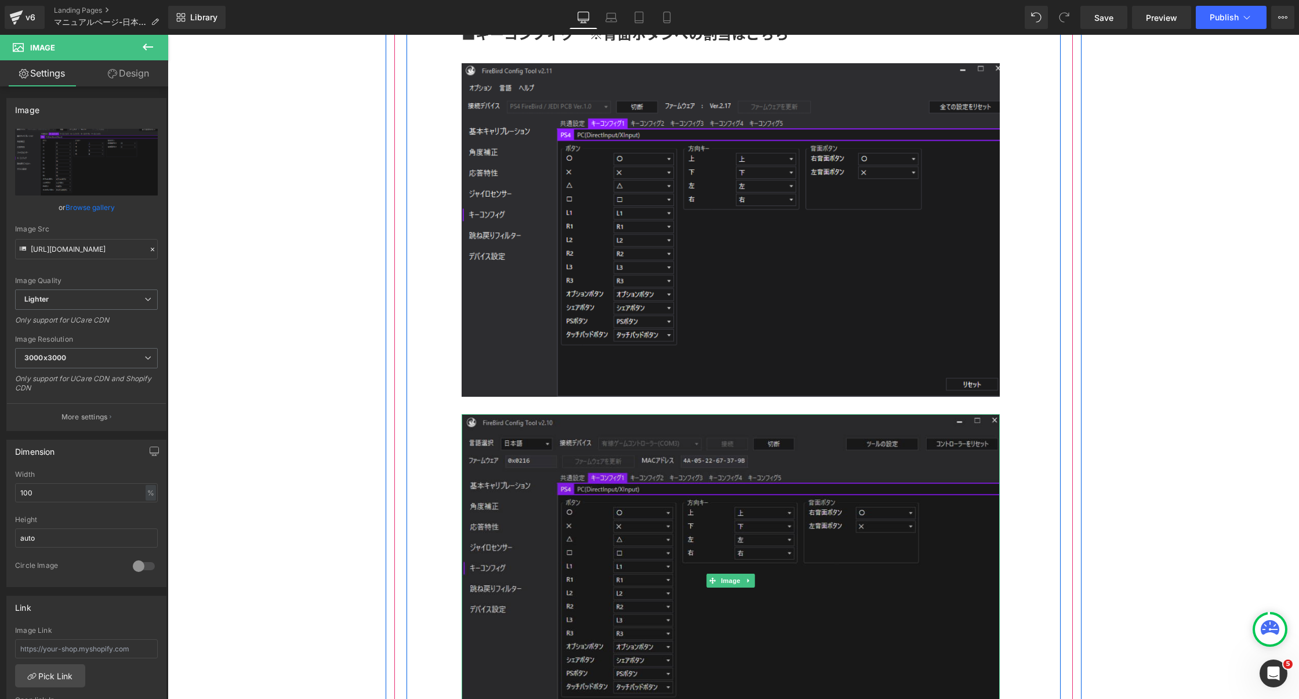
click at [613, 497] on img at bounding box center [731, 580] width 538 height 333
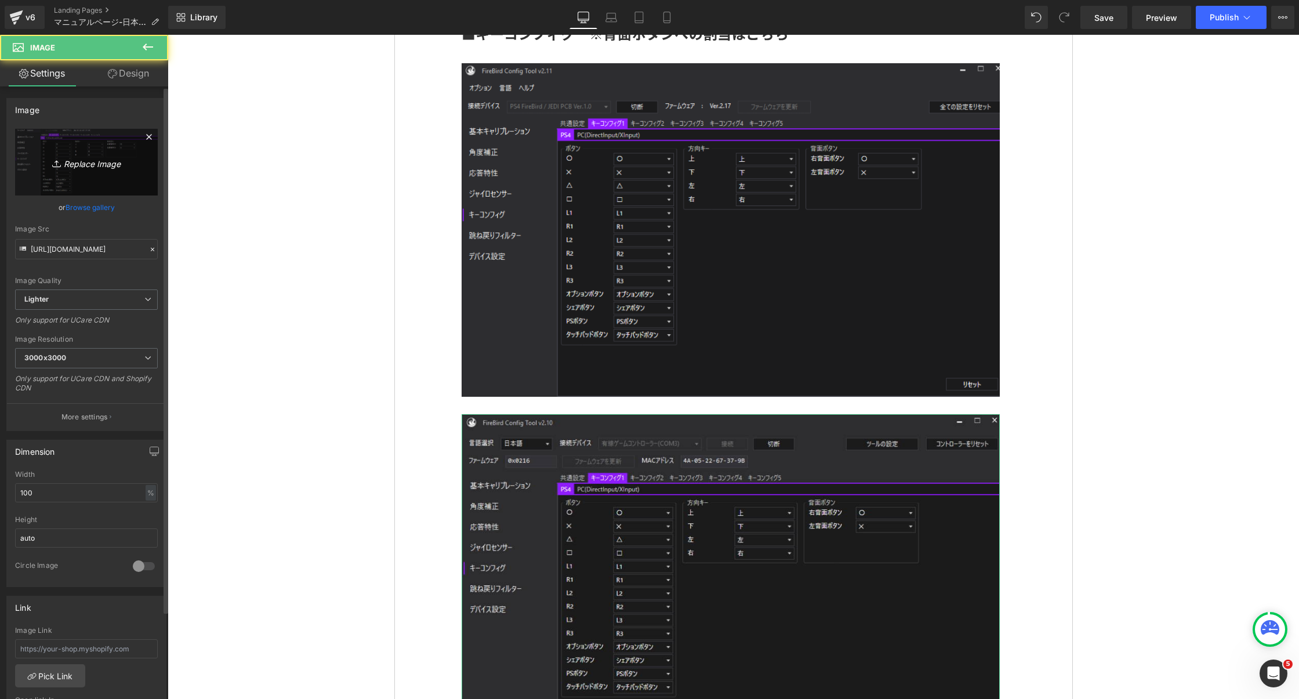
click at [76, 179] on link "Replace Image" at bounding box center [86, 162] width 143 height 67
type input "C:\fakepath\7.png"
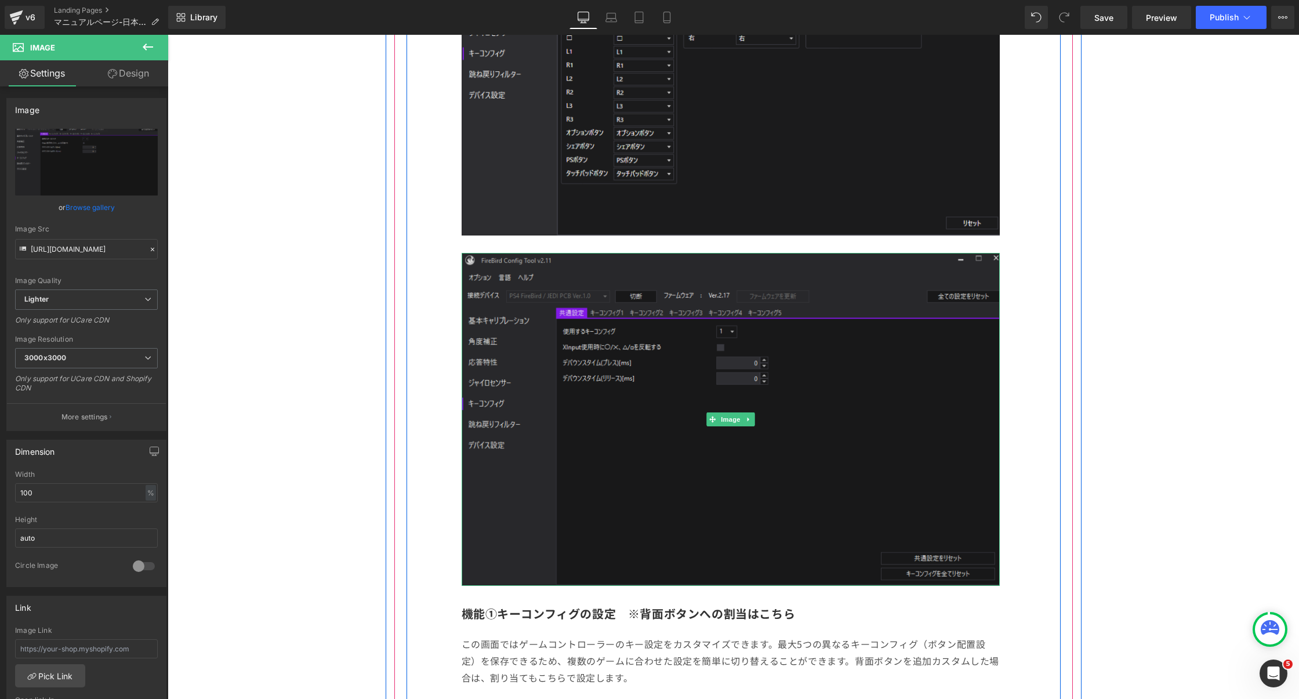
scroll to position [4630, 0]
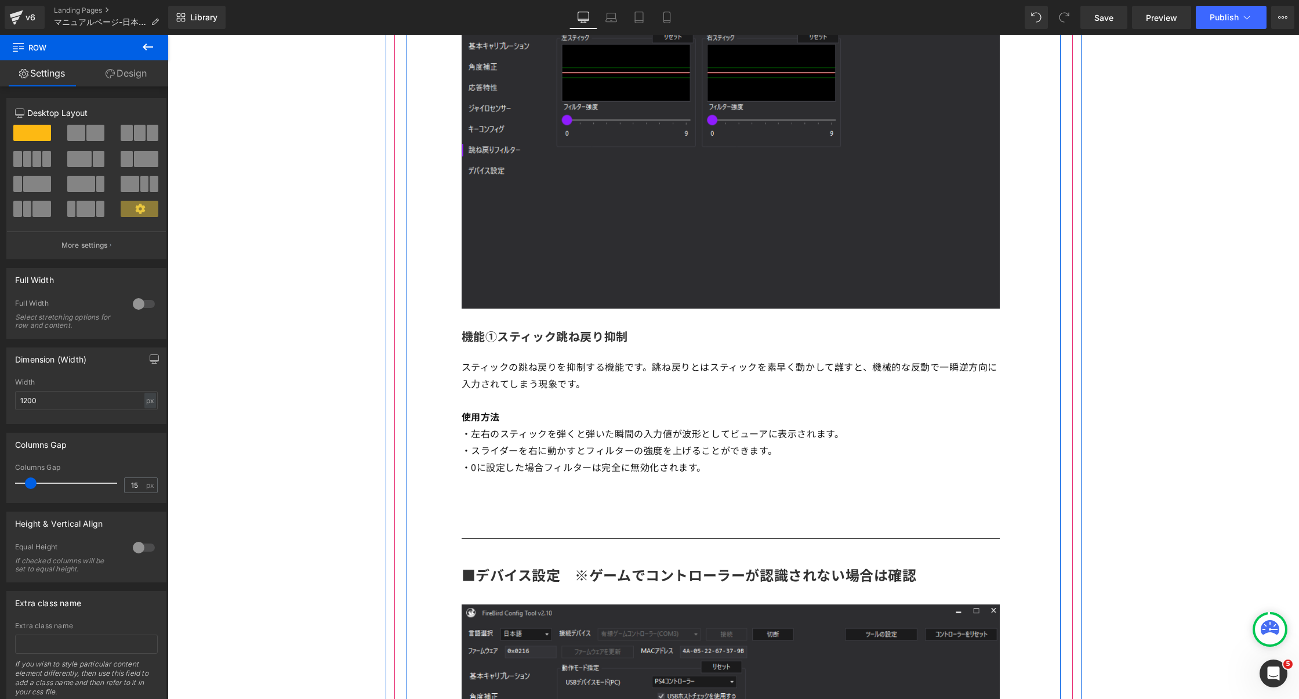
scroll to position [5515, 0]
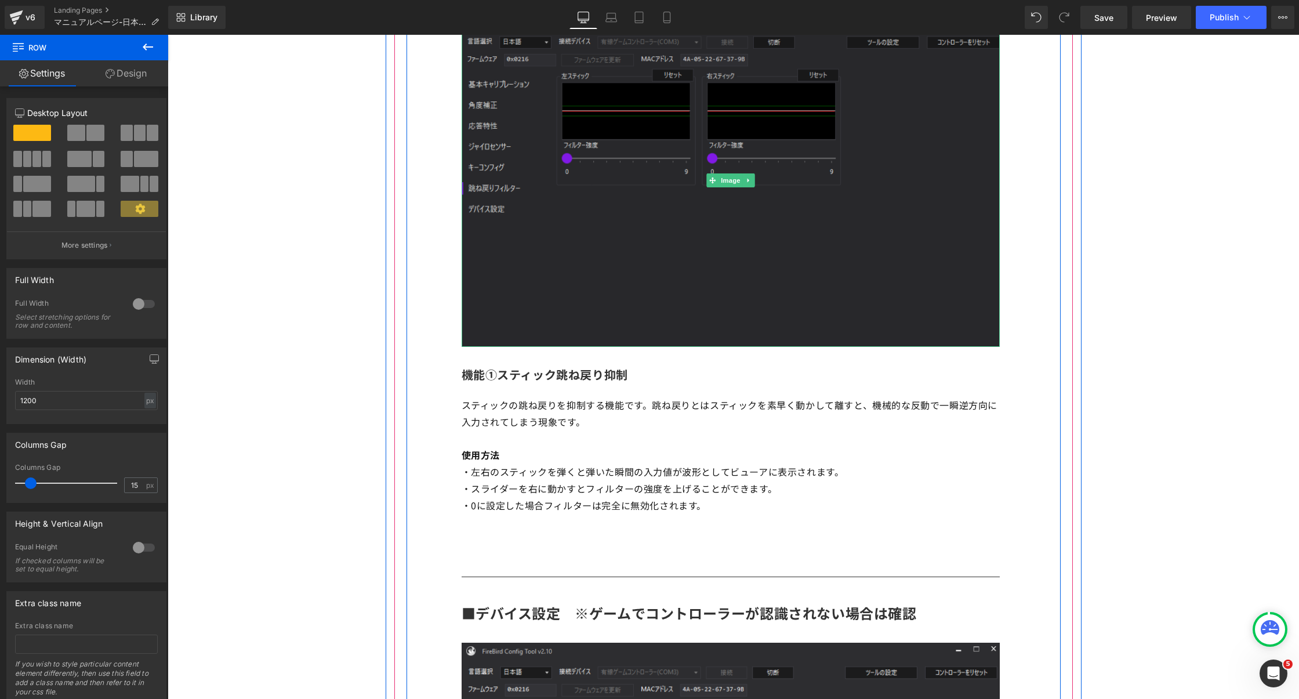
click at [890, 274] on img at bounding box center [731, 179] width 538 height 333
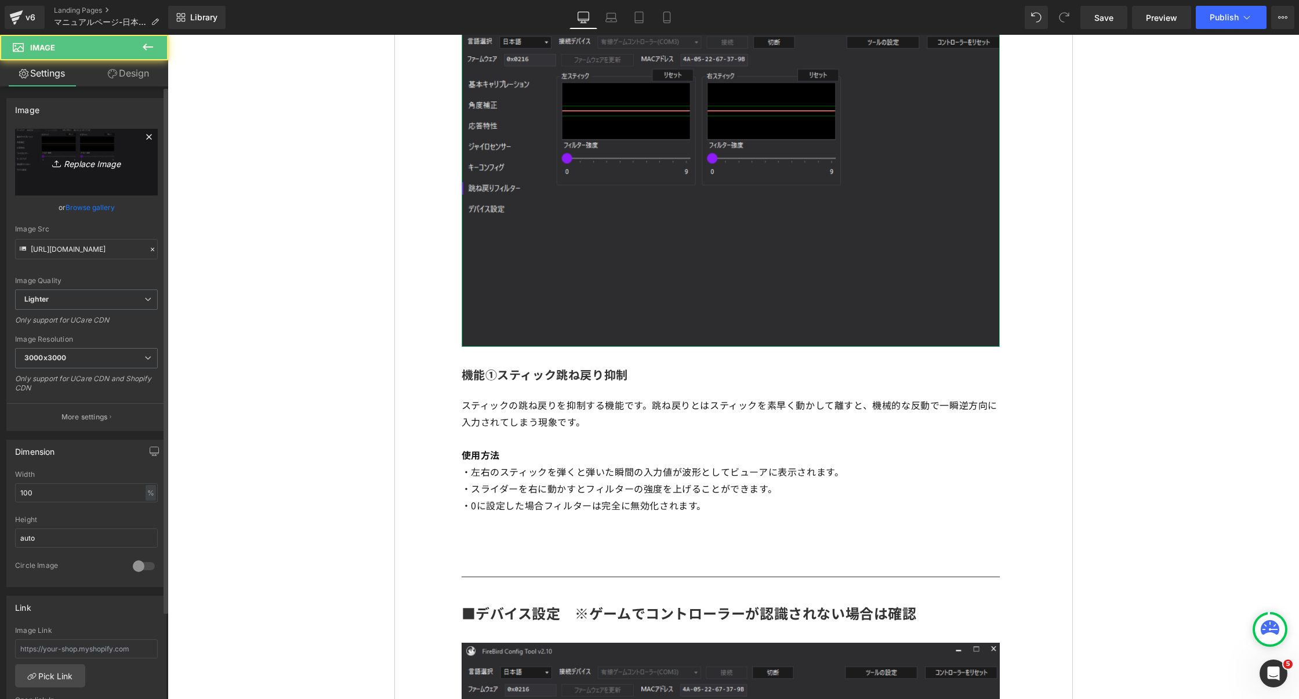
click at [96, 153] on link "Replace Image" at bounding box center [86, 162] width 143 height 67
type input "C:\fakepath\6.png"
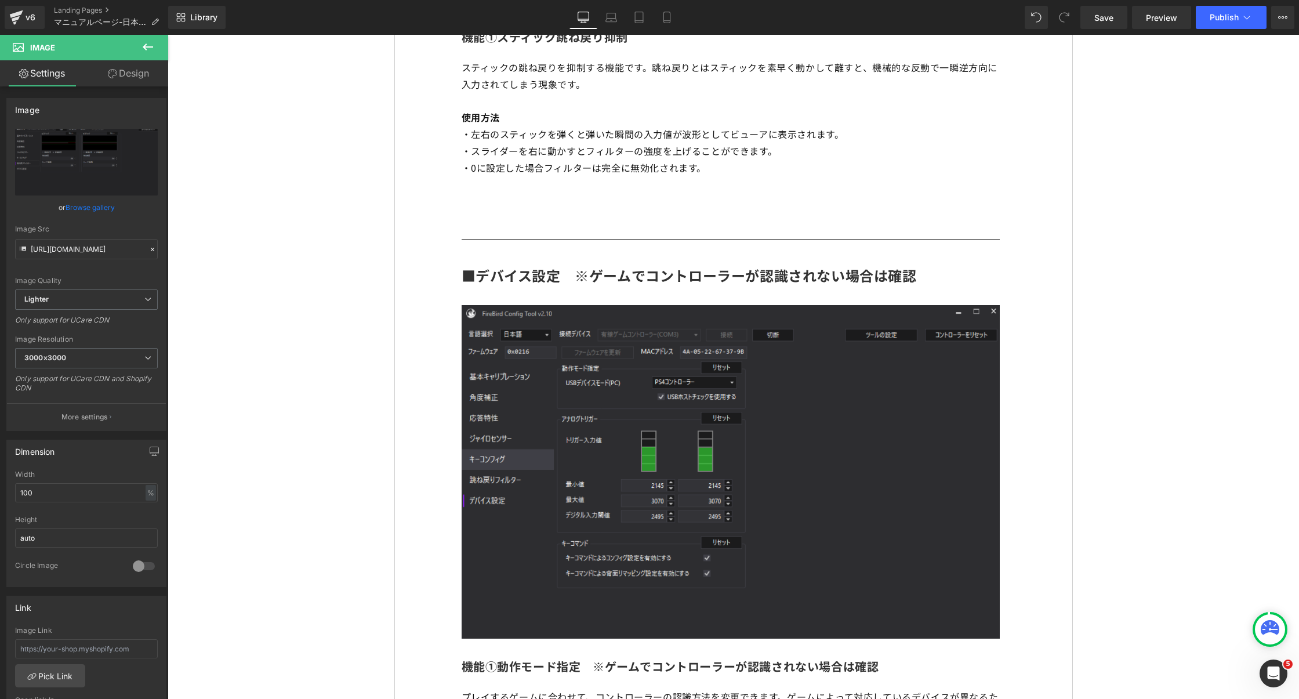
scroll to position [5989, 0]
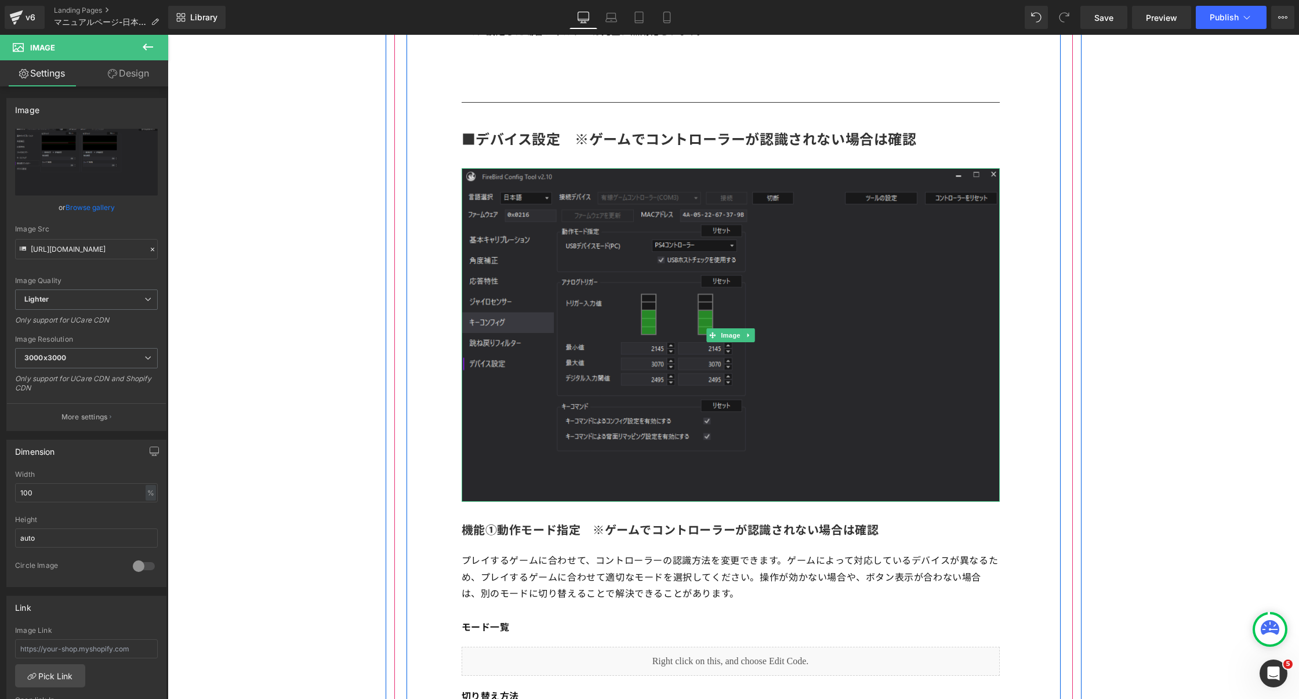
click at [833, 293] on img at bounding box center [731, 334] width 538 height 333
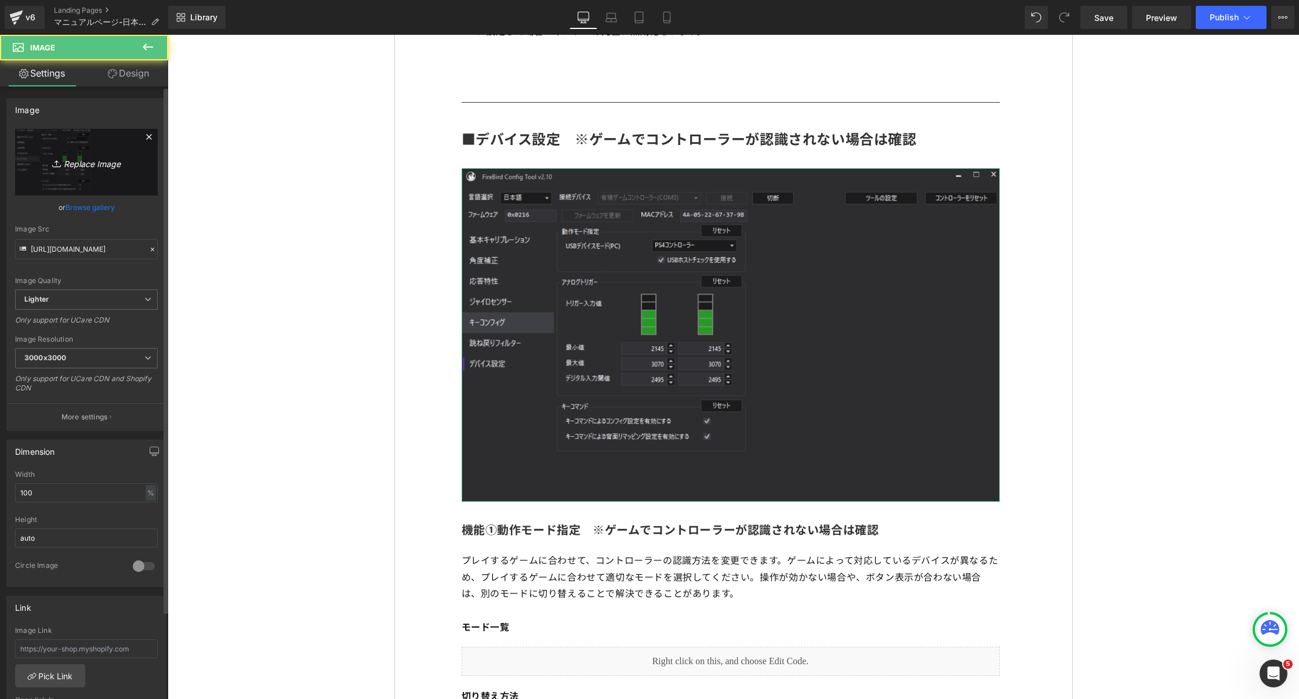
click at [90, 160] on icon "Replace Image" at bounding box center [86, 162] width 93 height 14
type input "C:\fakepath\8.png"
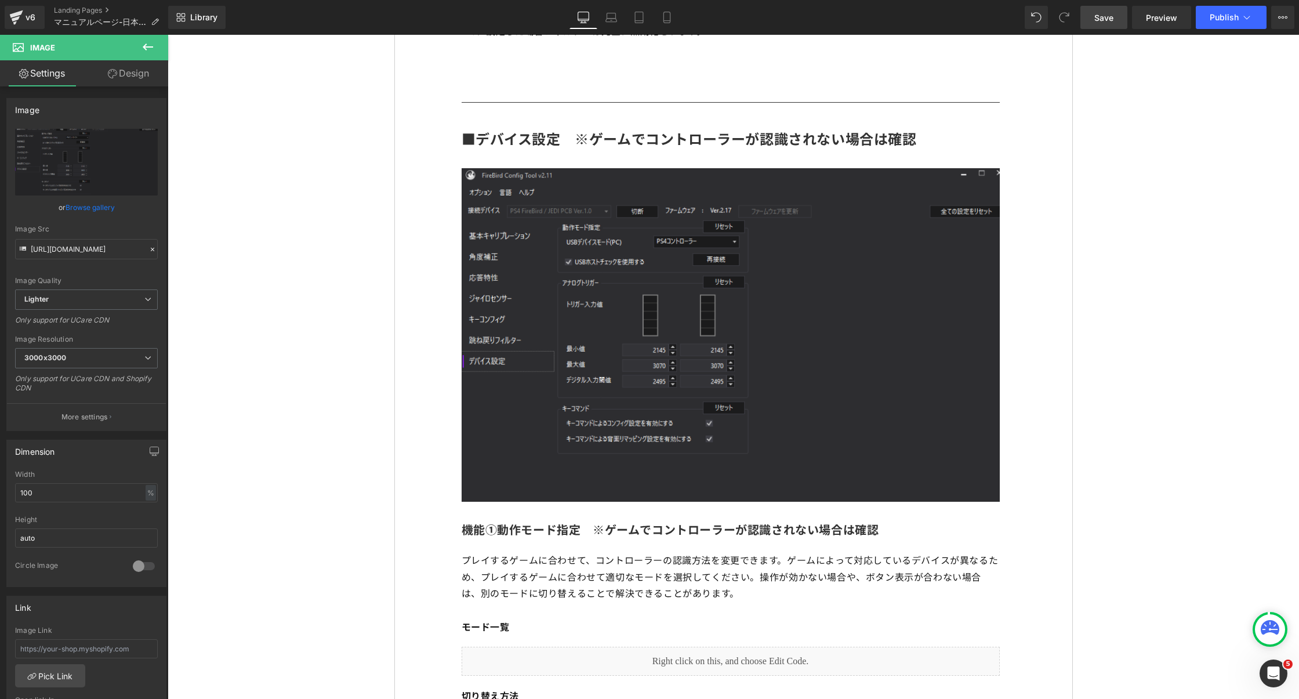
click at [1109, 8] on link "Save" at bounding box center [1103, 17] width 47 height 23
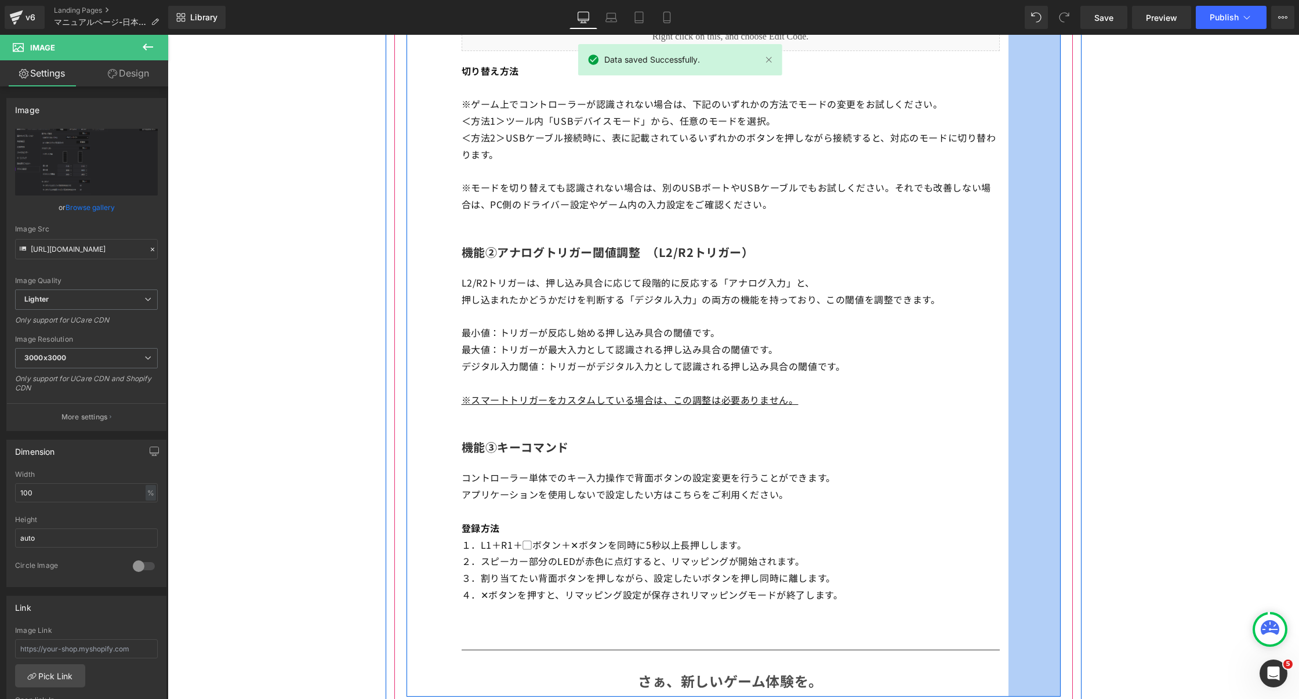
scroll to position [6644, 0]
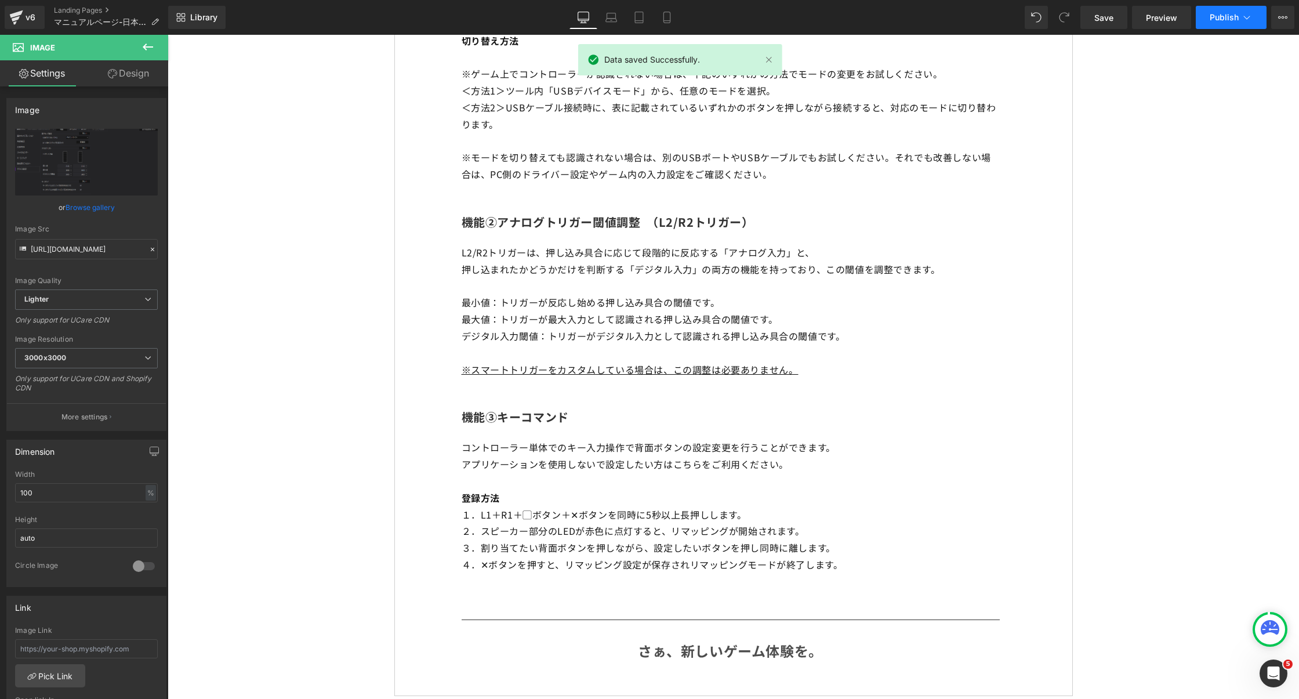
click at [1224, 7] on button "Publish" at bounding box center [1231, 17] width 71 height 23
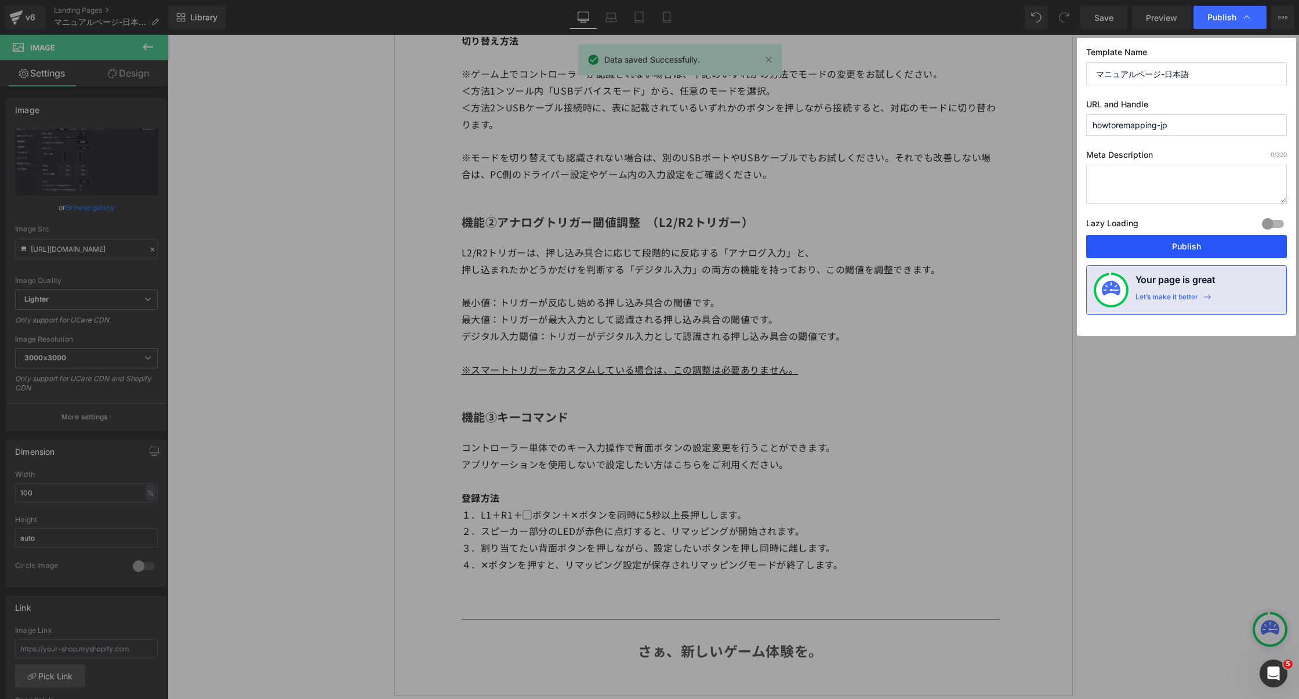
click at [1142, 245] on button "Publish" at bounding box center [1186, 246] width 201 height 23
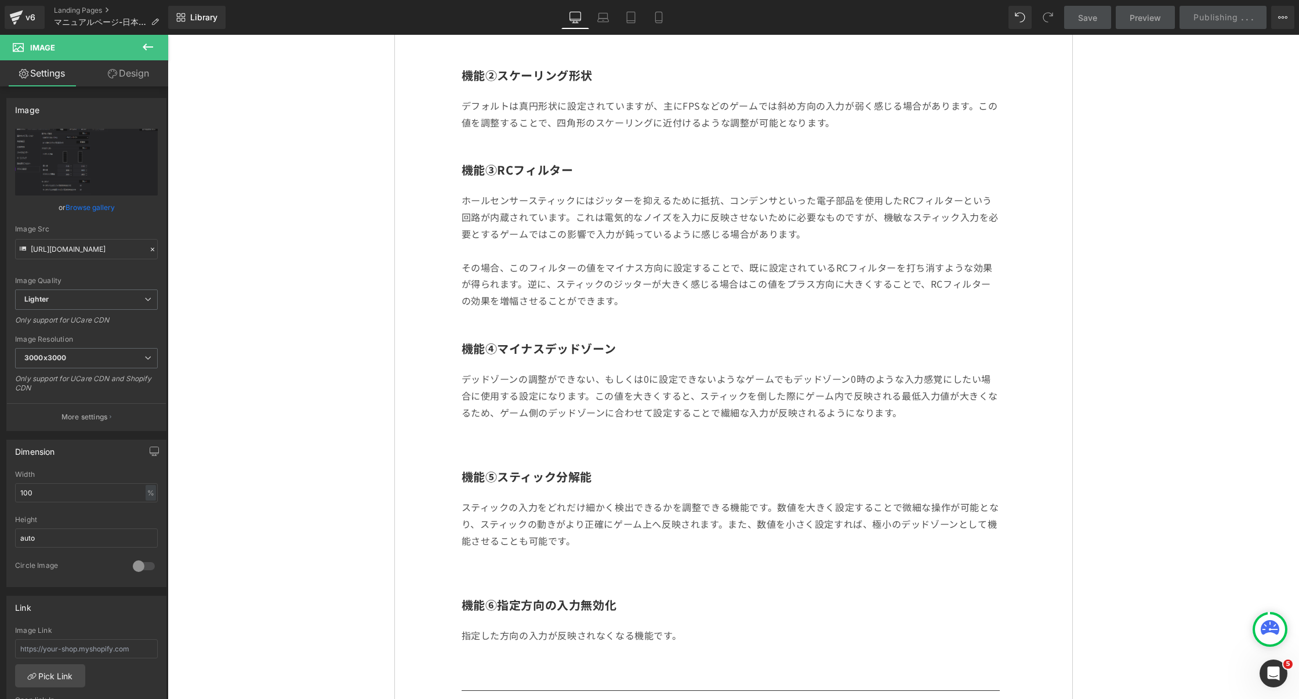
scroll to position [0, 0]
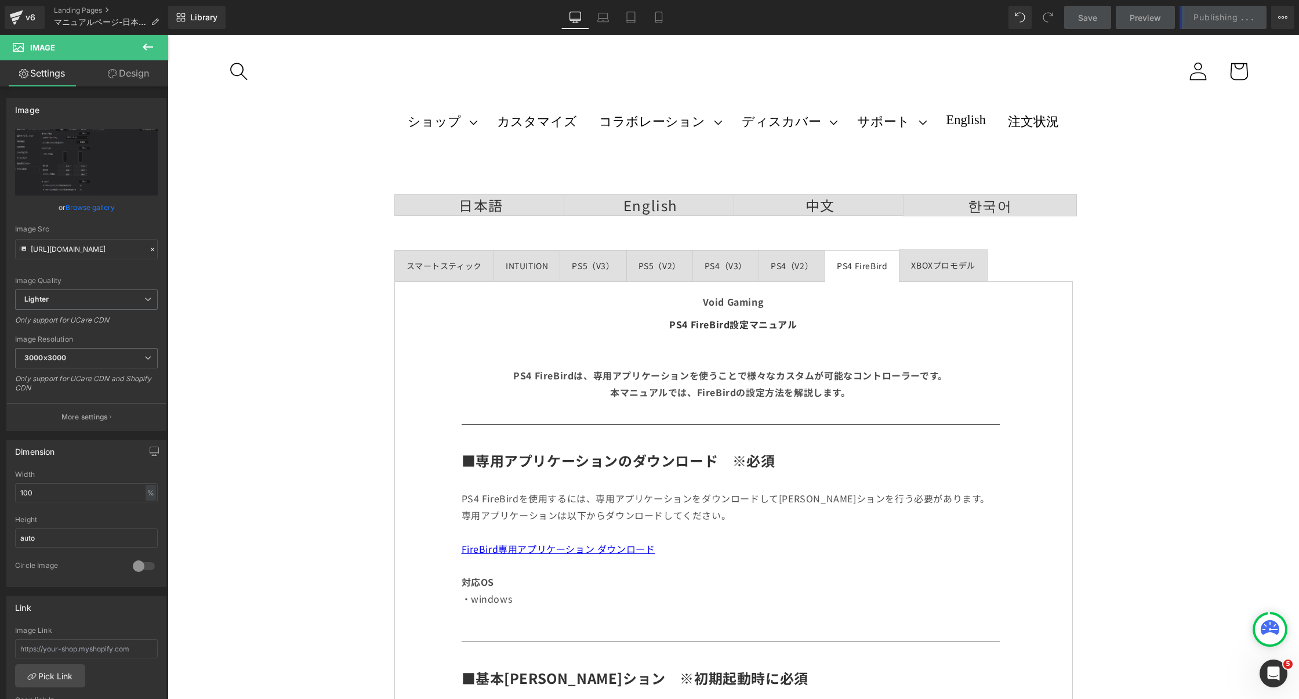
scroll to position [176, 0]
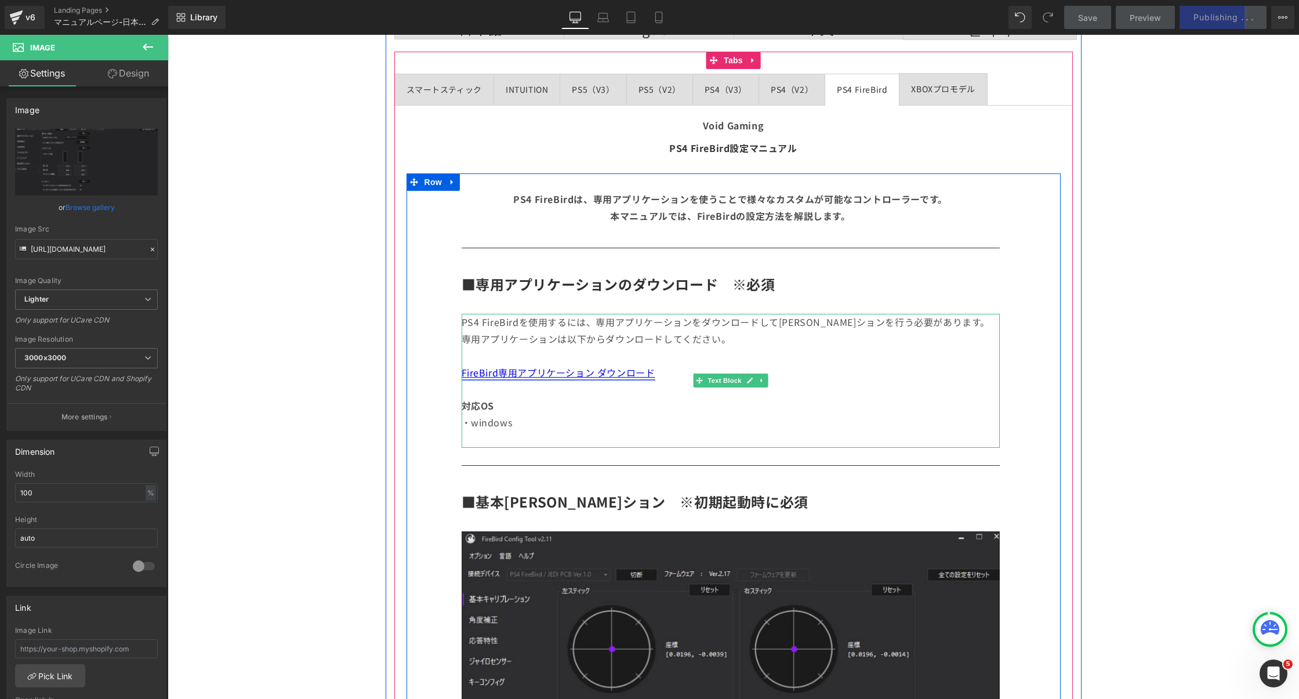
click at [634, 373] on link "FireBird専用アプリケーション ダウンロード" at bounding box center [559, 372] width 194 height 14
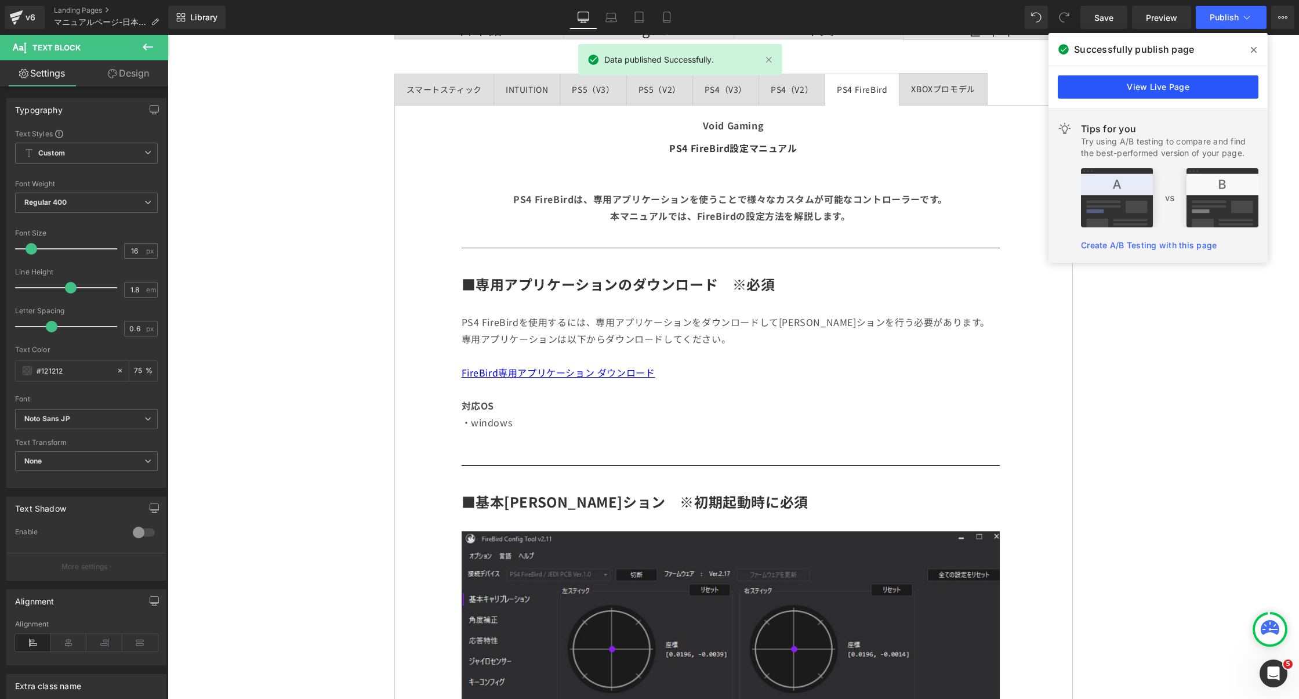
click at [1163, 86] on link "View Live Page" at bounding box center [1158, 86] width 201 height 23
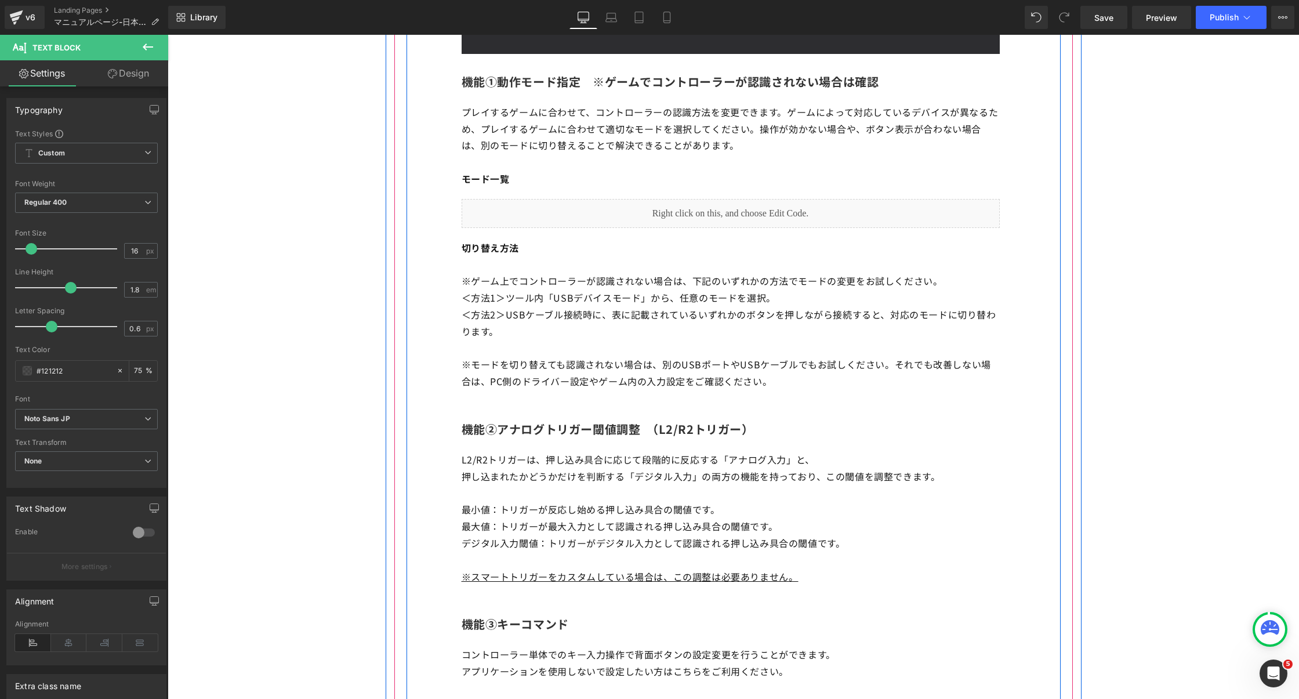
scroll to position [6438, 0]
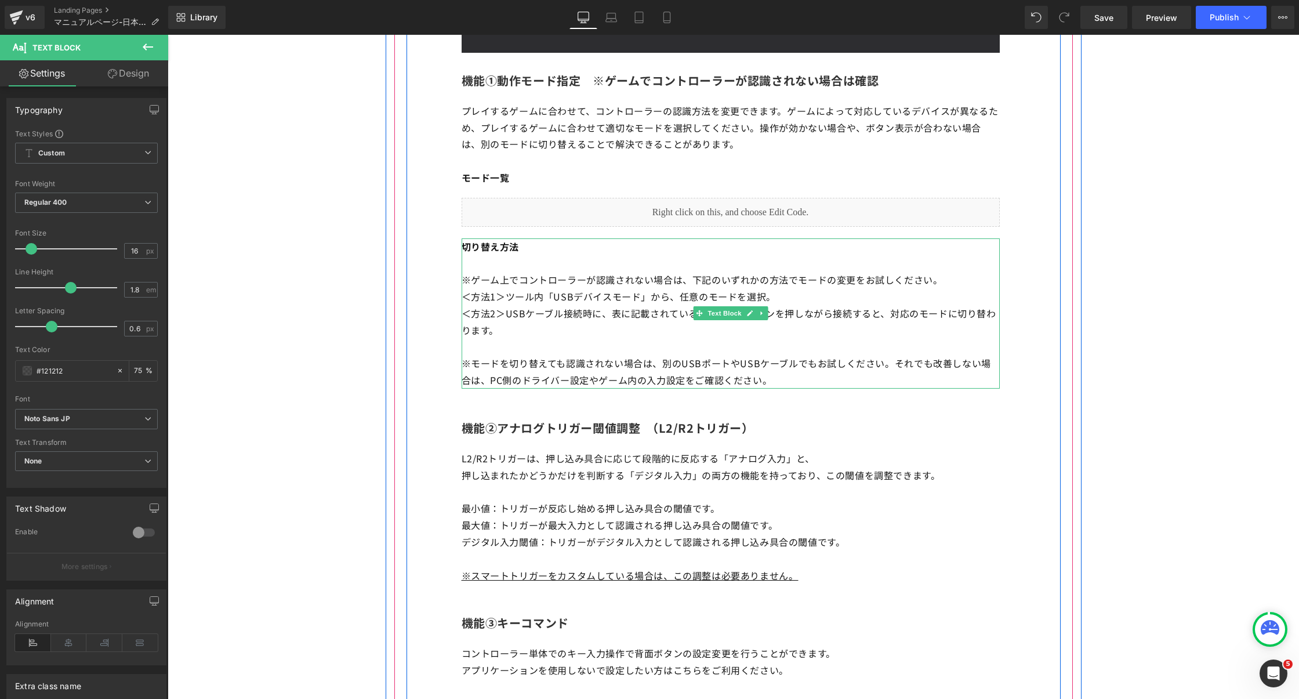
click at [575, 255] on p "切り替え方法" at bounding box center [731, 246] width 538 height 17
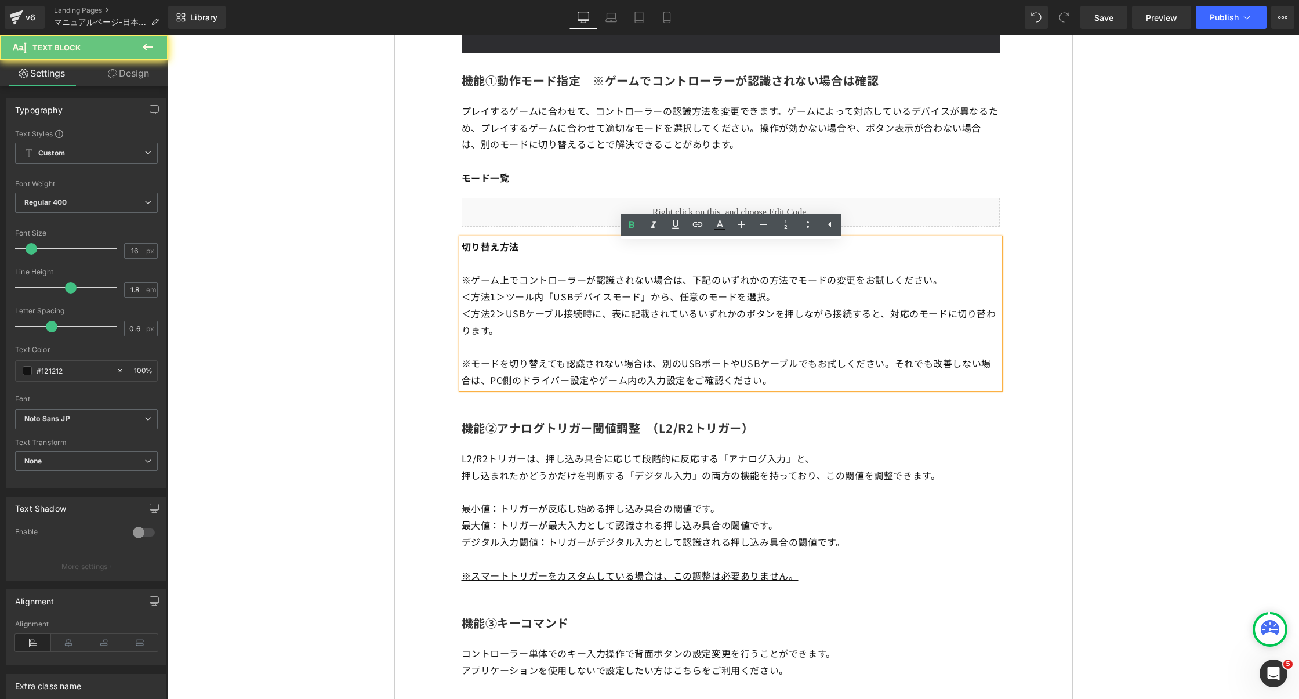
click at [957, 293] on p "＜方法1＞ ツール内「USBデバイスモード」から、任意のモードを選択。" at bounding box center [731, 296] width 538 height 17
click at [951, 286] on p "※ゲーム上でコントローラーが認識されない場合は、下記のいずれかの方法でモードの変更をお試しください。" at bounding box center [731, 279] width 538 height 17
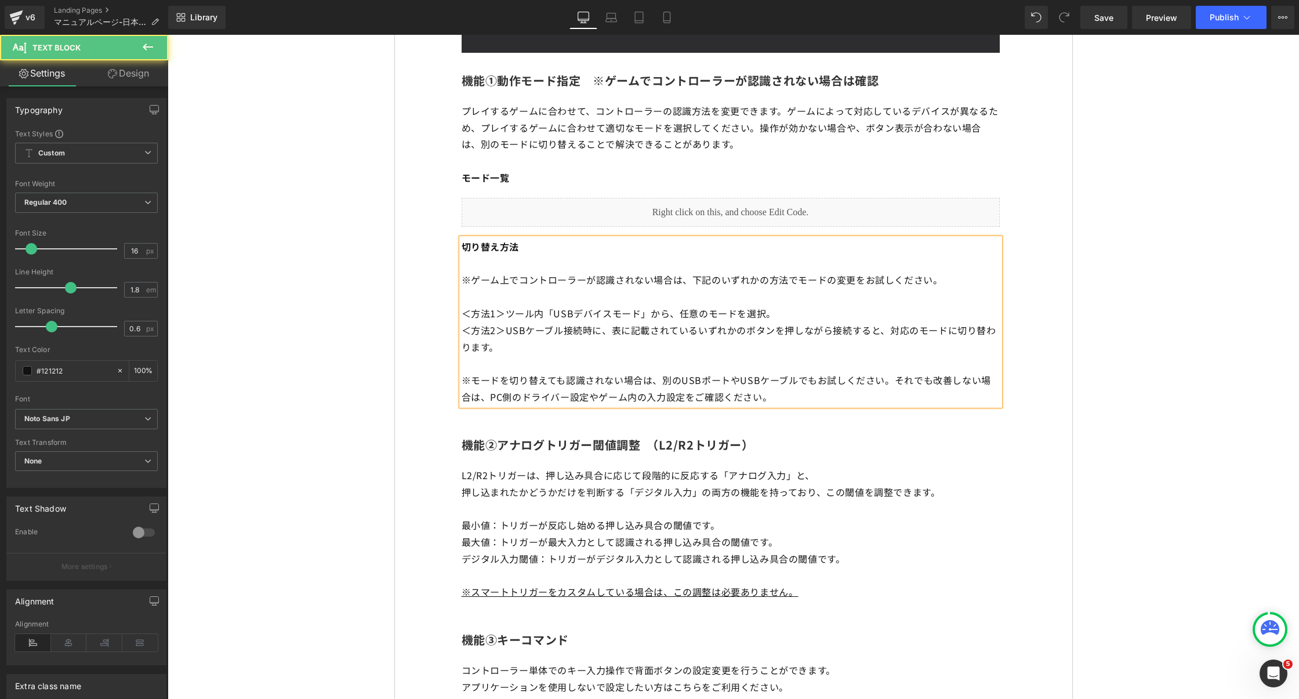
click at [524, 271] on p at bounding box center [731, 263] width 538 height 17
click at [470, 288] on p "※ゲーム上でコントローラーが認識されない場合は、下記のいずれかの方法でモードの変更をお試しください。" at bounding box center [731, 279] width 538 height 17
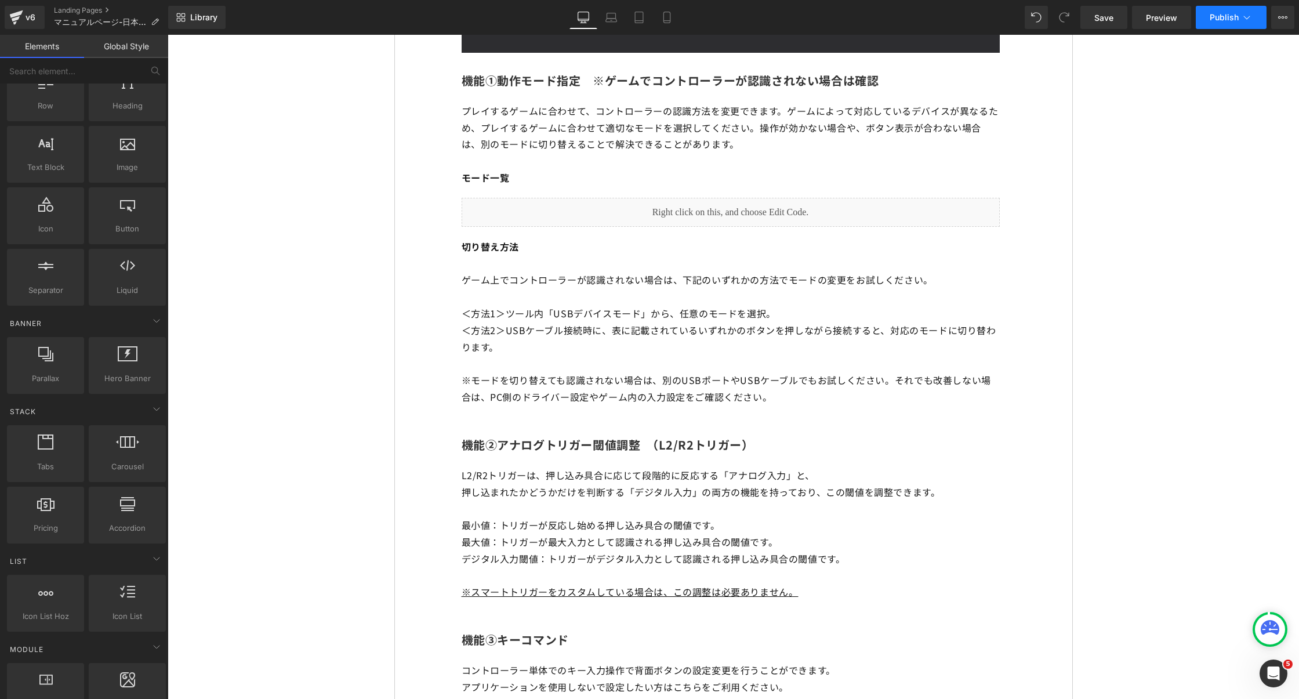
click at [1225, 20] on span "Publish" at bounding box center [1224, 17] width 29 height 9
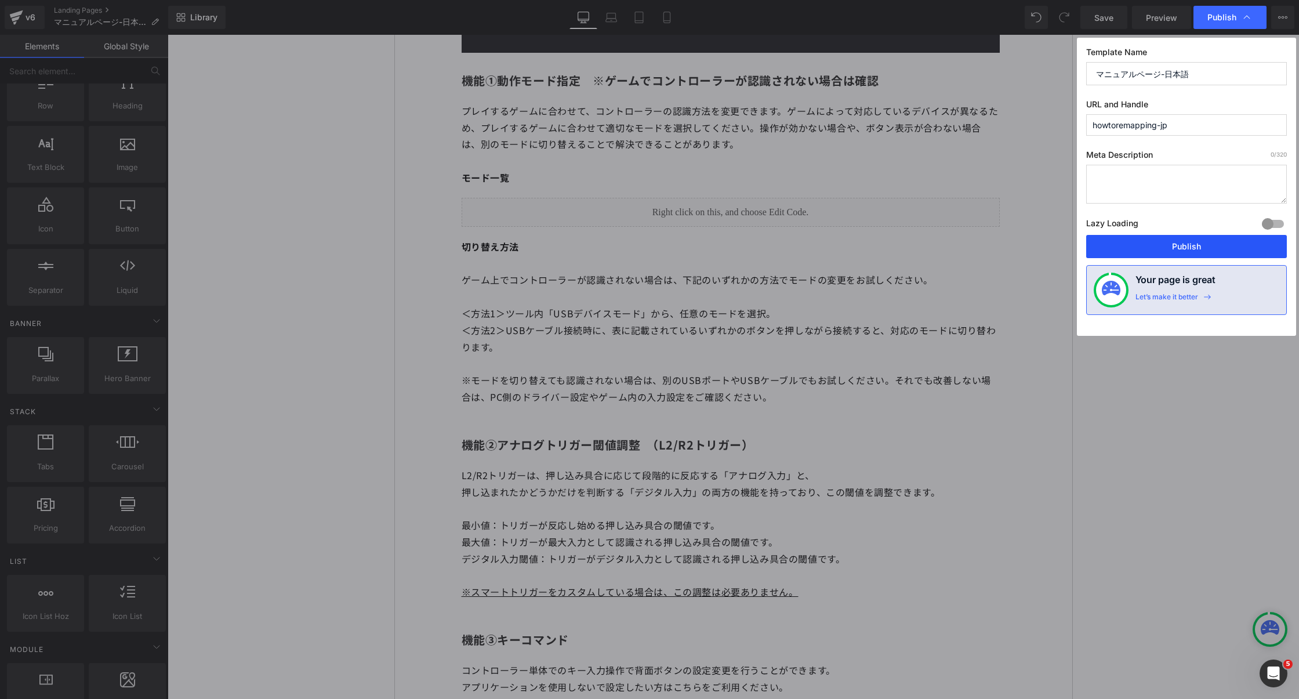
drag, startPoint x: 1153, startPoint y: 243, endPoint x: 985, endPoint y: 111, distance: 213.5
click at [1153, 243] on button "Publish" at bounding box center [1186, 246] width 201 height 23
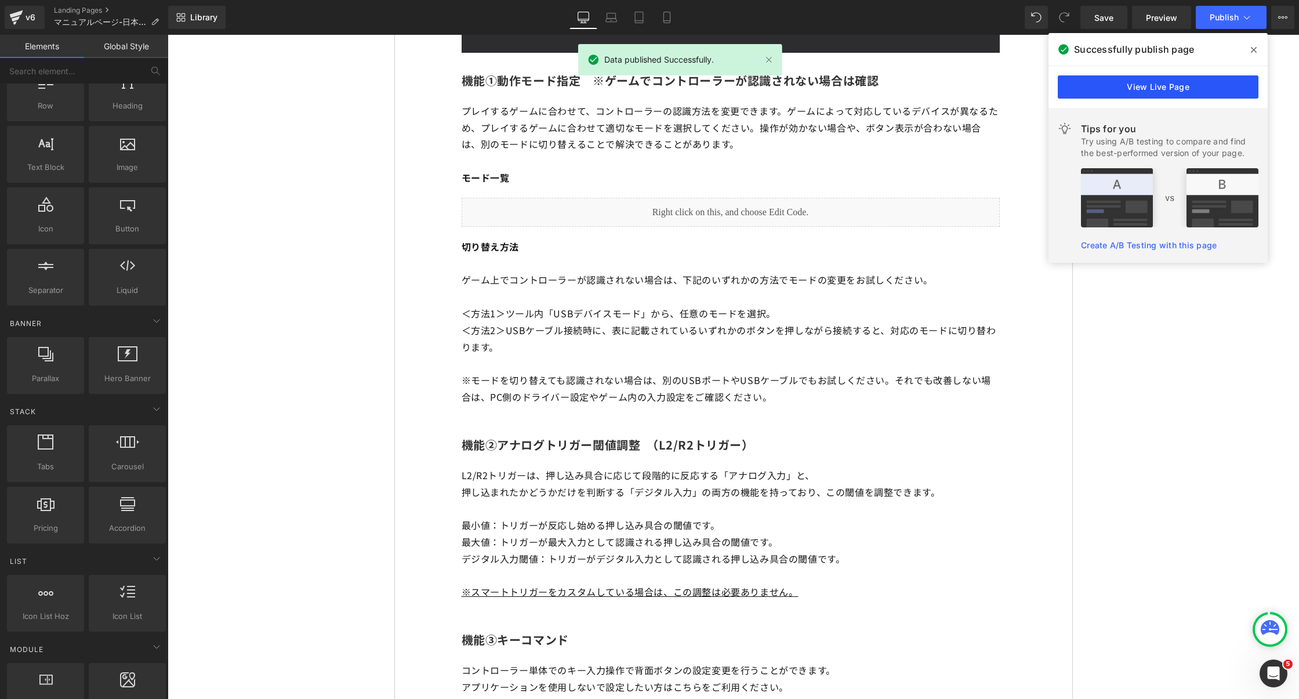
click at [1150, 88] on link "View Live Page" at bounding box center [1158, 86] width 201 height 23
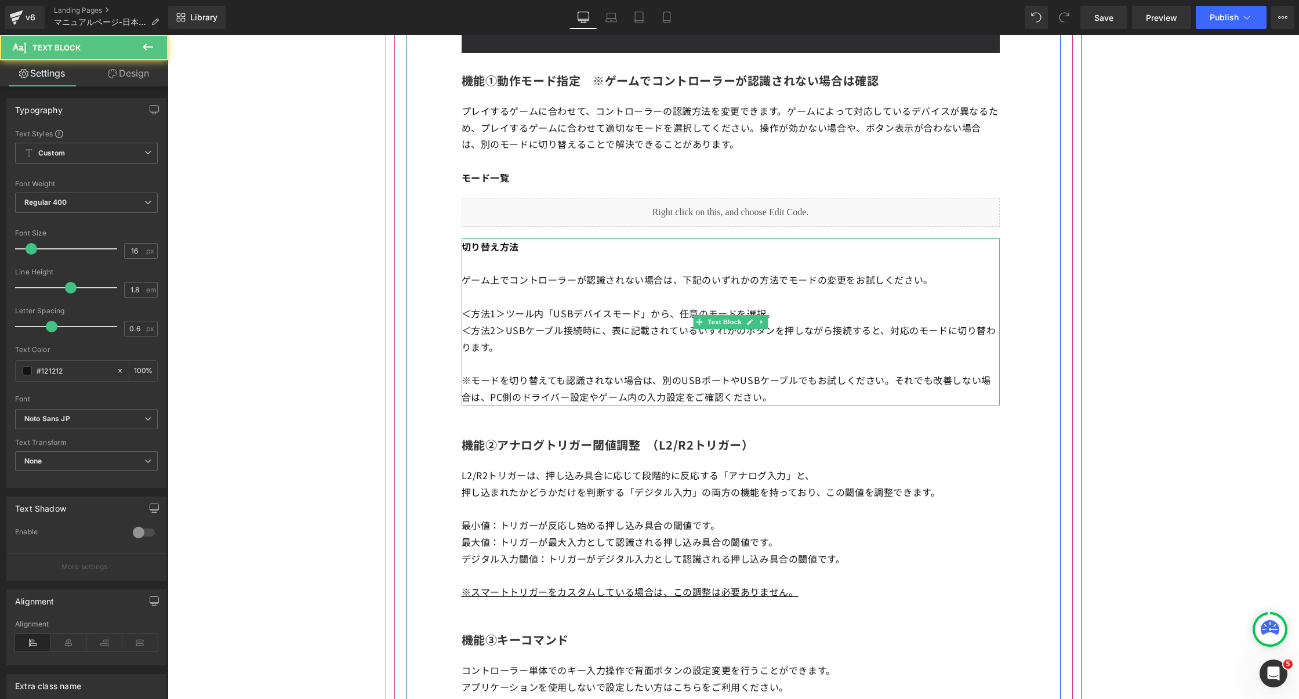
click at [467, 253] on strong "切り替え方法" at bounding box center [491, 247] width 58 height 14
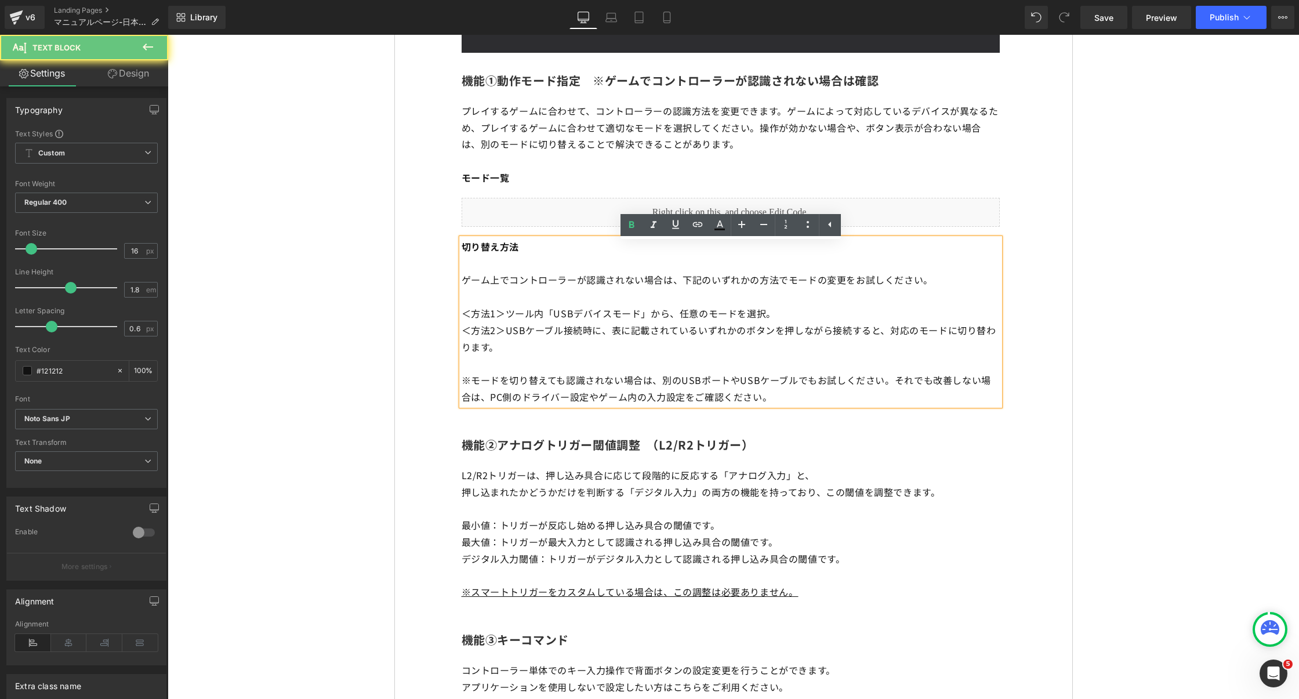
click at [462, 253] on strong "切り替え方法" at bounding box center [491, 247] width 58 height 14
paste div
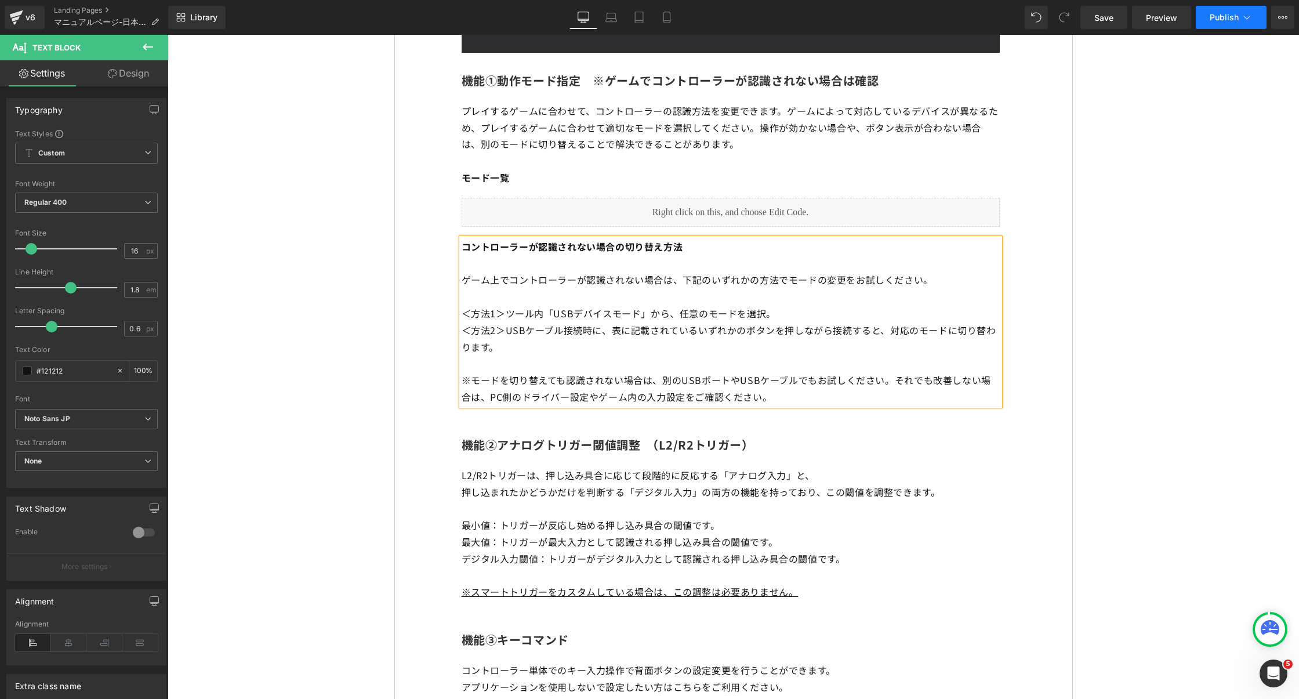
click at [1211, 18] on span "Publish" at bounding box center [1224, 17] width 29 height 9
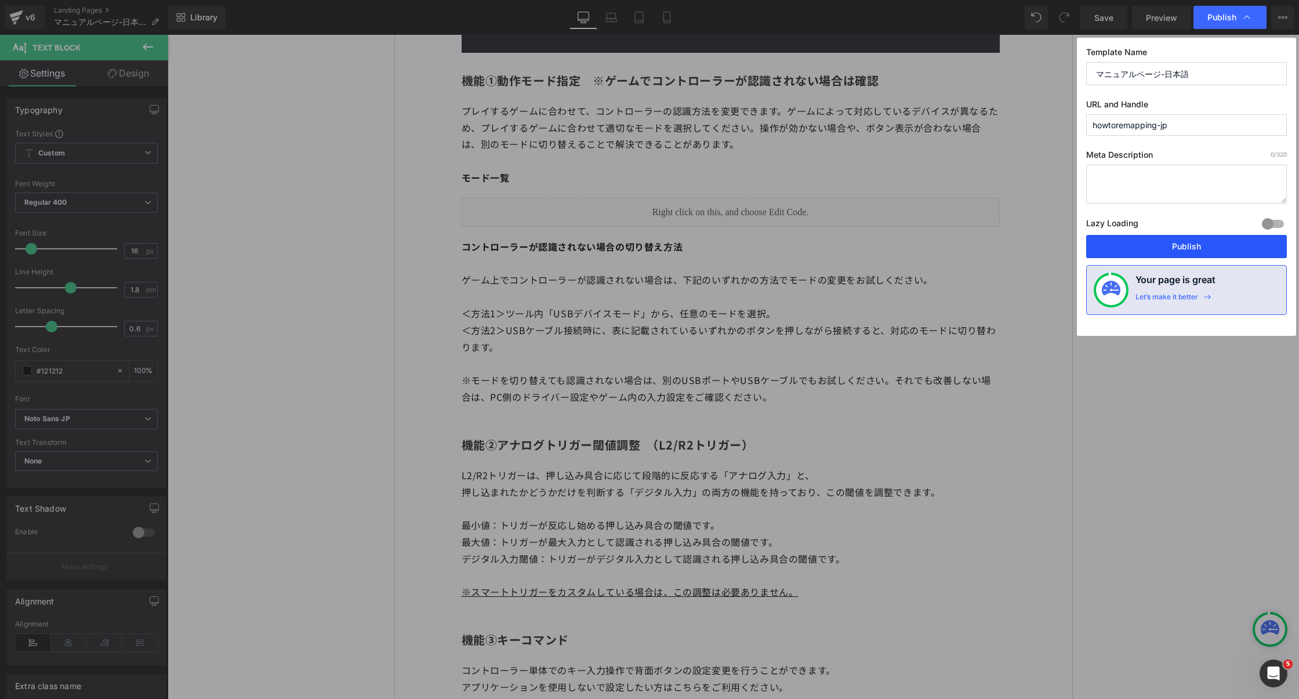
click at [1138, 238] on button "Publish" at bounding box center [1186, 246] width 201 height 23
